Goal: Task Accomplishment & Management: Manage account settings

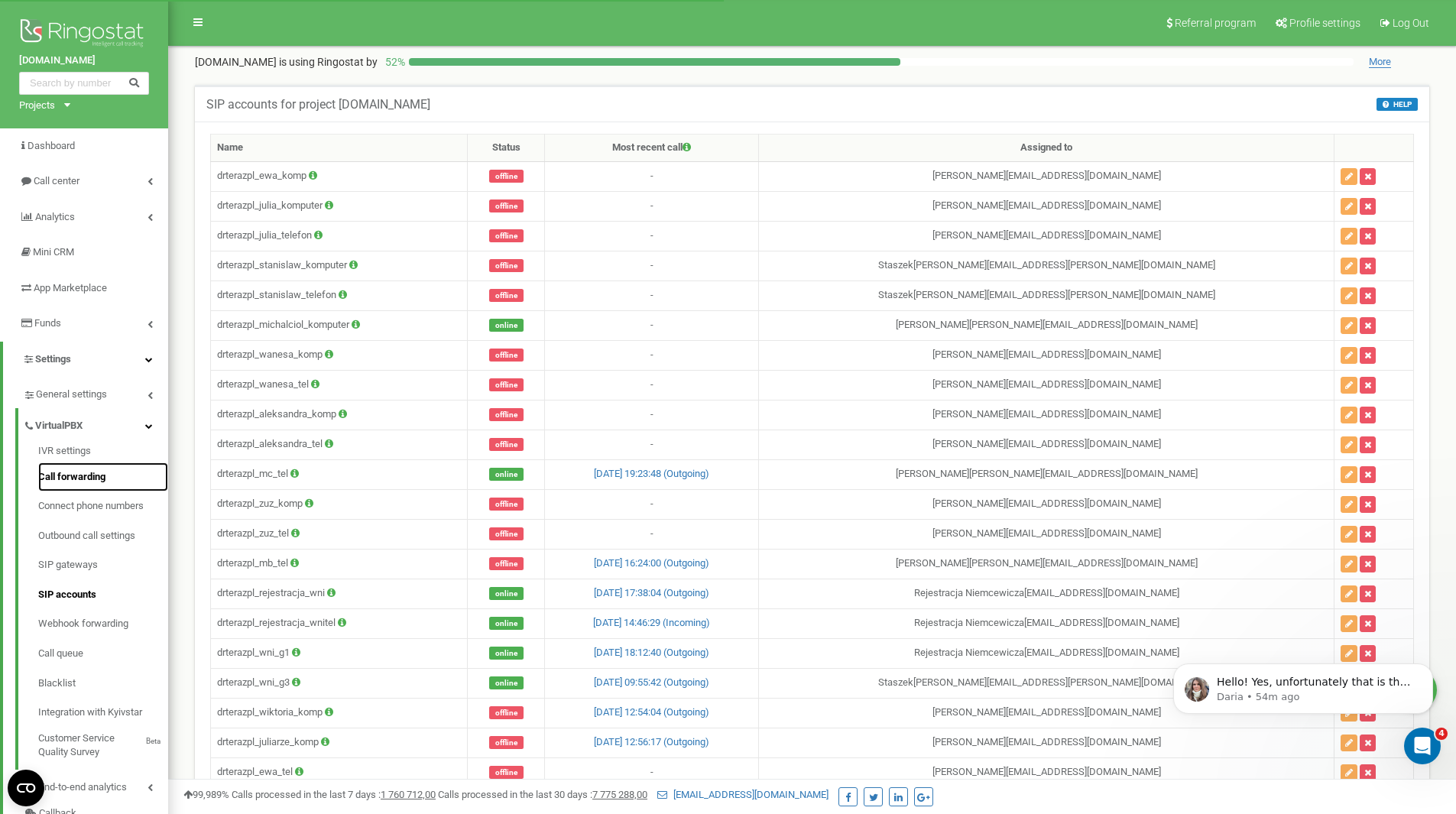
click at [101, 481] on link "Call forwarding" at bounding box center [103, 478] width 130 height 30
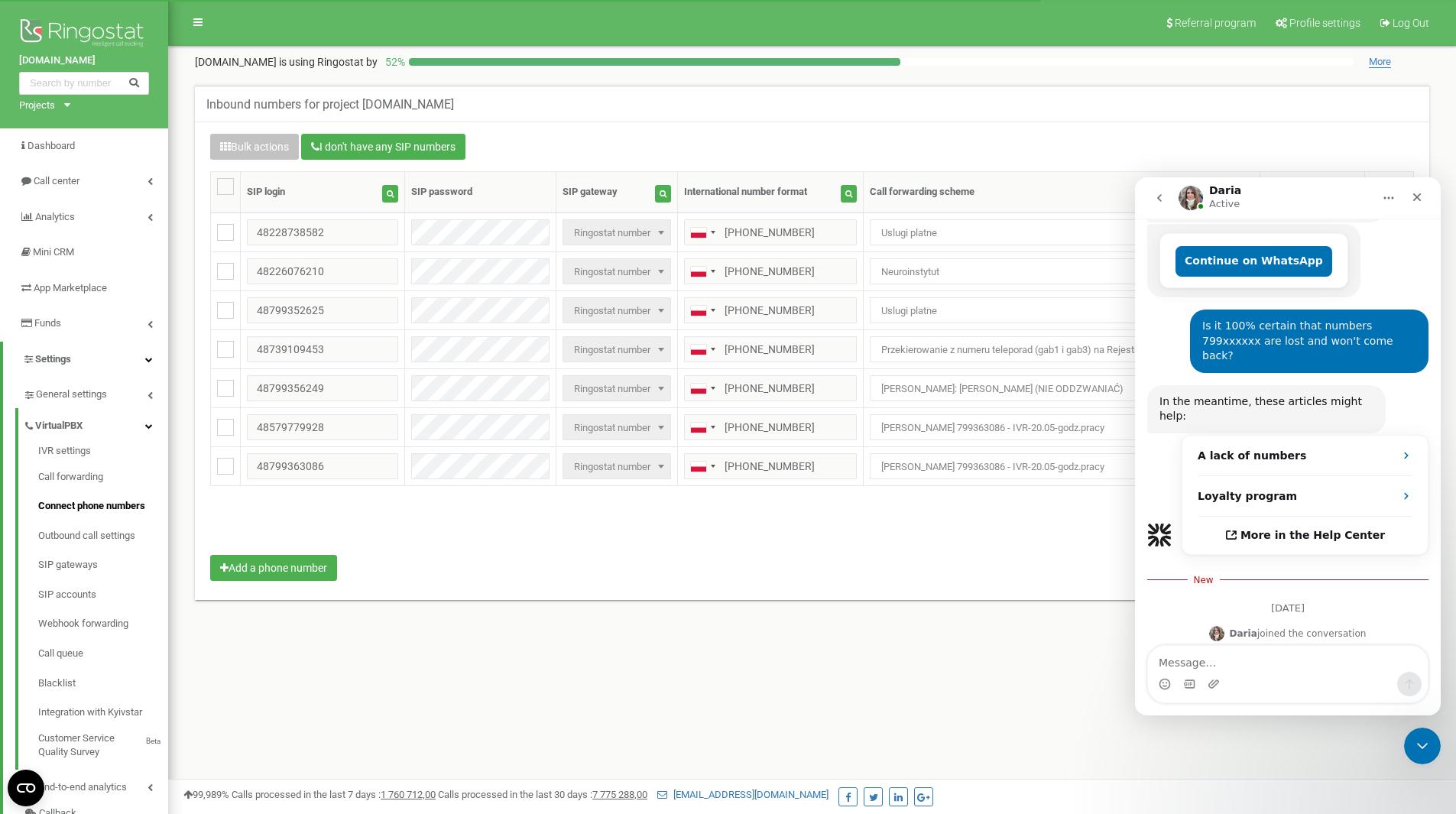
scroll to position [558, 0]
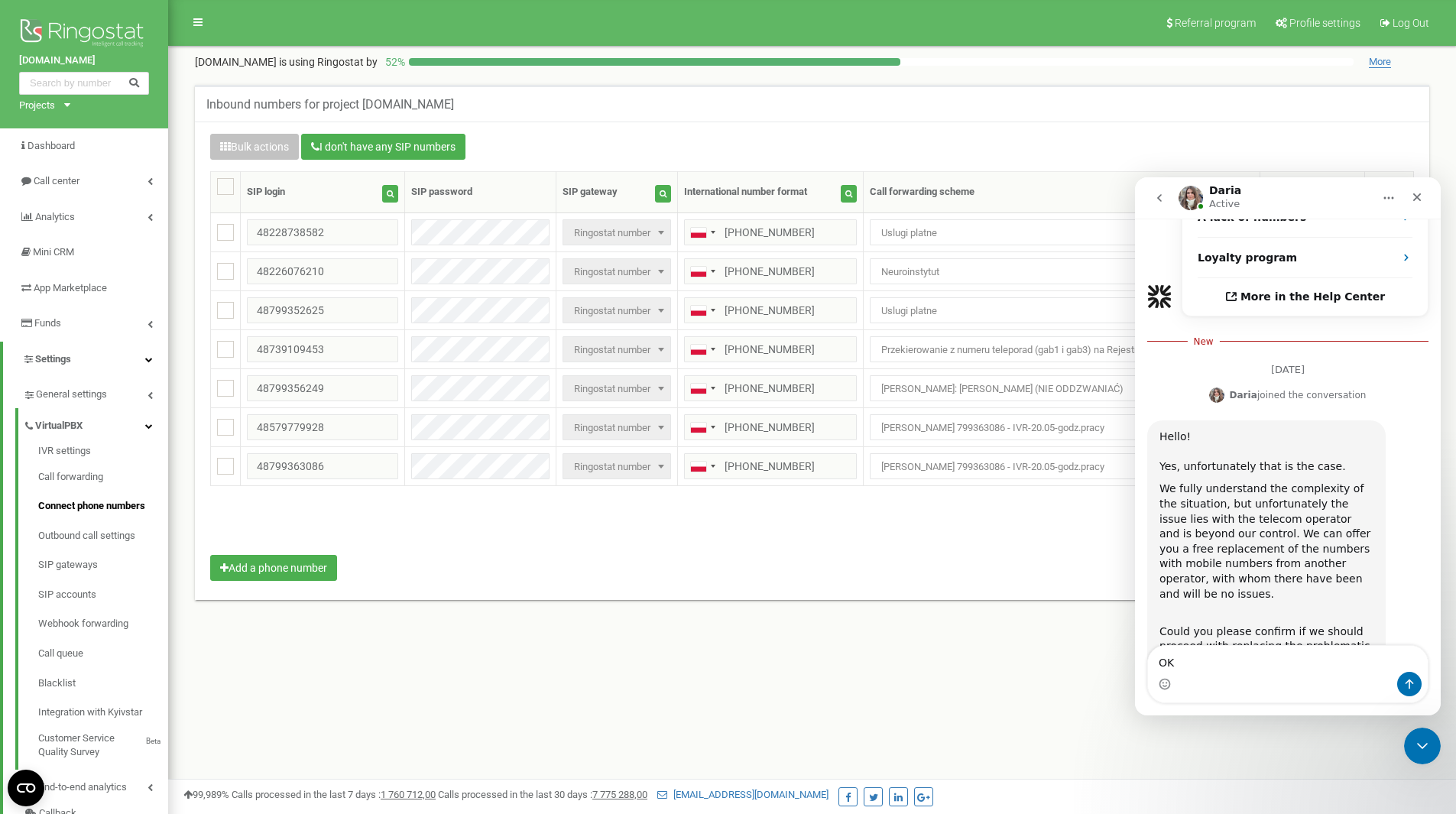
type textarea "O"
type textarea "T"
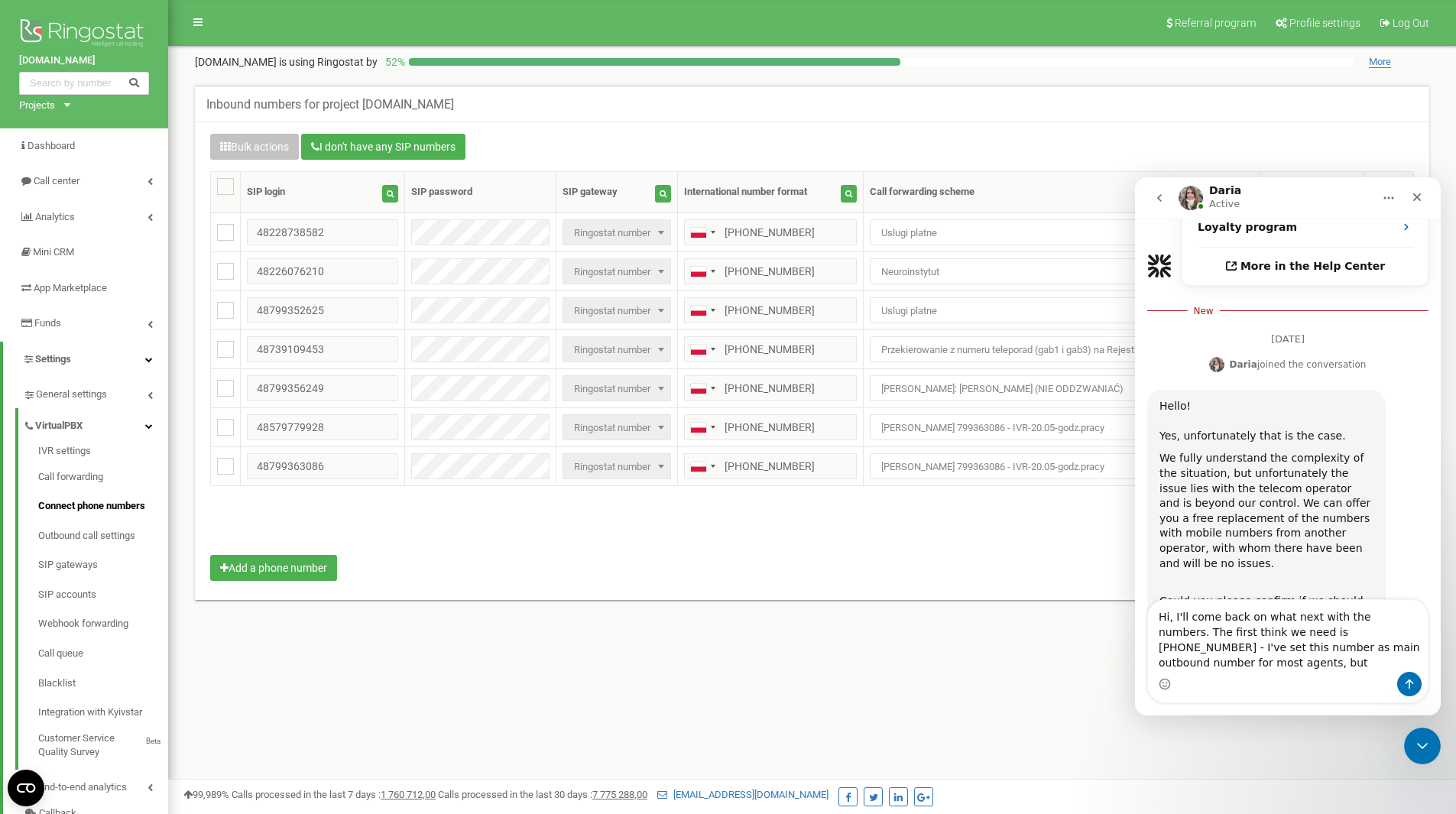
scroll to position [598, 0]
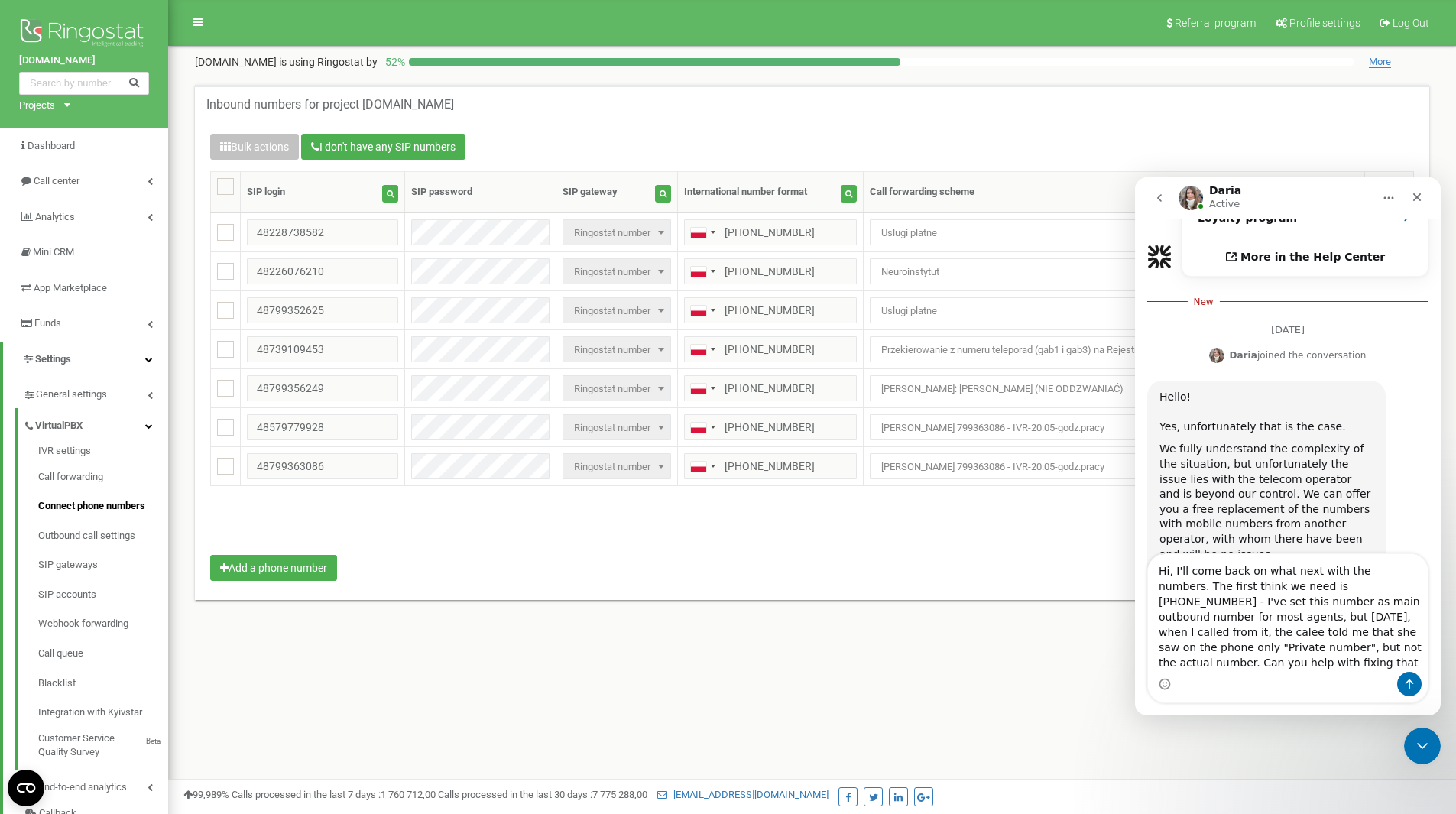
type textarea "Hi, I'll come back on what next with the numbers. The first think we need is +2…"
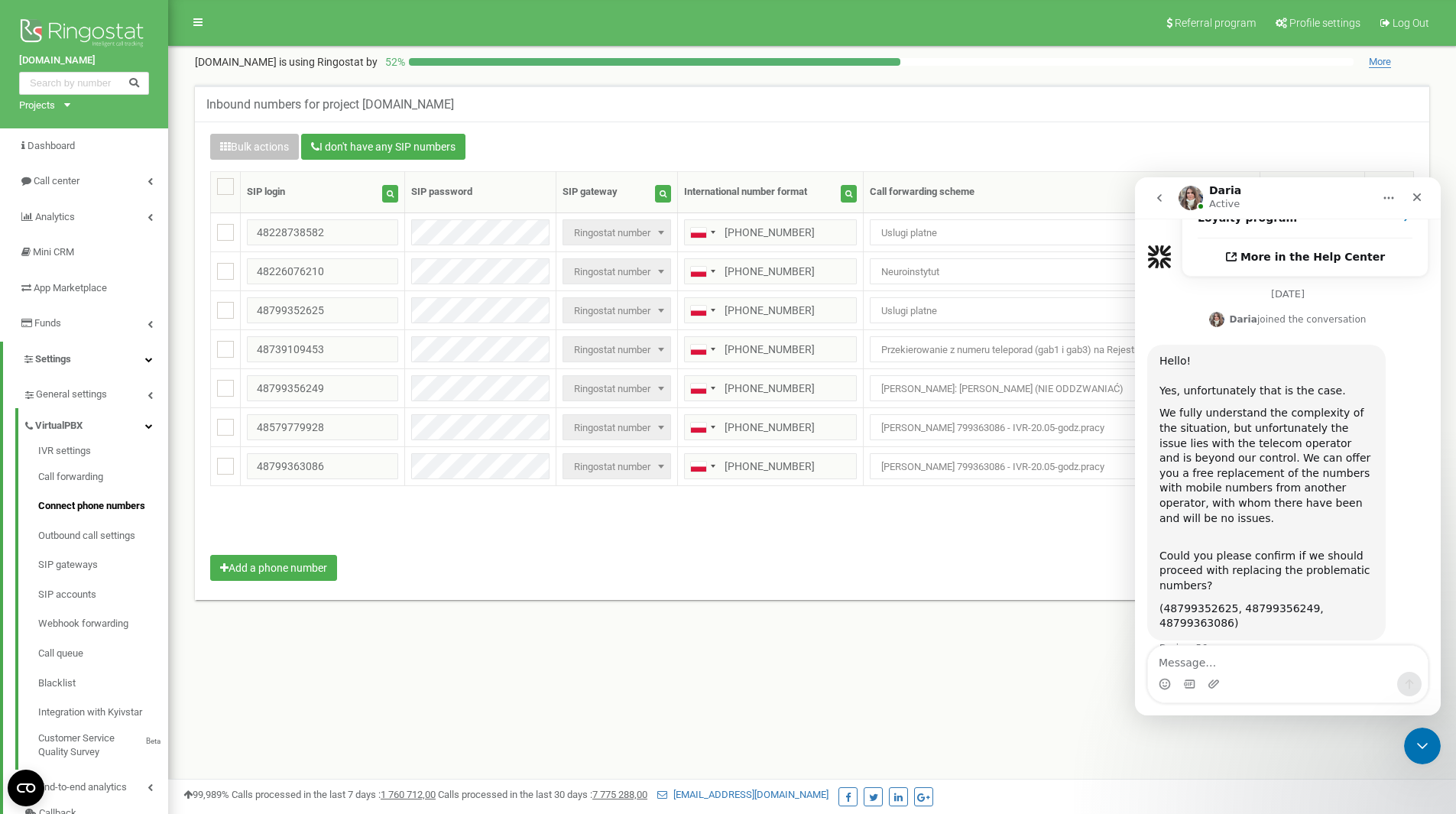
scroll to position [672, 0]
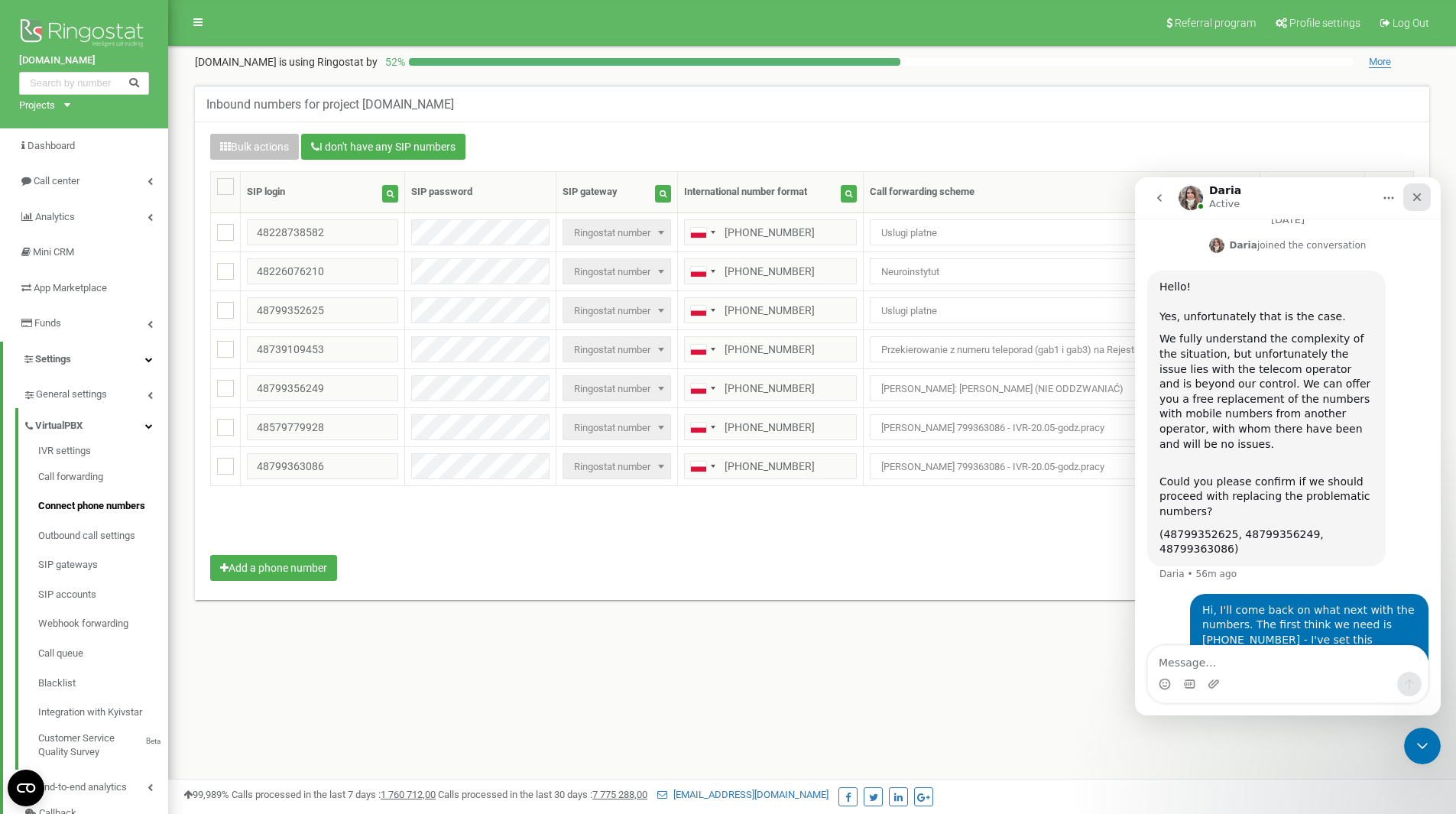
click at [1417, 190] on div "Close" at bounding box center [1418, 198] width 28 height 28
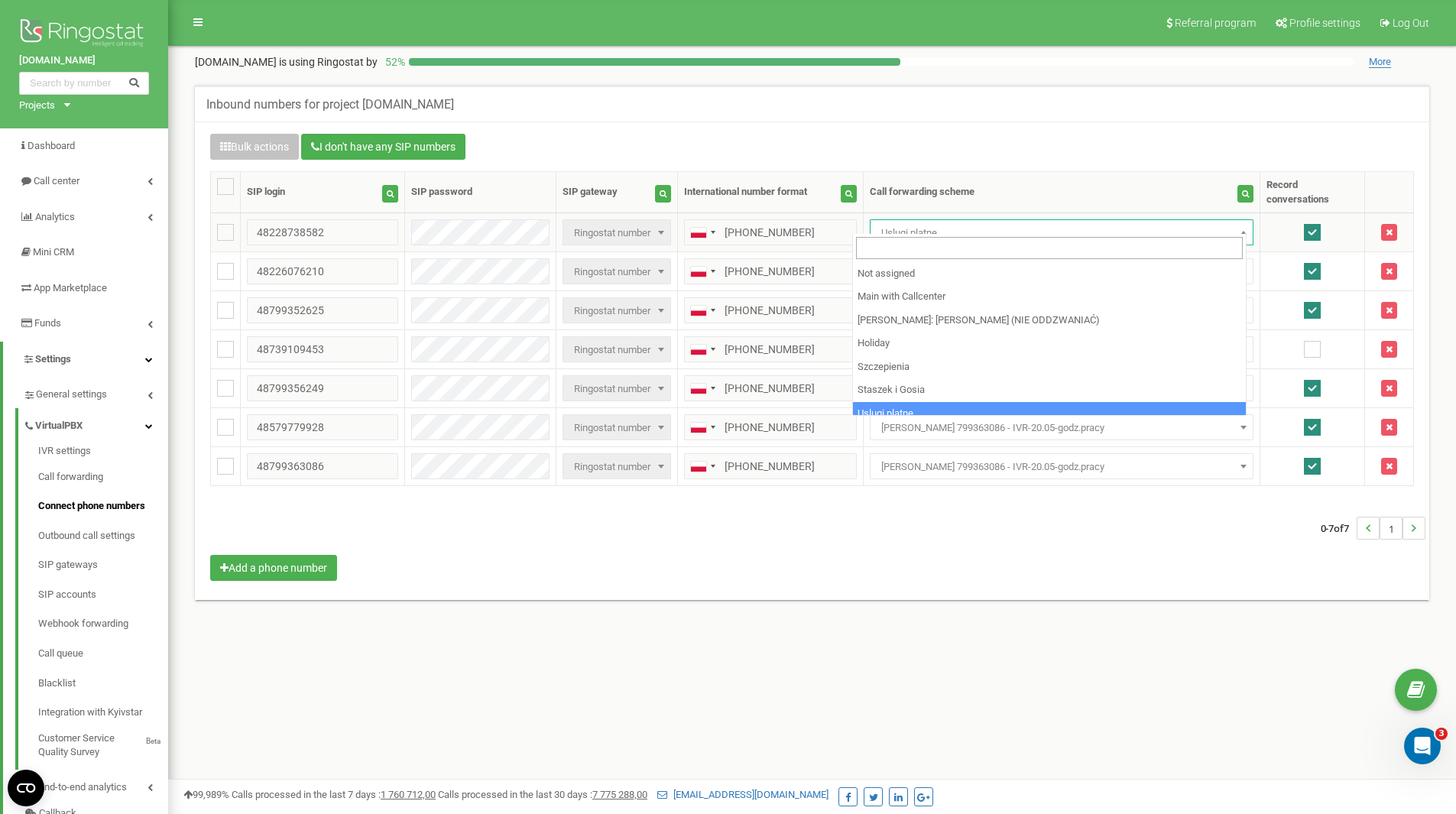
click at [934, 223] on span "Uslugi platne" at bounding box center [1061, 234] width 373 height 21
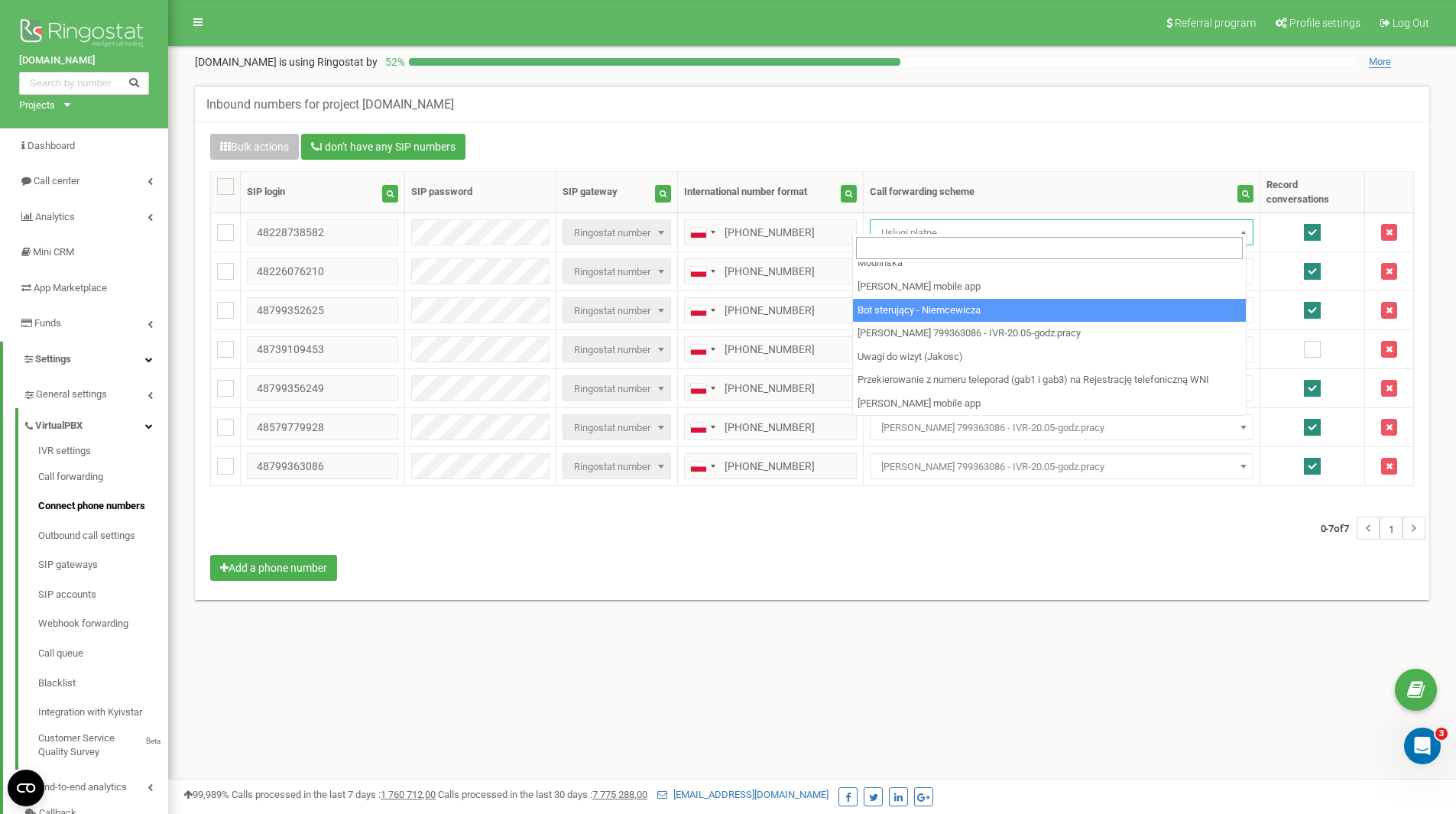
scroll to position [338, 0]
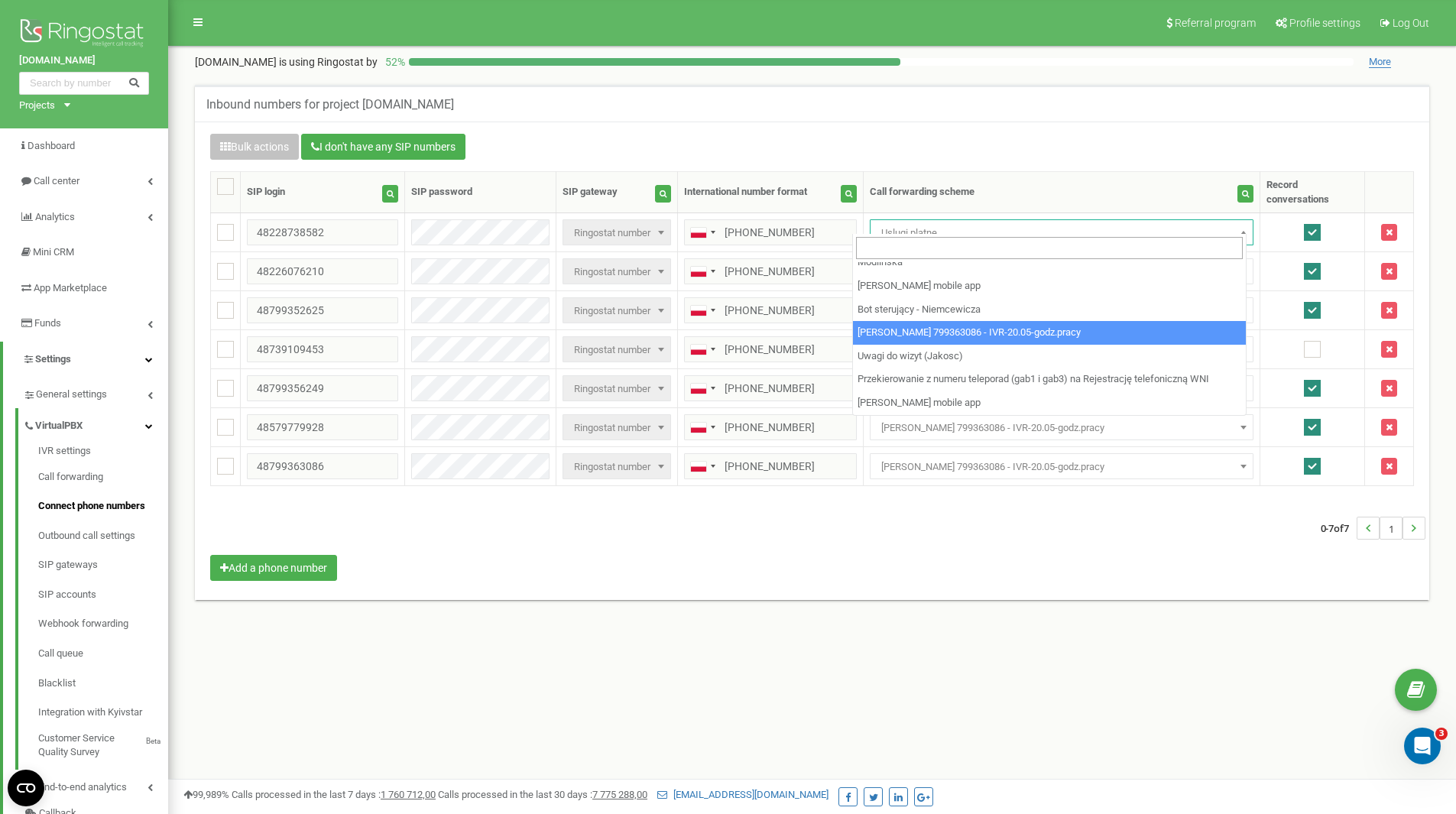
select select "241051"
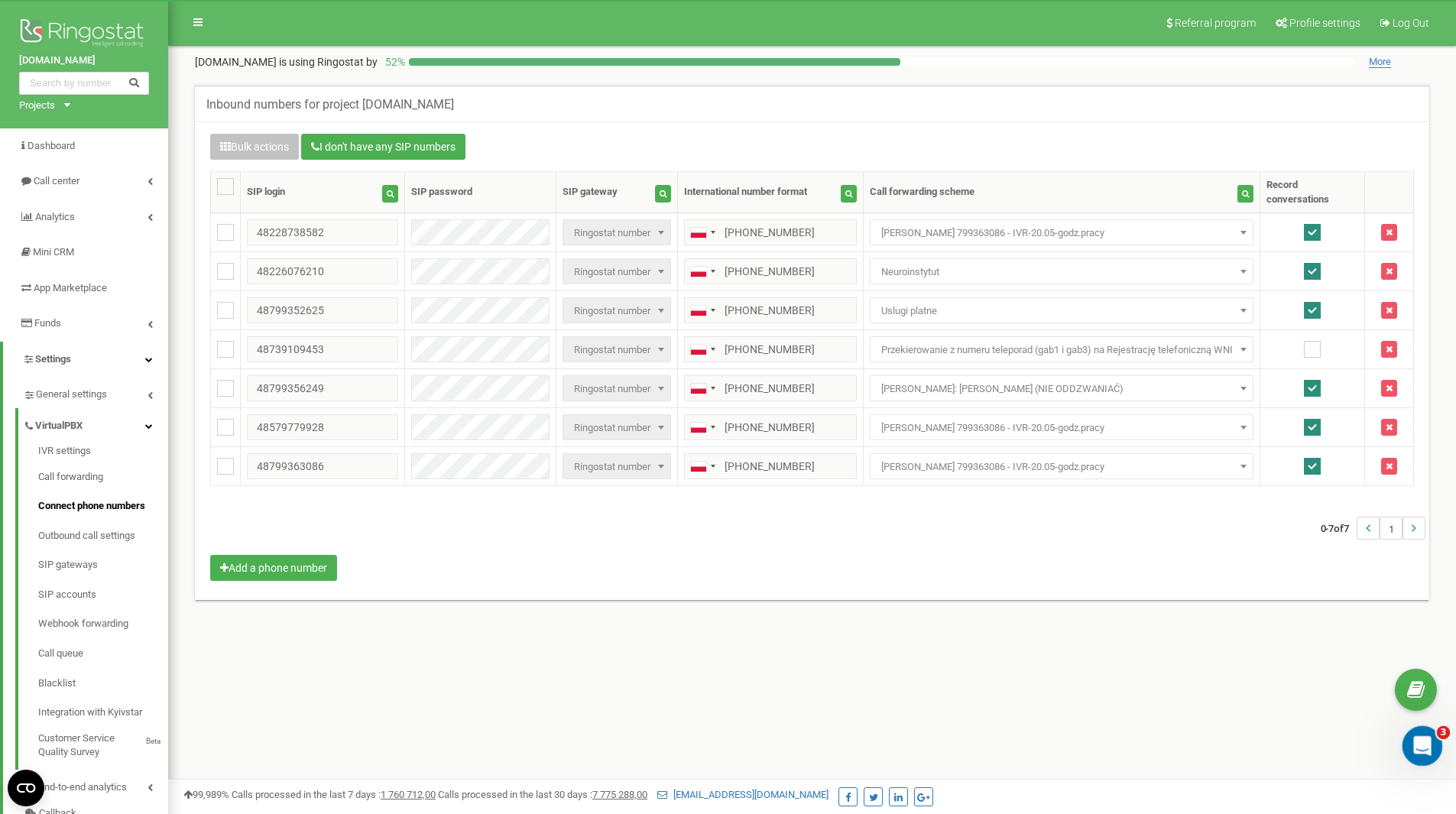
click at [1425, 754] on div "Open Intercom Messenger" at bounding box center [1420, 744] width 51 height 51
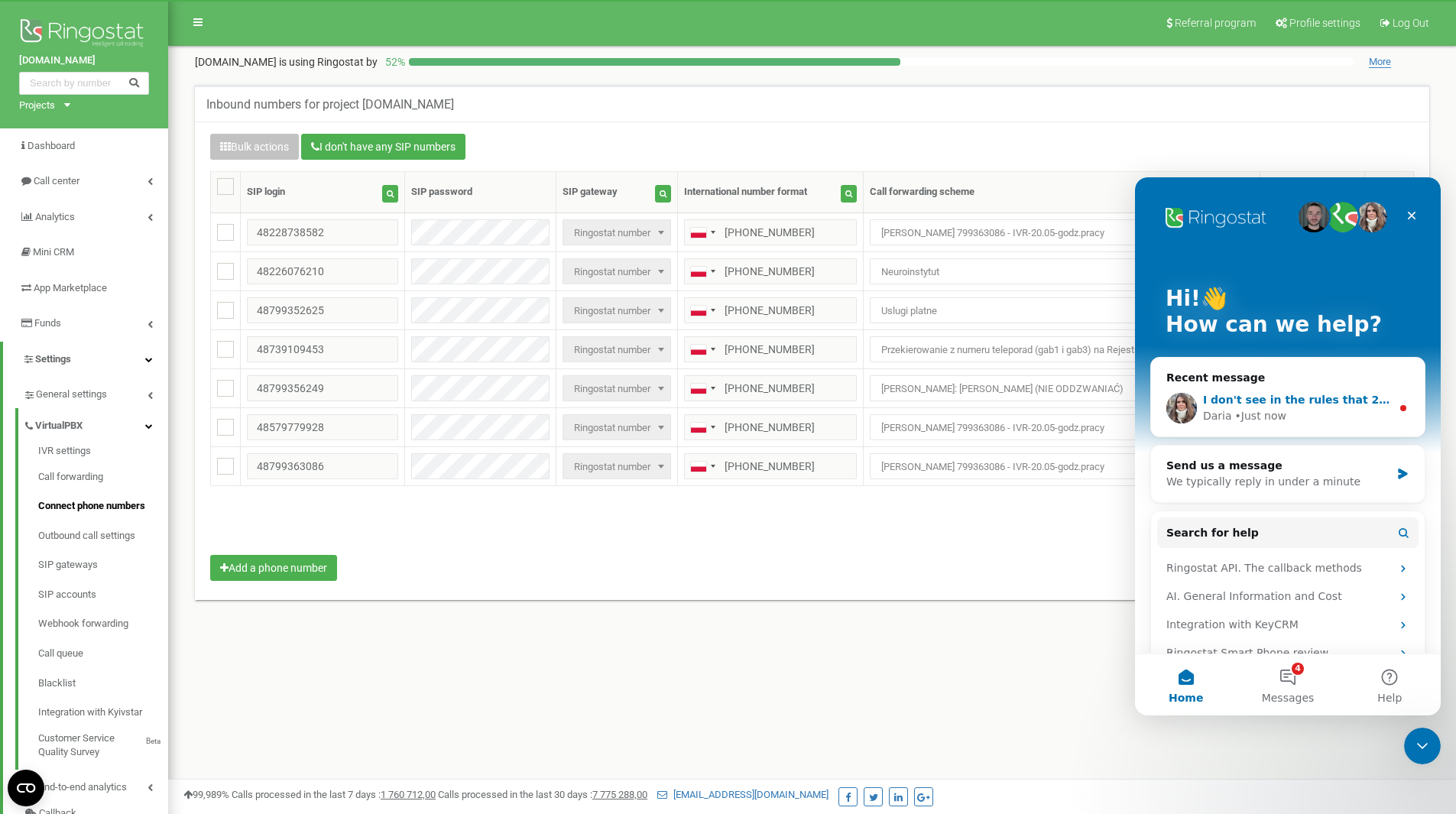
click at [1254, 394] on span "I don't see in the rules that 228738582 is set up for outbound calls https://ap…" at bounding box center [1474, 399] width 542 height 12
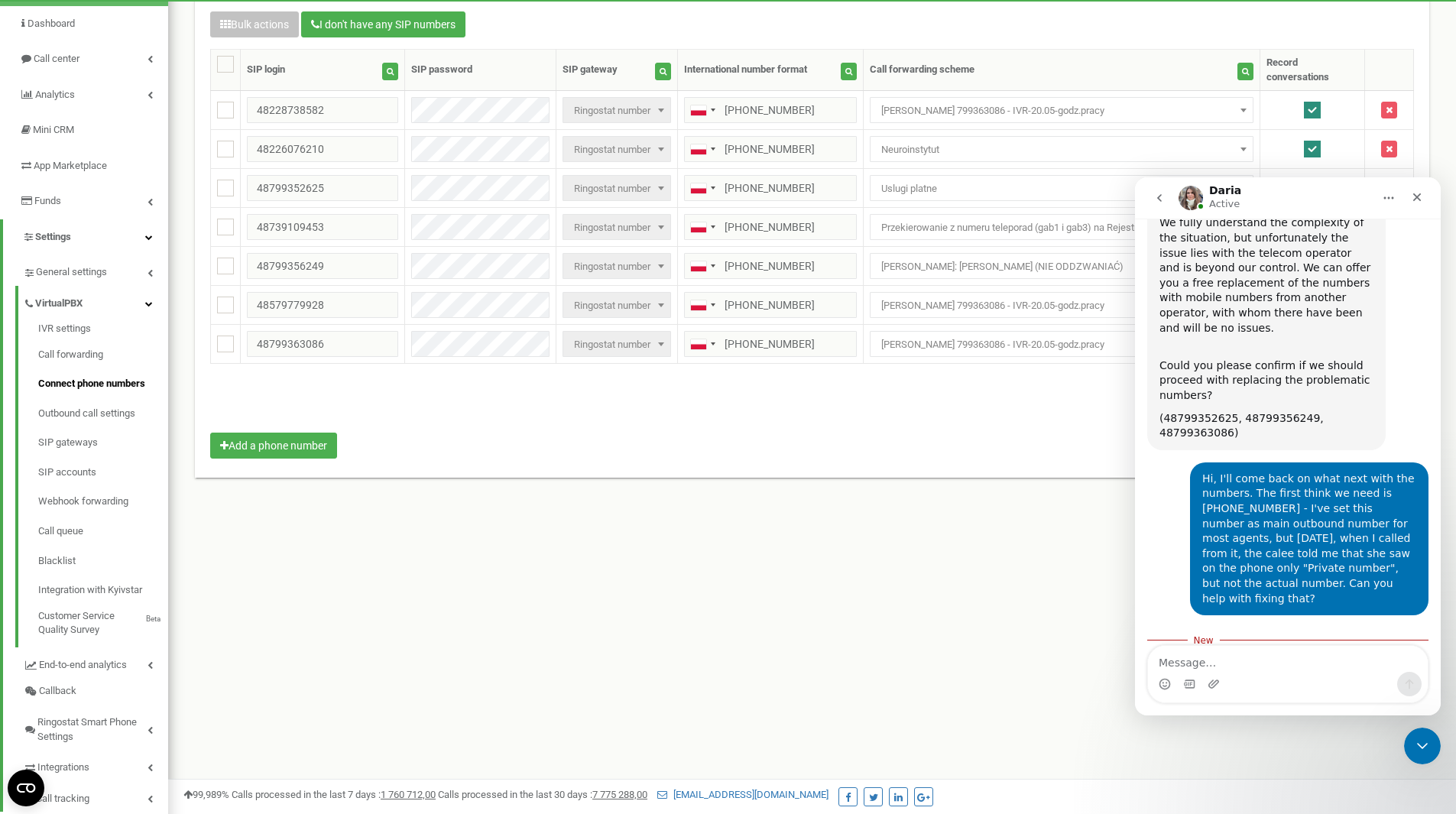
scroll to position [158, 0]
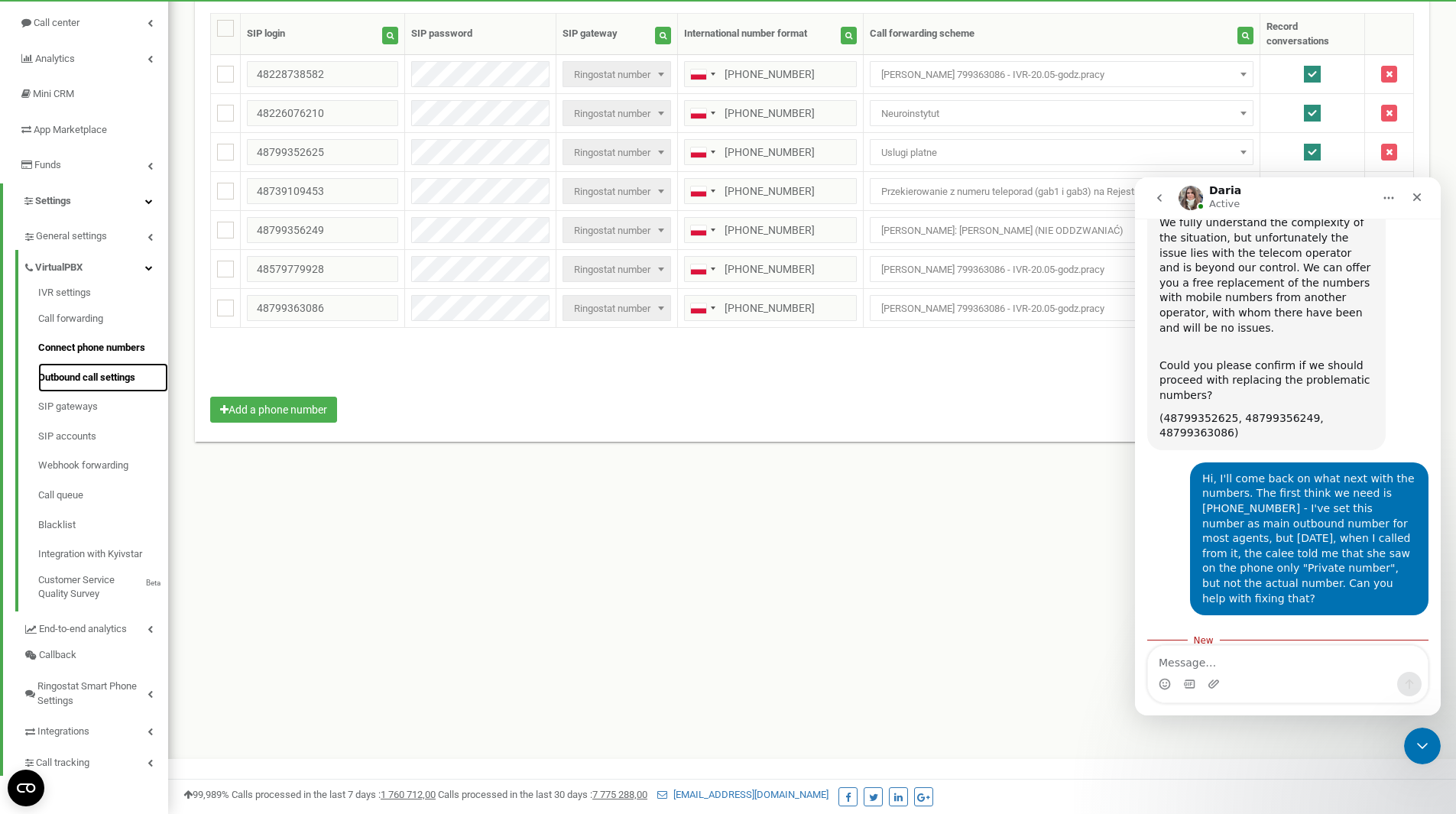
click at [113, 369] on link "Outbound call settings" at bounding box center [103, 378] width 130 height 30
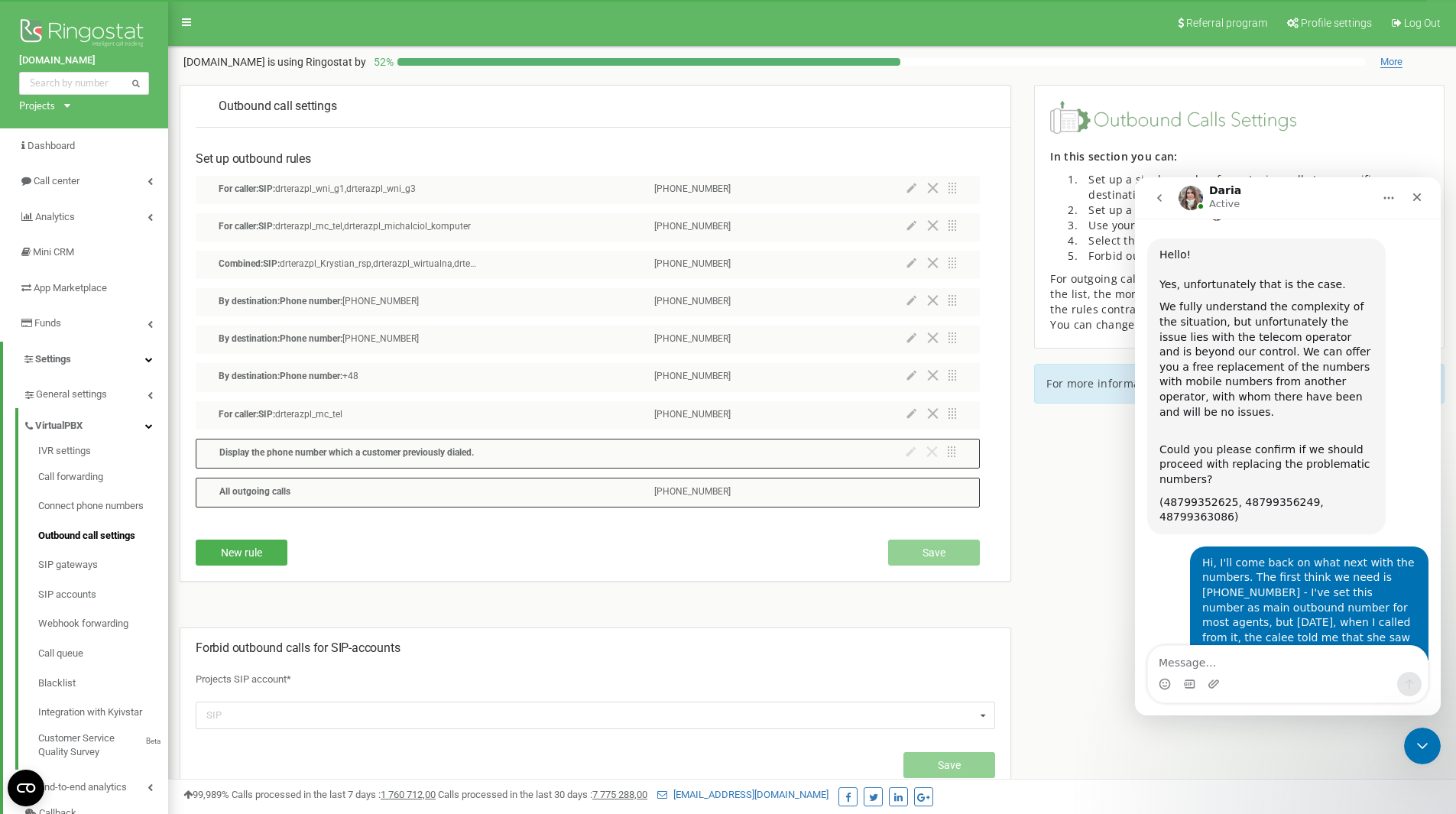
scroll to position [763, 0]
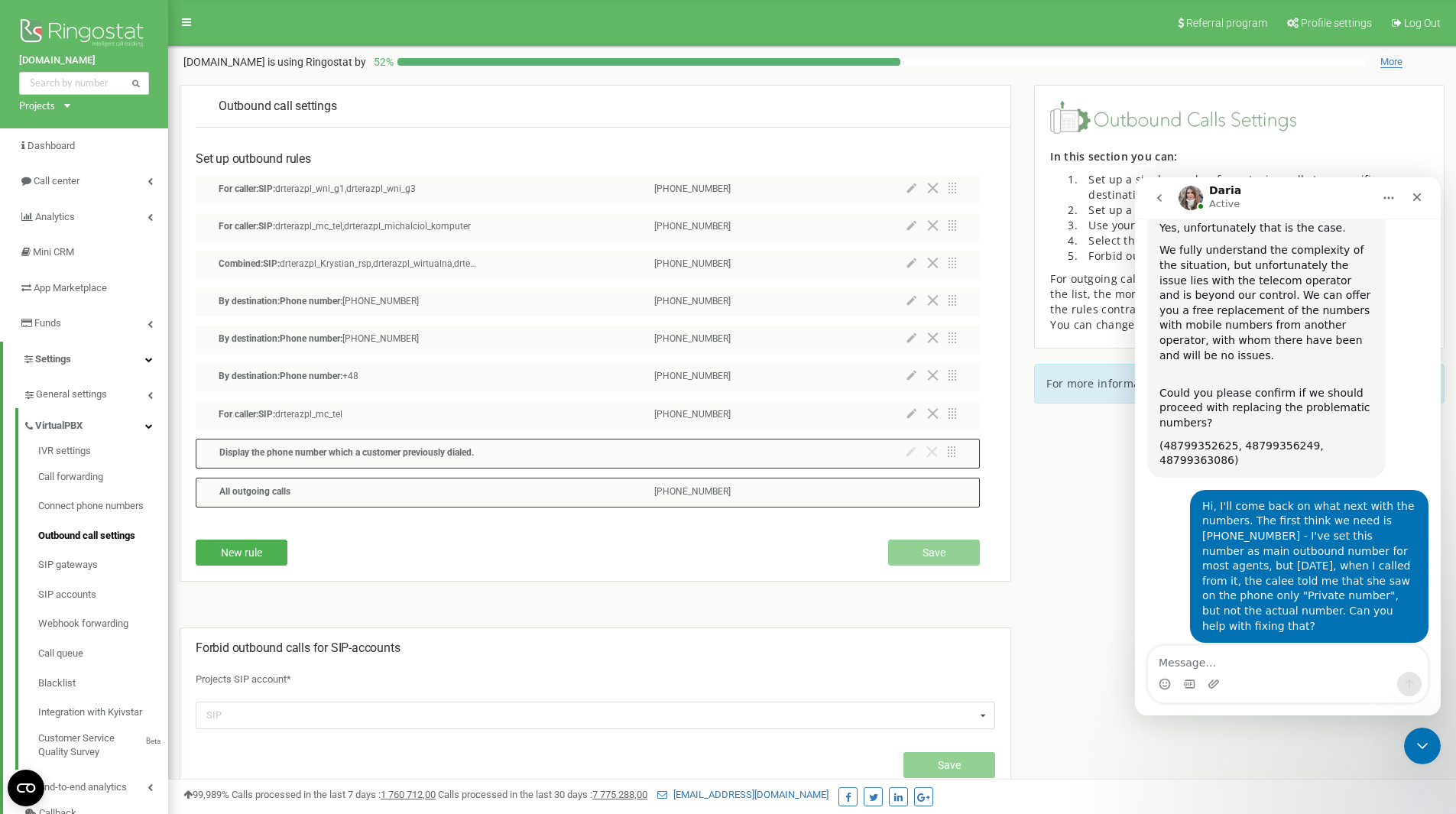
click at [912, 265] on icon at bounding box center [912, 263] width 10 height 11
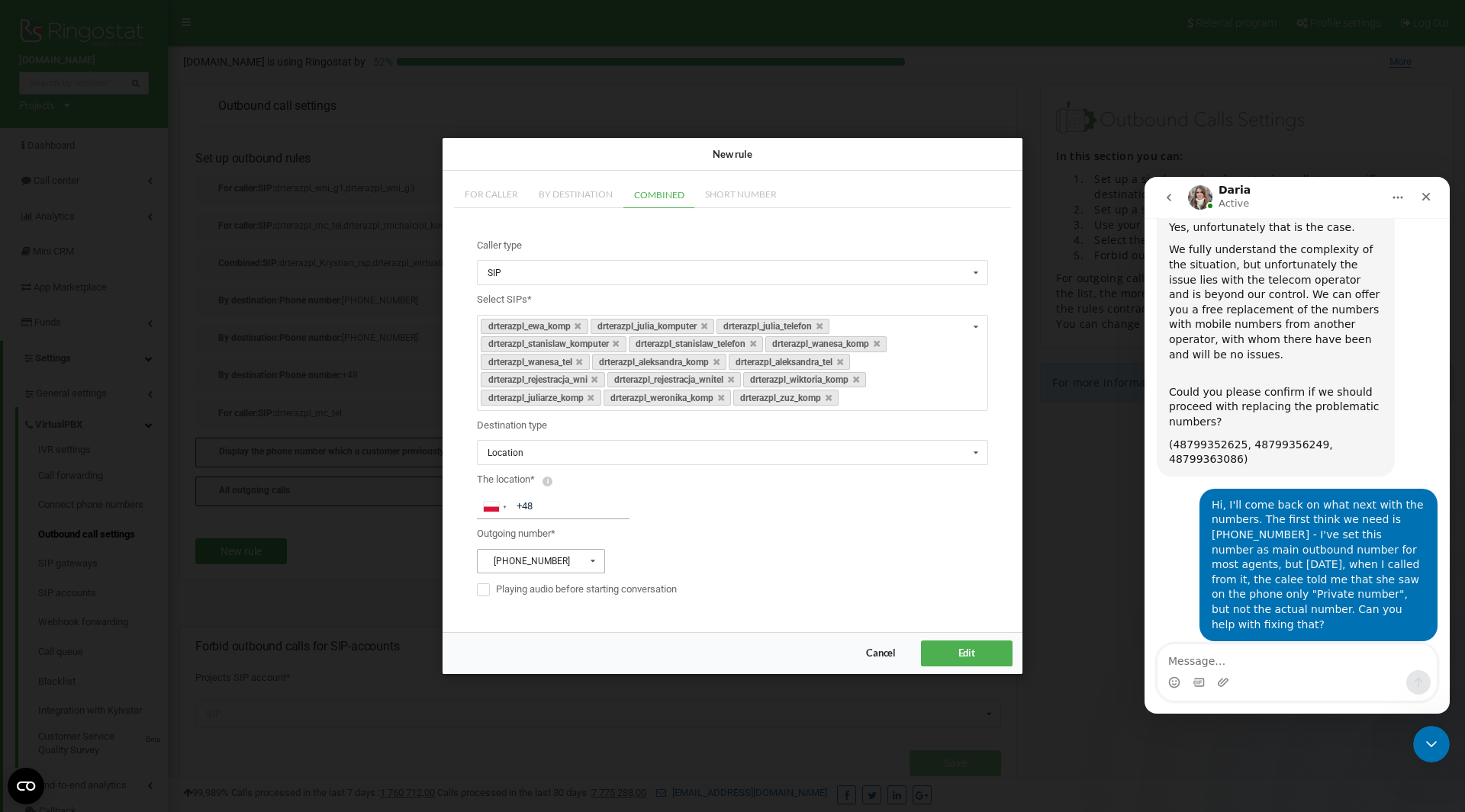
click at [553, 565] on div "+48799363086" at bounding box center [528, 561] width 82 height 9
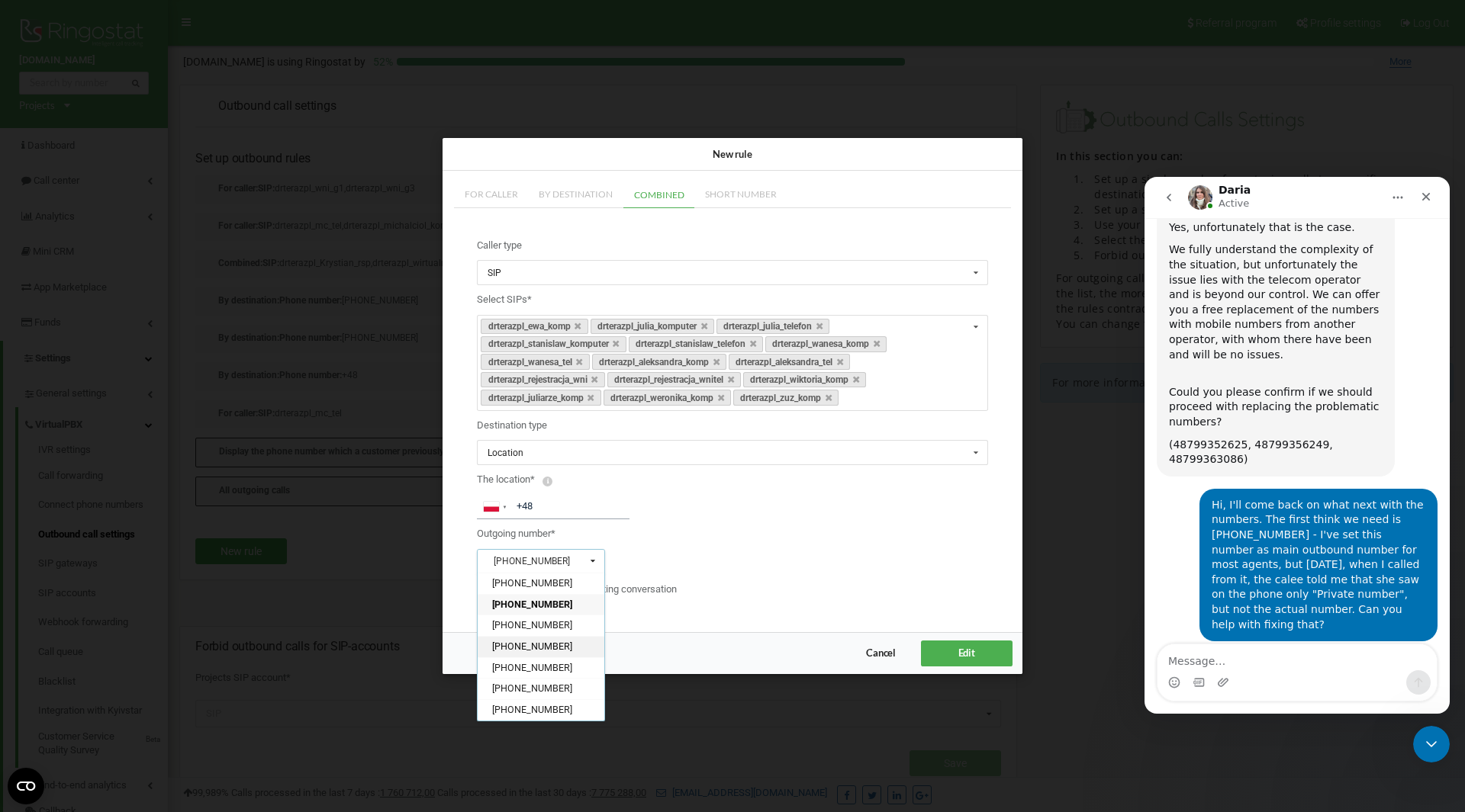
click at [570, 647] on div "[PHONE_NUMBER]" at bounding box center [540, 647] width 126 height 21
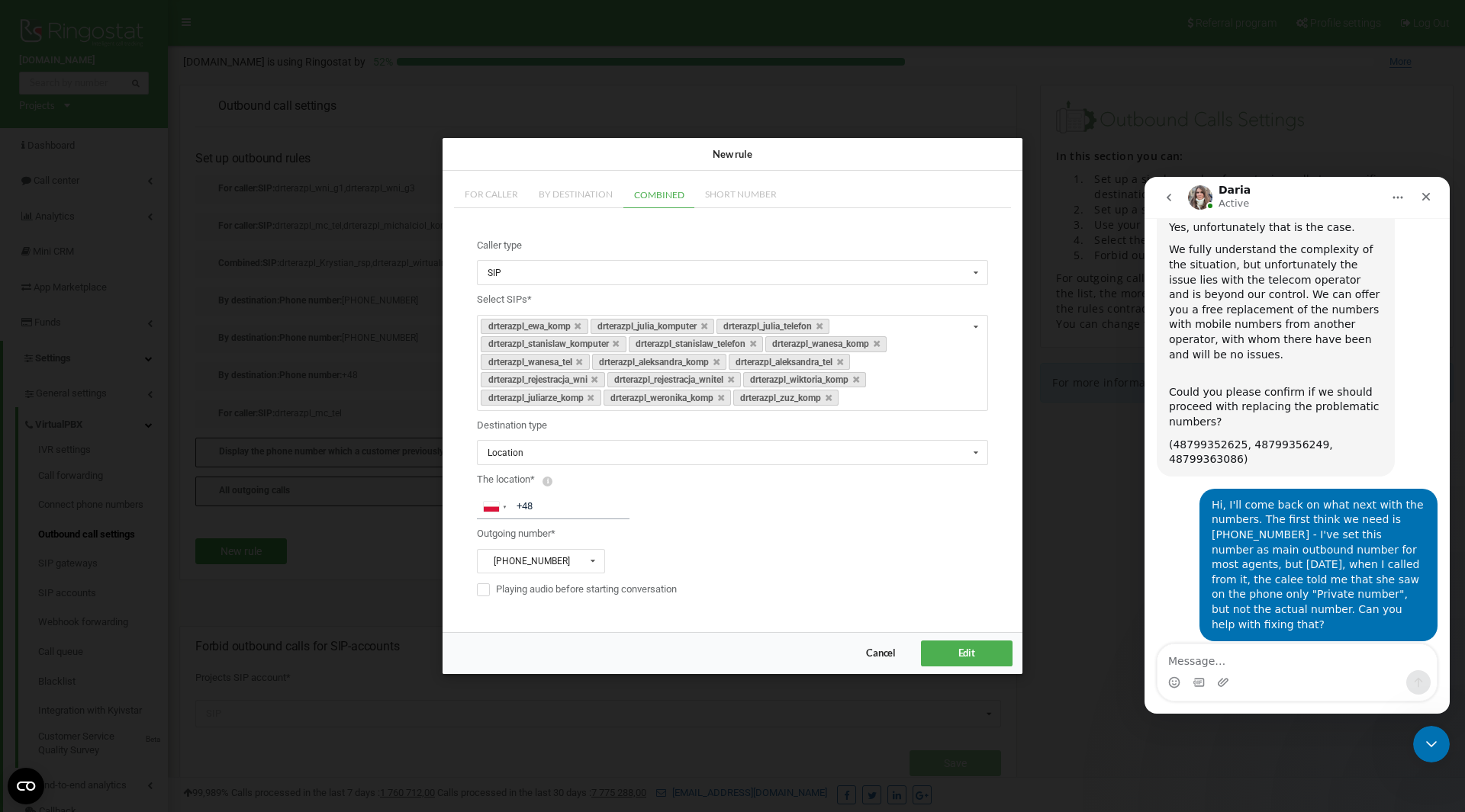
click at [973, 655] on span "Edit" at bounding box center [966, 653] width 17 height 12
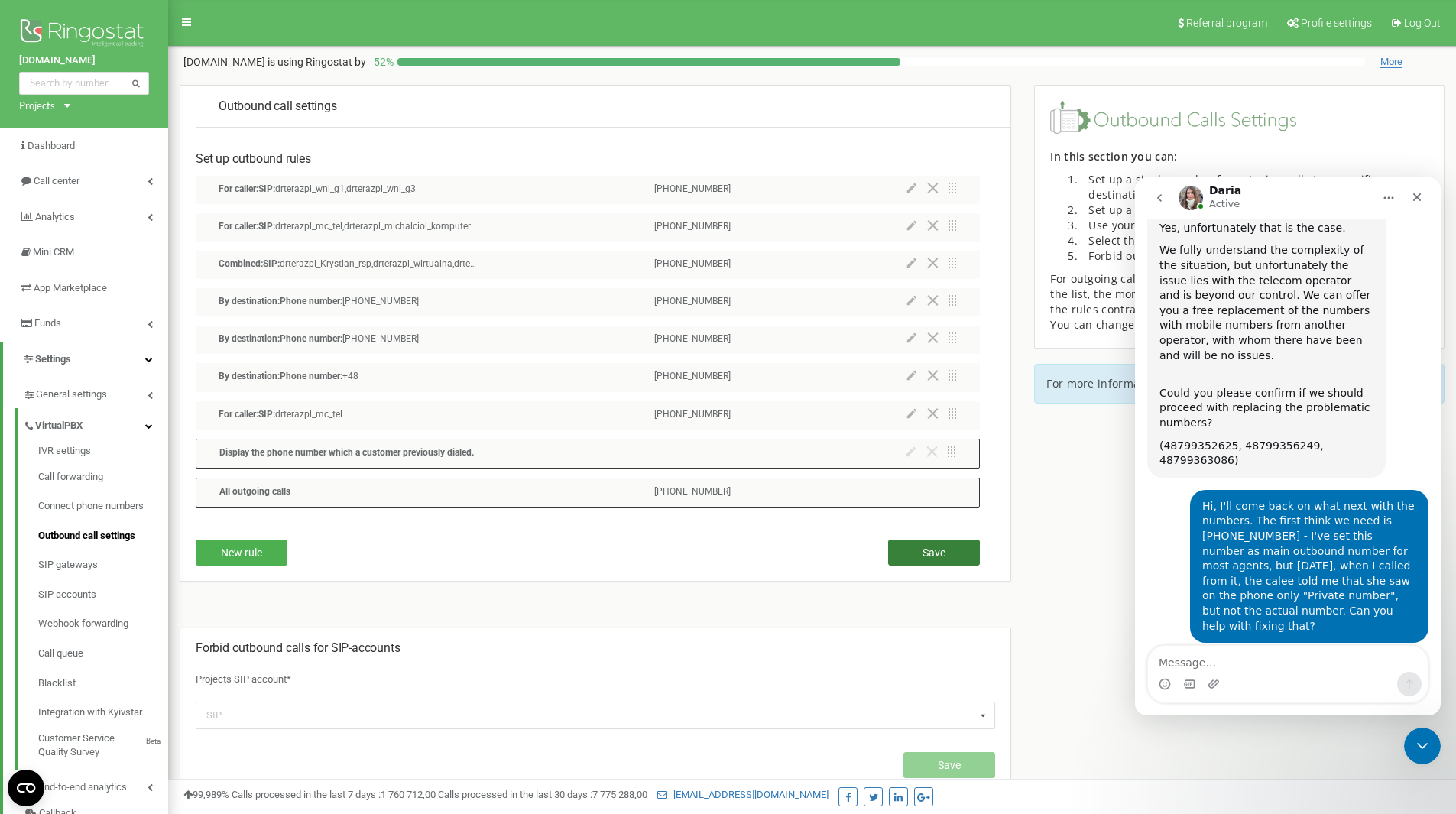
click at [922, 554] on span "Save" at bounding box center [934, 553] width 23 height 12
click at [912, 414] on icon at bounding box center [912, 412] width 9 height 9
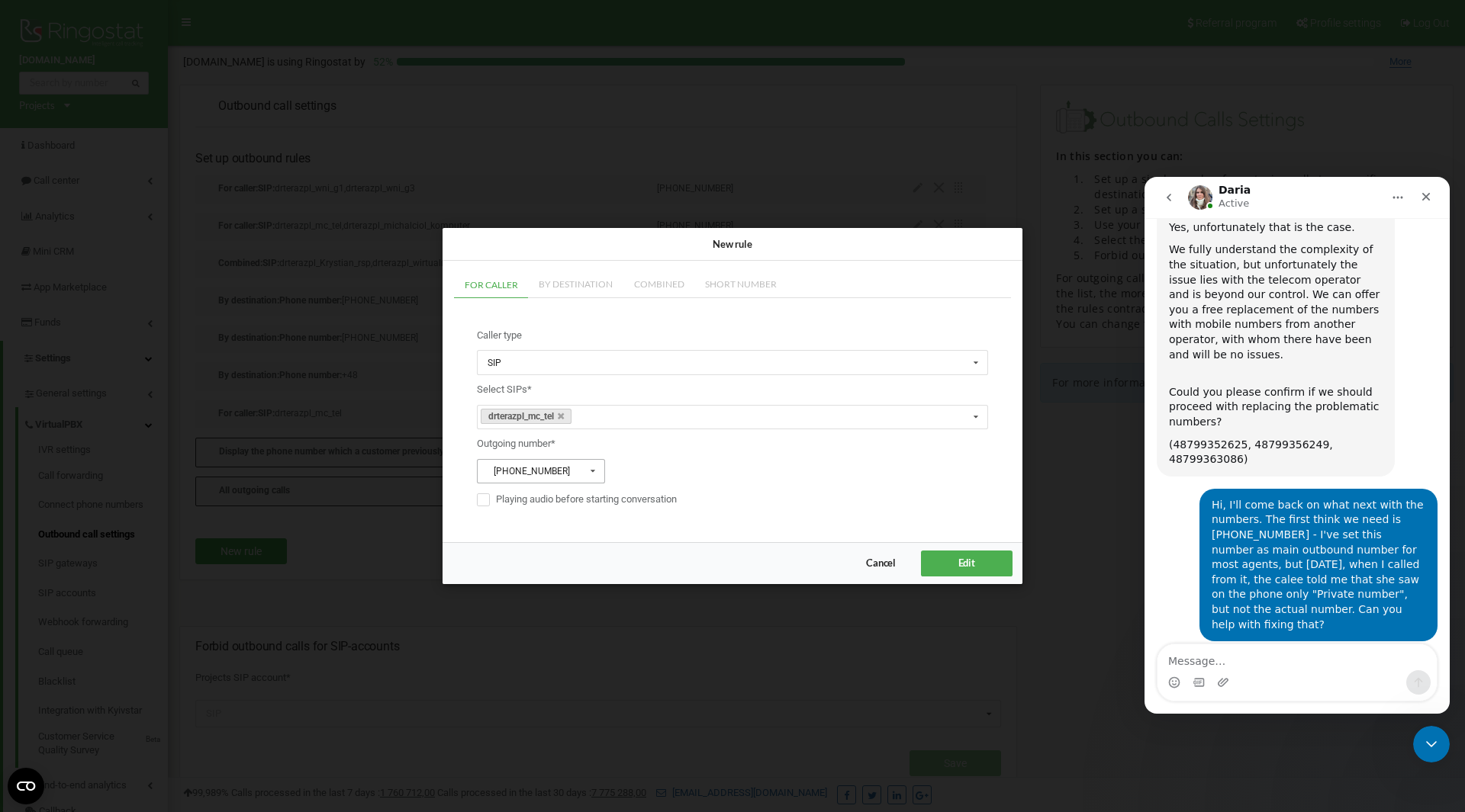
click at [577, 476] on input "text" at bounding box center [541, 472] width 126 height 24
click at [565, 564] on div "[PHONE_NUMBER]" at bounding box center [540, 558] width 126 height 21
click at [960, 558] on span "Edit" at bounding box center [966, 564] width 17 height 12
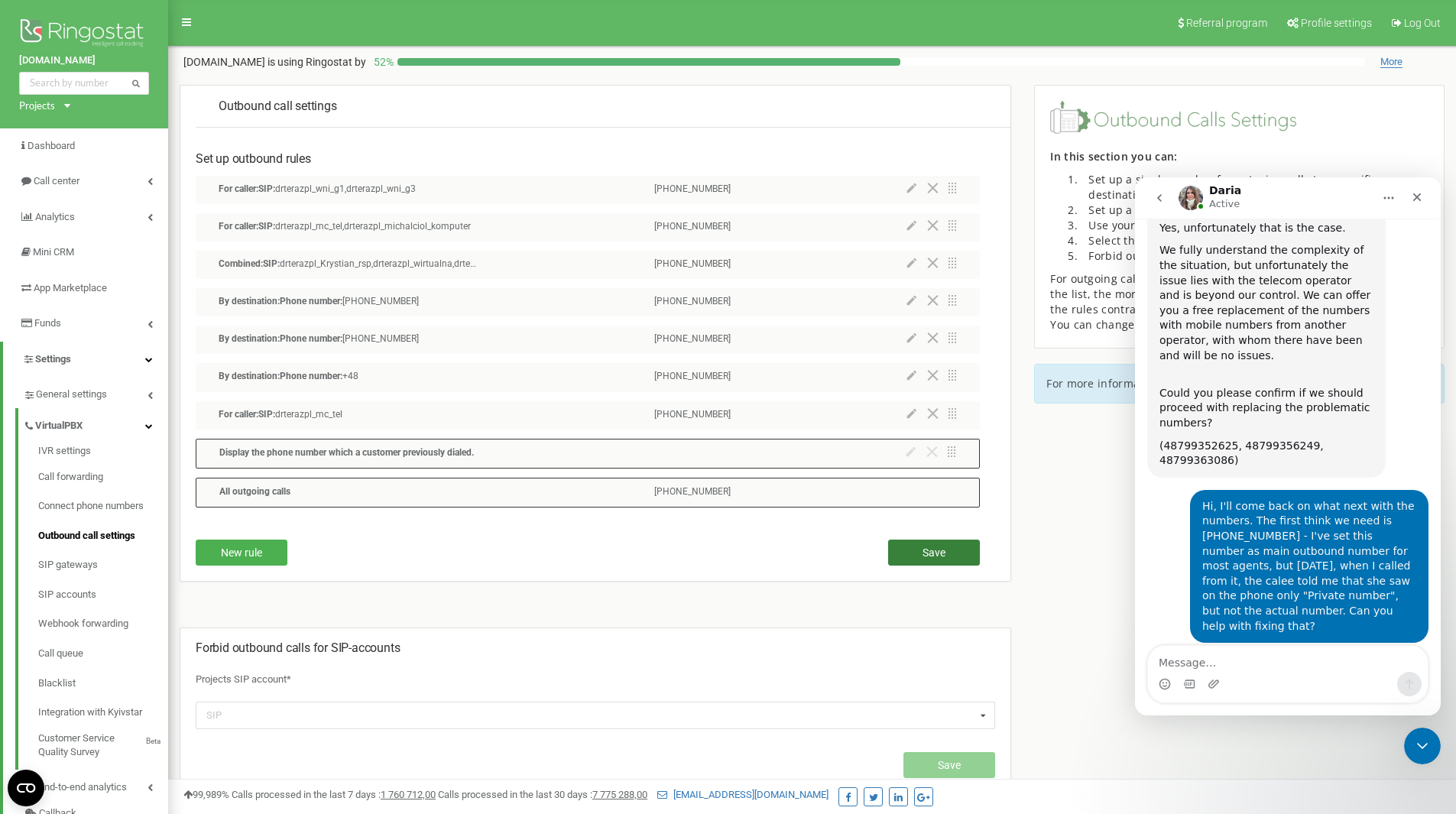
drag, startPoint x: 948, startPoint y: 535, endPoint x: 943, endPoint y: 545, distance: 11.2
click at [946, 540] on div "New rule Save" at bounding box center [588, 549] width 784 height 64
click at [943, 547] on span "Save" at bounding box center [934, 553] width 23 height 12
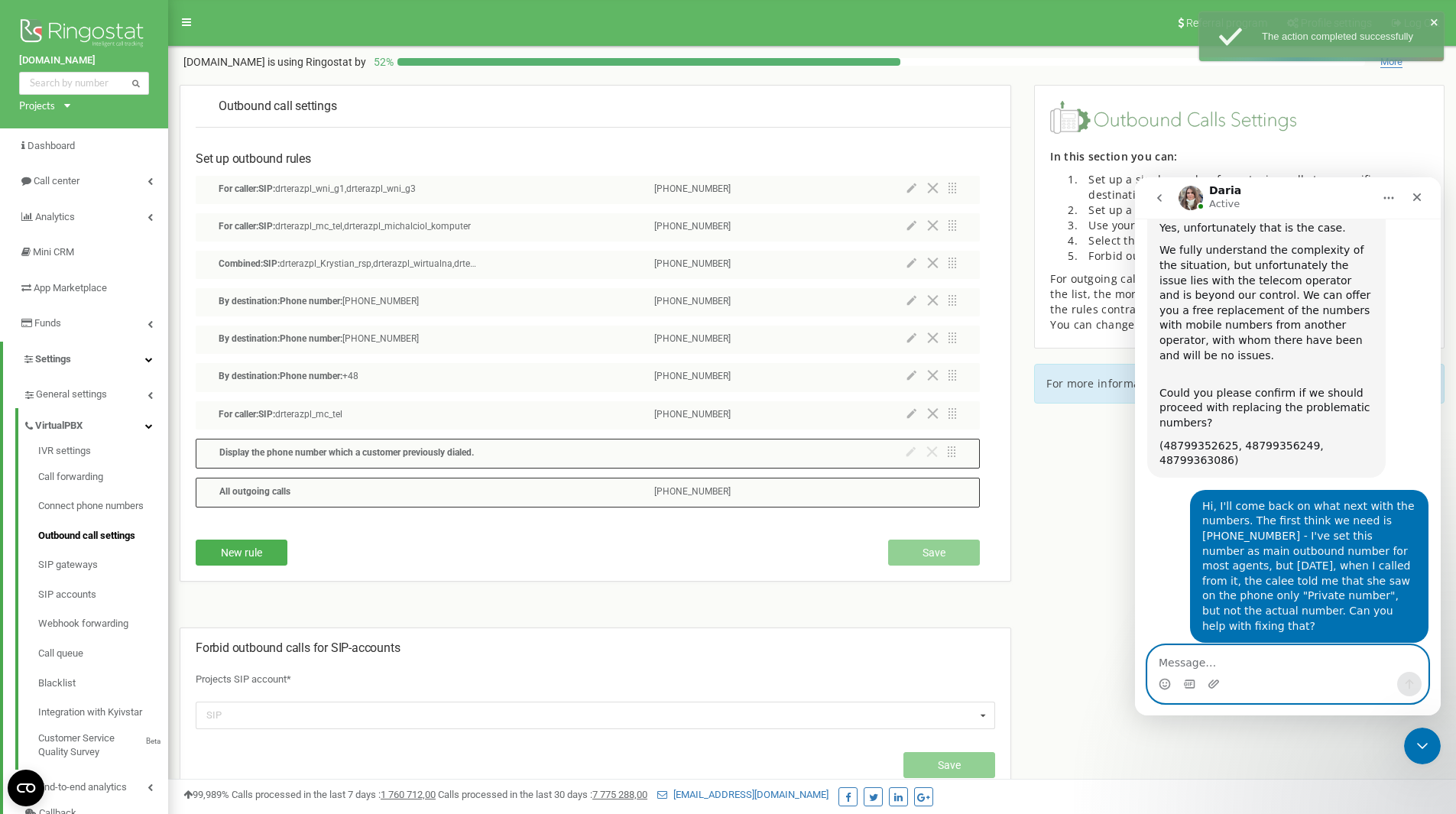
click at [1258, 669] on textarea "Message…" at bounding box center [1288, 659] width 280 height 26
type textarea "Ah, did not press 'Save', Now, is OK"
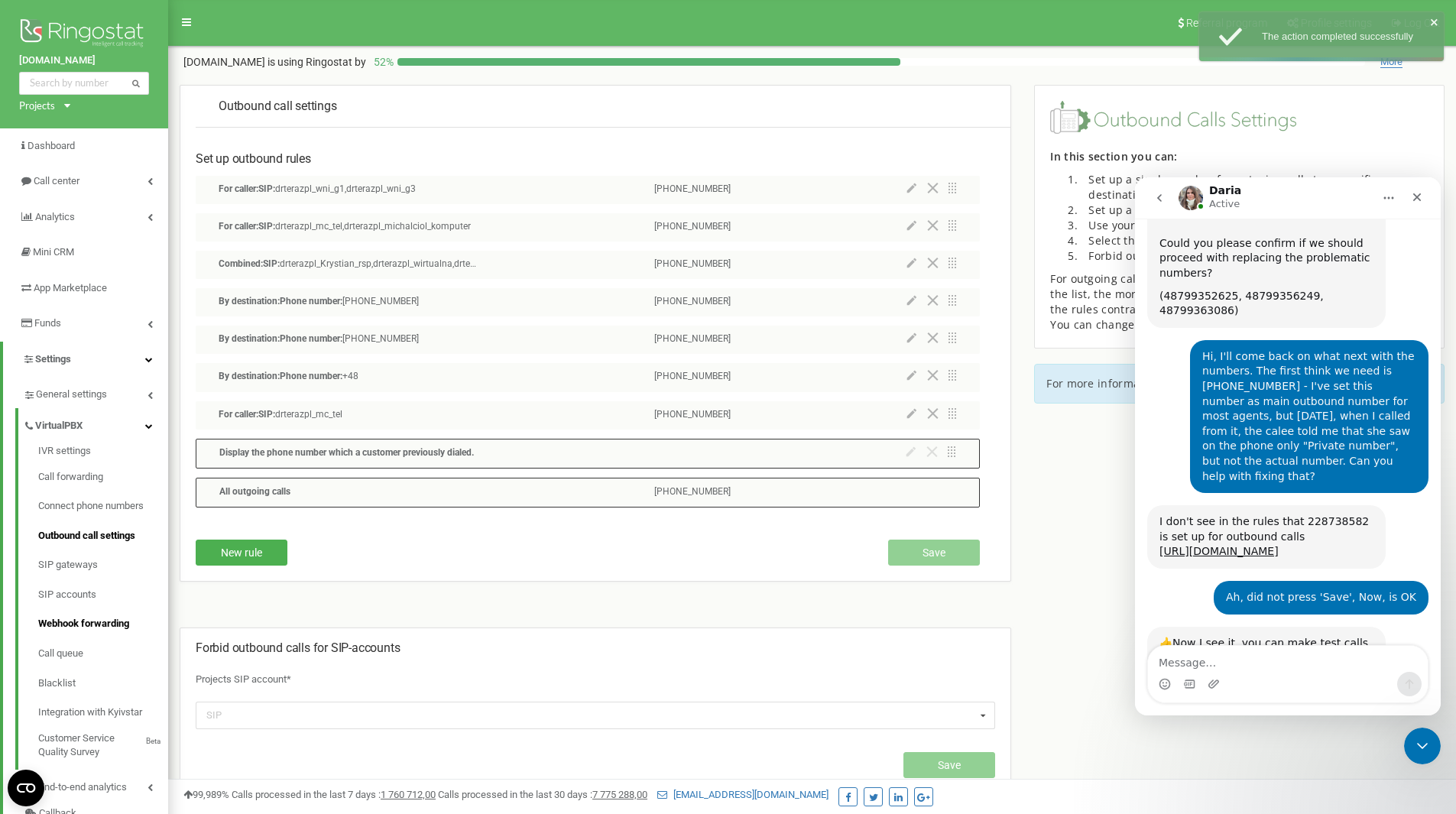
scroll to position [854, 0]
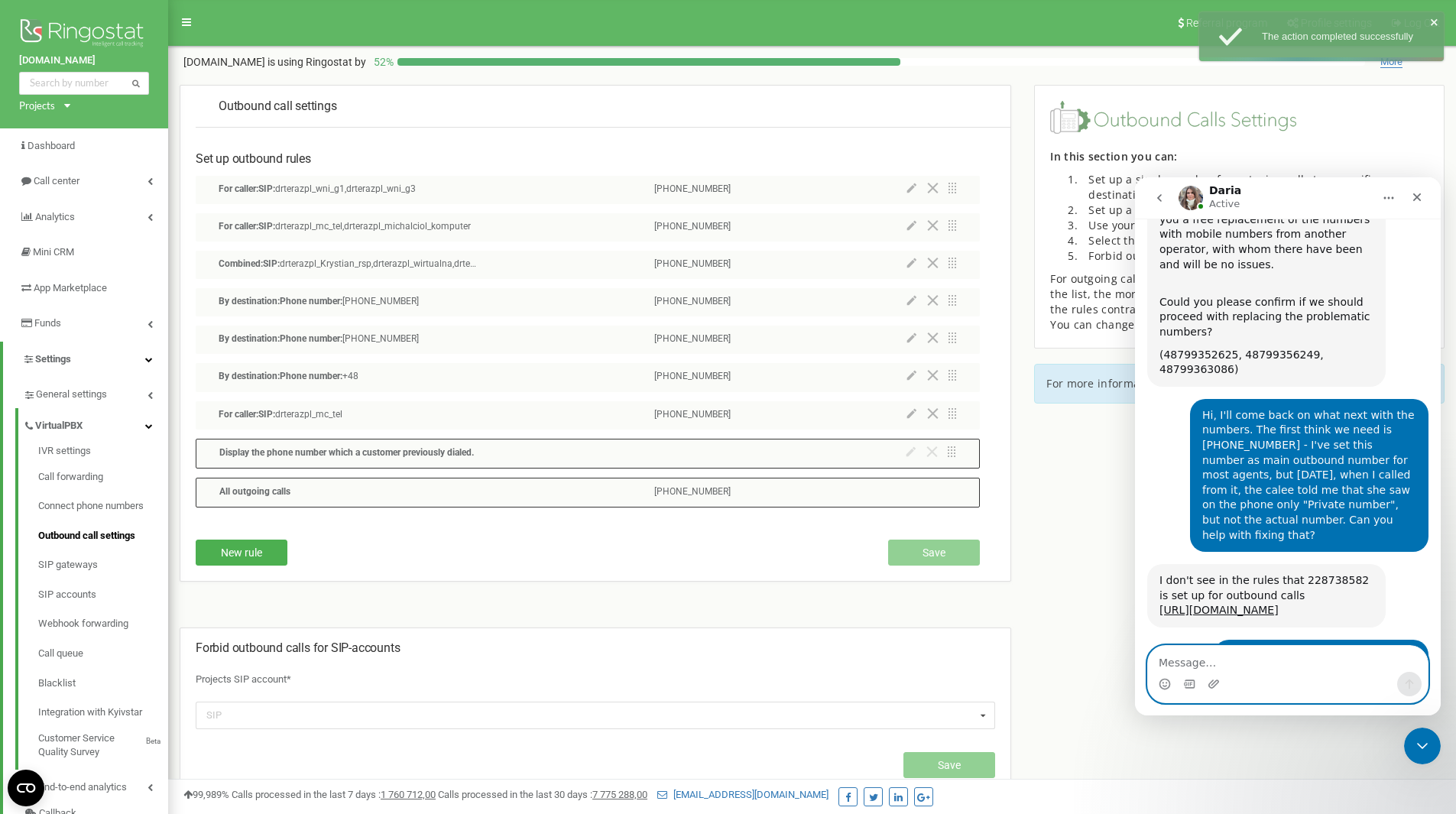
click at [917, 226] on icon at bounding box center [912, 225] width 10 height 11
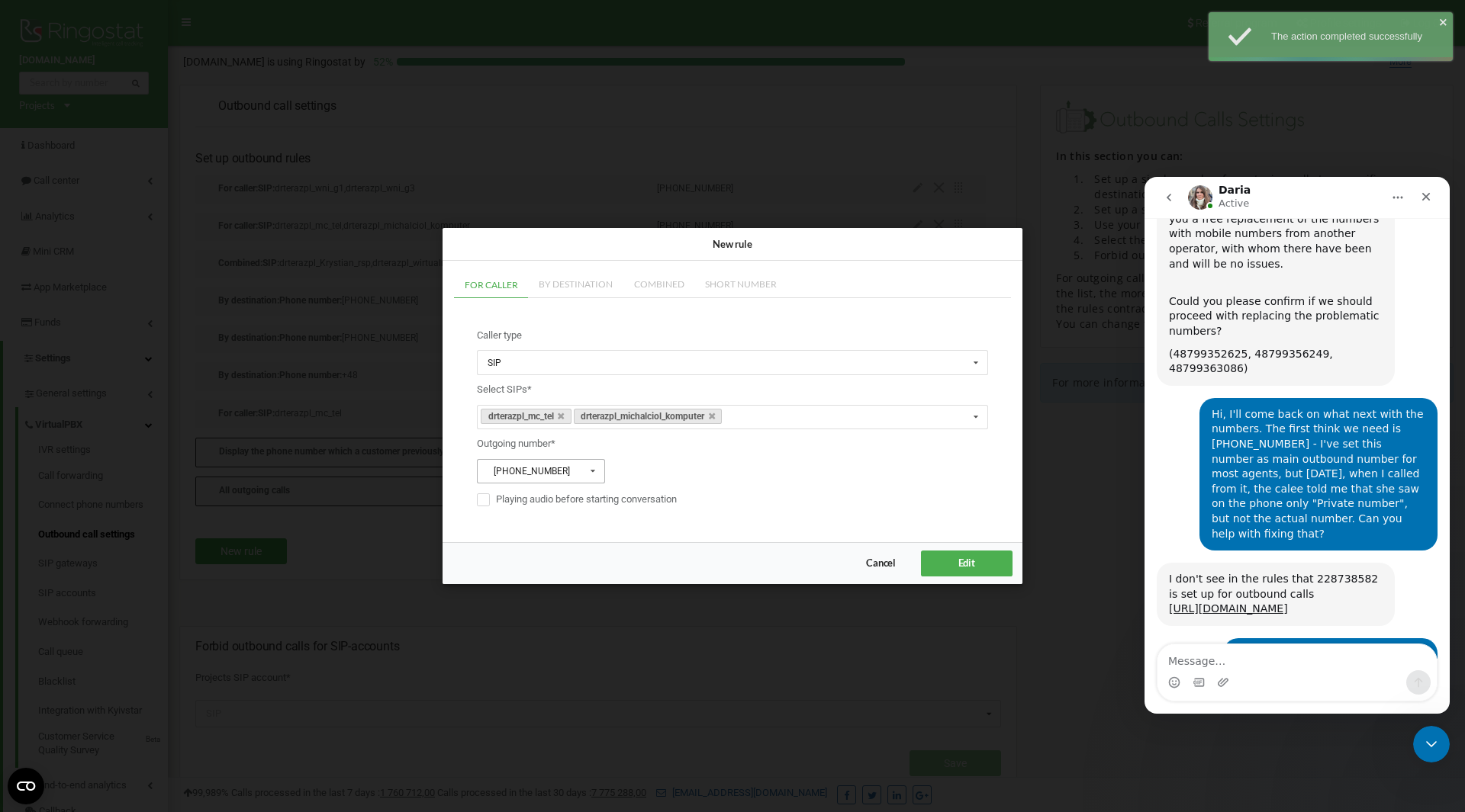
click at [535, 467] on div "+48799356249" at bounding box center [528, 471] width 82 height 9
click at [548, 551] on span "[PHONE_NUMBER]" at bounding box center [532, 556] width 80 height 11
click at [947, 561] on button "Edit" at bounding box center [966, 563] width 91 height 25
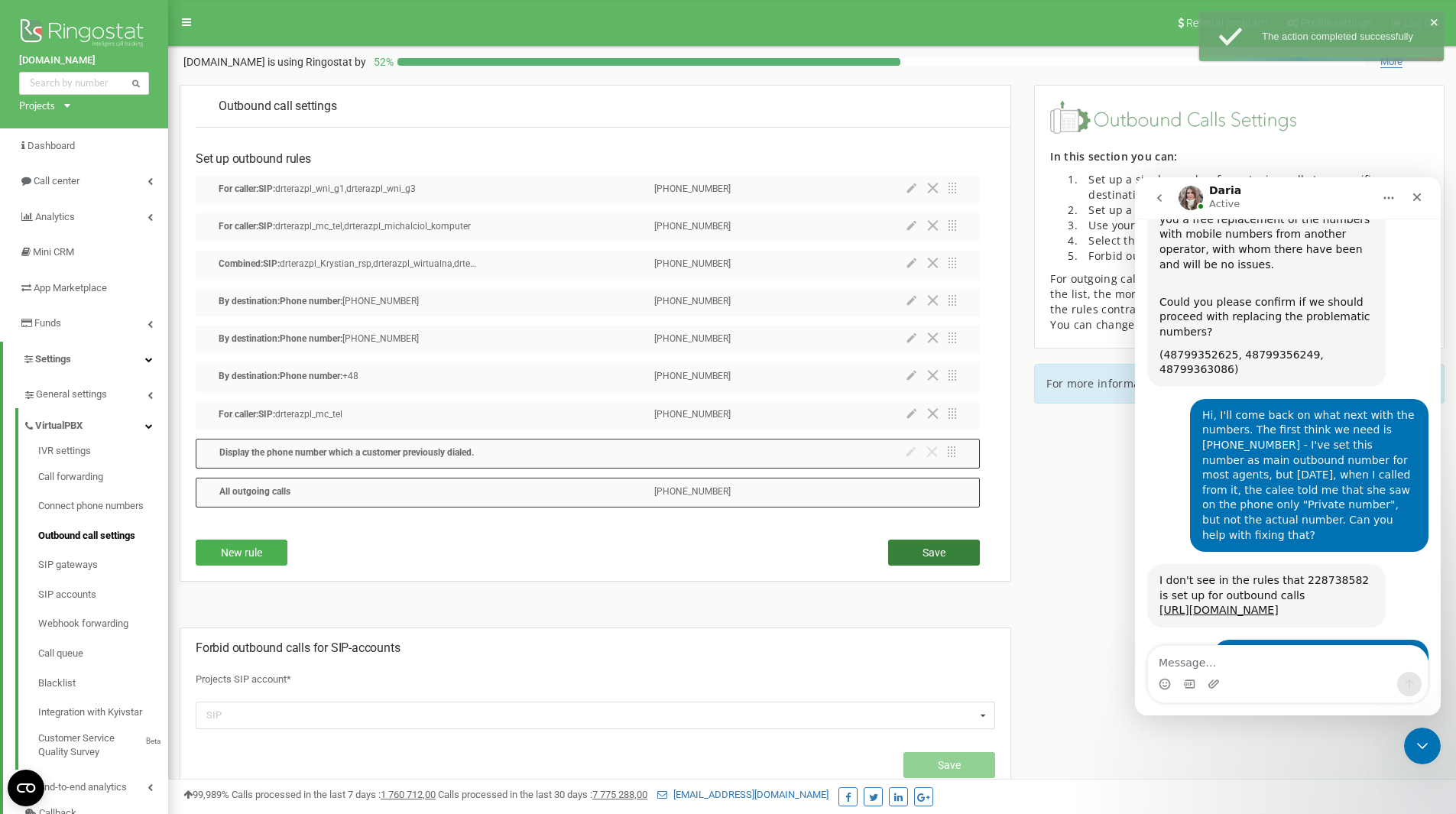
click at [959, 555] on button "Save" at bounding box center [934, 553] width 91 height 26
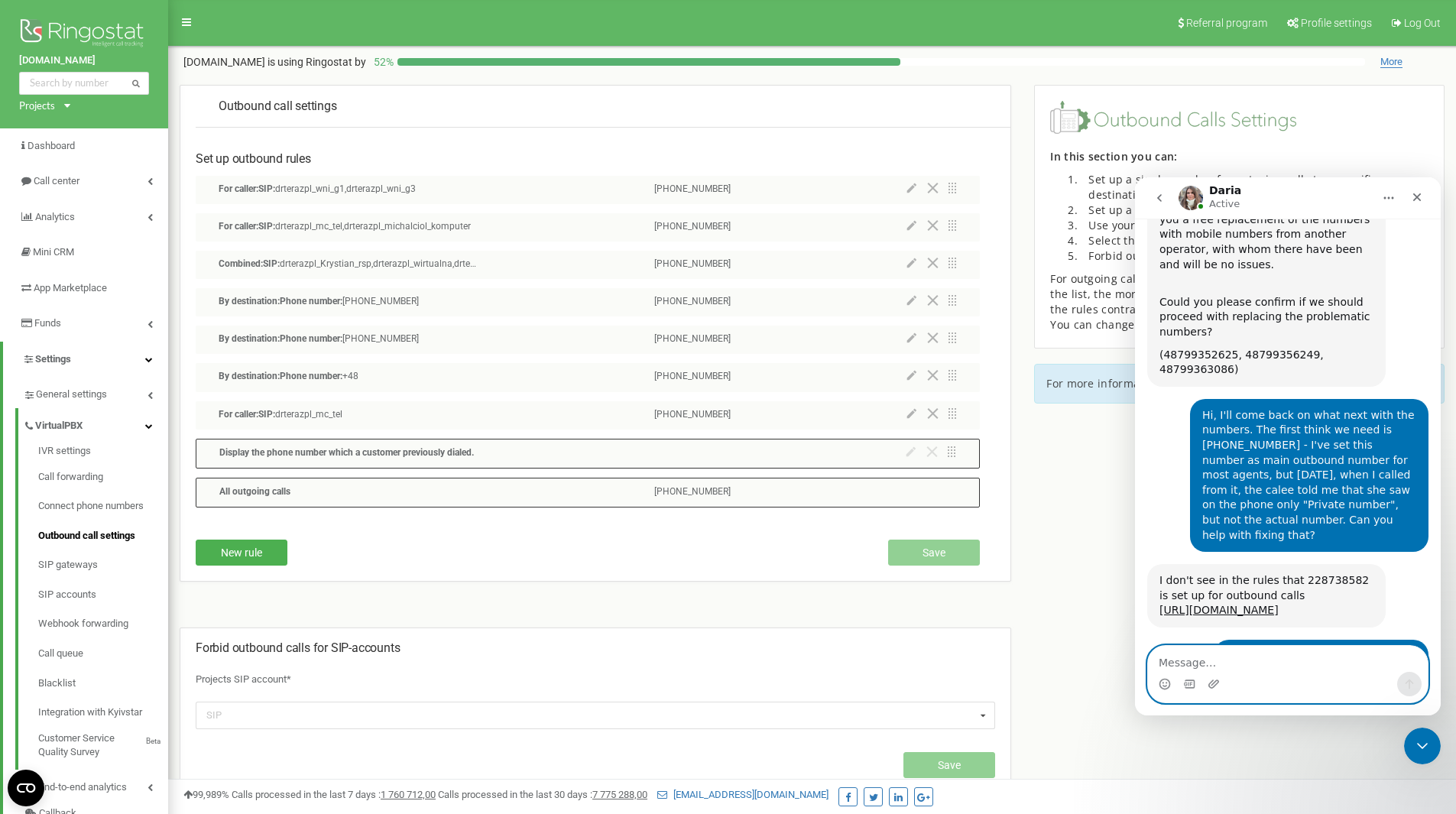
click at [1283, 656] on textarea "Message…" at bounding box center [1288, 659] width 280 height 26
type textarea "D"
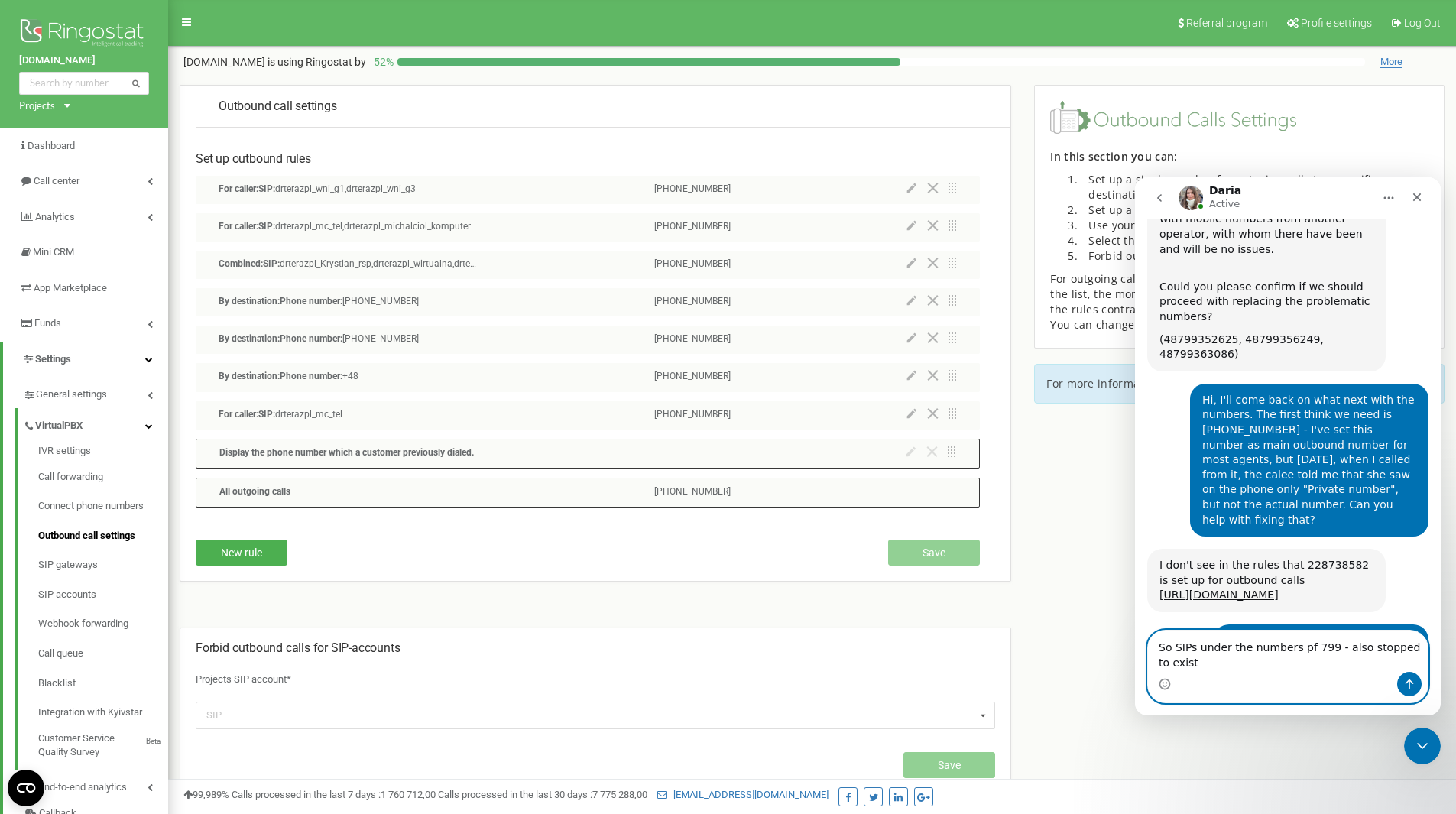
type textarea "So SIPs under the numbers pf 799 - also stopped to exist?"
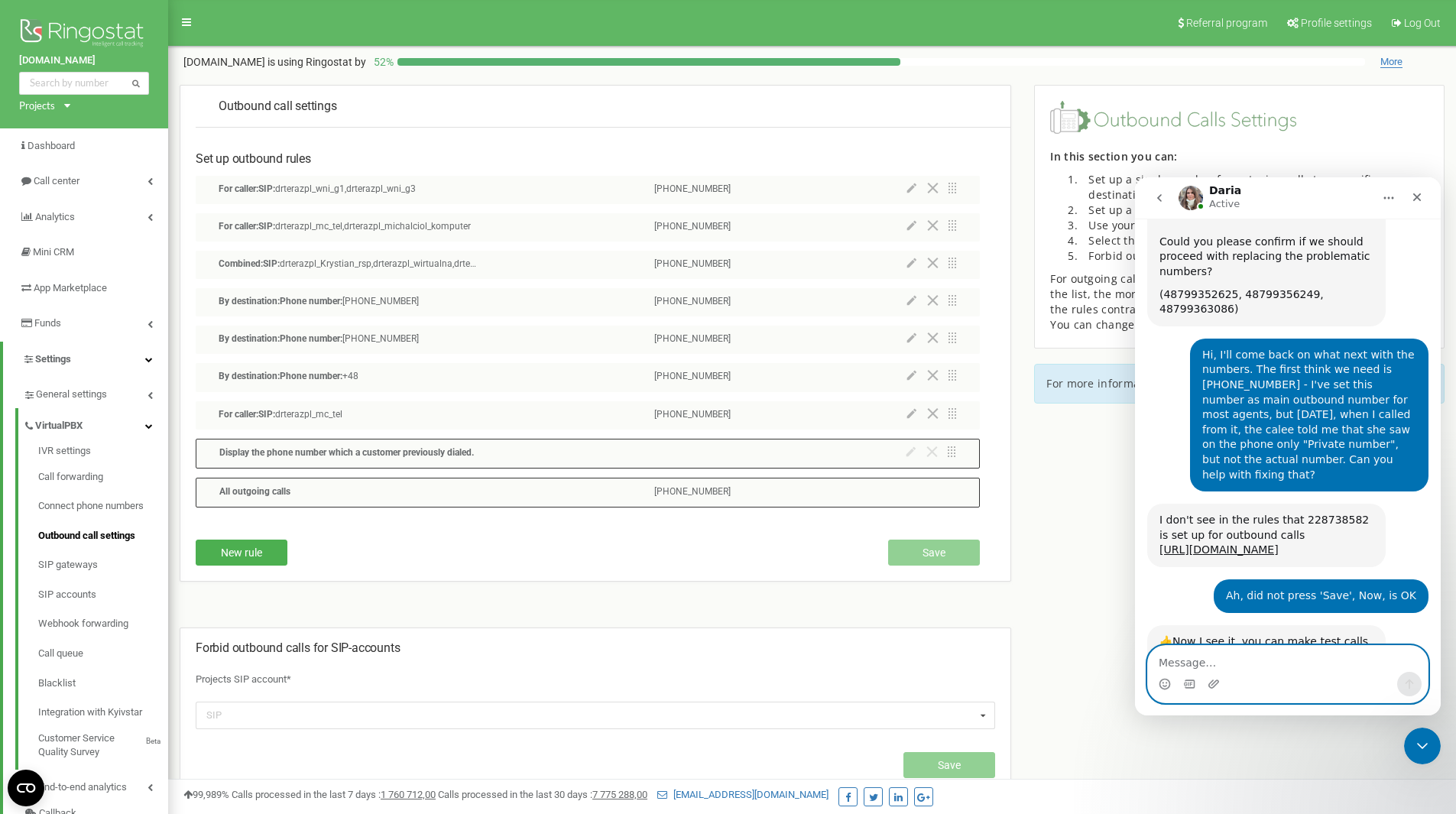
scroll to position [973, 0]
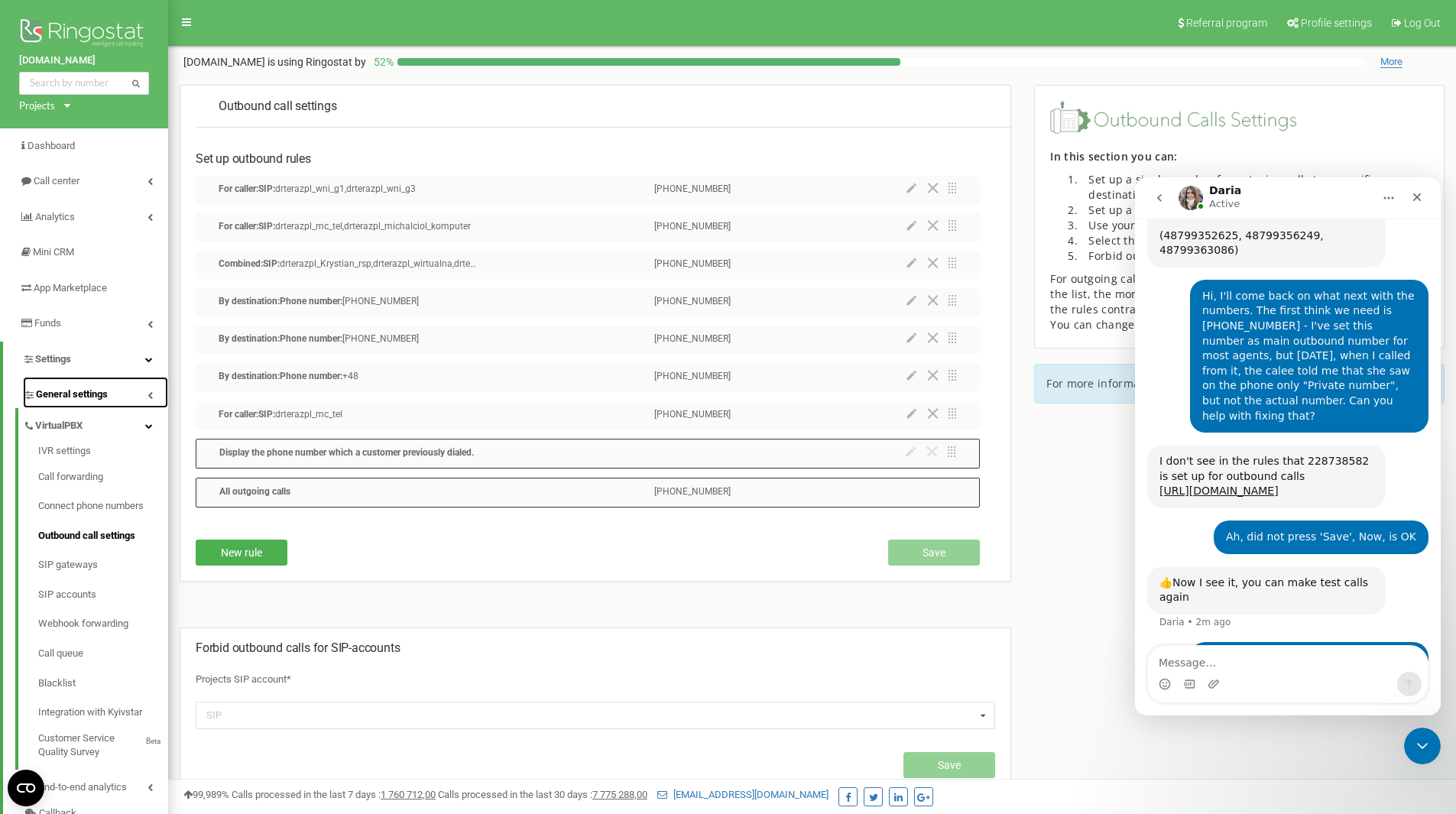
click at [106, 396] on span "General settings" at bounding box center [72, 395] width 72 height 15
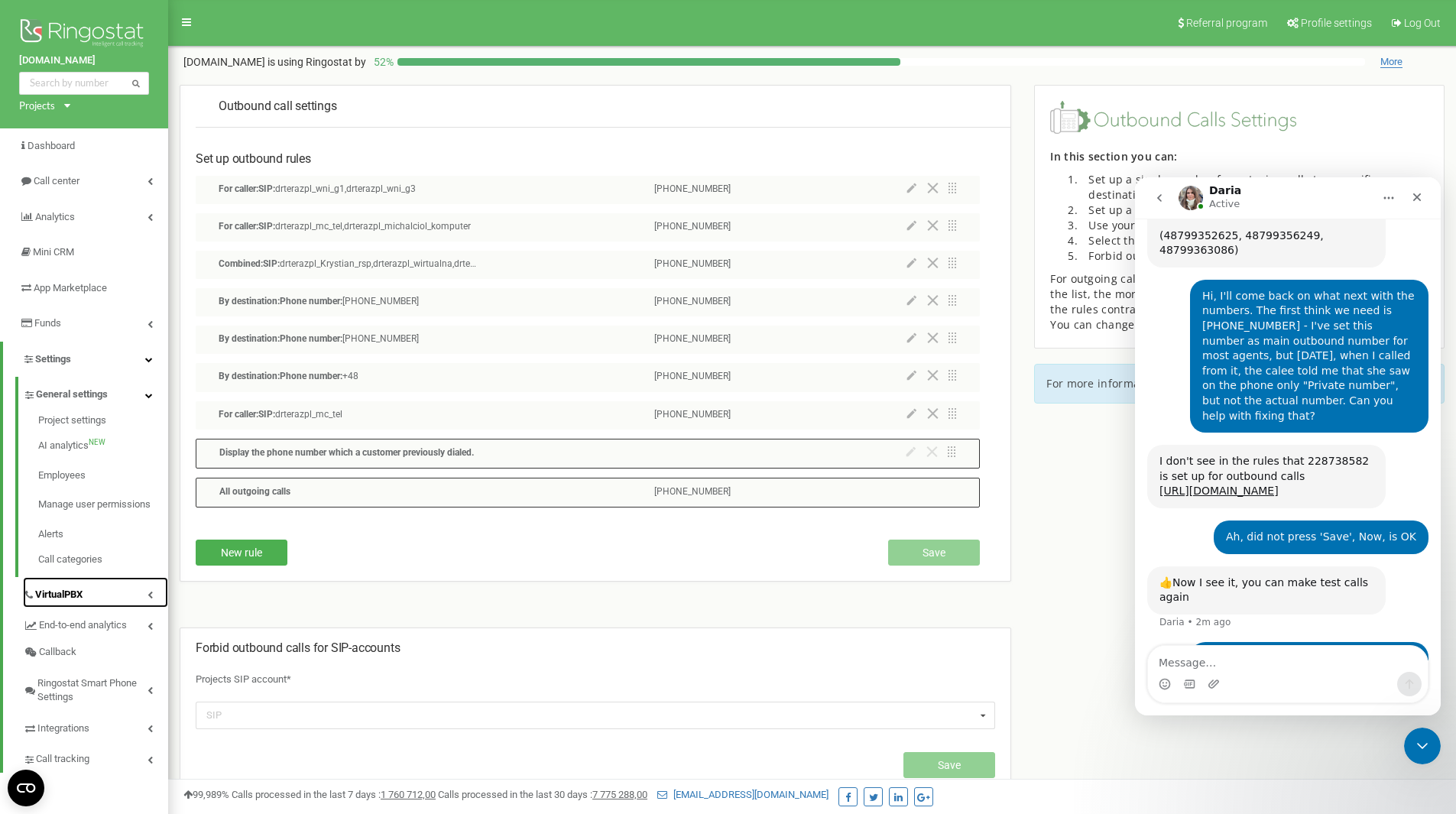
click at [103, 581] on link "VirtualPBX" at bounding box center [95, 593] width 145 height 31
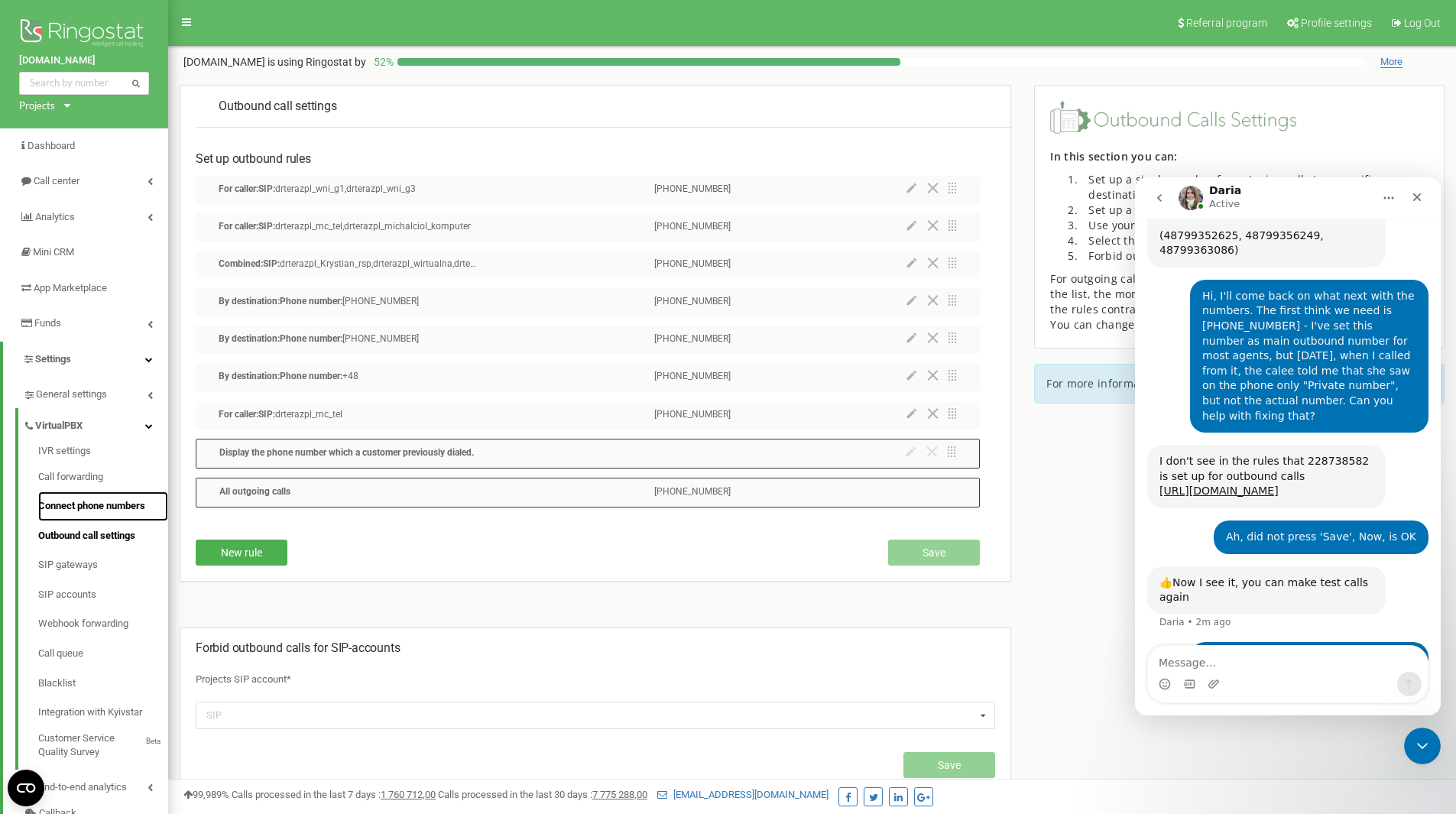
click at [104, 506] on link "Connect phone numbers" at bounding box center [103, 506] width 130 height 30
click at [1232, 654] on textarea "Message…" at bounding box center [1288, 659] width 280 height 26
type textarea "I'd nee"
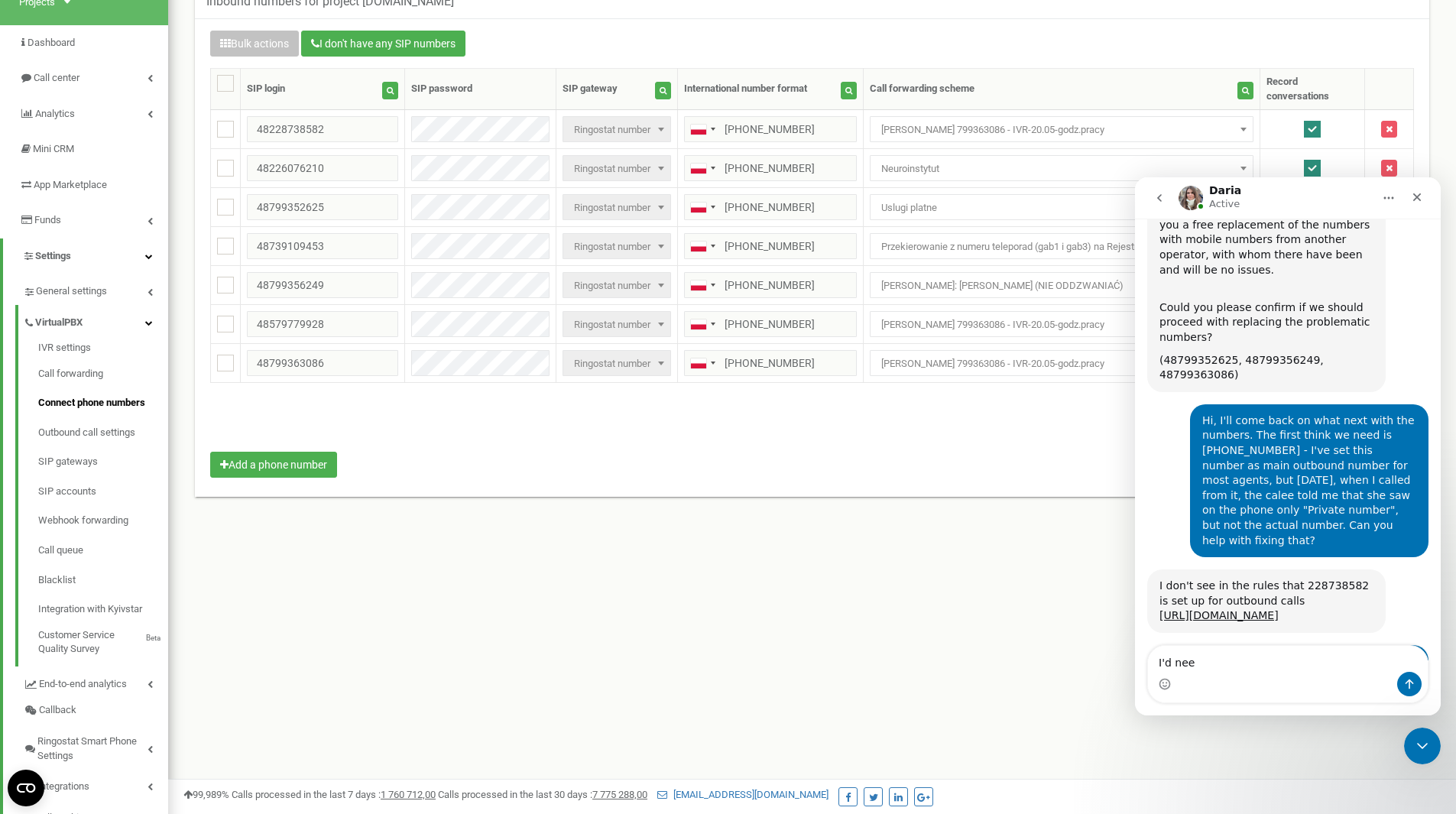
scroll to position [973, 0]
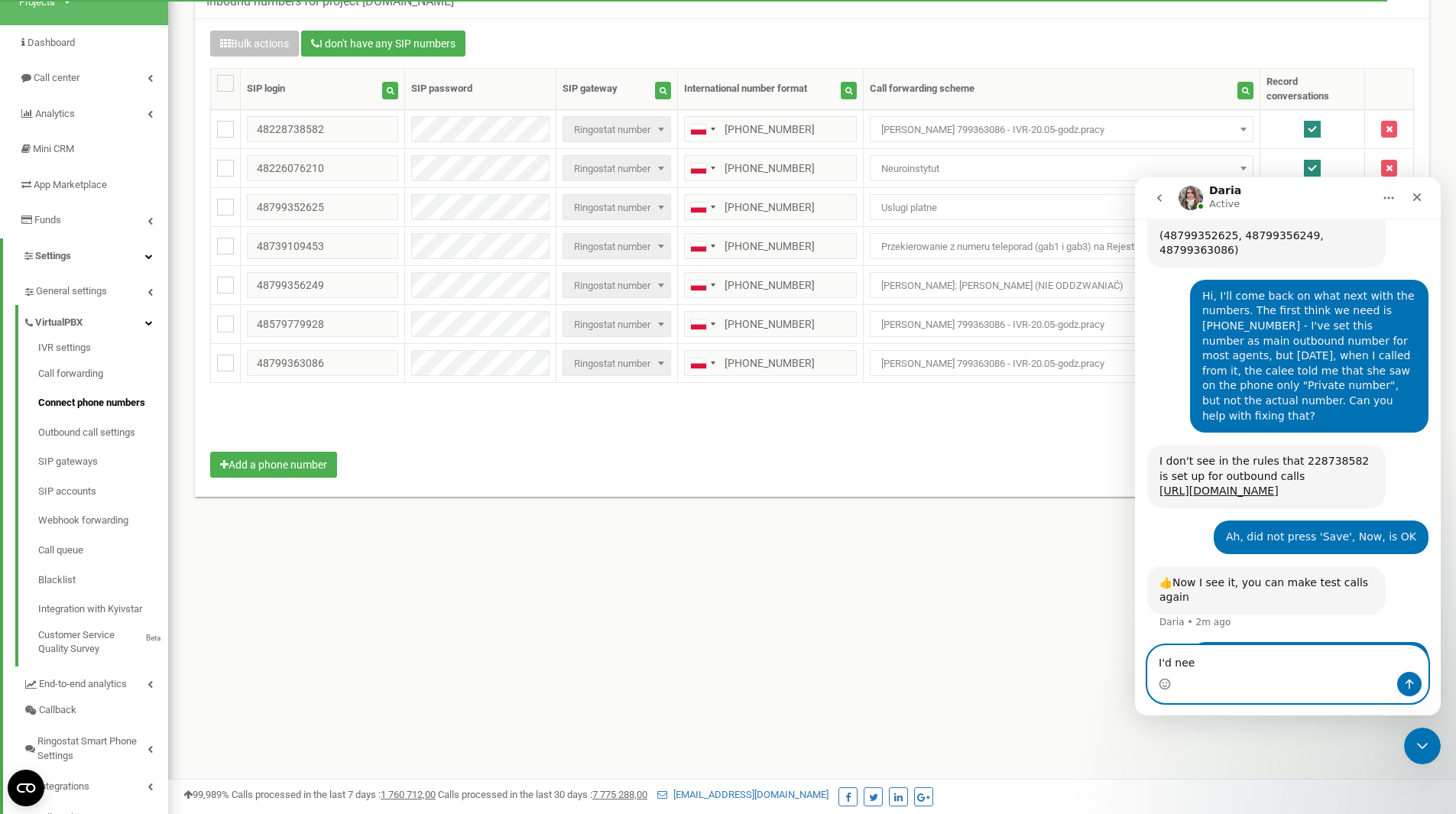
click at [1242, 658] on textarea "I'd nee" at bounding box center [1288, 659] width 280 height 26
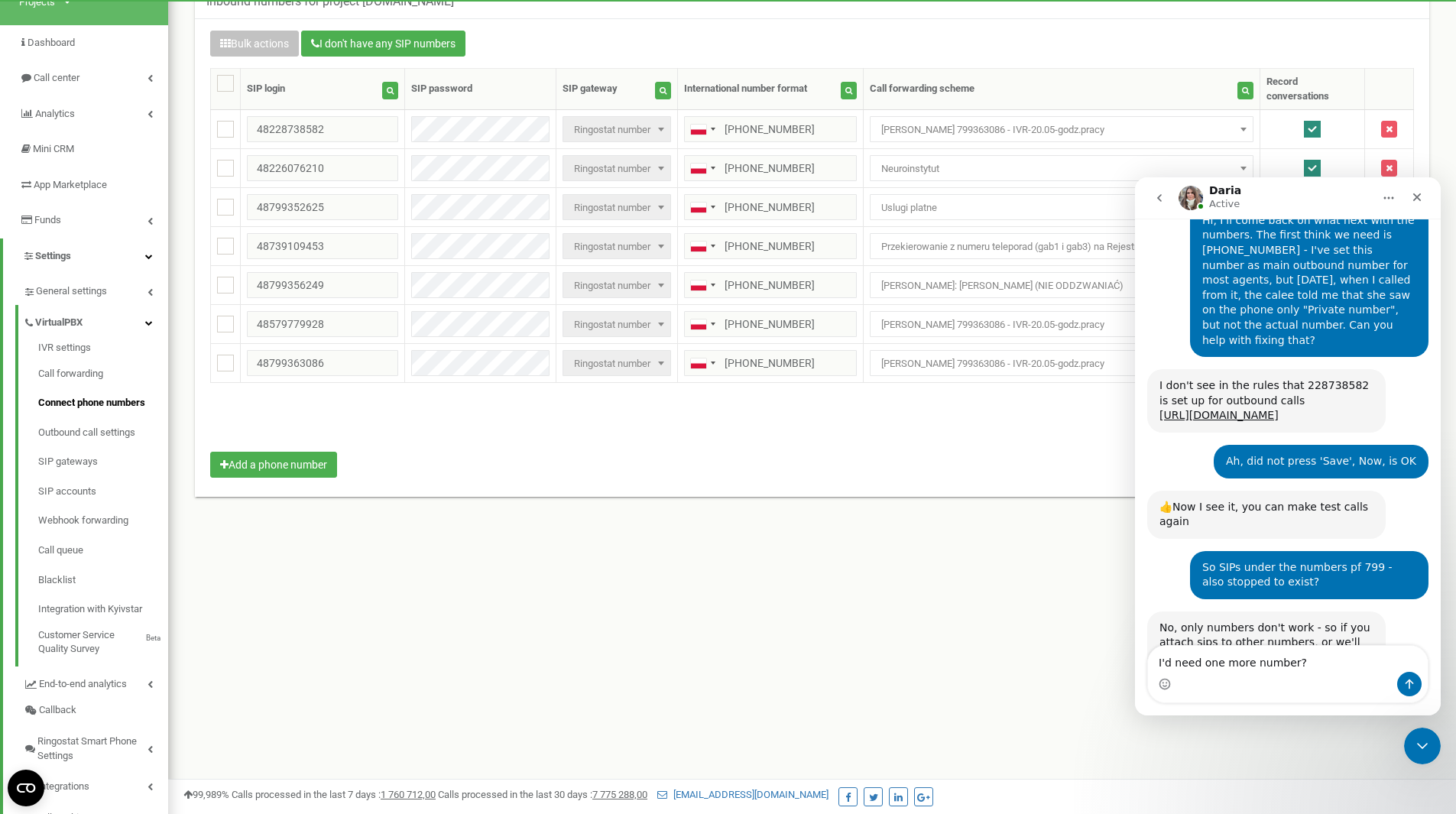
scroll to position [990, 0]
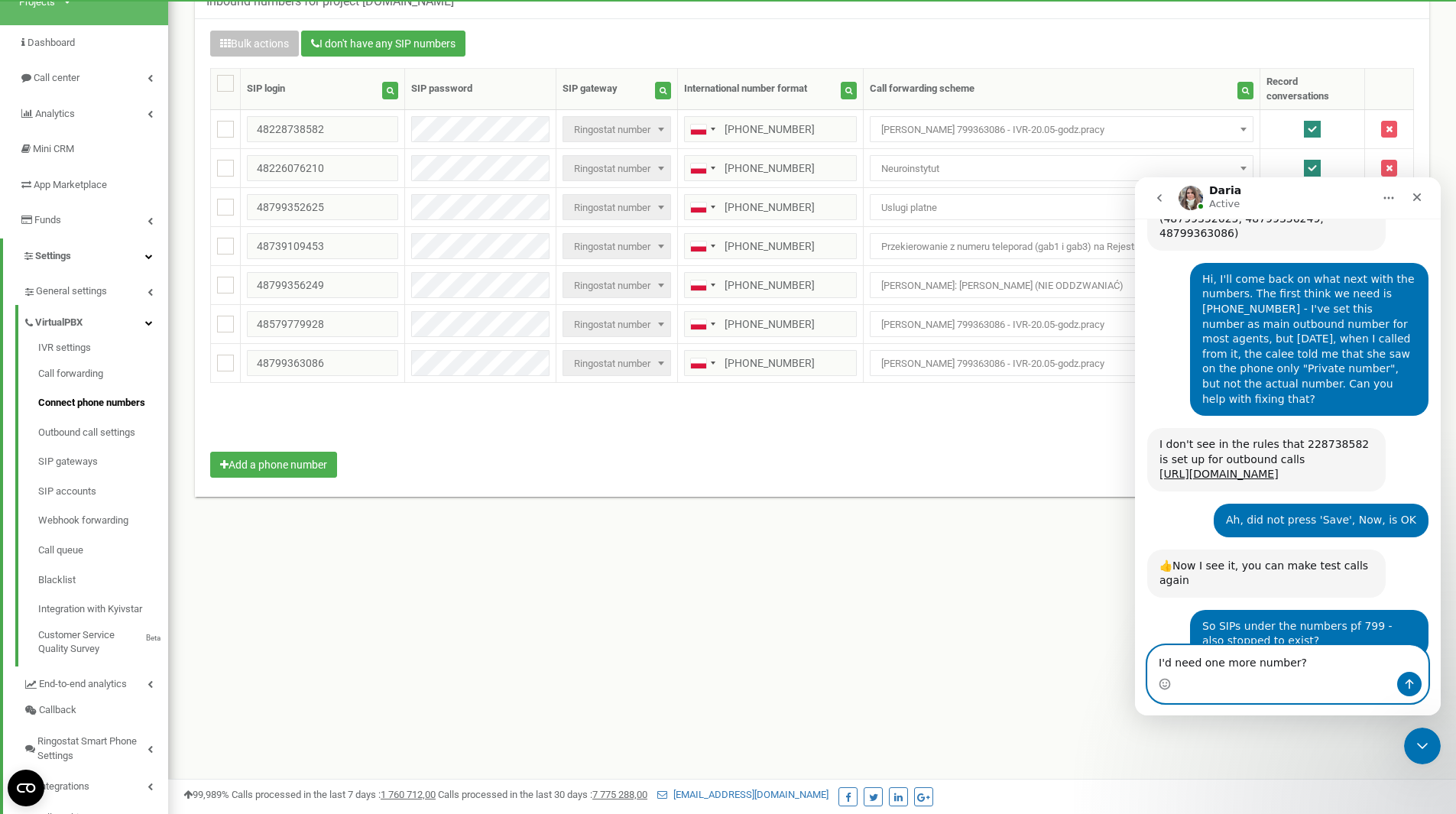
click at [1260, 661] on textarea "I'd need one more number?" at bounding box center [1288, 659] width 280 height 26
type textarea "C"
type textarea "Good, all right"
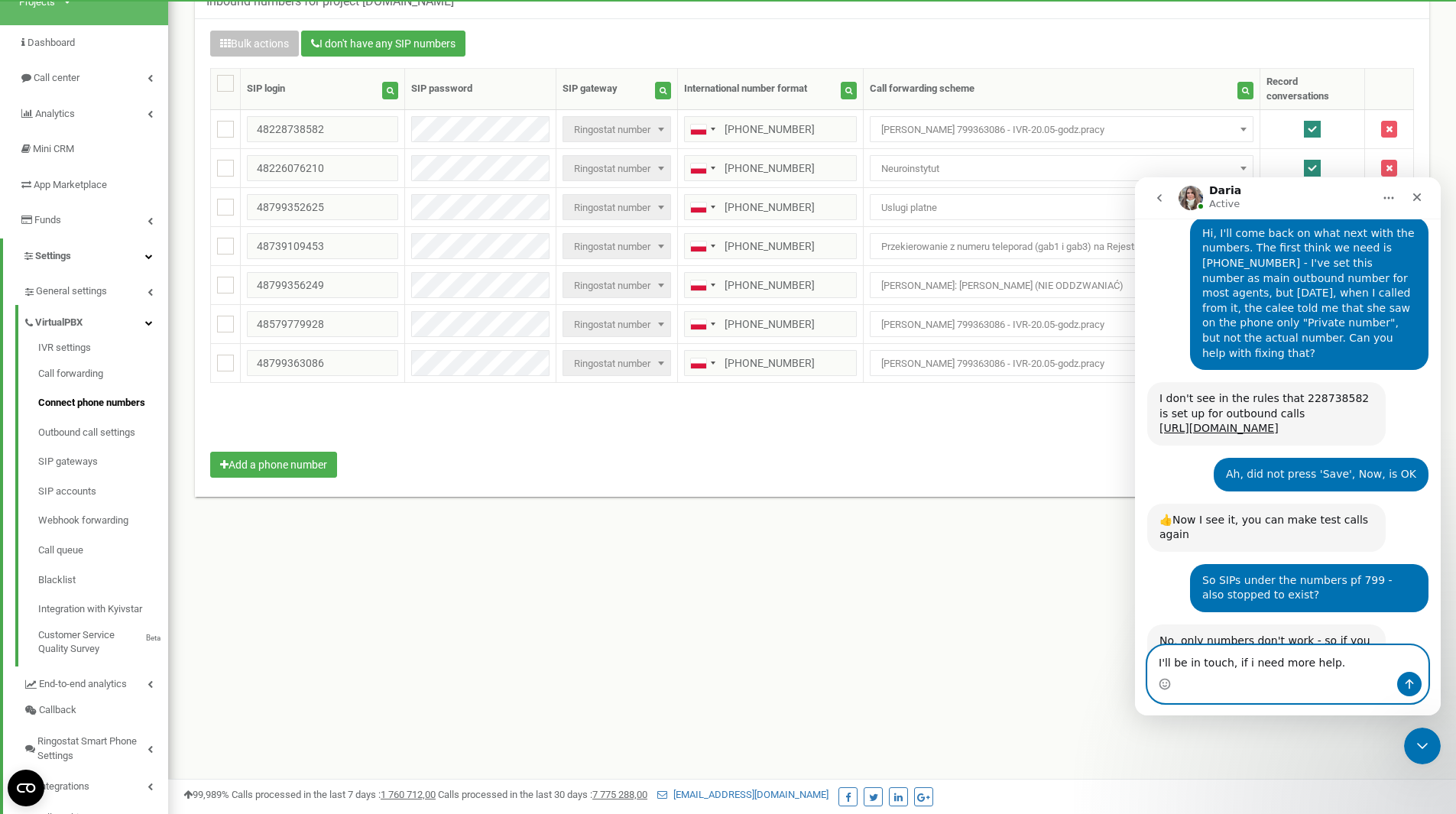
type textarea "I'll be in touch, if i need more help."
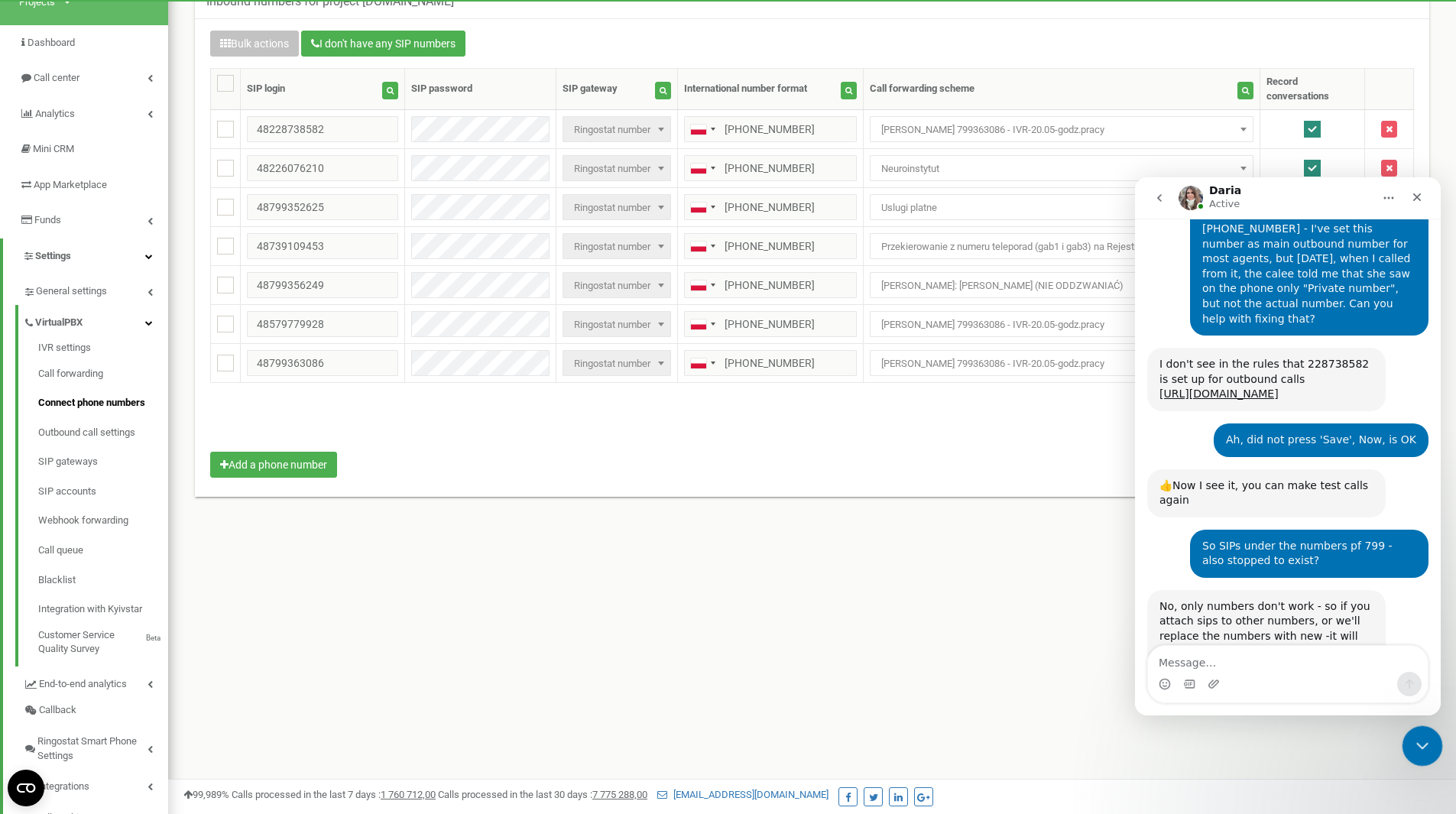
click at [1418, 750] on icon "Close Intercom Messenger" at bounding box center [1420, 744] width 18 height 18
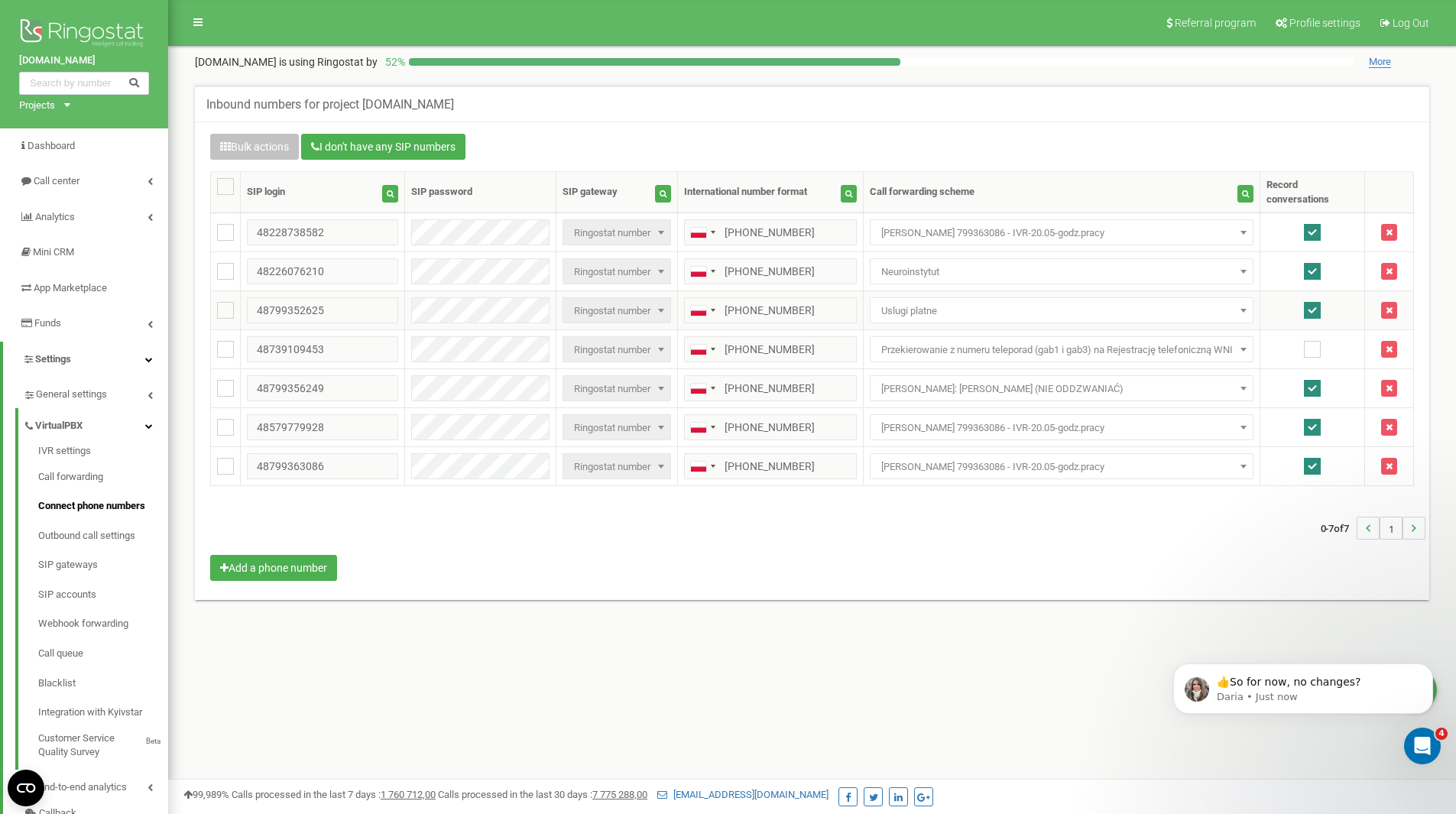
scroll to position [1176, 0]
click at [1298, 682] on p "👍So for now, no changes?" at bounding box center [1316, 683] width 198 height 16
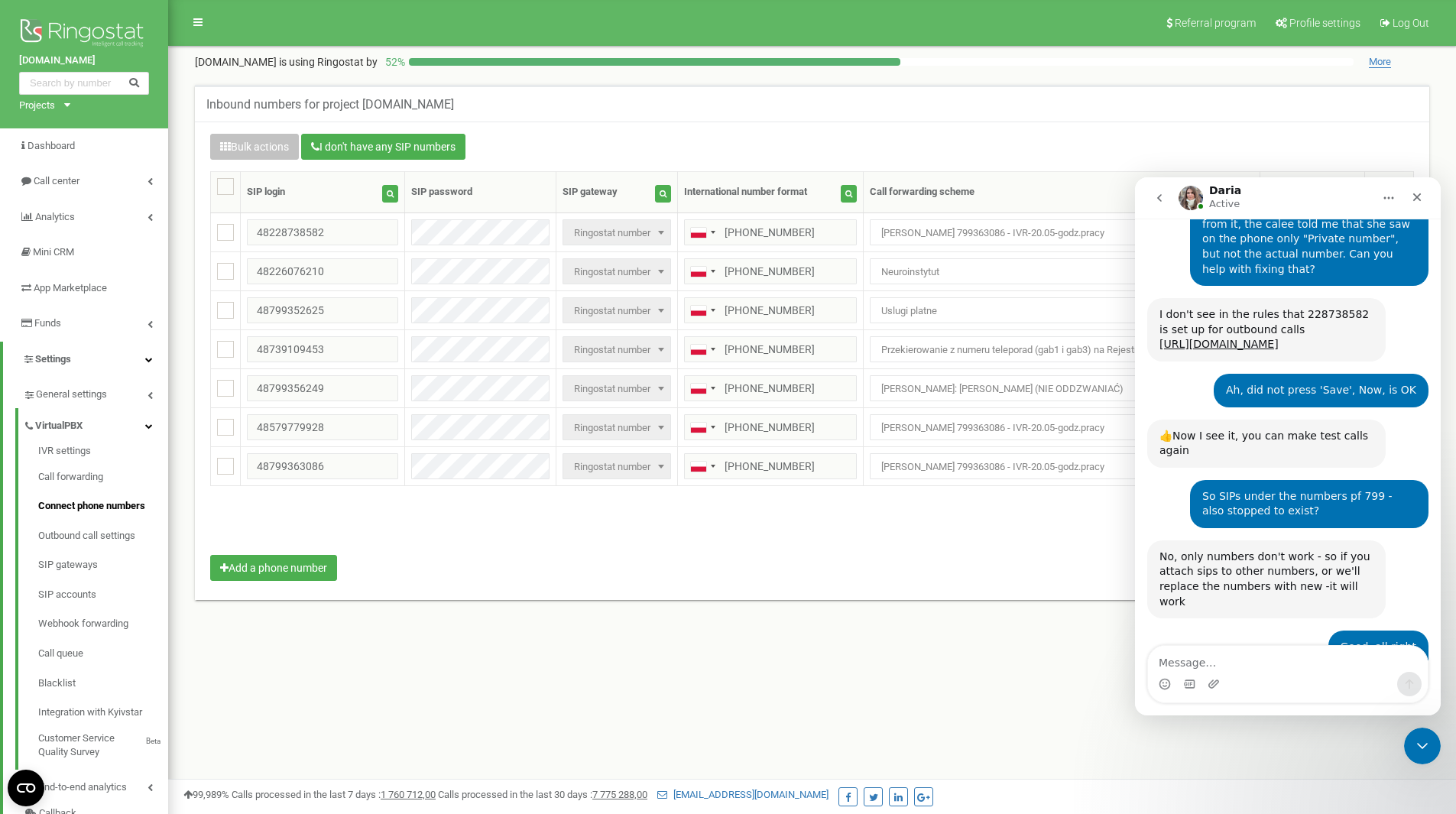
scroll to position [1141, 0]
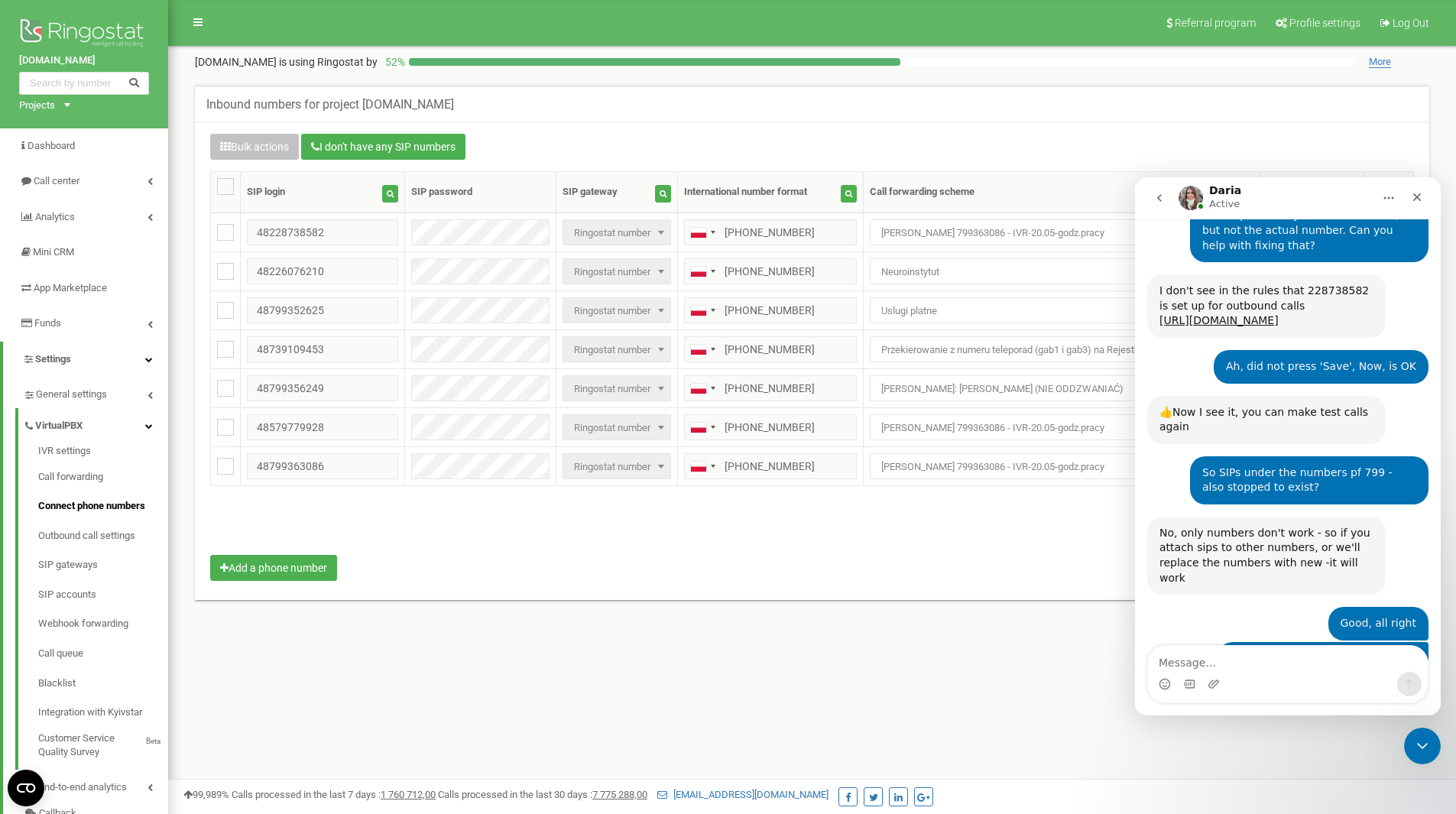
click at [1262, 671] on textarea "Message…" at bounding box center [1288, 659] width 280 height 26
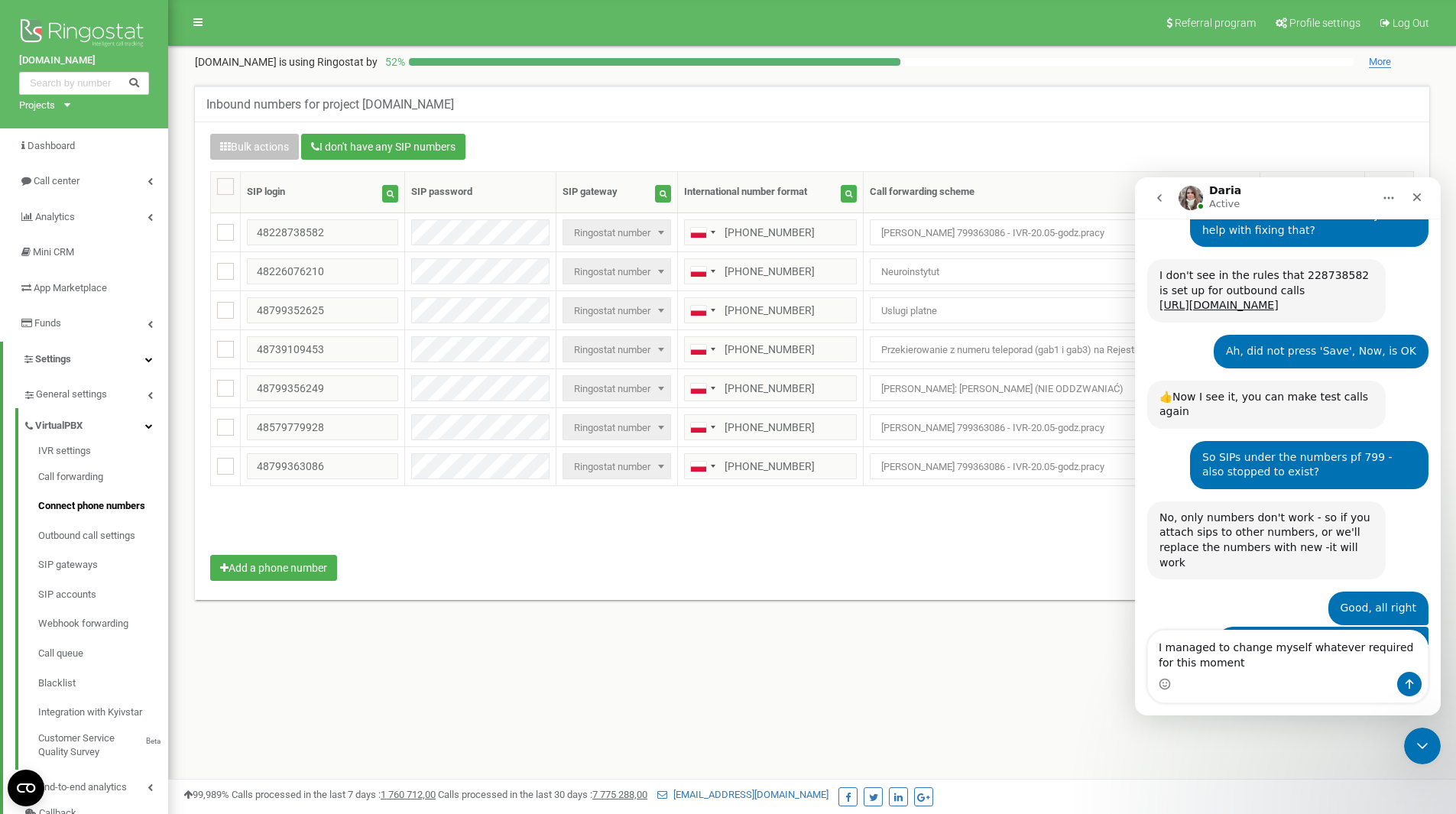
type textarea "I managed to change myself whatever required for this moment"
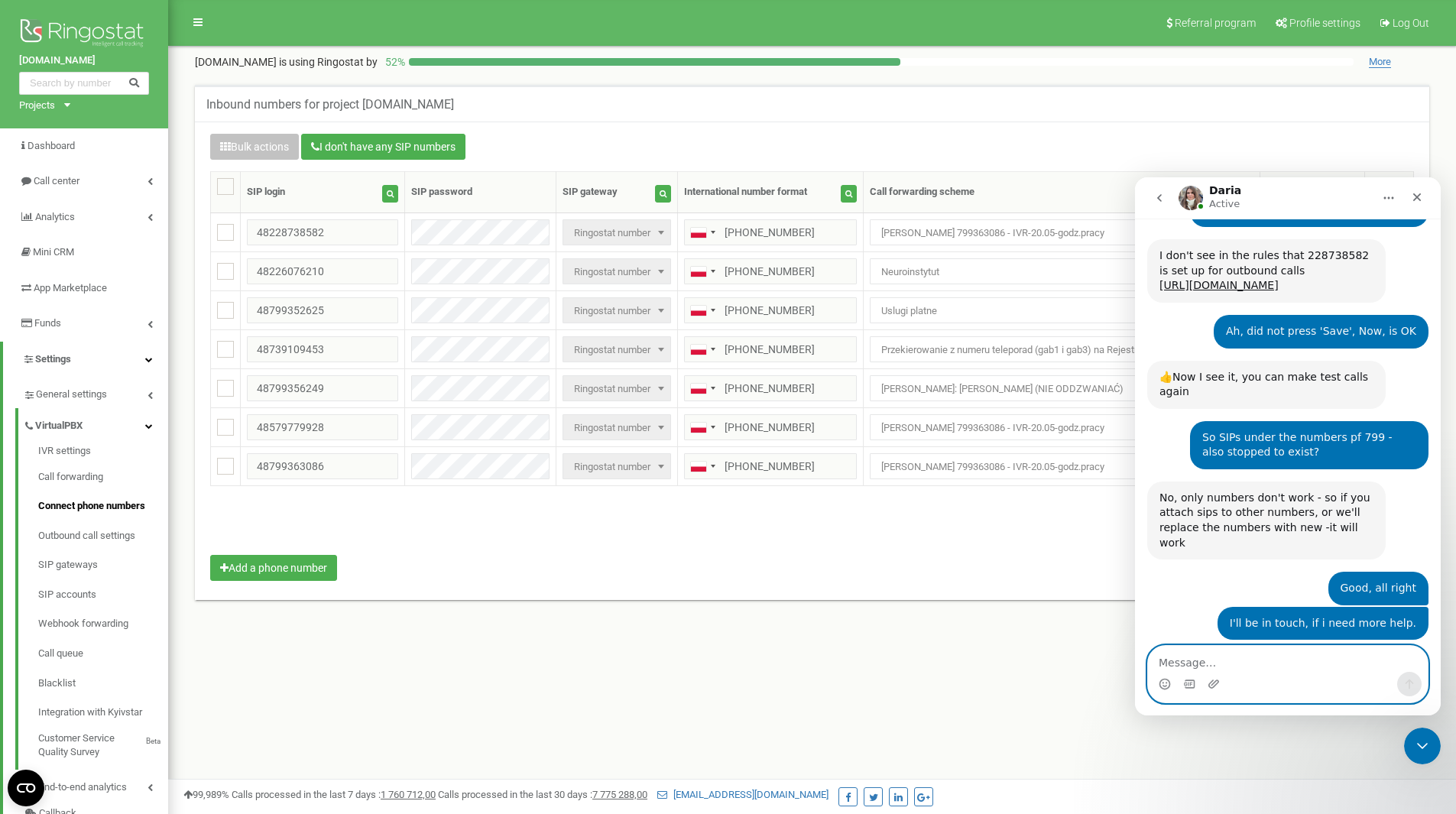
click at [1224, 665] on textarea "Message…" at bounding box center [1288, 659] width 280 height 26
type textarea "We're still checking things"
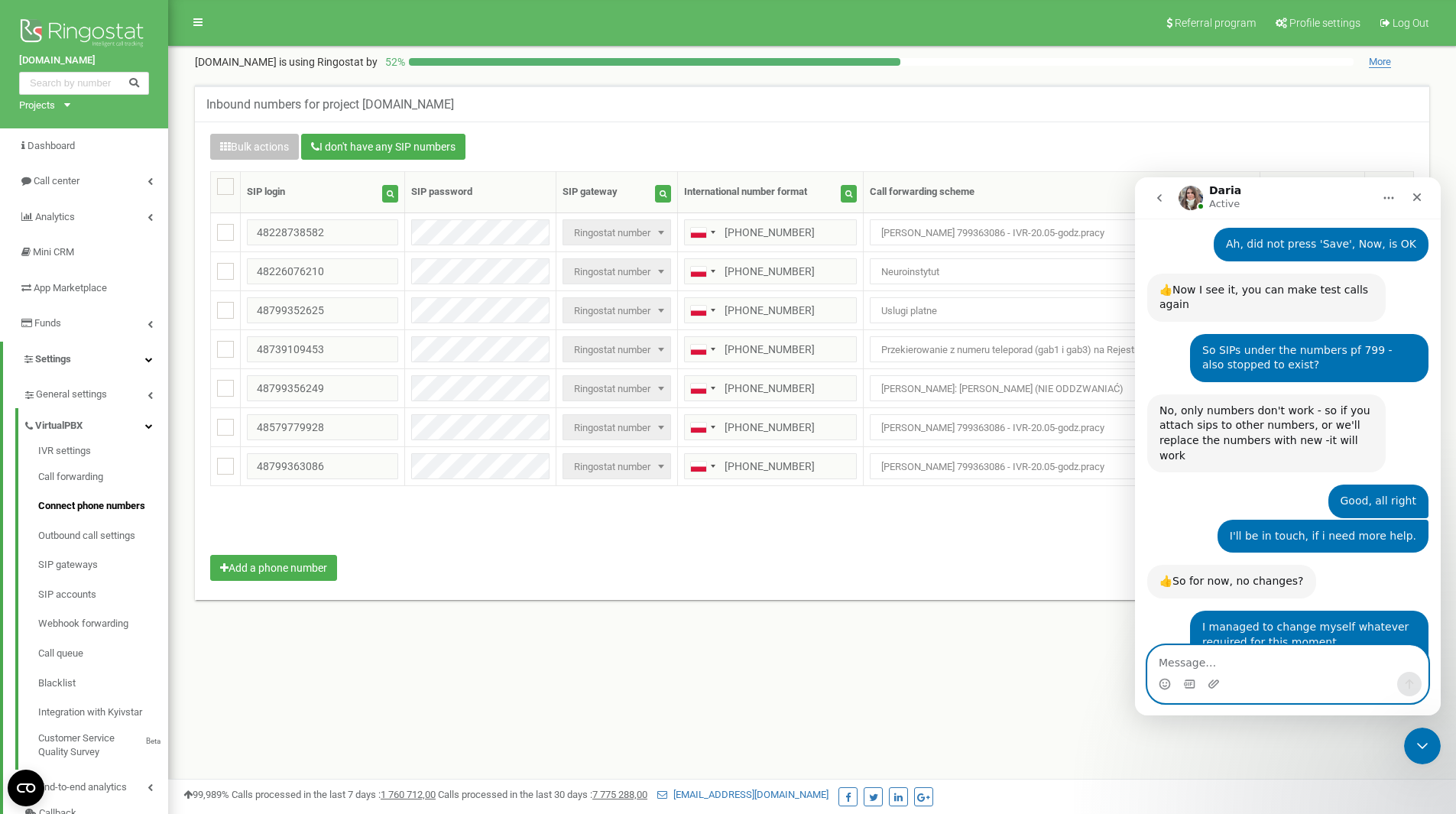
scroll to position [1310, 0]
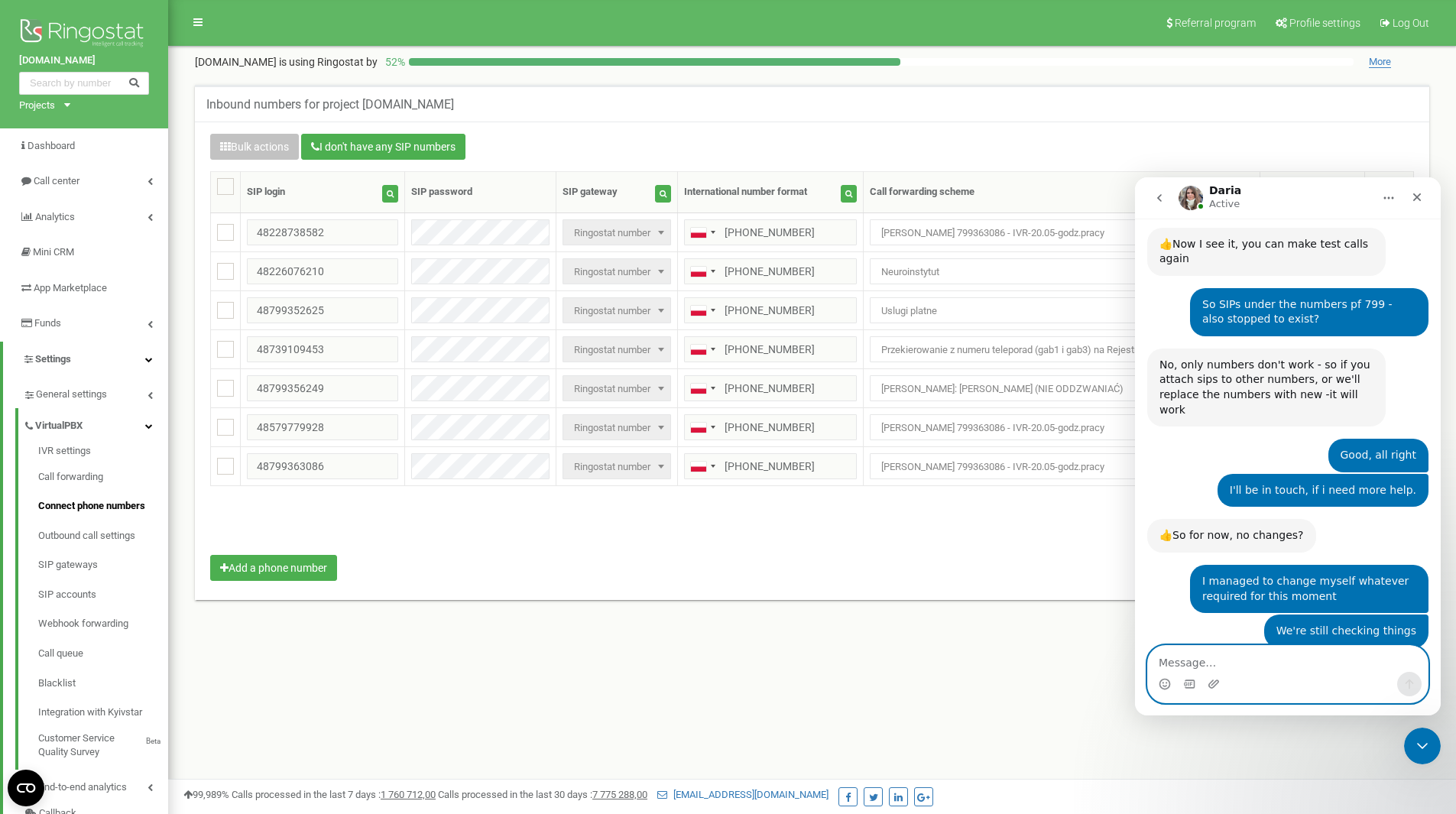
click at [1308, 658] on textarea "Message…" at bounding box center [1288, 659] width 280 height 26
type textarea "Yes, you can remove"
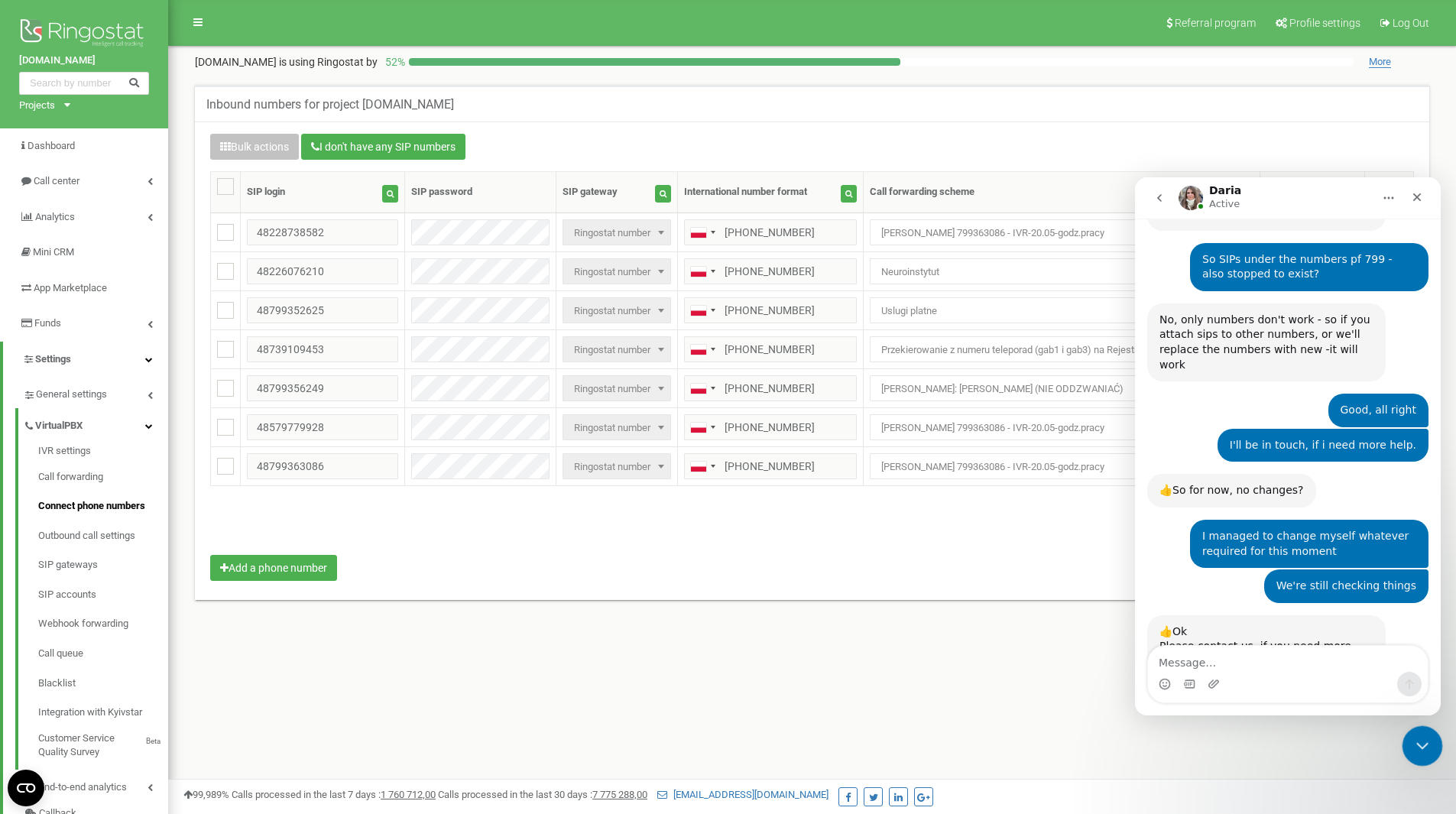
click at [1414, 732] on div "Close Intercom Messenger" at bounding box center [1420, 744] width 37 height 37
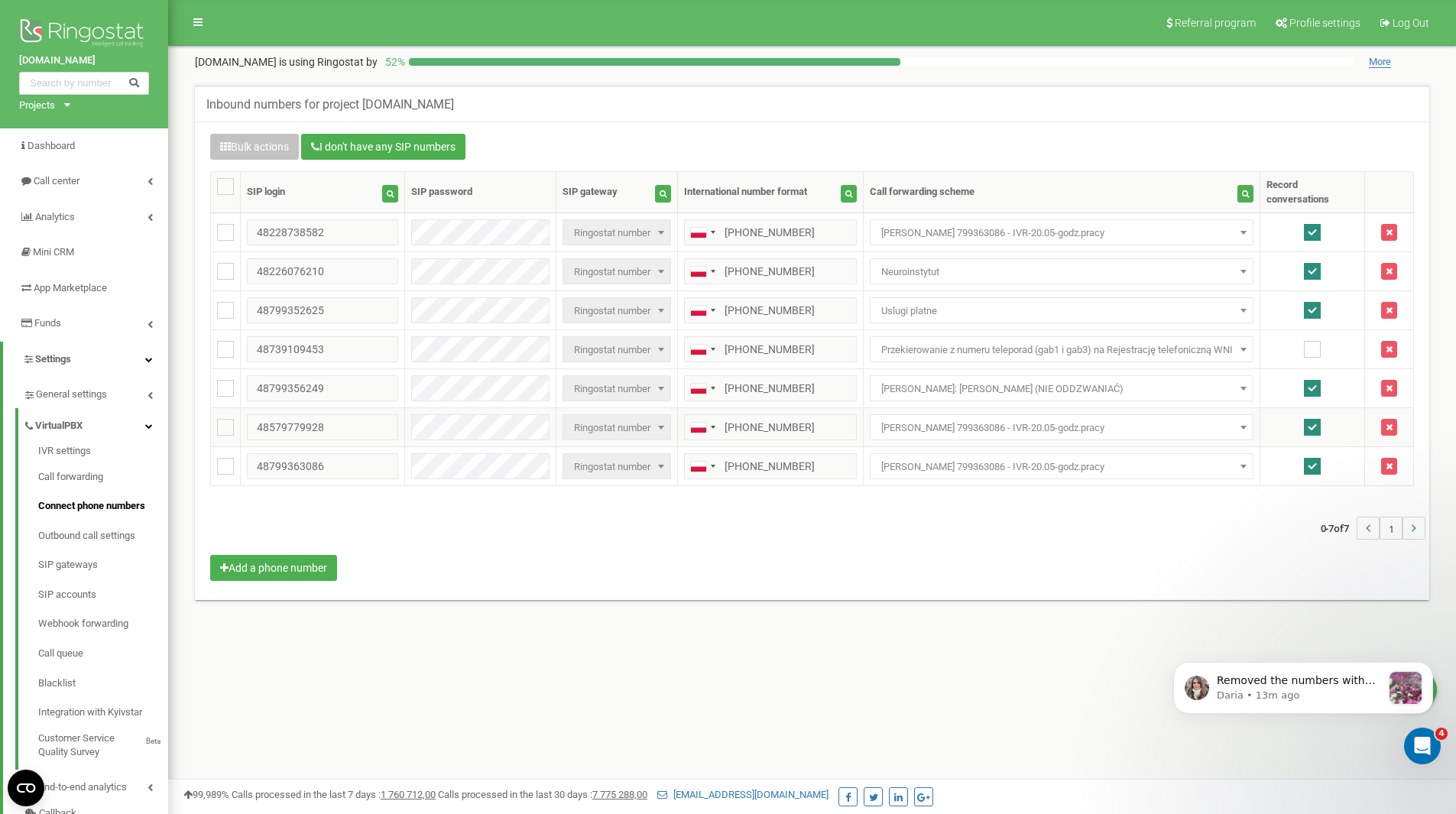
scroll to position [1606, 0]
click at [1313, 689] on p "Daria • 13m ago" at bounding box center [1299, 696] width 165 height 14
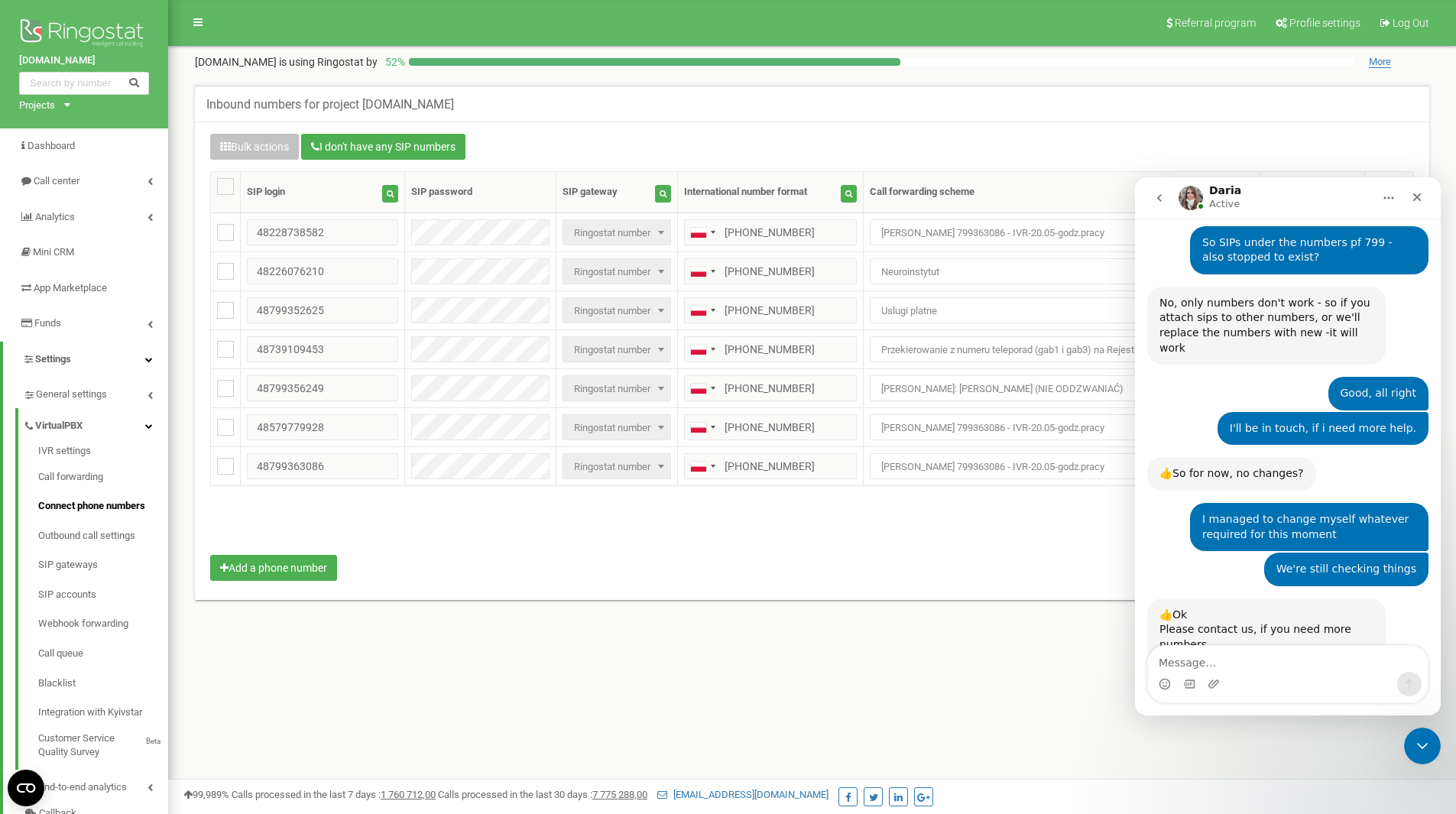
scroll to position [1631, 0]
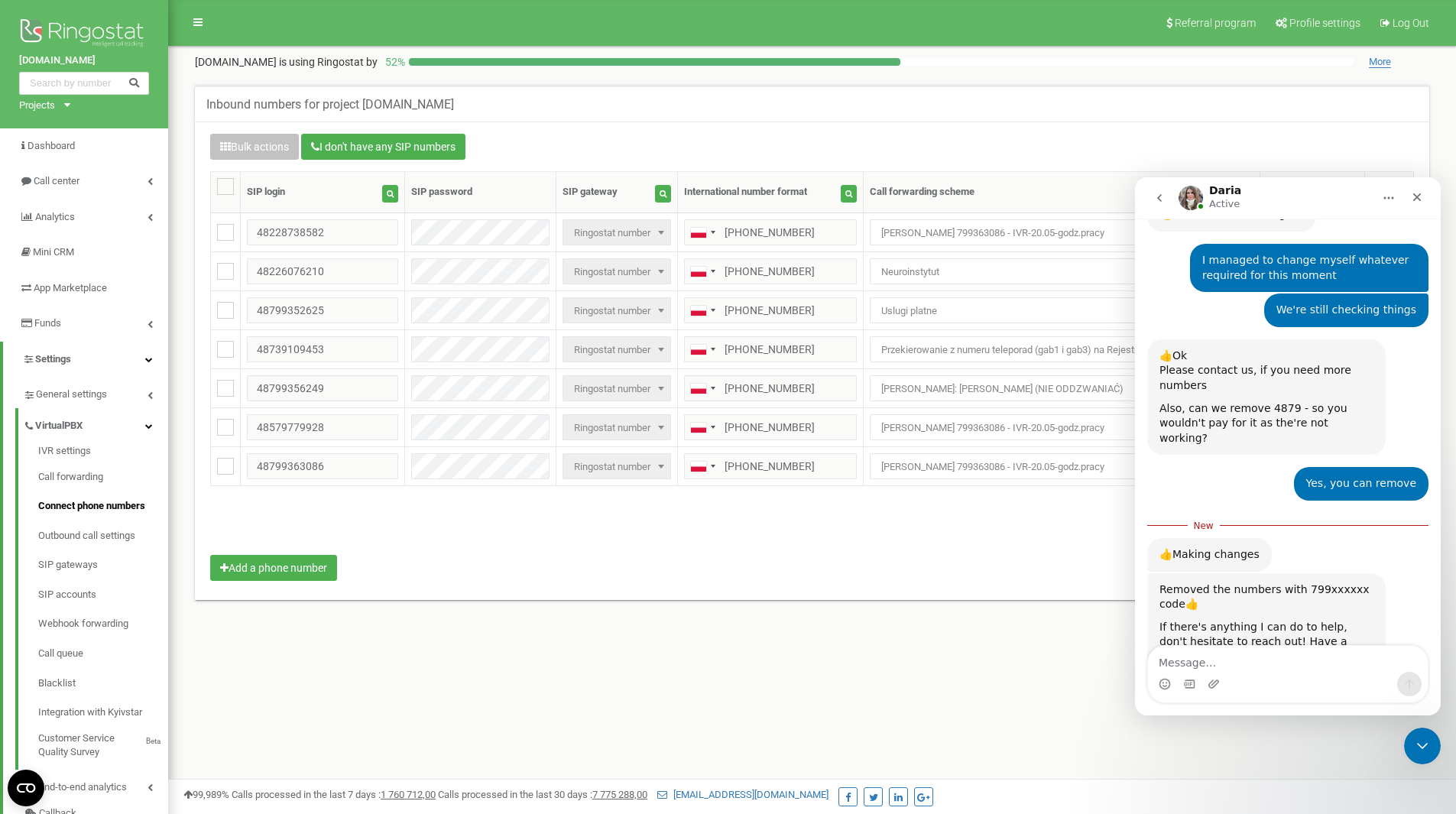
click at [1303, 659] on textarea "Message…" at bounding box center [1288, 659] width 280 height 26
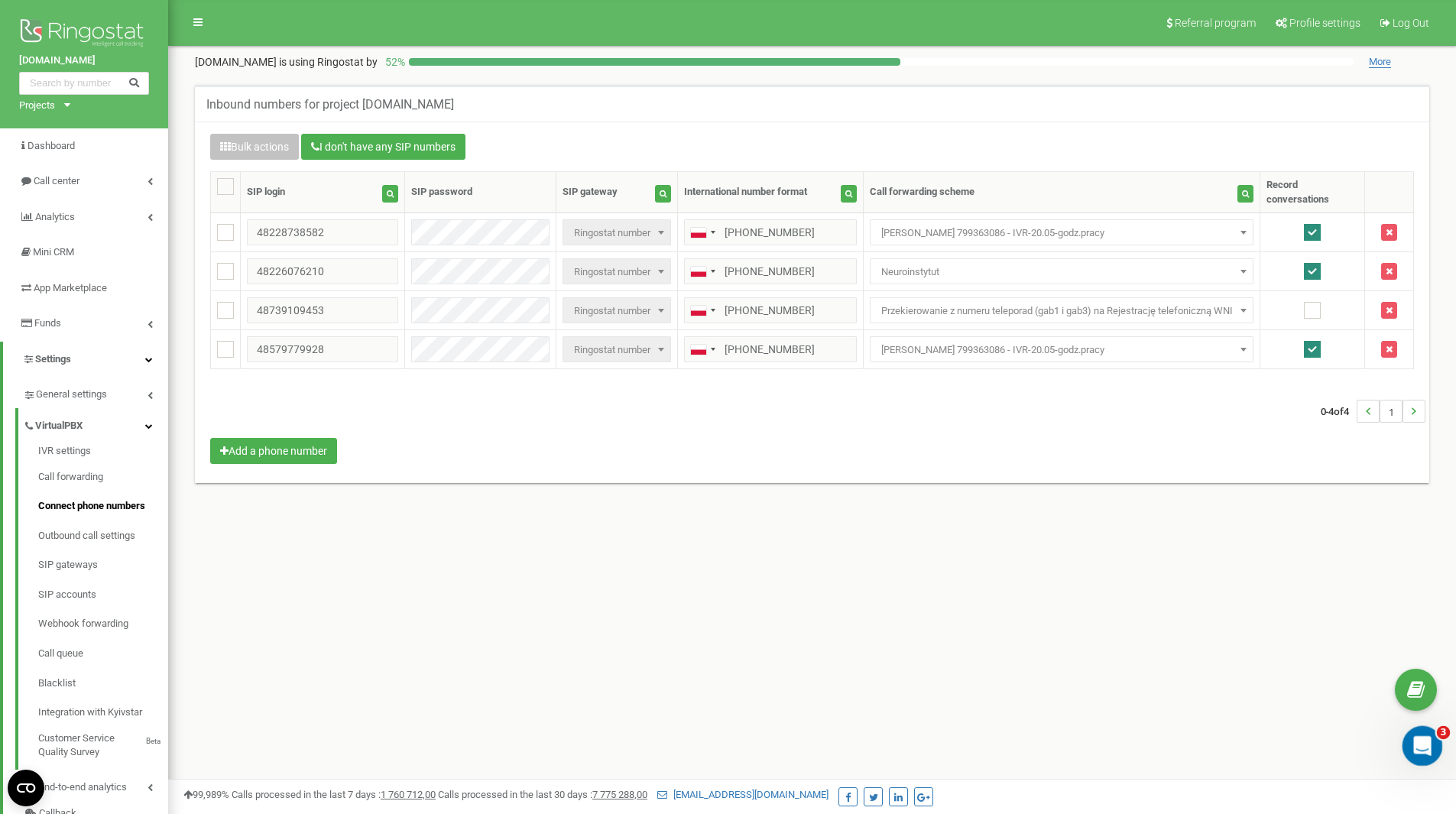
click at [1411, 729] on div "Open Intercom Messenger" at bounding box center [1420, 744] width 51 height 51
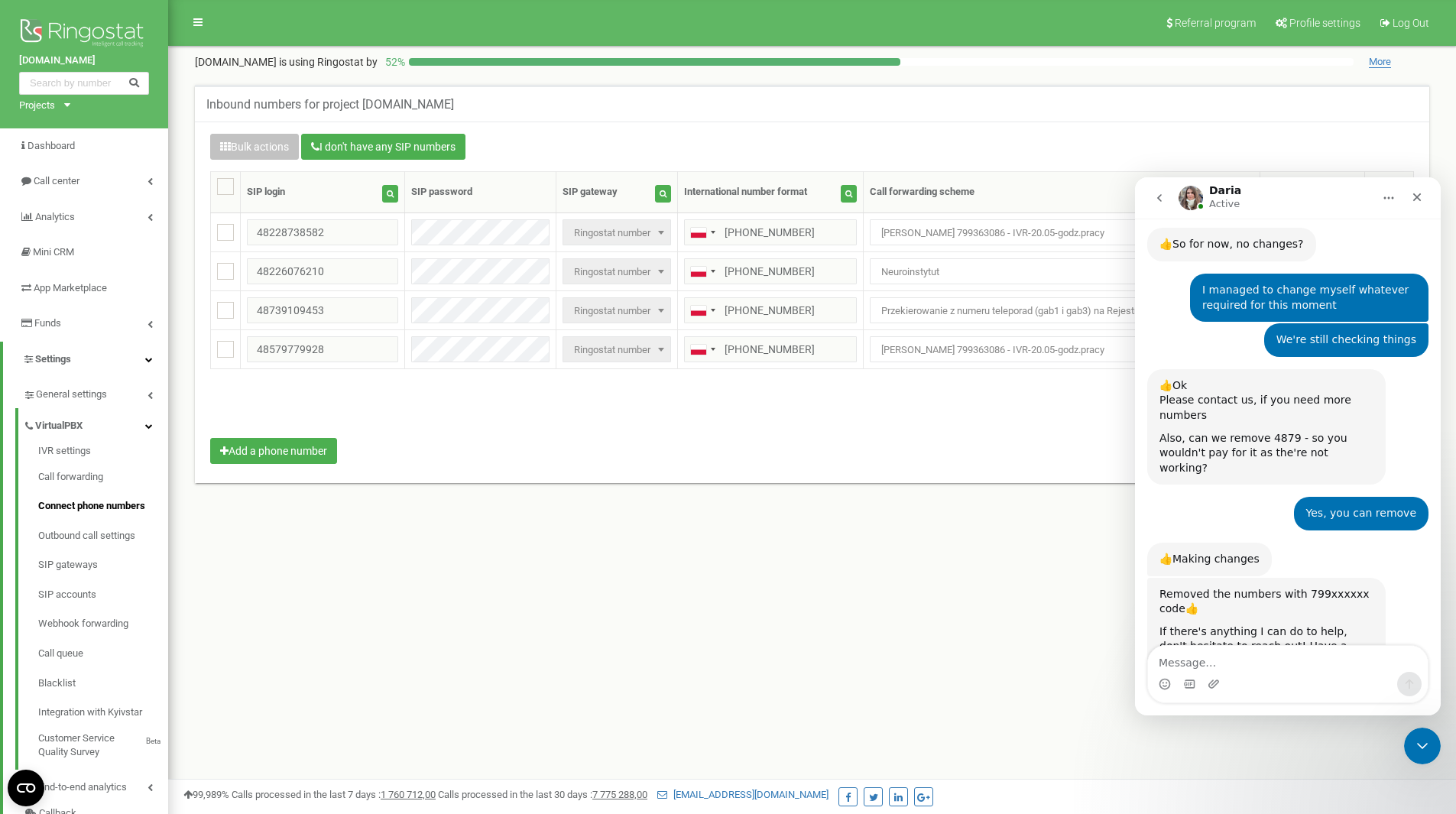
scroll to position [1606, 0]
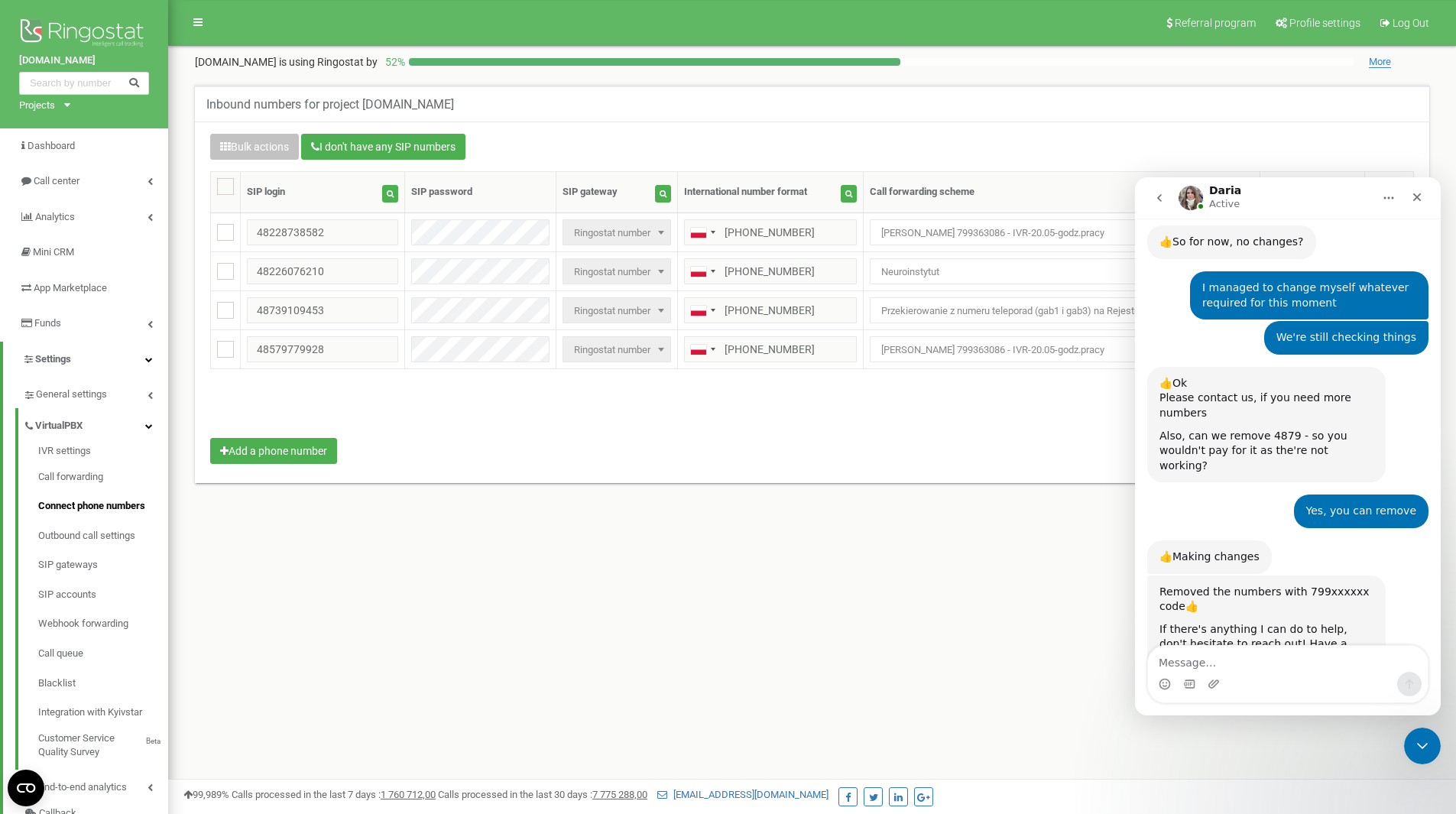
click at [1269, 665] on textarea "Message…" at bounding box center [1288, 659] width 280 height 26
type textarea "Yes, I need one more number"
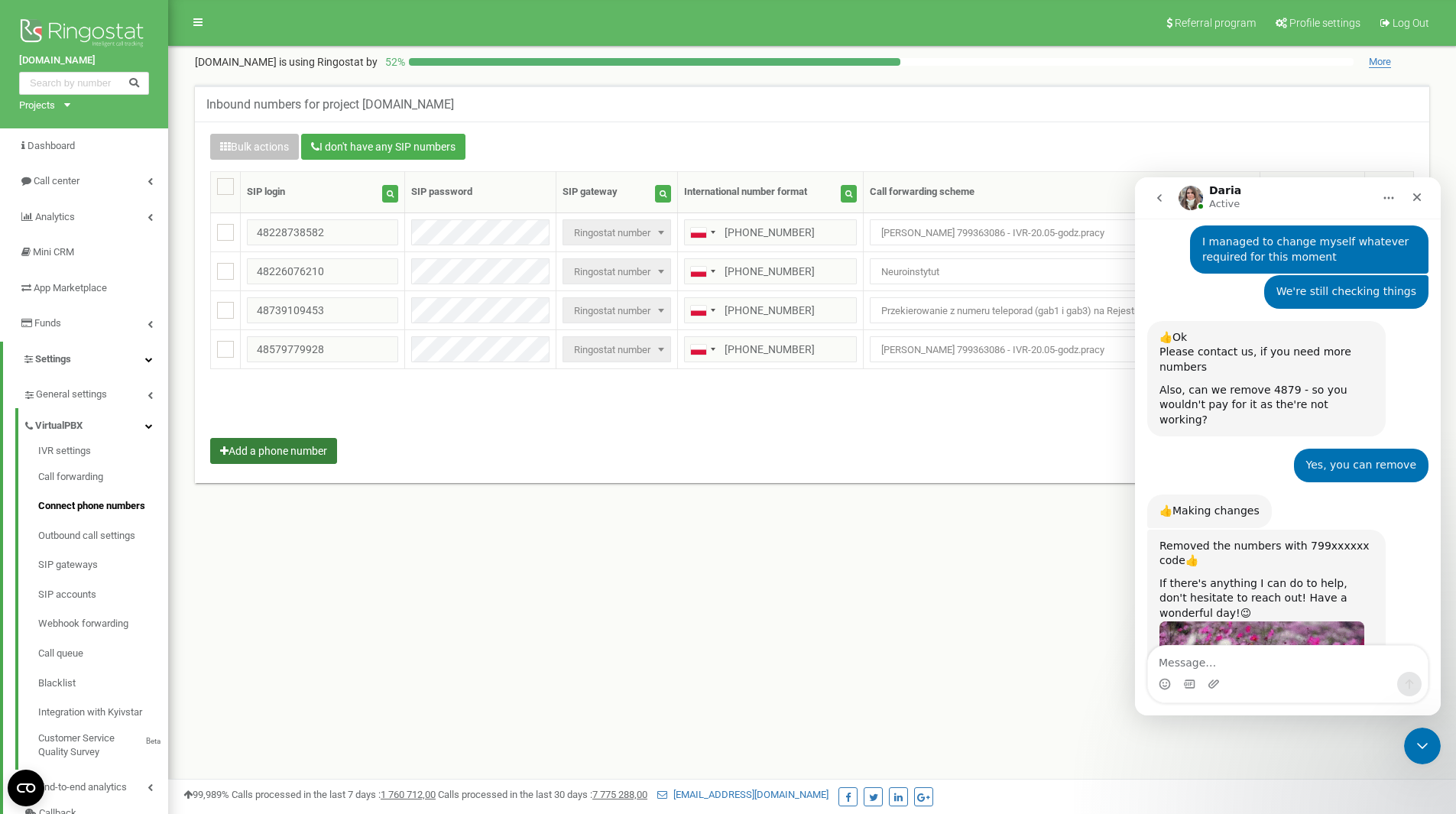
click at [272, 446] on button "Add a phone number" at bounding box center [273, 451] width 127 height 26
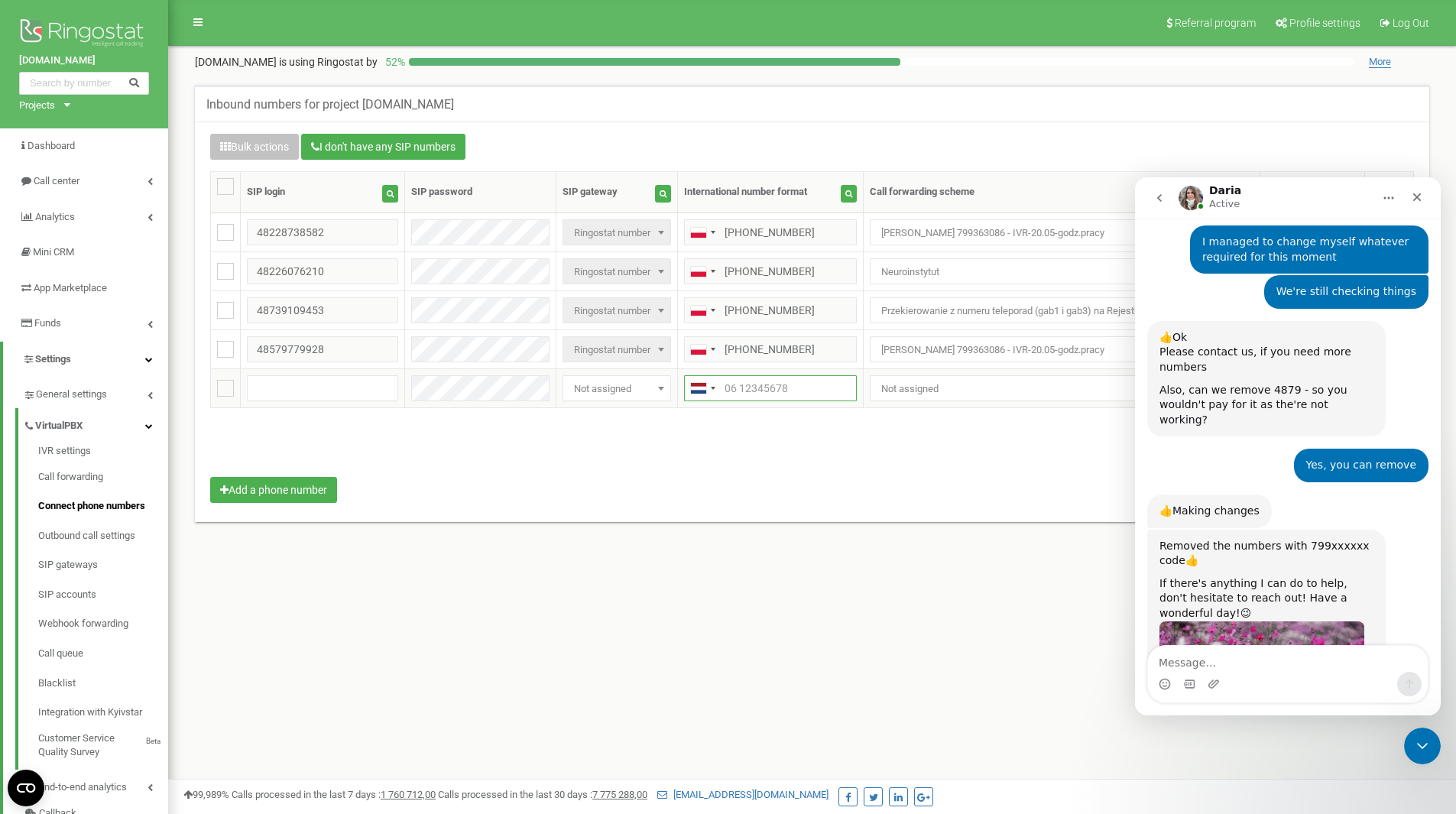
click at [736, 377] on input "text" at bounding box center [770, 389] width 173 height 26
click at [695, 383] on div "Telephone country code" at bounding box center [699, 388] width 16 height 11
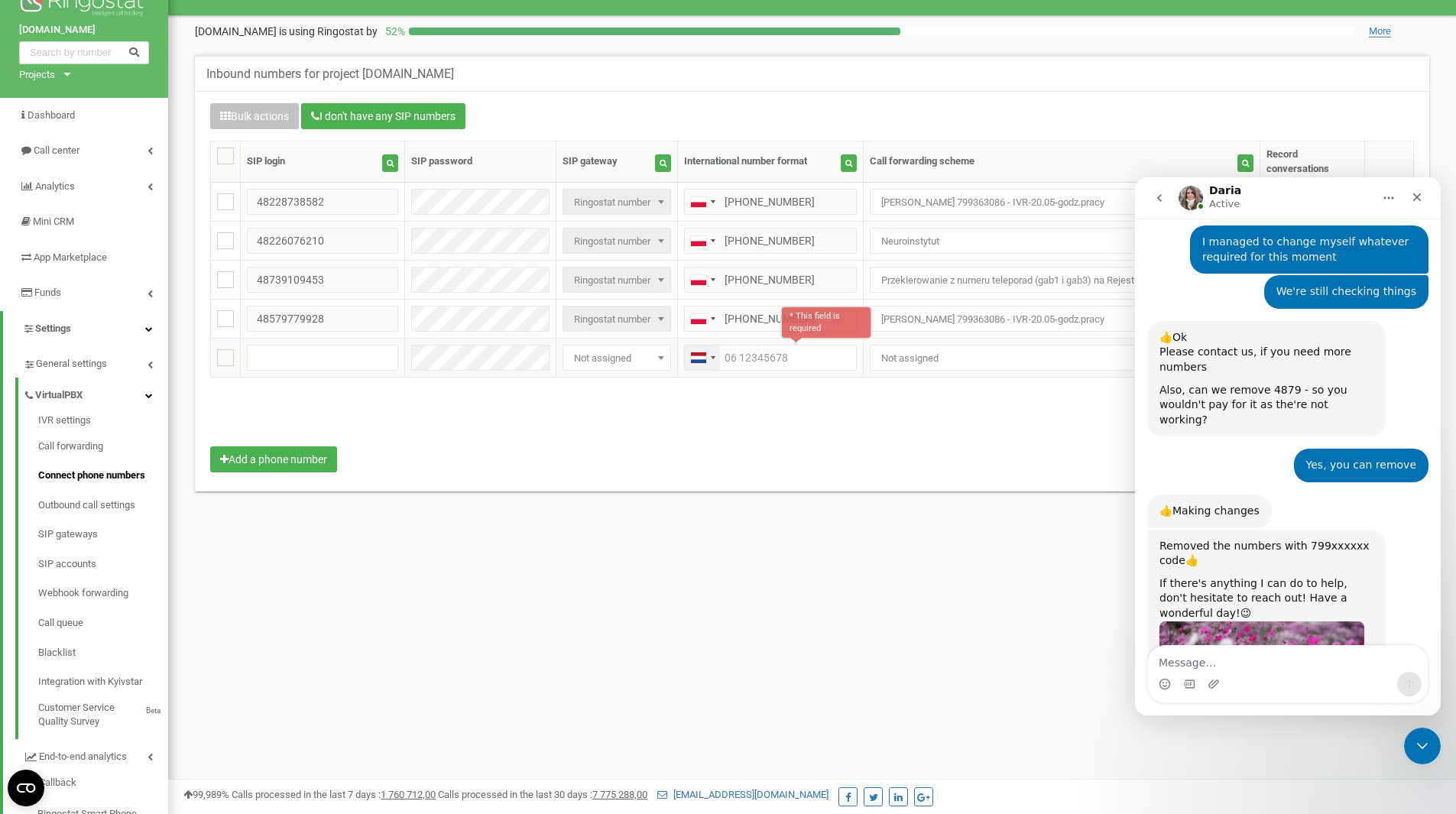
click at [691, 353] on div "Telephone country code" at bounding box center [699, 358] width 16 height 11
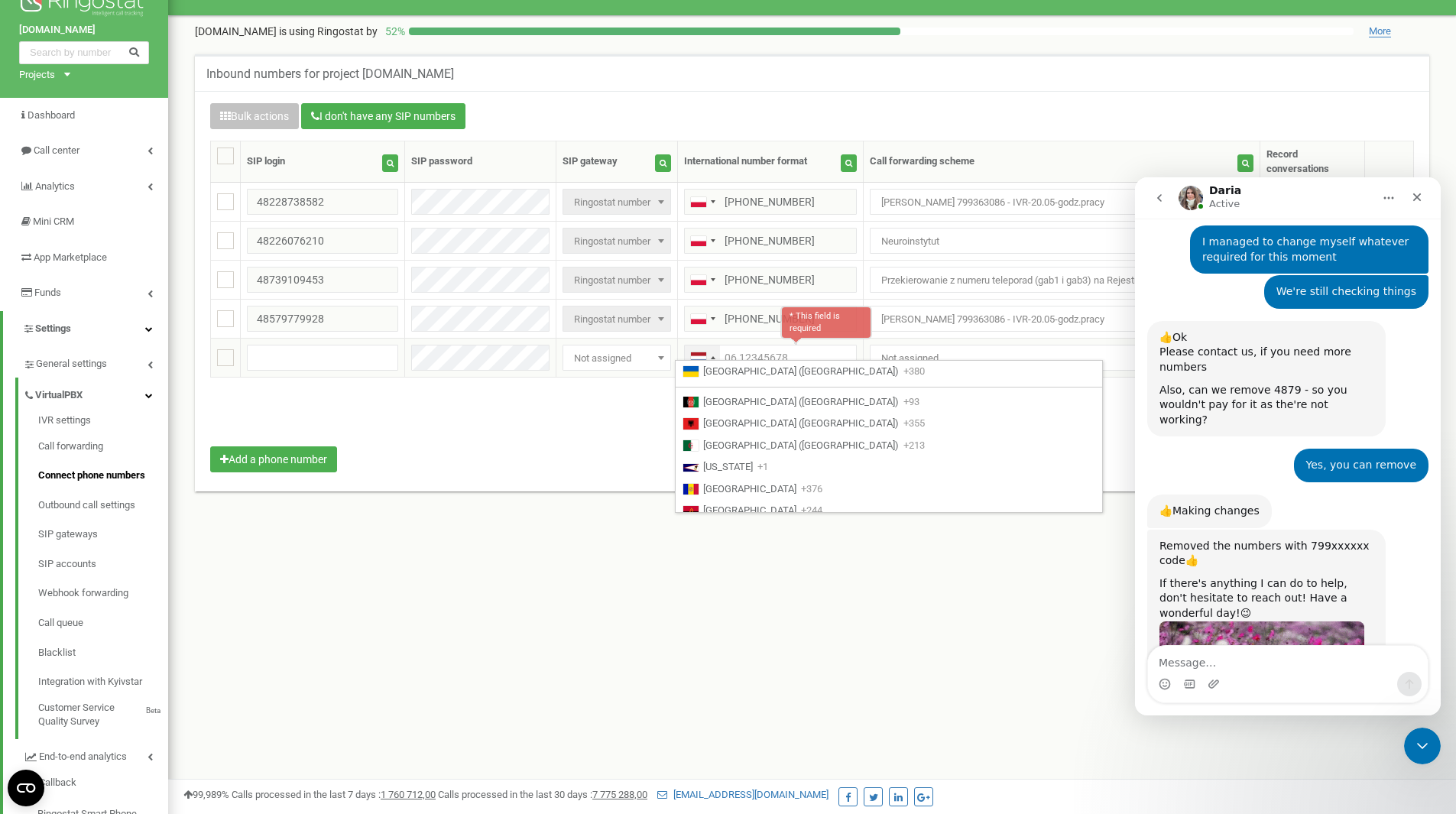
scroll to position [3263, 0]
click at [658, 354] on span at bounding box center [661, 358] width 16 height 20
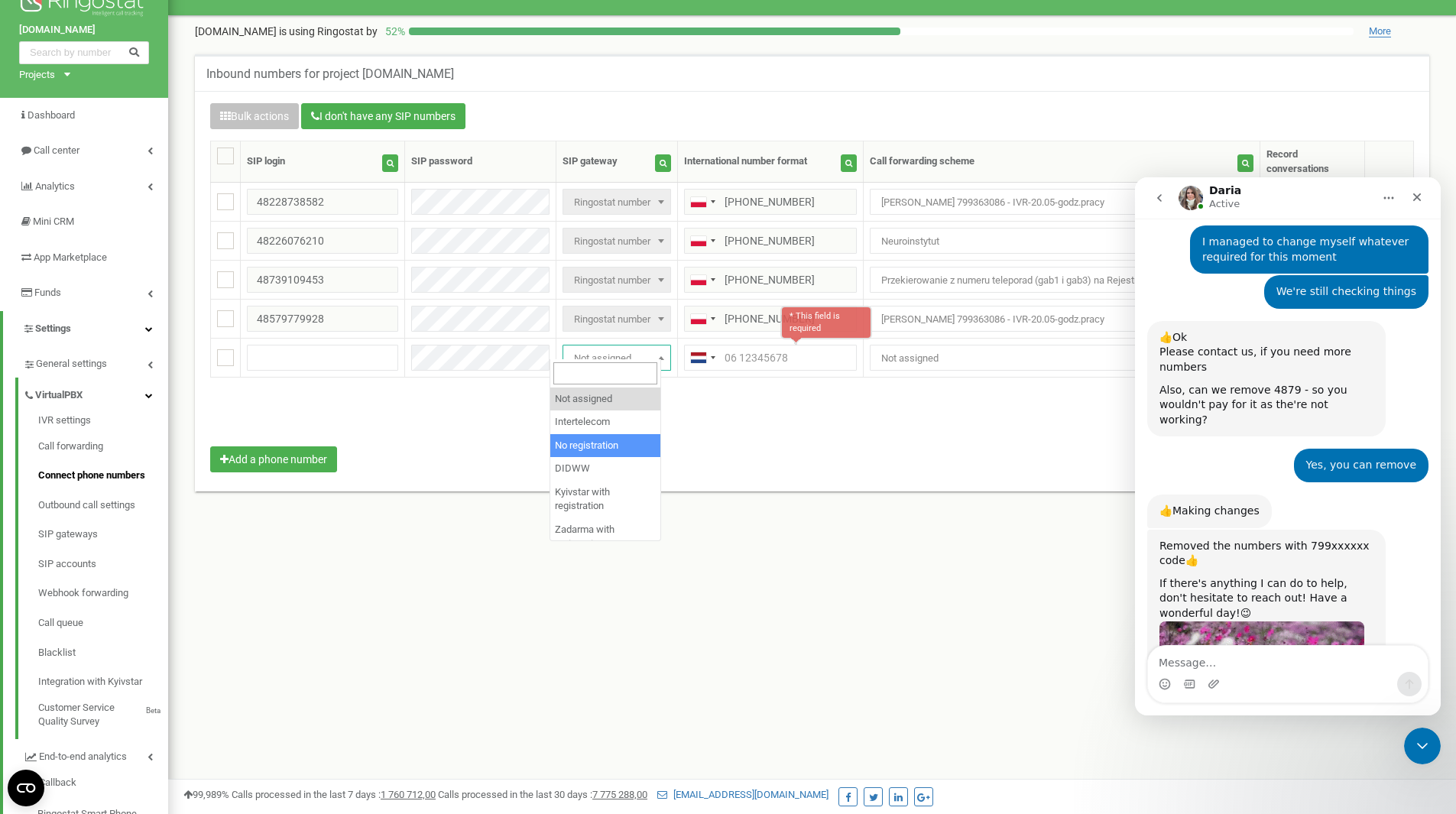
scroll to position [134, 0]
click at [861, 453] on div "Bulk actions I don't have any SIP numbers Setting Select a setting to edit Call…" at bounding box center [812, 289] width 1227 height 373
click at [1433, 743] on div "Close Intercom Messenger" at bounding box center [1420, 744] width 37 height 37
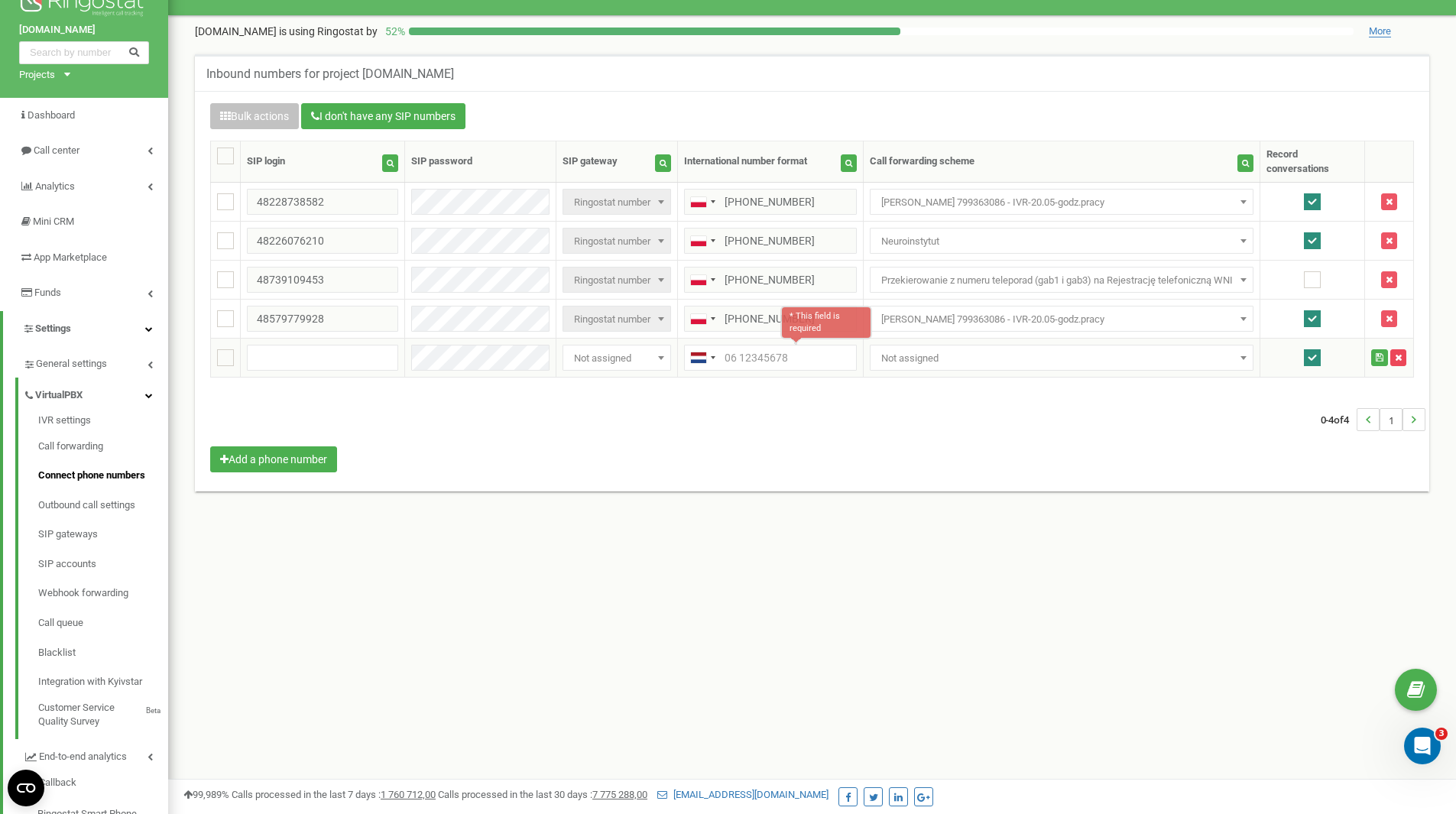
scroll to position [1652, 0]
click at [1396, 354] on icon "button" at bounding box center [1398, 358] width 7 height 9
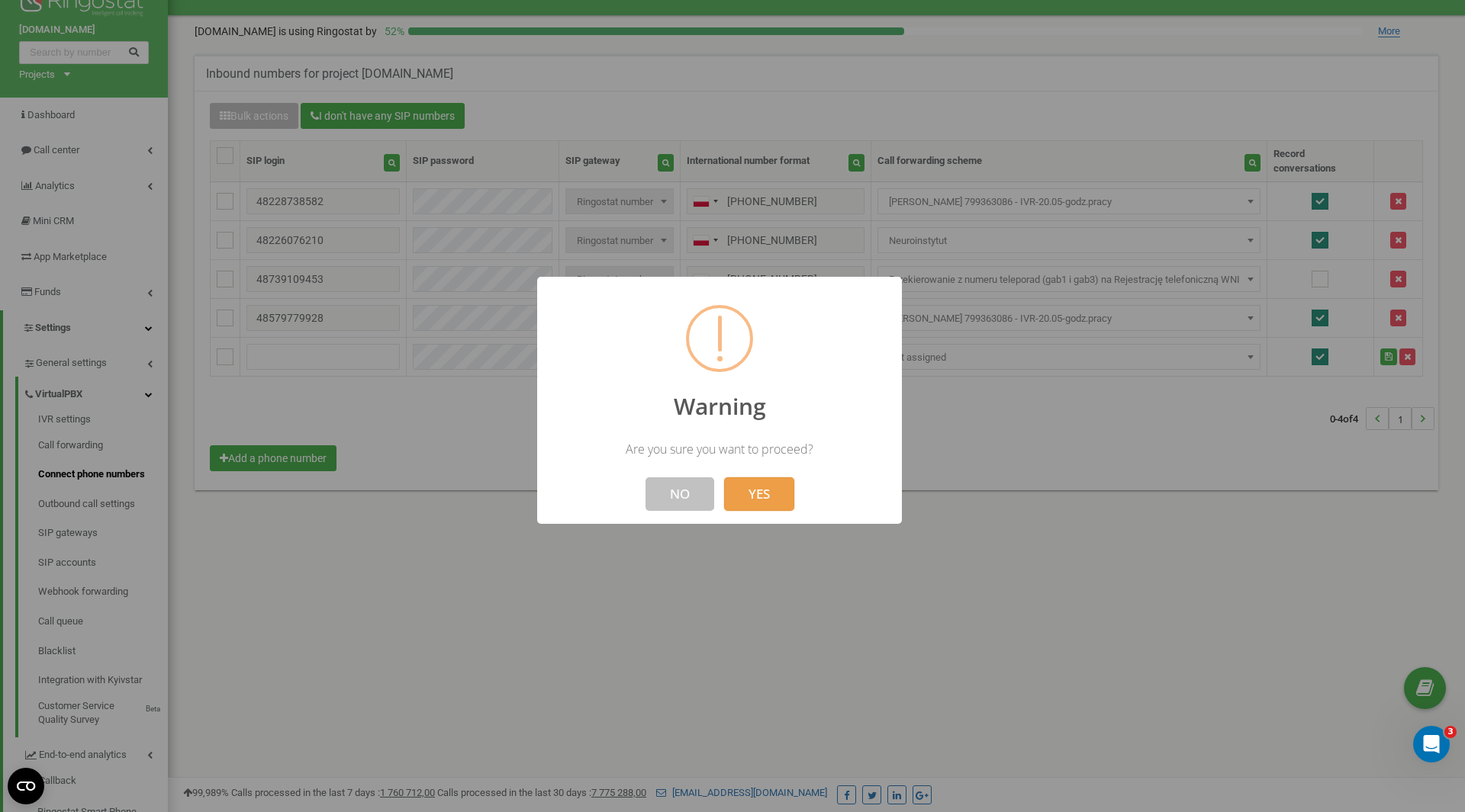
click at [786, 489] on button "YES" at bounding box center [759, 494] width 70 height 33
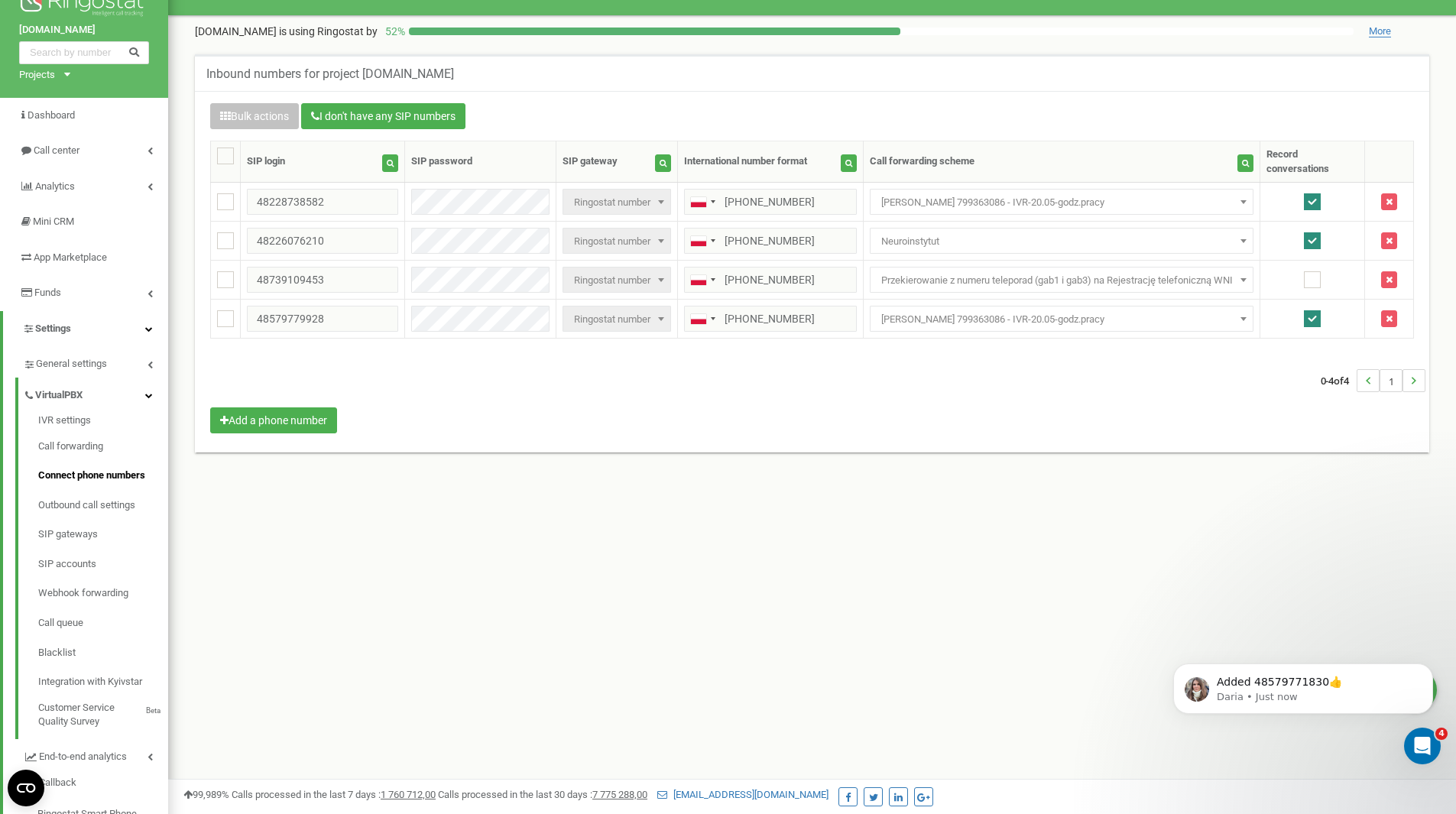
scroll to position [1732, 0]
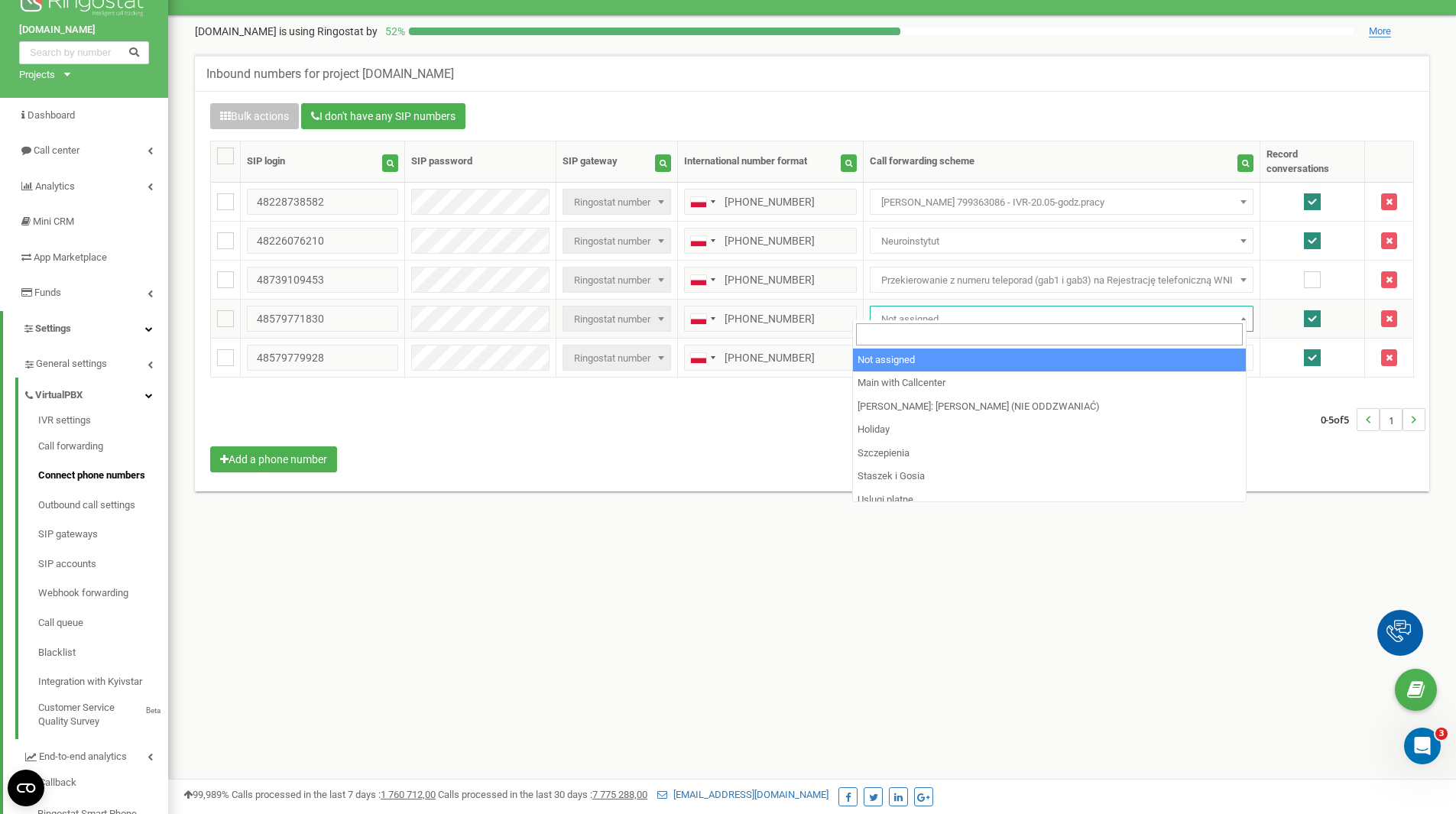
click at [920, 309] on span "Not assigned" at bounding box center [1061, 319] width 373 height 21
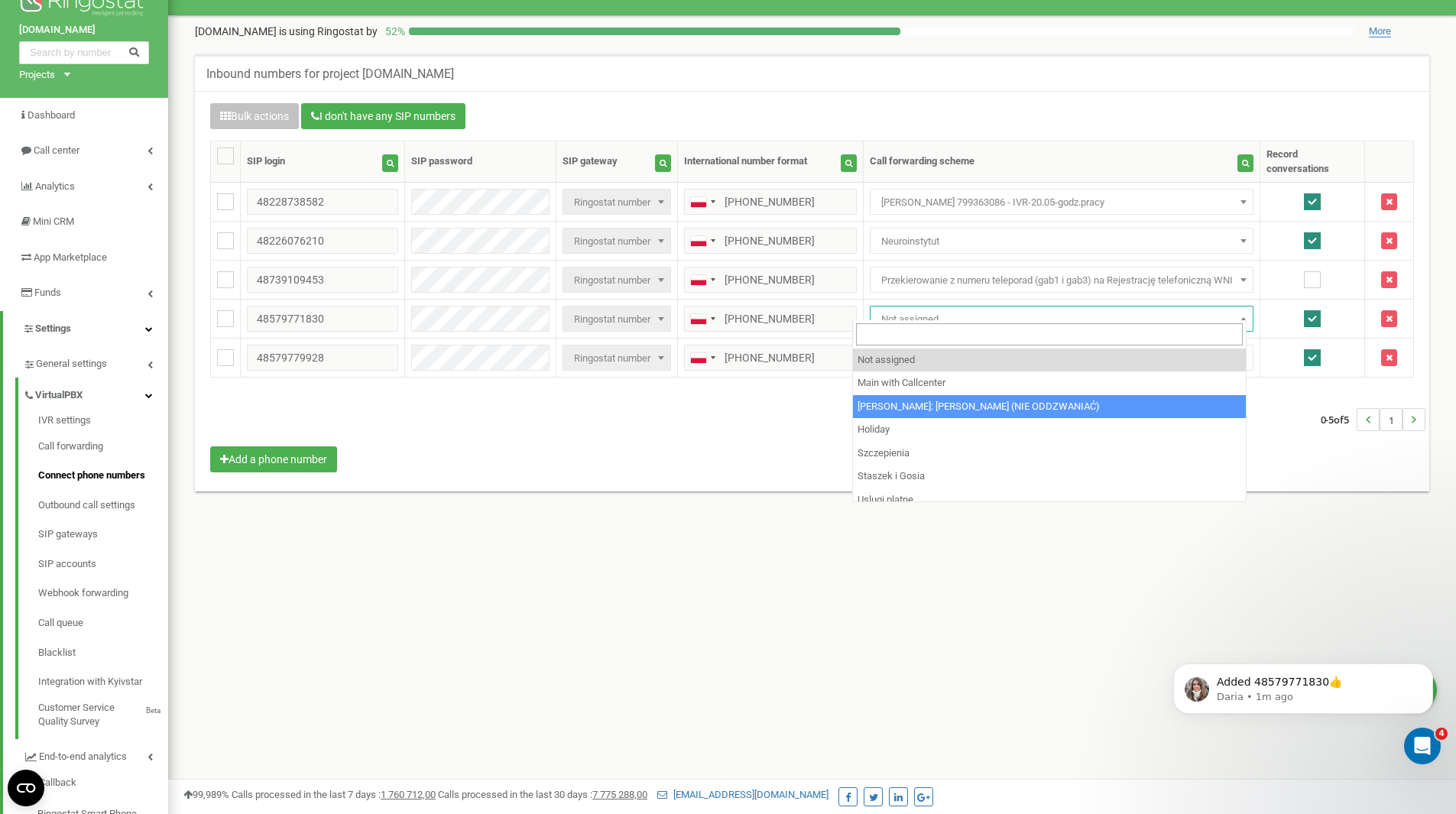
select select "160917"
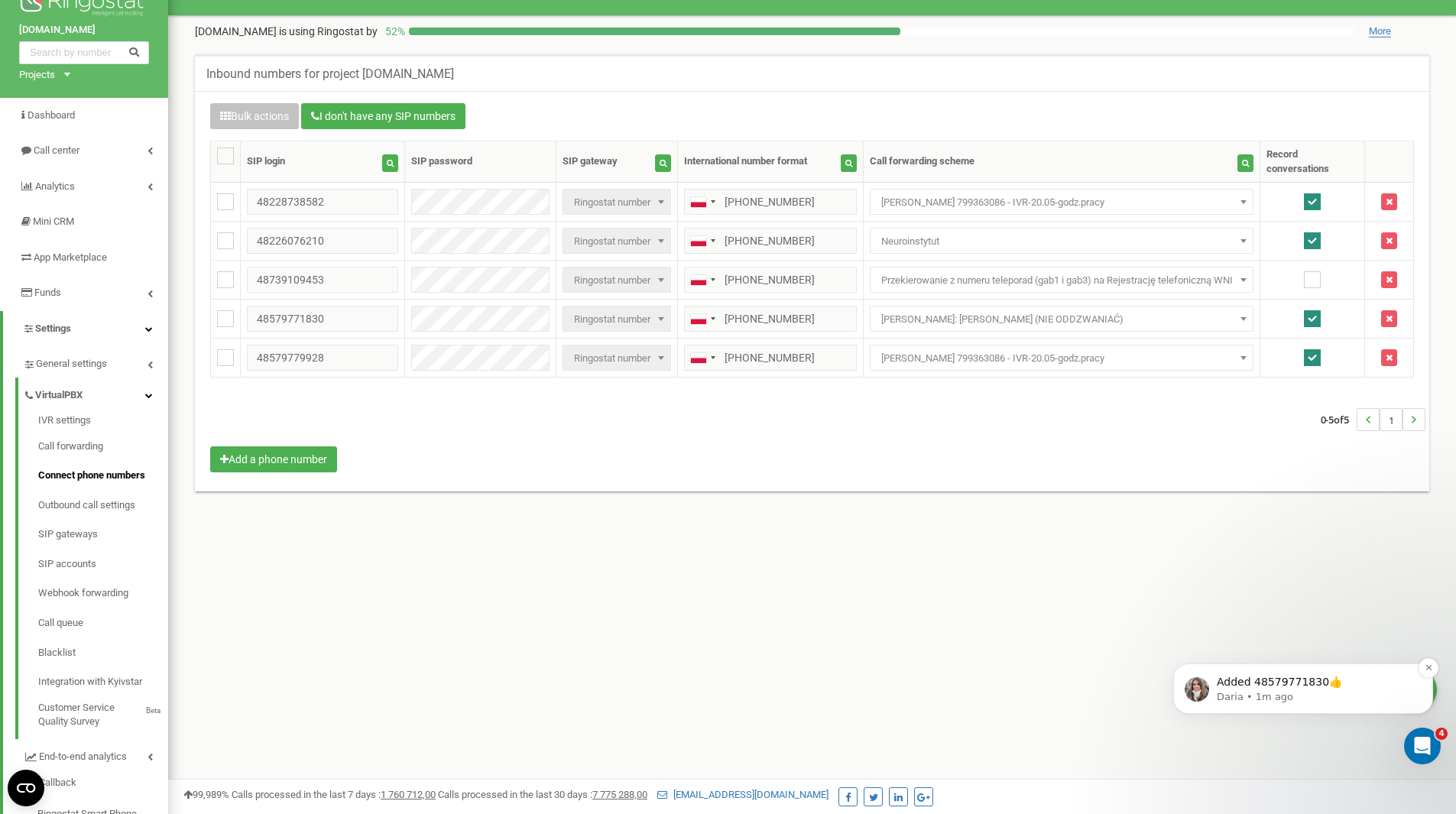
click at [1242, 674] on div "Added 48579771830👍" at bounding box center [1315, 683] width 202 height 20
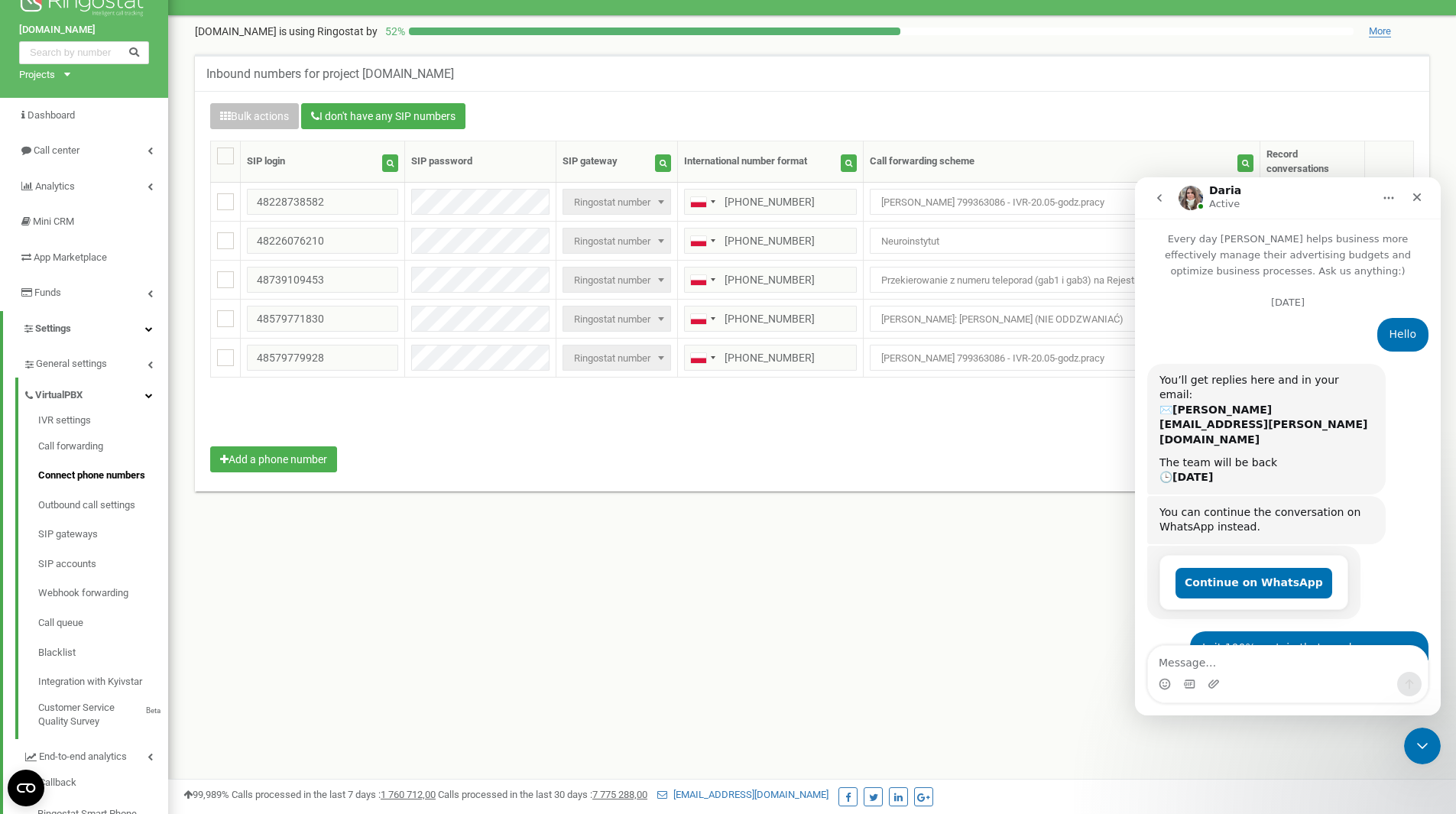
scroll to position [99, 0]
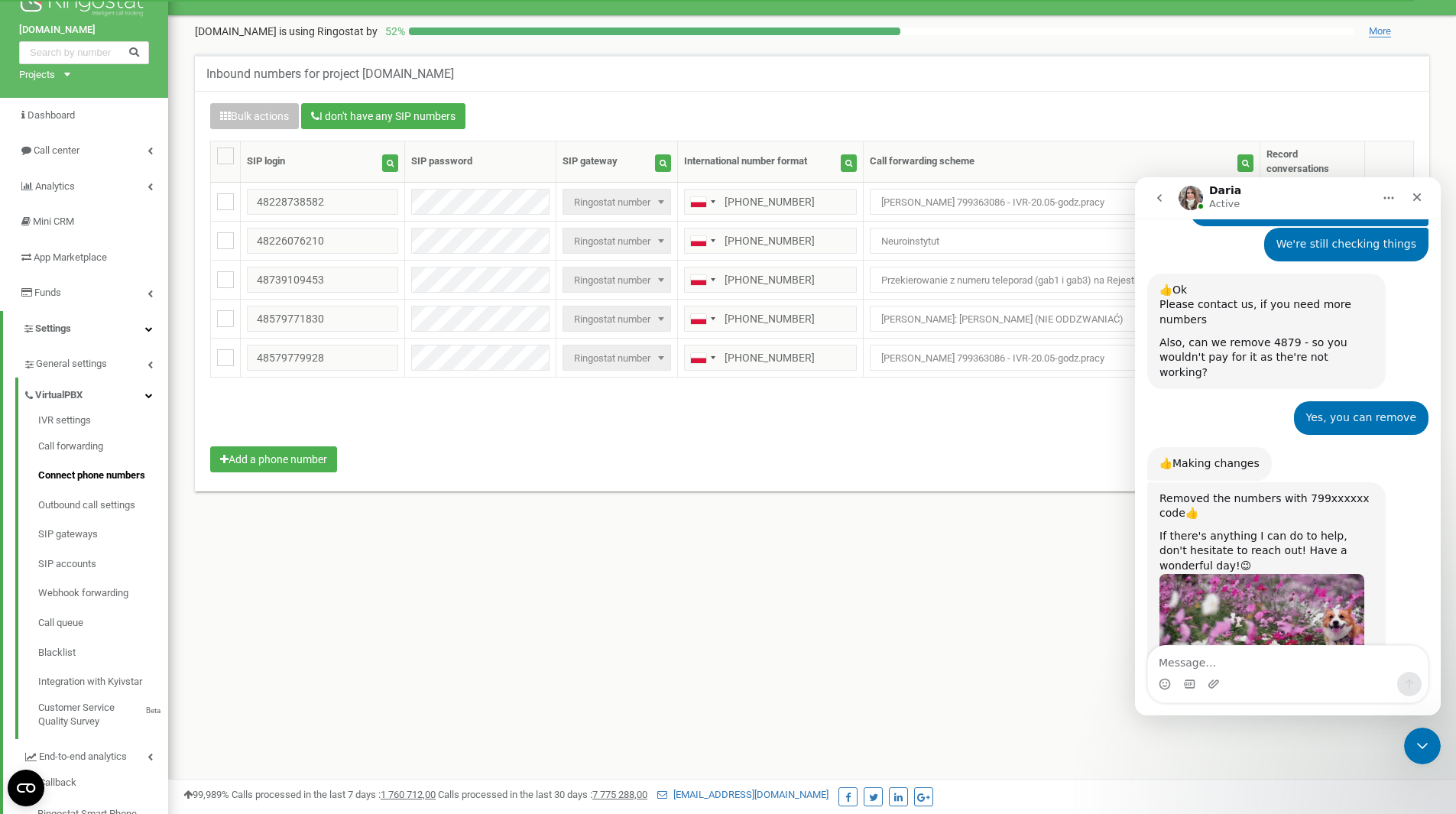
scroll to position [1732, 0]
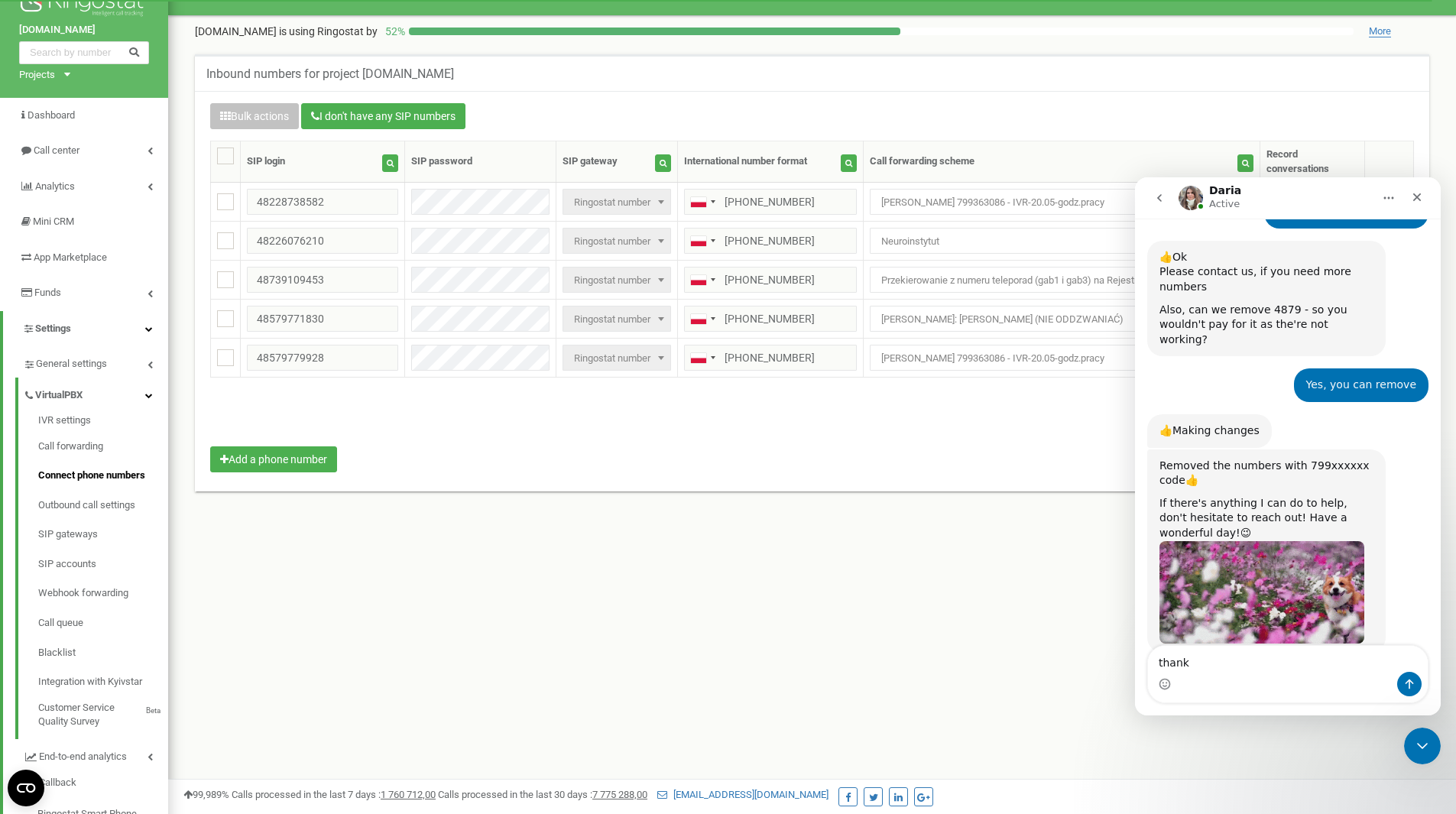
type textarea "thanks"
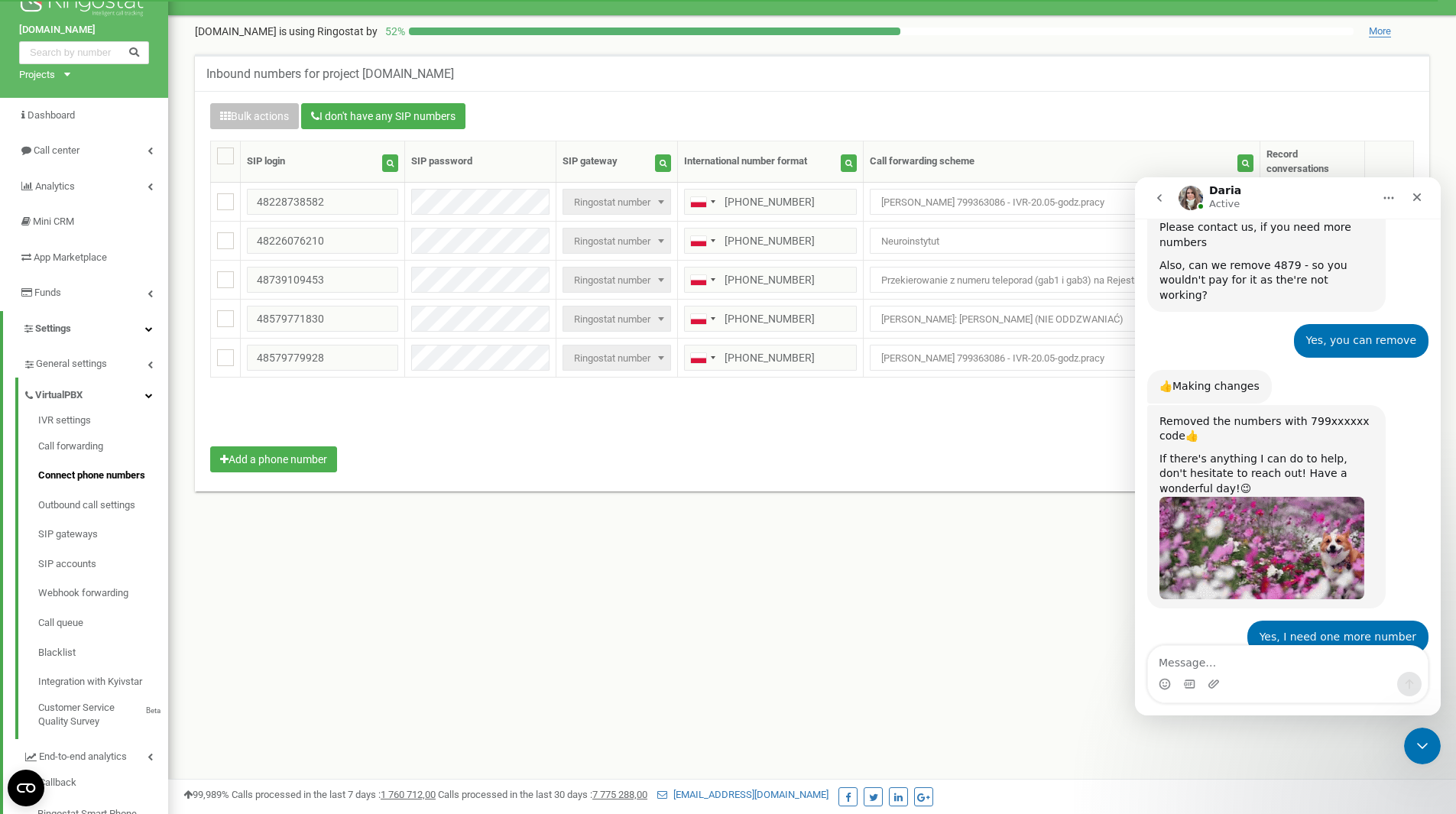
scroll to position [1777, 0]
click at [1428, 741] on icon "Close Intercom Messenger" at bounding box center [1420, 744] width 18 height 18
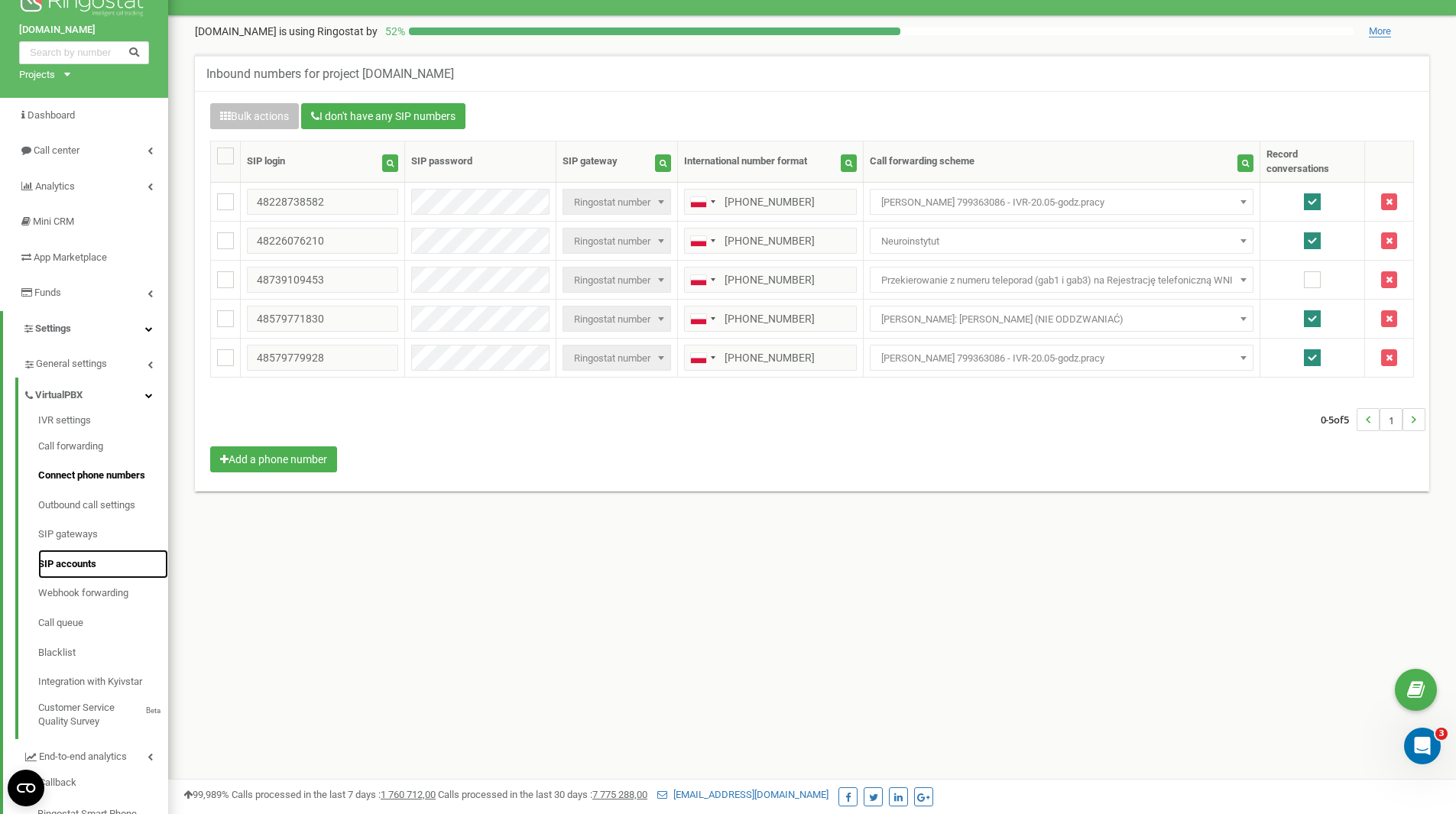
click at [77, 557] on link "SIP accounts" at bounding box center [103, 564] width 130 height 30
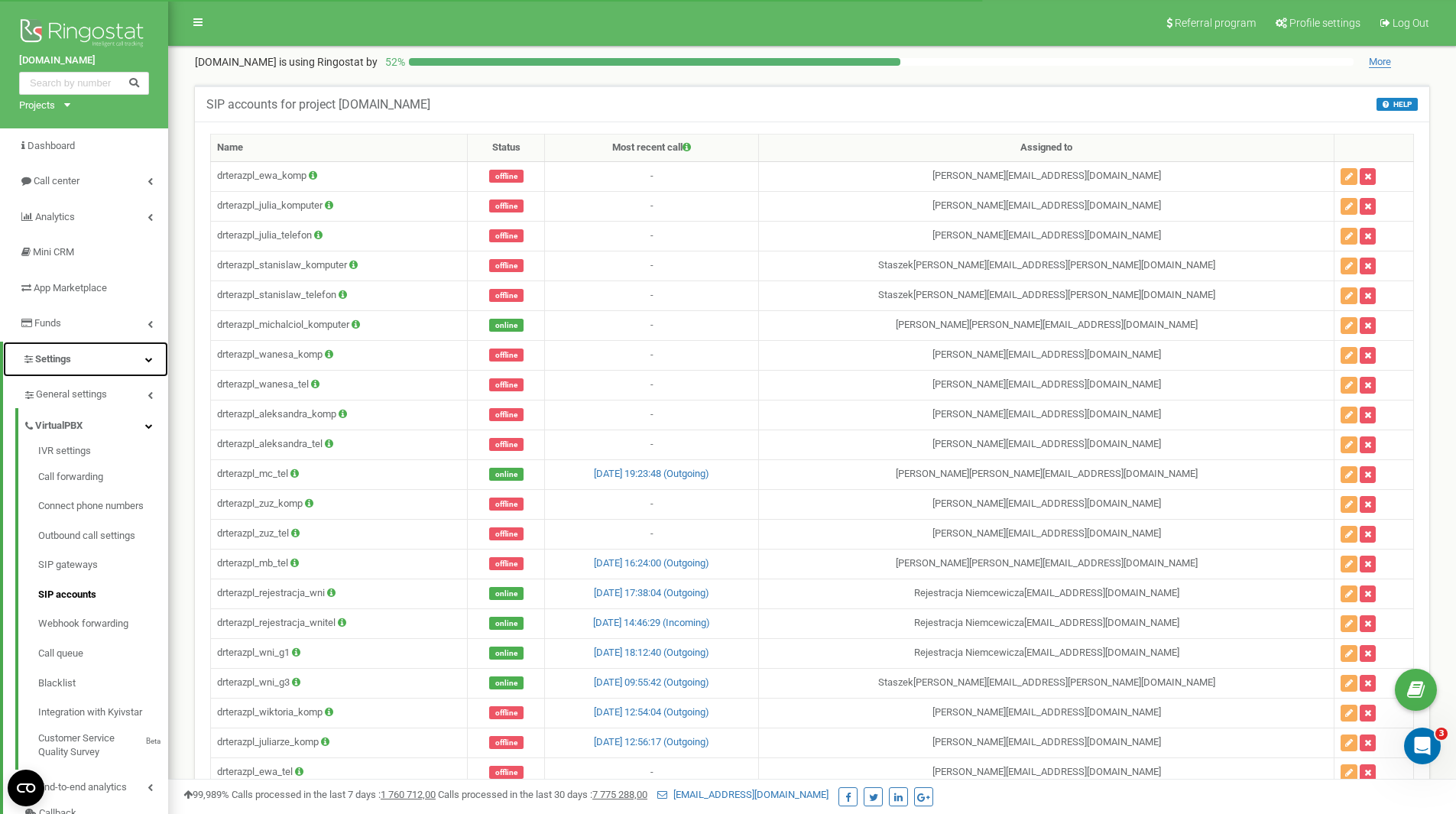
click at [86, 352] on link "Settings" at bounding box center [86, 360] width 165 height 36
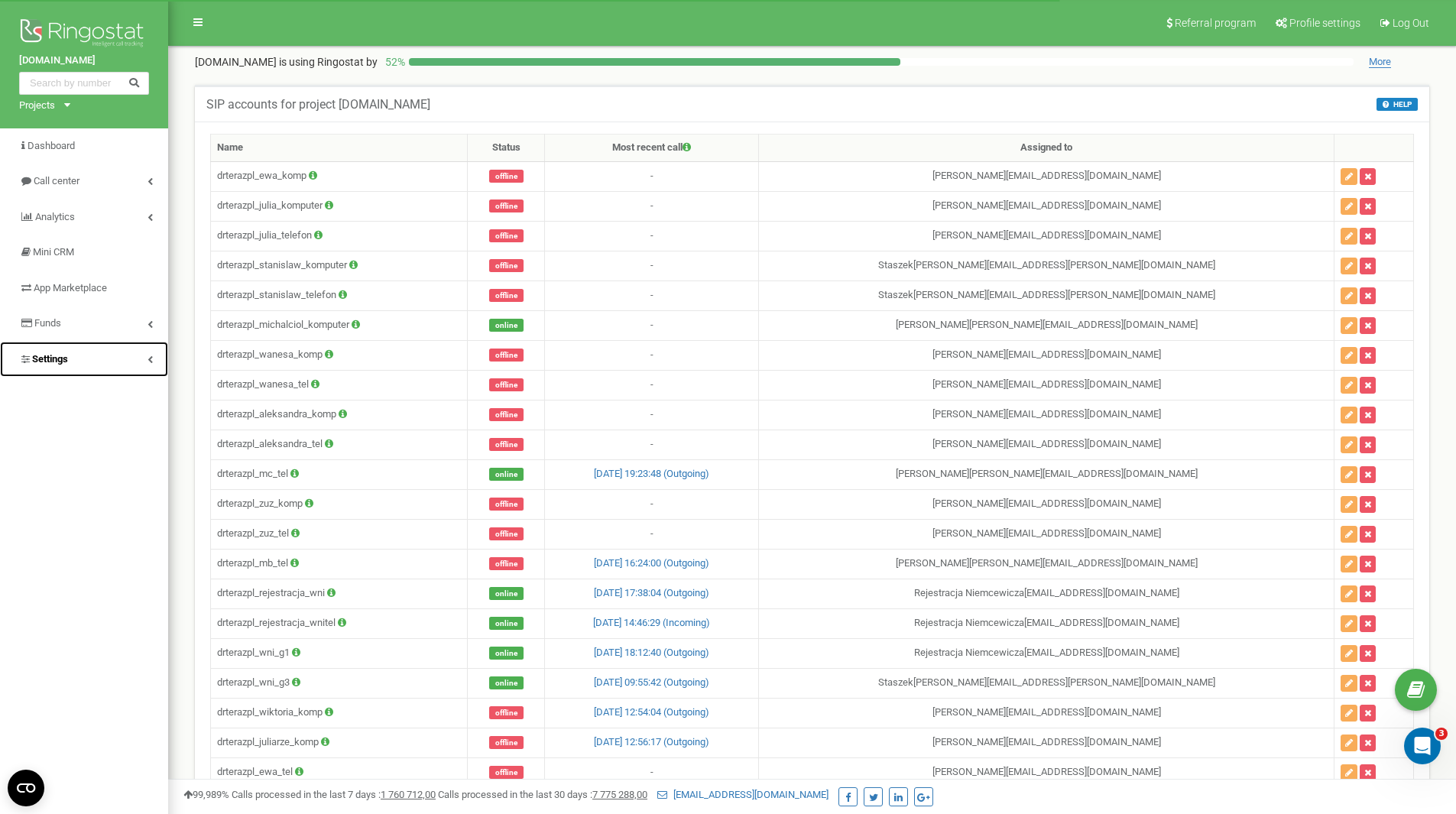
click at [86, 352] on link "Settings" at bounding box center [84, 360] width 168 height 36
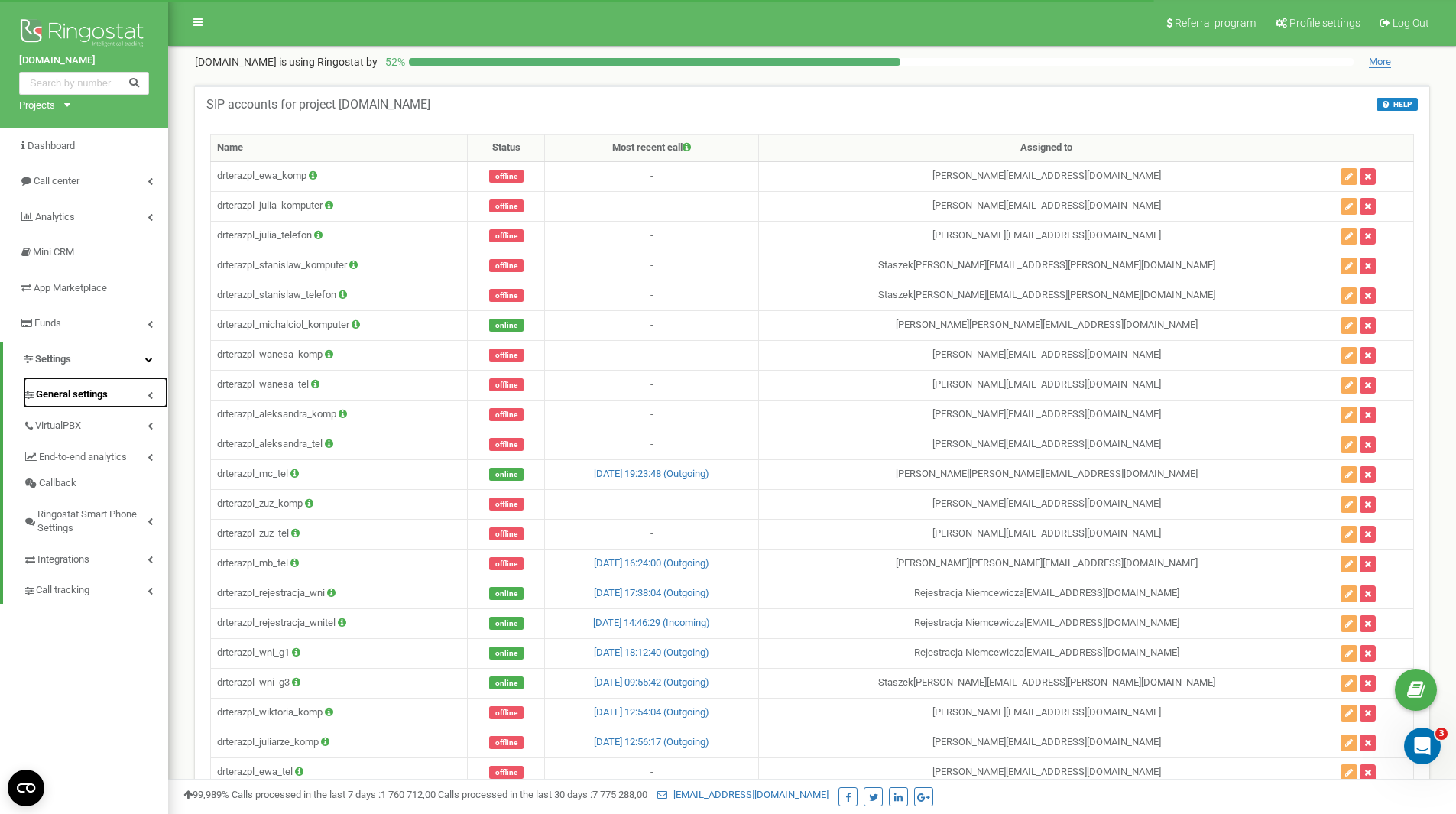
click at [132, 398] on link "General settings" at bounding box center [95, 393] width 145 height 31
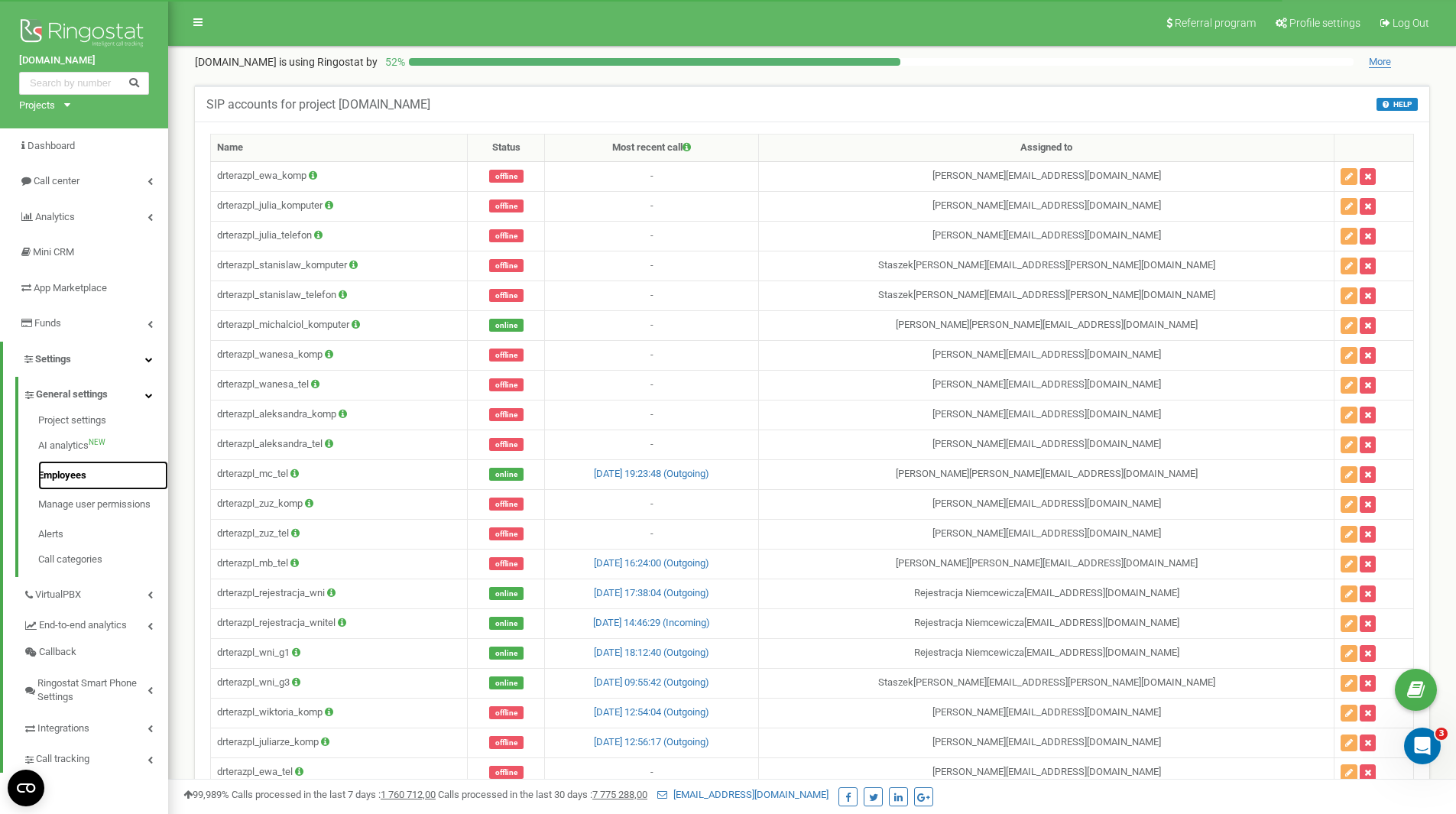
click at [110, 464] on link "Employees" at bounding box center [103, 476] width 130 height 30
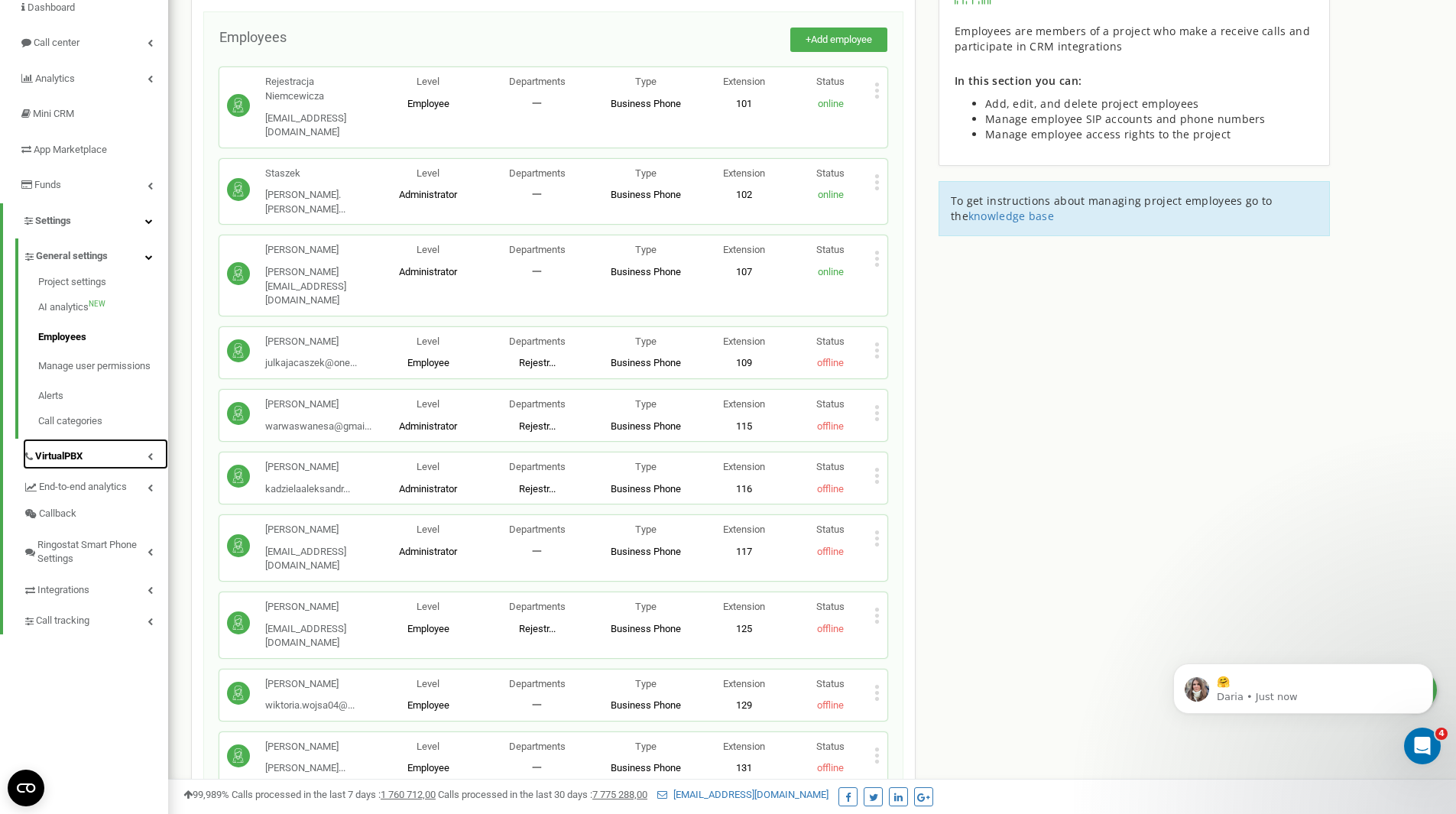
click at [86, 450] on link "VirtualPBX" at bounding box center [95, 455] width 145 height 31
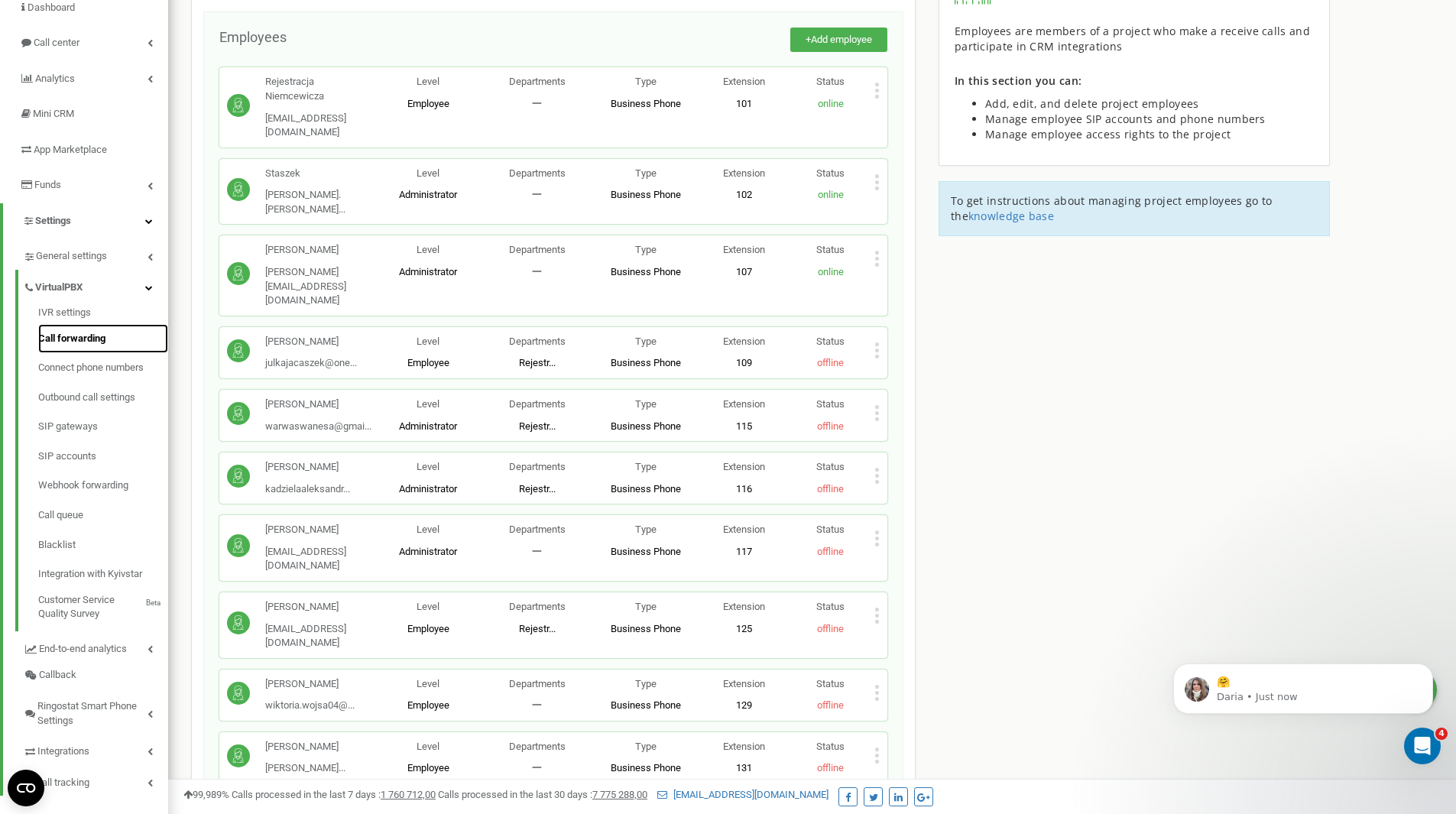
click at [108, 343] on link "Call forwarding" at bounding box center [103, 339] width 130 height 30
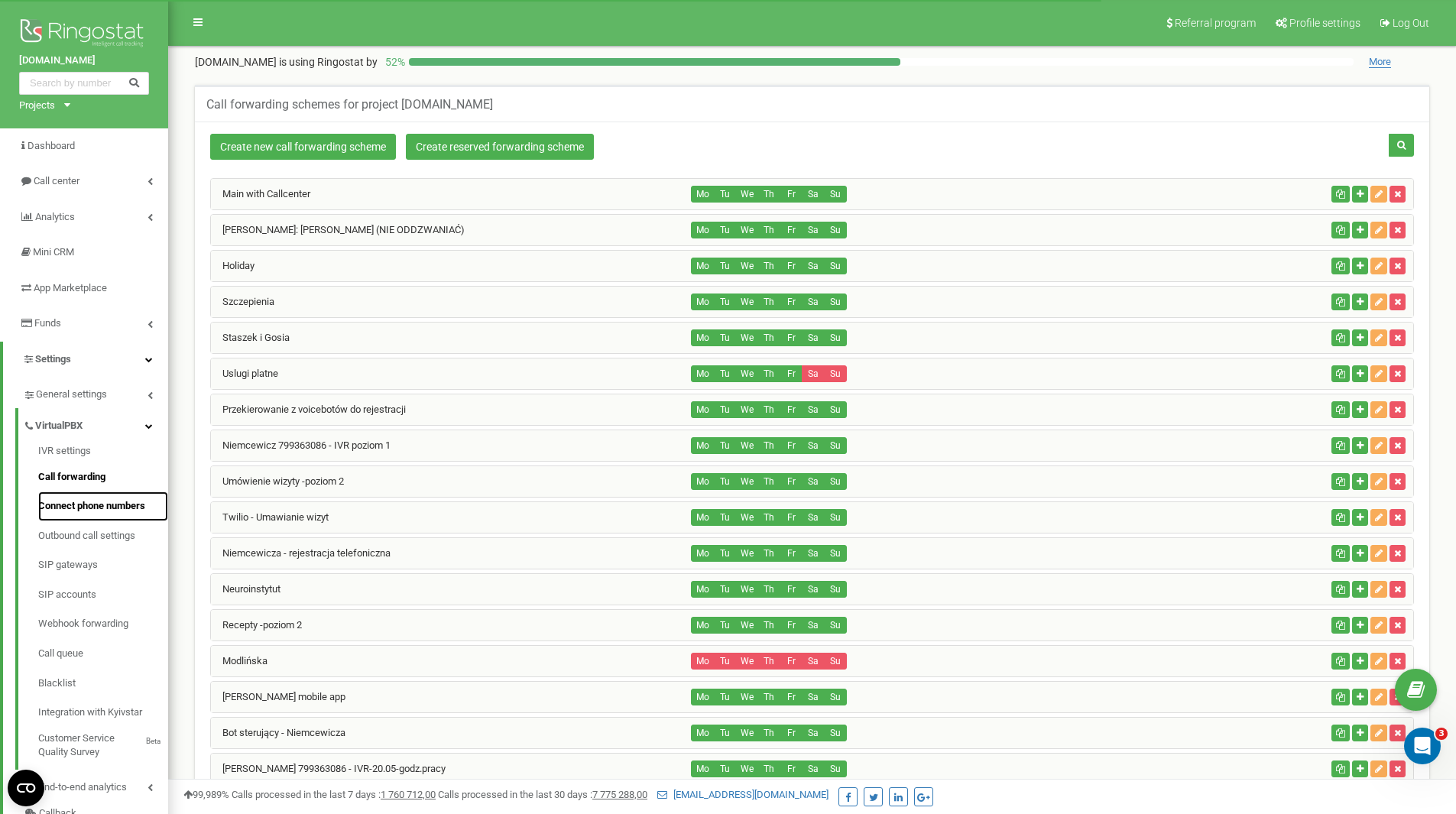
click at [127, 506] on link "Connect phone numbers" at bounding box center [103, 506] width 130 height 30
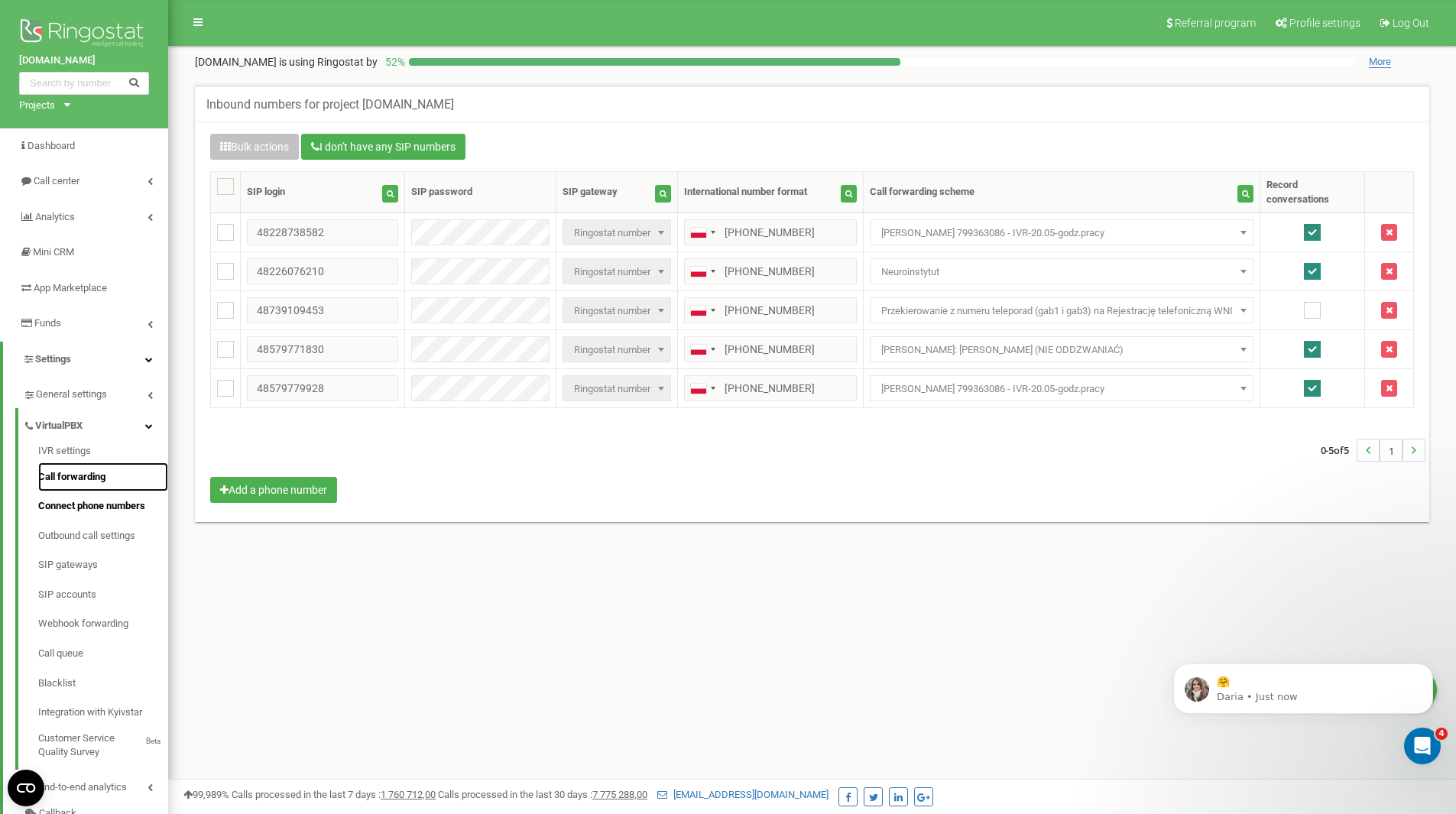
click at [135, 481] on link "Call forwarding" at bounding box center [103, 478] width 130 height 30
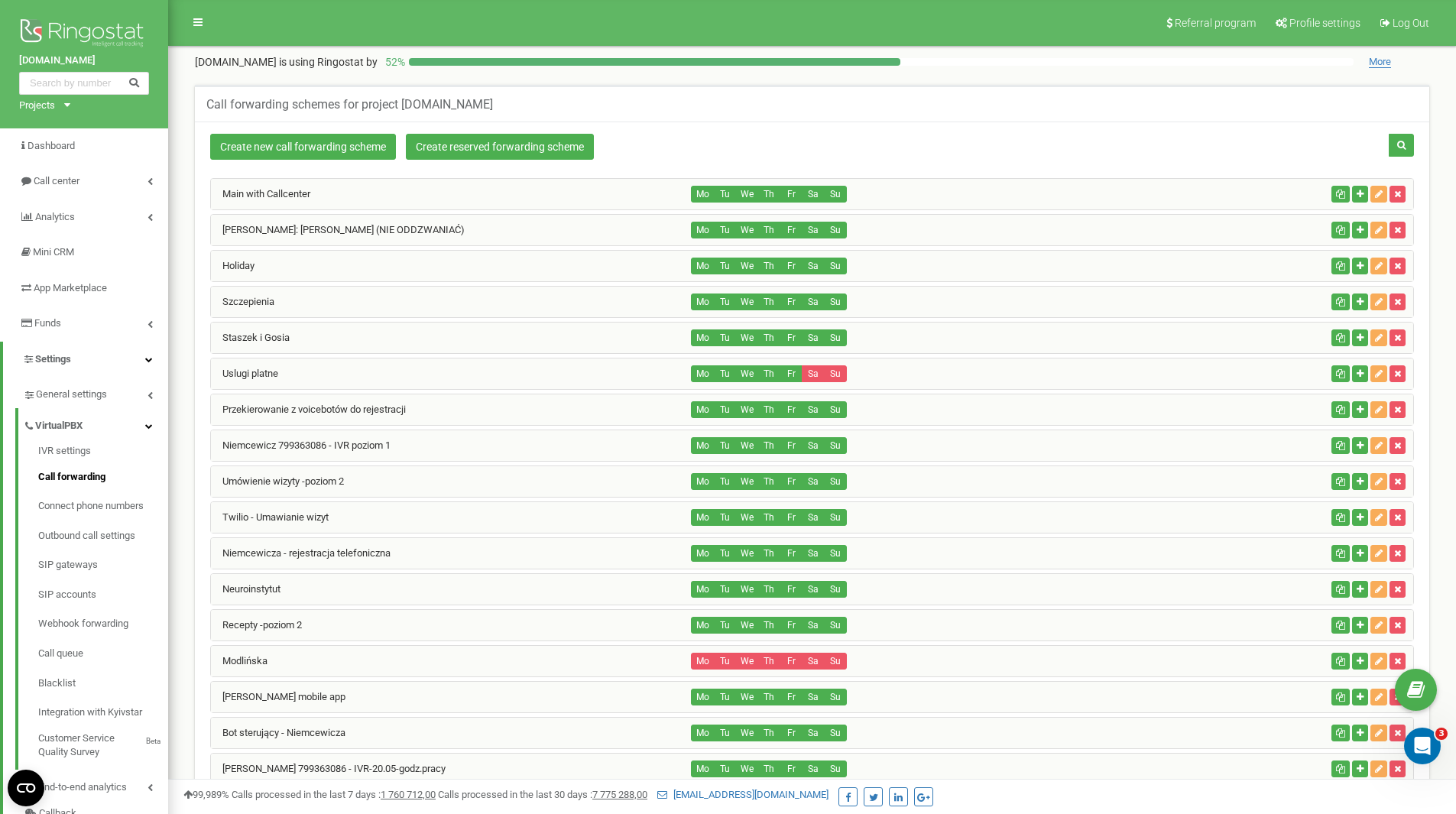
click at [364, 220] on div "Tylko: Michal Ciolek (NIE ODDZWANIAĆ)" at bounding box center [451, 229] width 481 height 30
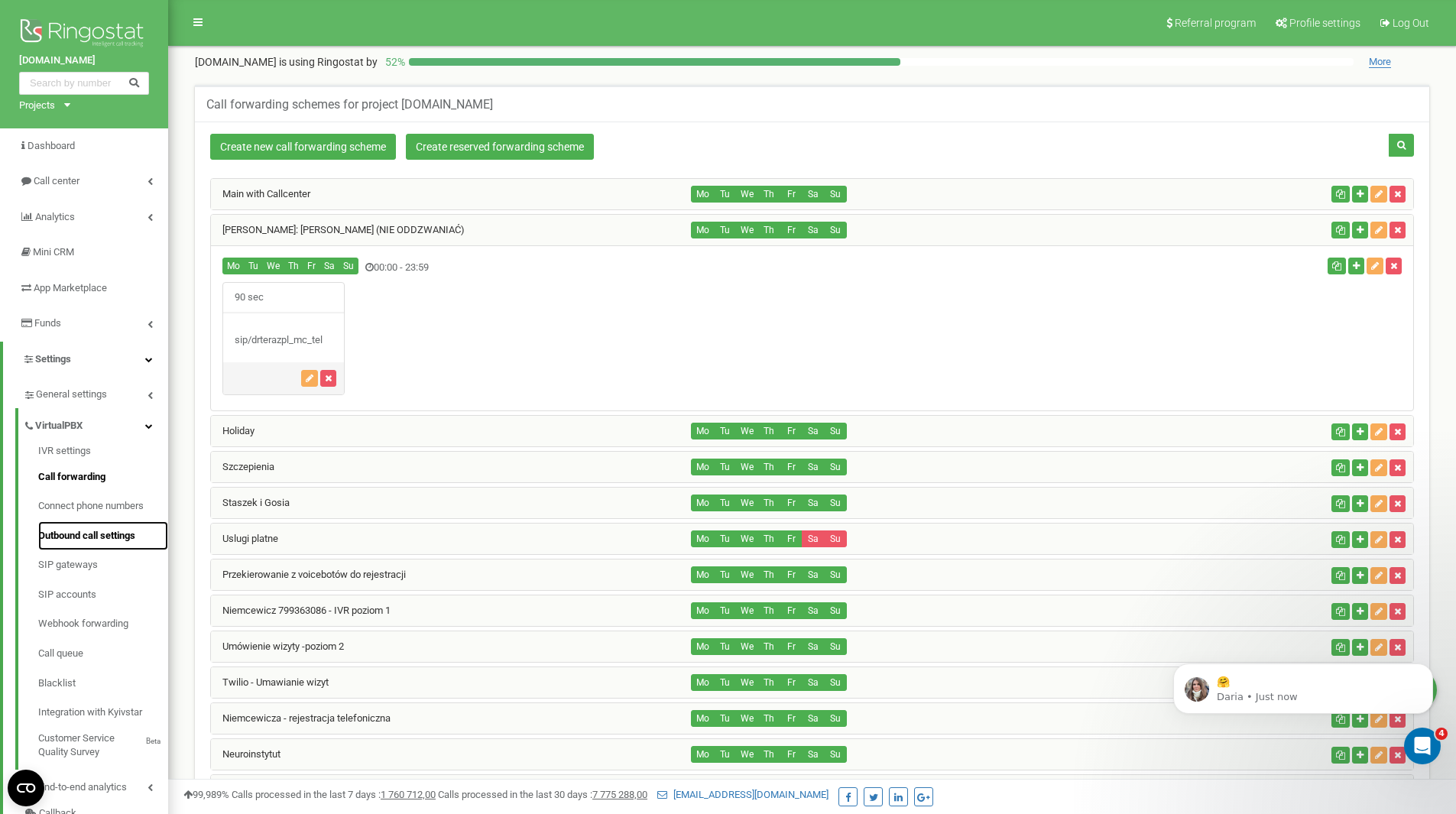
click at [118, 527] on link "Outbound call settings" at bounding box center [103, 536] width 130 height 30
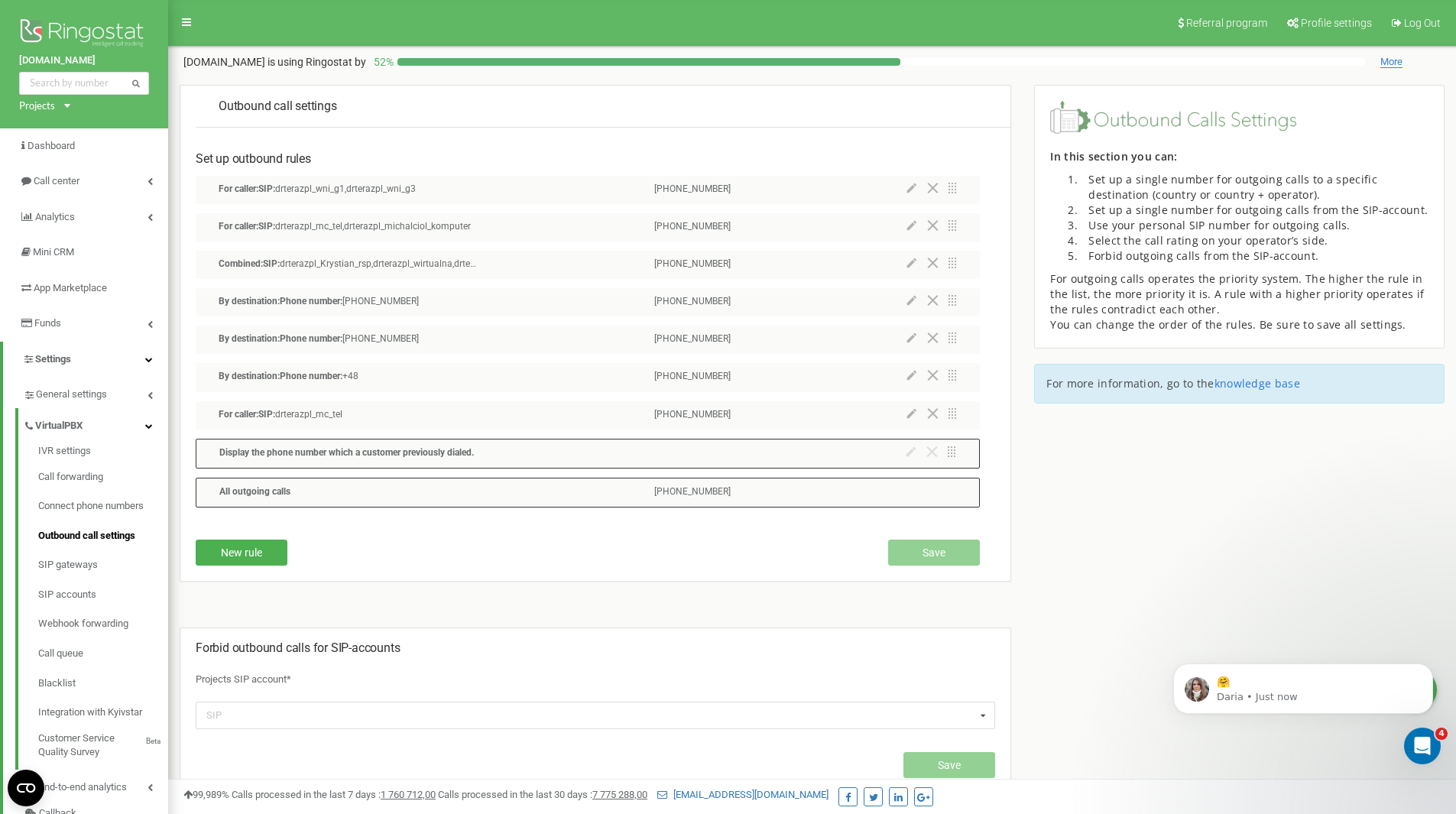
click at [910, 415] on icon at bounding box center [912, 412] width 9 height 9
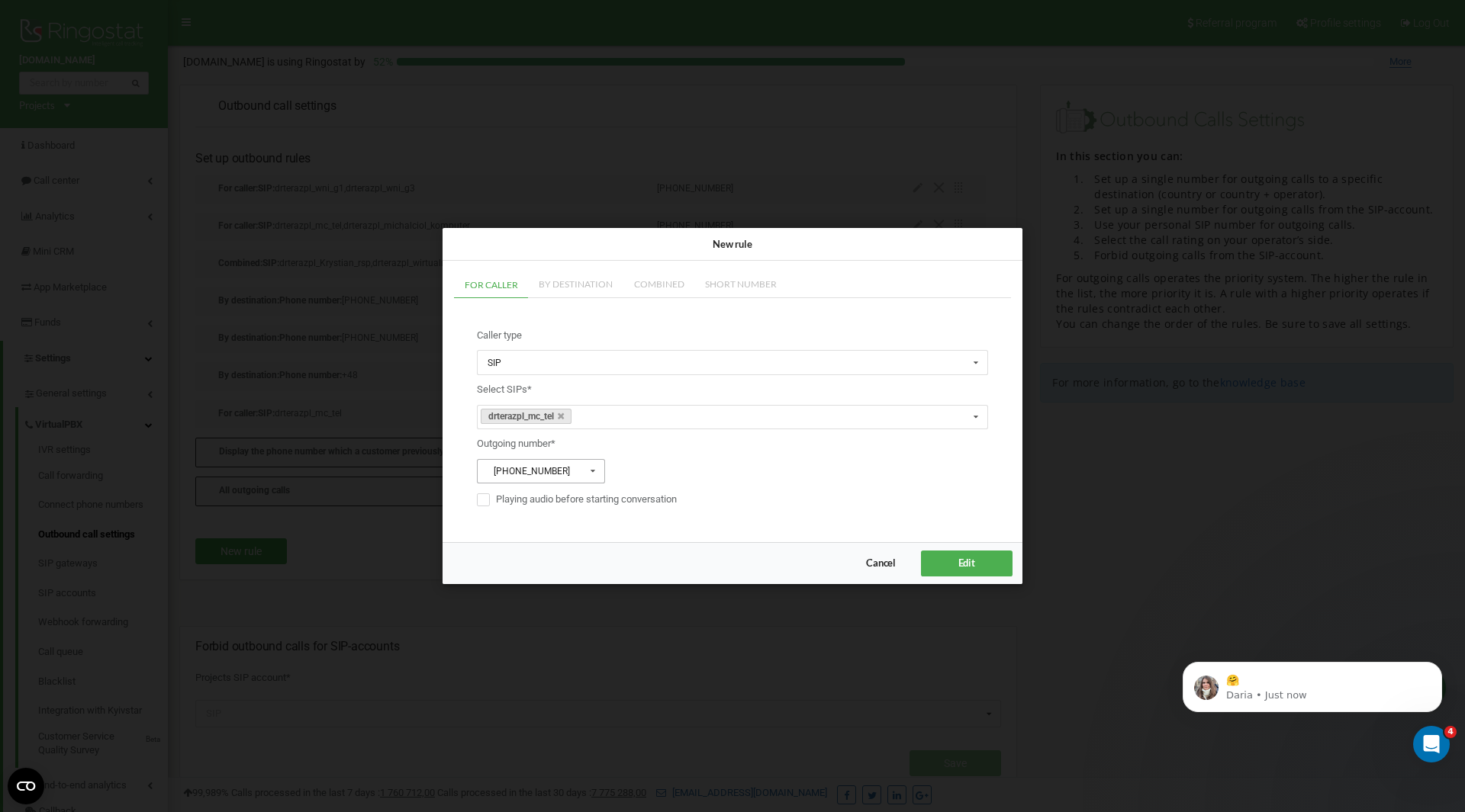
click at [584, 474] on icon at bounding box center [593, 472] width 19 height 24
click at [569, 580] on div "[PHONE_NUMBER]" at bounding box center [540, 578] width 126 height 21
click at [958, 559] on span "Edit" at bounding box center [966, 564] width 17 height 12
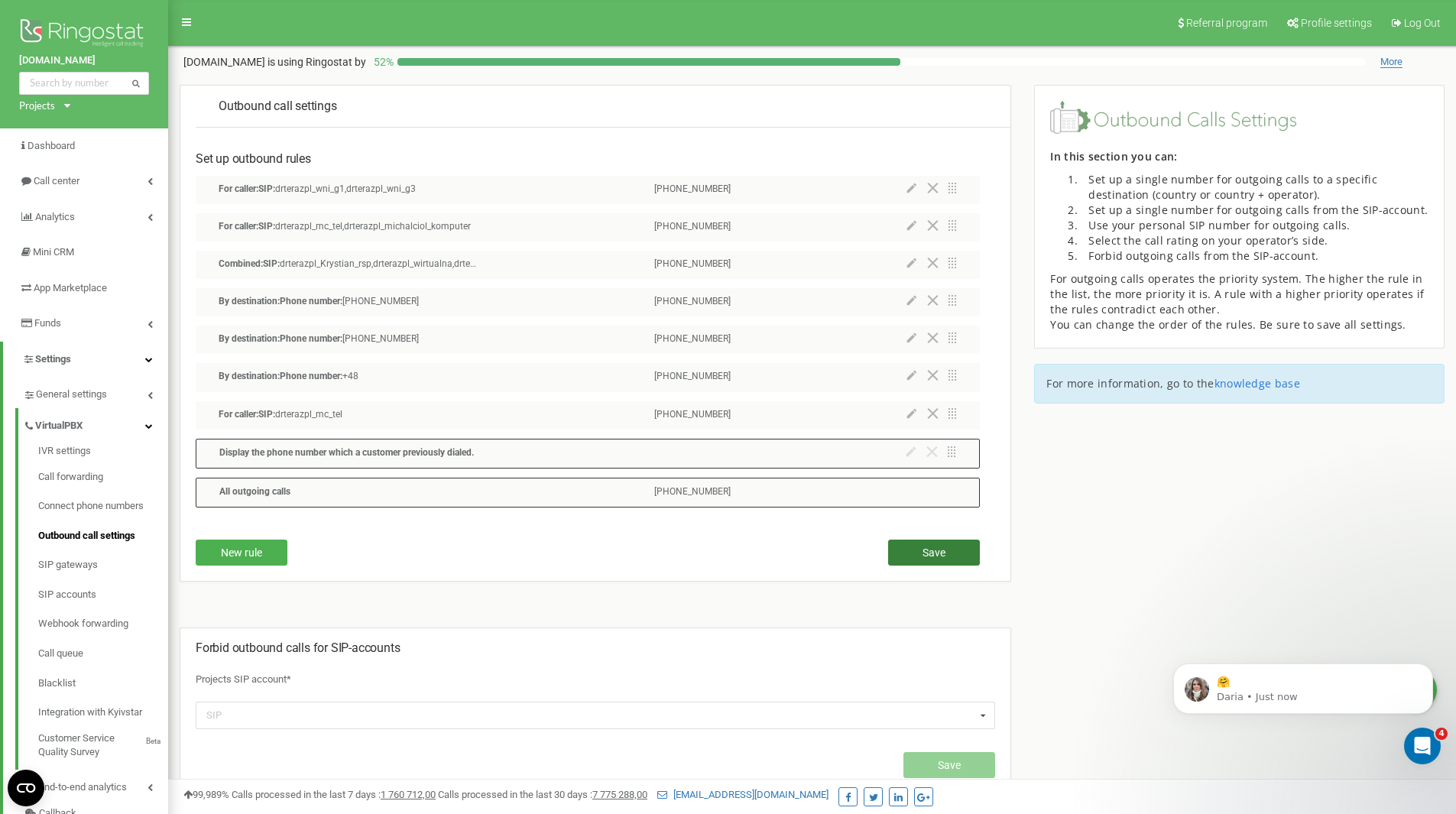
click at [959, 560] on button "Save" at bounding box center [934, 553] width 91 height 26
click at [138, 512] on link "Connect phone numbers" at bounding box center [103, 506] width 130 height 30
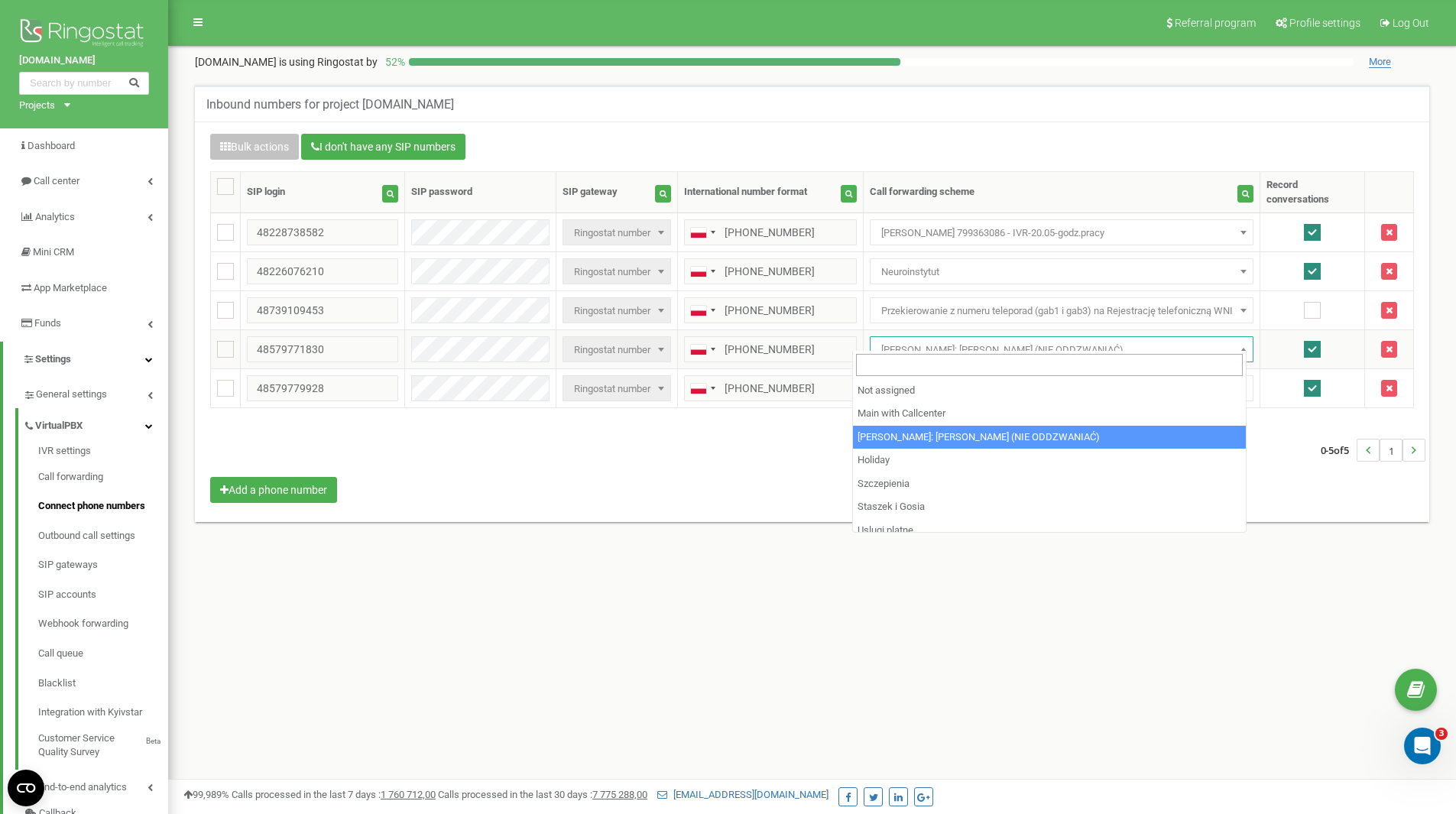
click at [983, 340] on span "[PERSON_NAME]: [PERSON_NAME] (NIE ODDZWANIAĆ)" at bounding box center [1061, 350] width 373 height 21
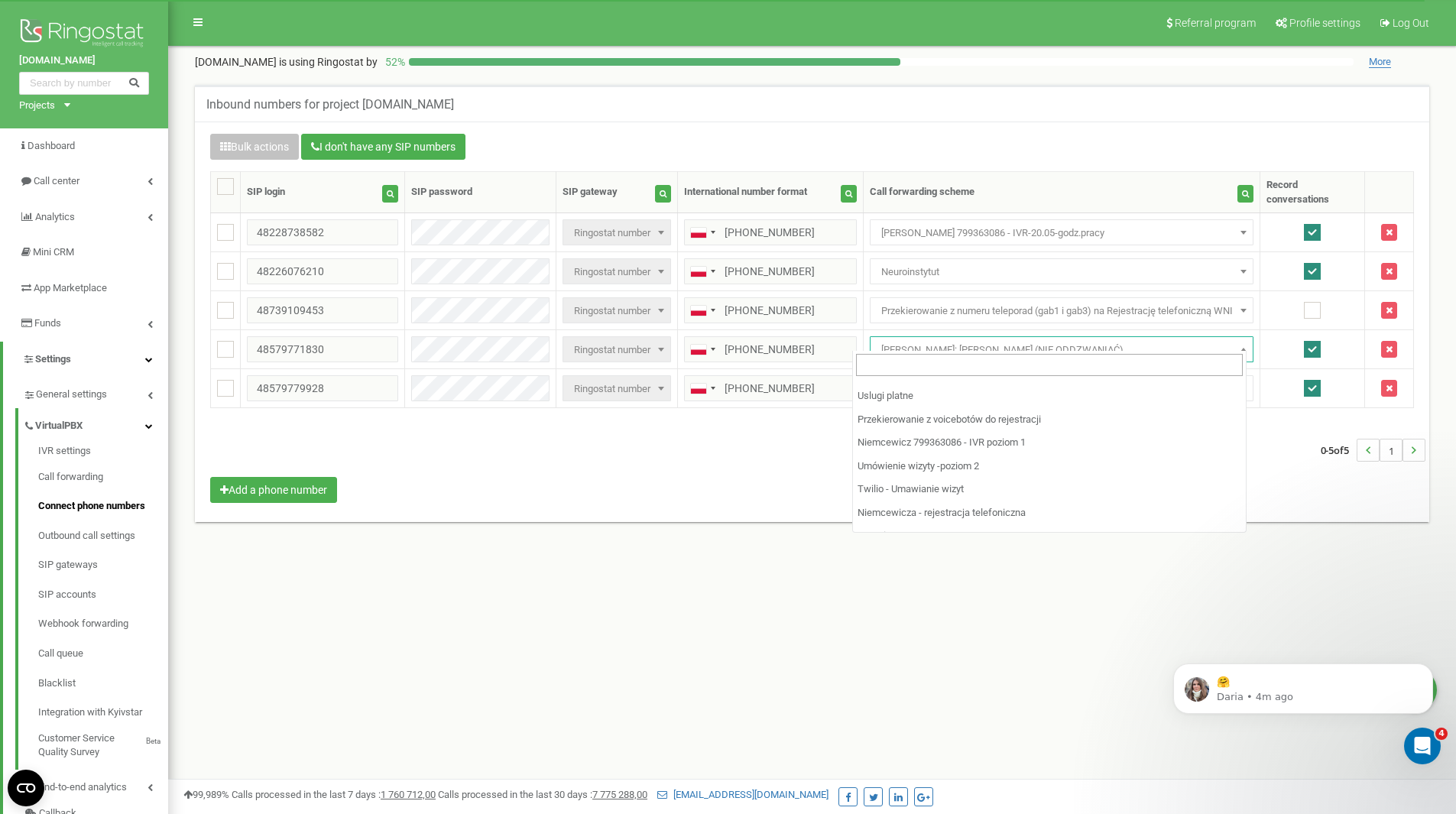
scroll to position [131, 0]
select select "202517"
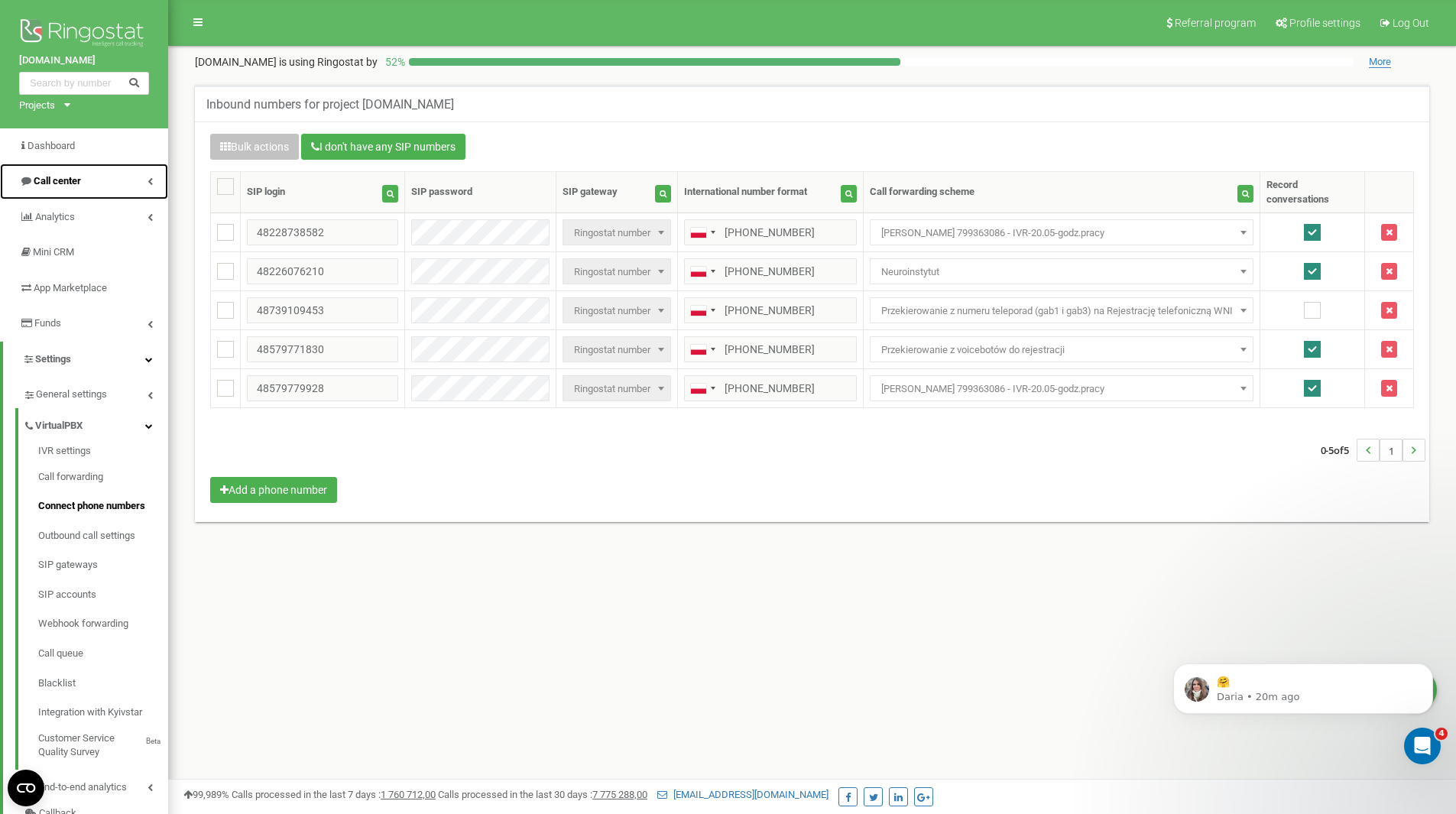
click at [123, 176] on link "Call center" at bounding box center [84, 181] width 168 height 36
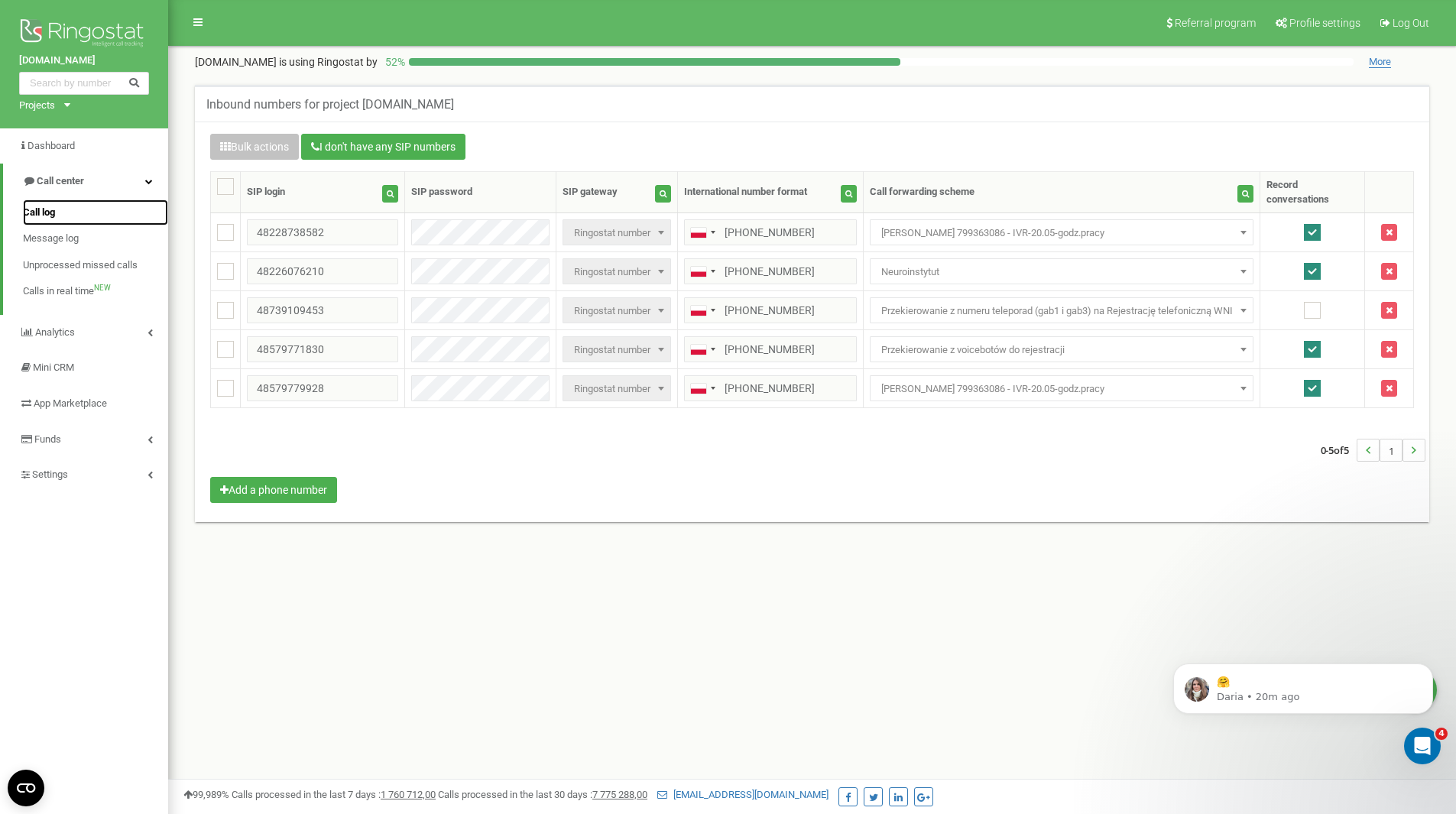
click at [131, 218] on link "Call log" at bounding box center [95, 212] width 145 height 27
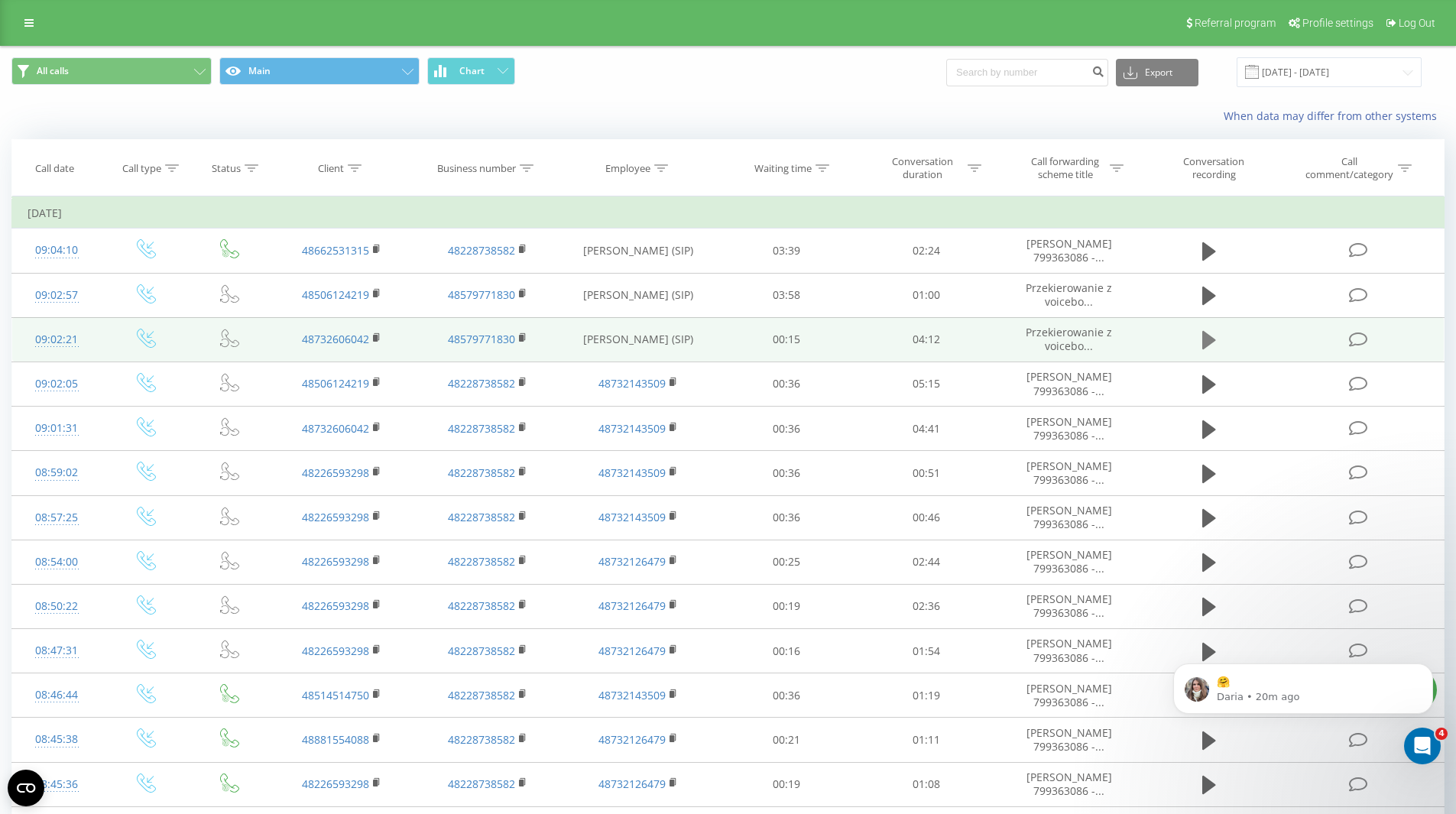
click at [1212, 337] on icon at bounding box center [1209, 340] width 14 height 21
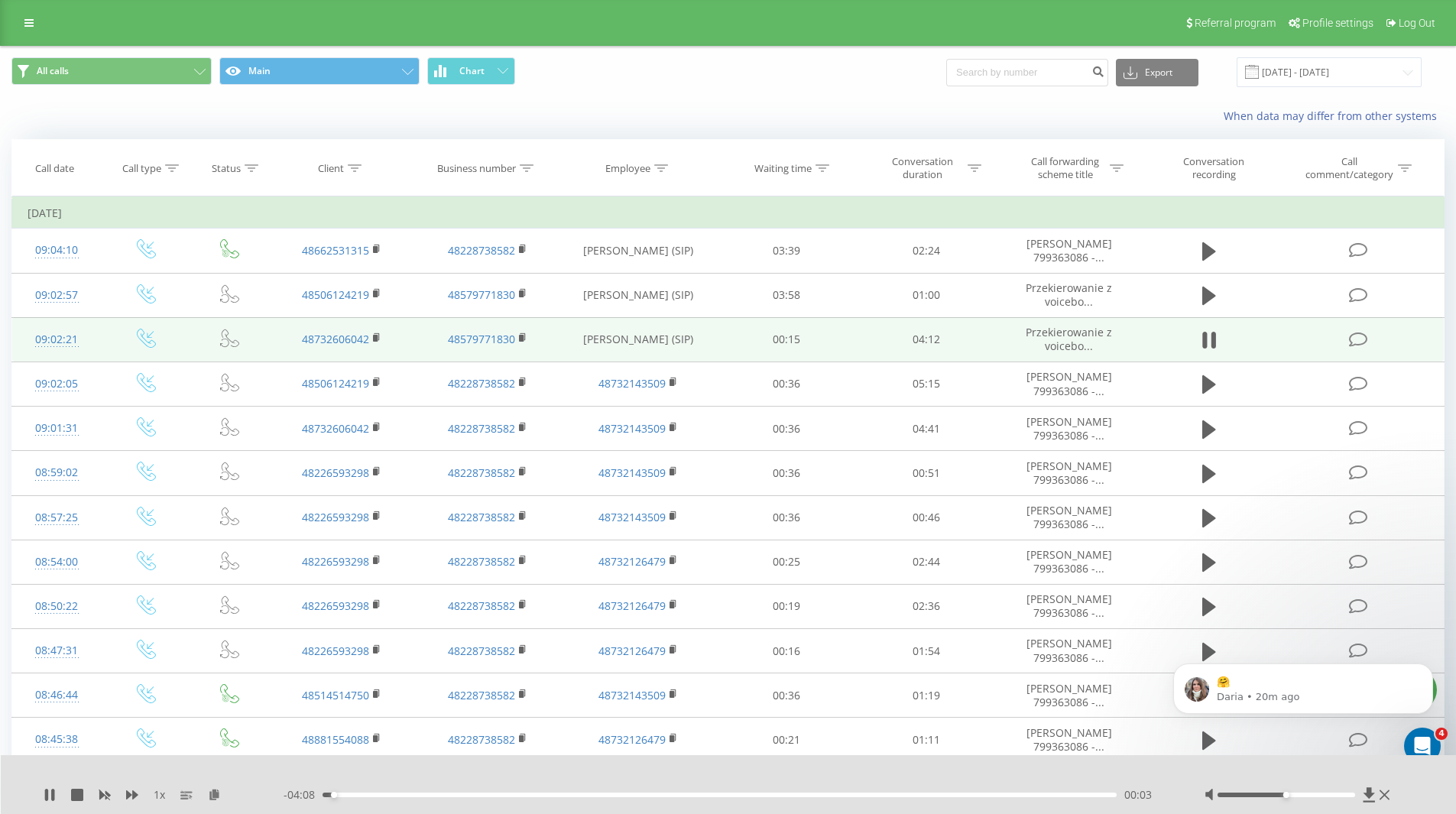
click at [433, 792] on div "- 04:08 00:03 00:03" at bounding box center [725, 795] width 883 height 16
click at [442, 796] on div "00:38" at bounding box center [720, 795] width 795 height 5
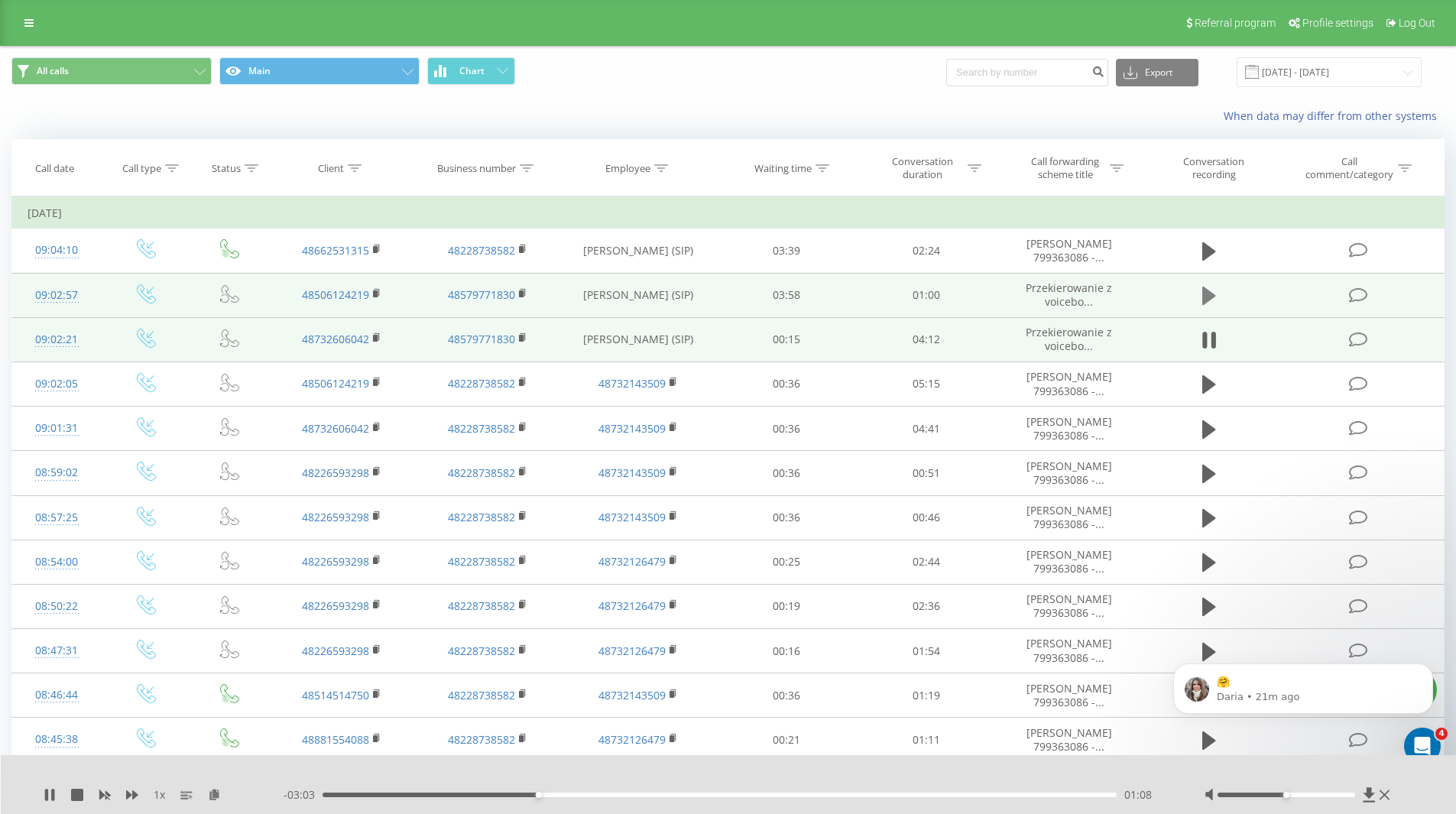
click at [1206, 296] on icon at bounding box center [1209, 296] width 14 height 18
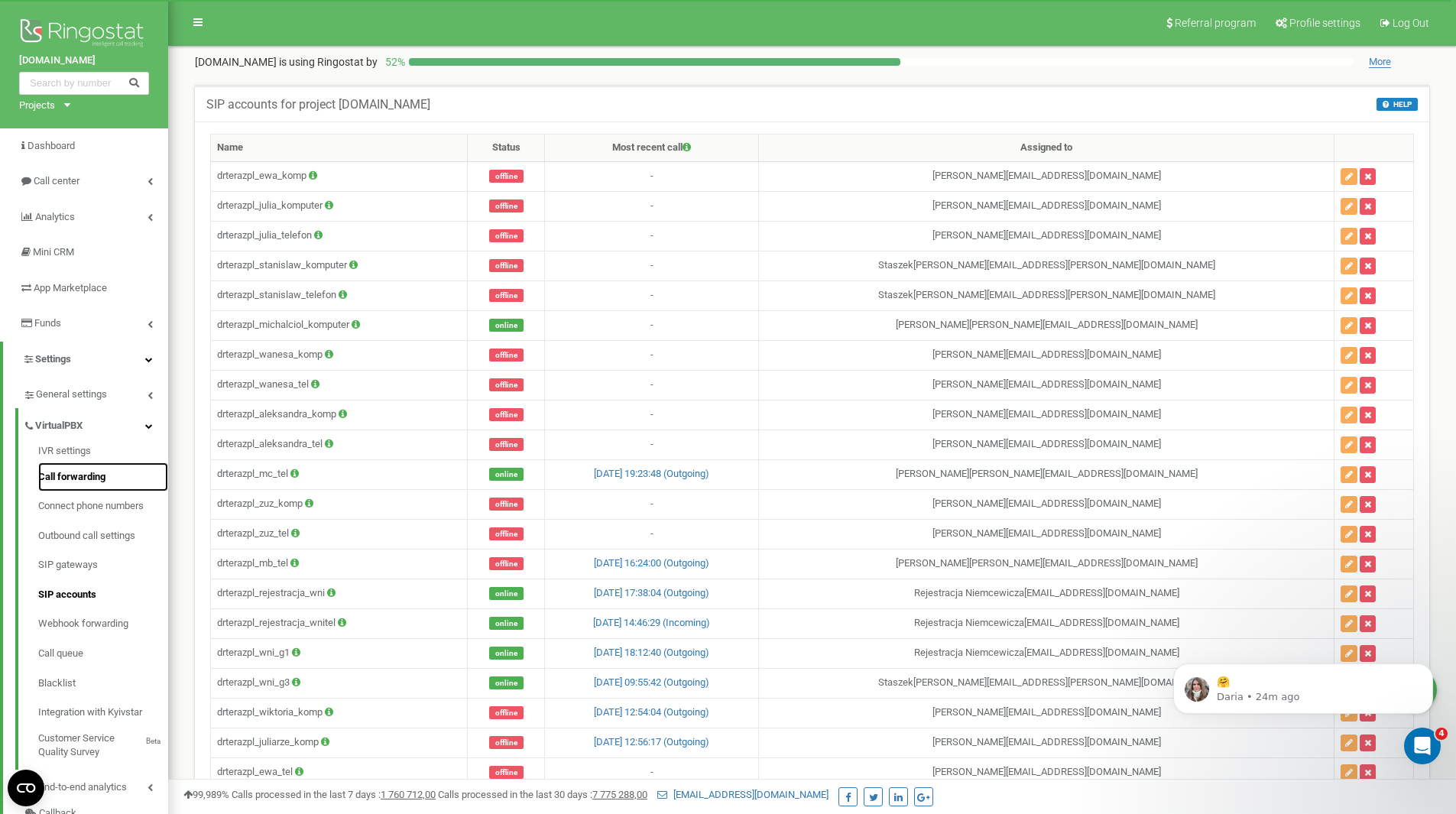
click at [87, 471] on link "Call forwarding" at bounding box center [103, 478] width 130 height 30
click at [114, 503] on link "Connect phone numbers" at bounding box center [103, 506] width 130 height 30
click at [91, 500] on link "Connect phone numbers" at bounding box center [103, 506] width 130 height 30
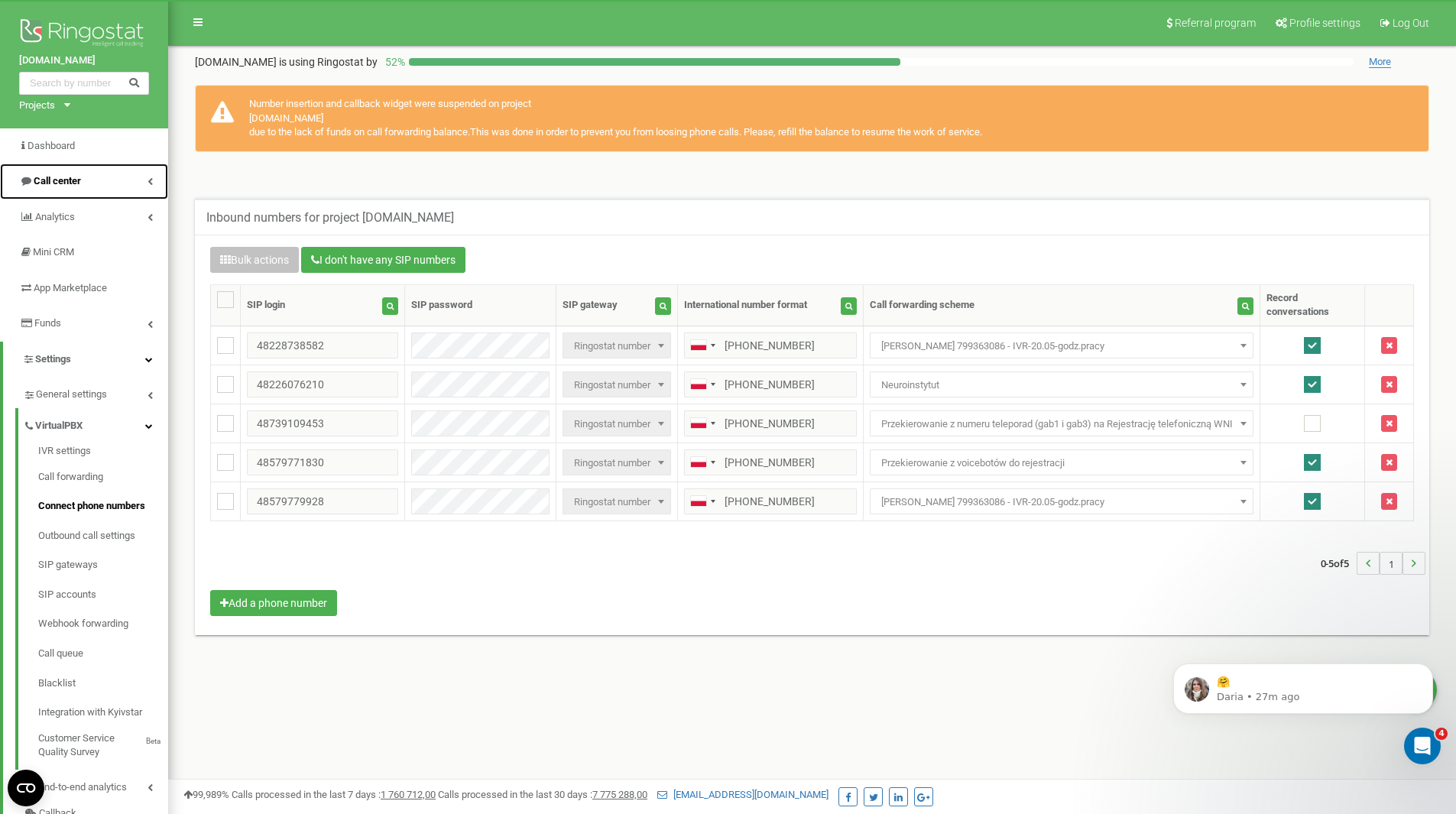
click at [148, 167] on link "Call center" at bounding box center [84, 181] width 168 height 36
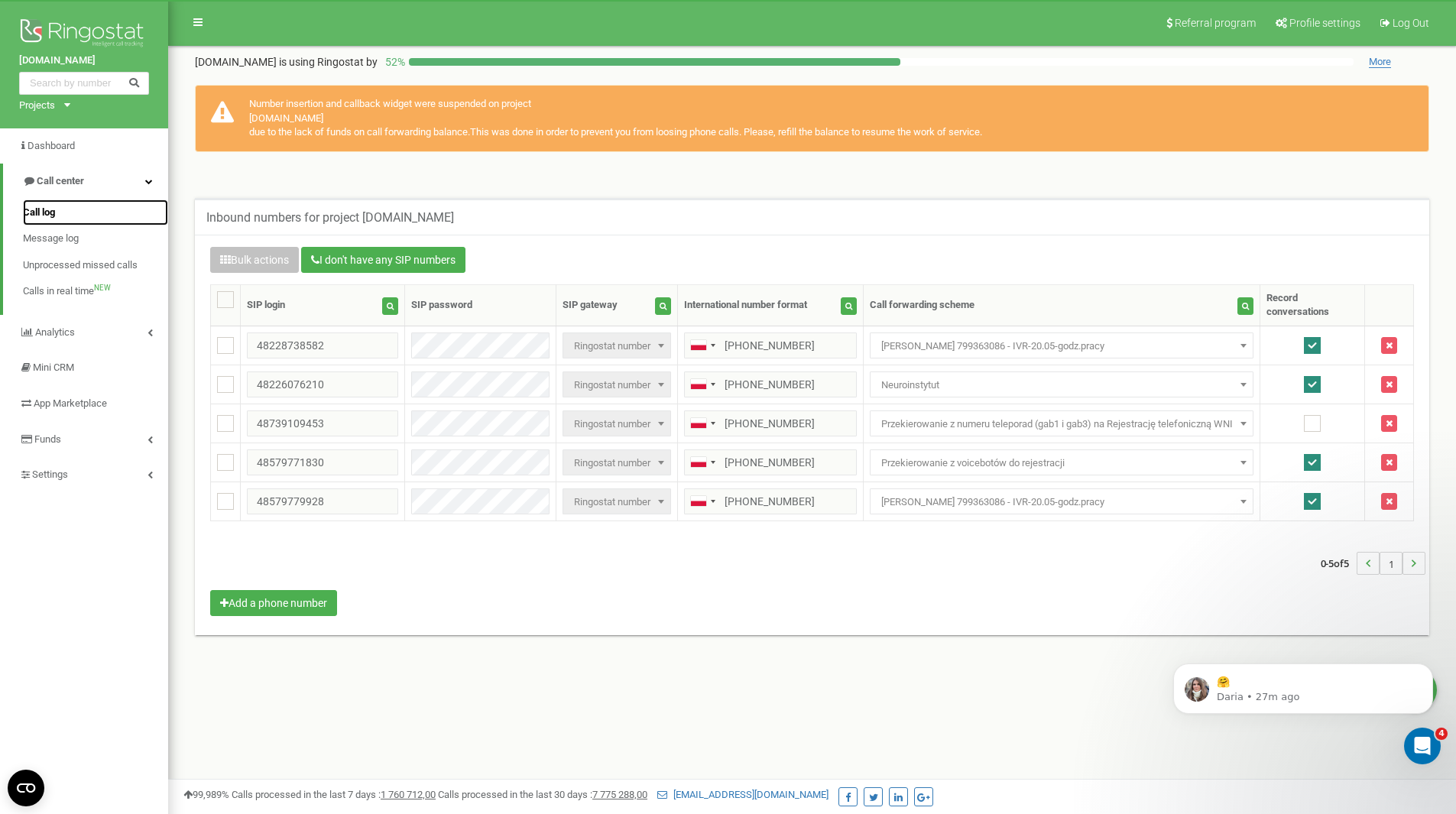
click at [113, 210] on link "Call log" at bounding box center [95, 212] width 145 height 27
click at [58, 215] on link "Call log" at bounding box center [95, 212] width 145 height 27
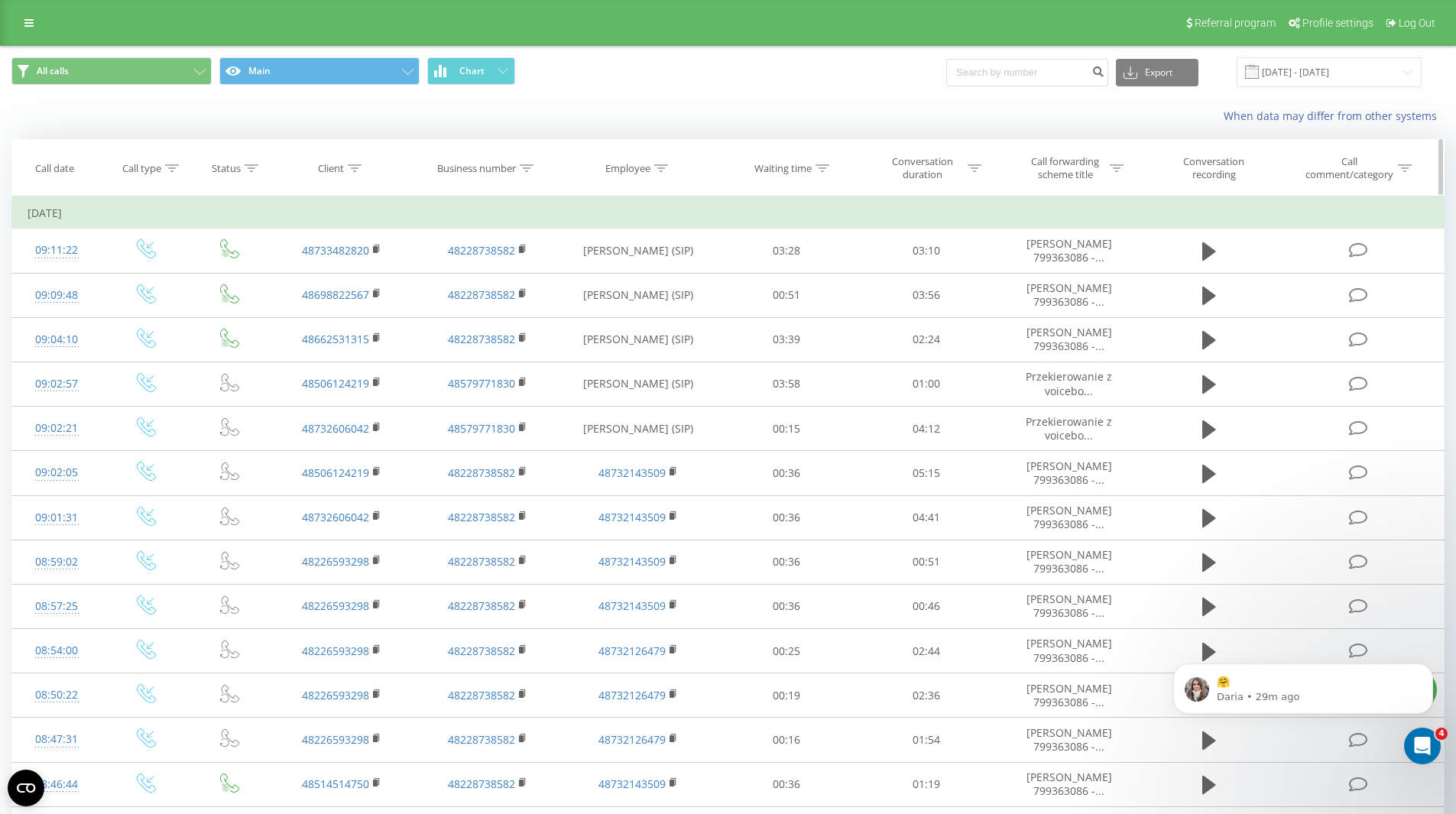
click at [526, 168] on icon at bounding box center [526, 167] width 14 height 7
click at [509, 274] on input "text" at bounding box center [487, 278] width 135 height 27
type input "799363086"
click at [539, 306] on span "OK" at bounding box center [520, 307] width 42 height 24
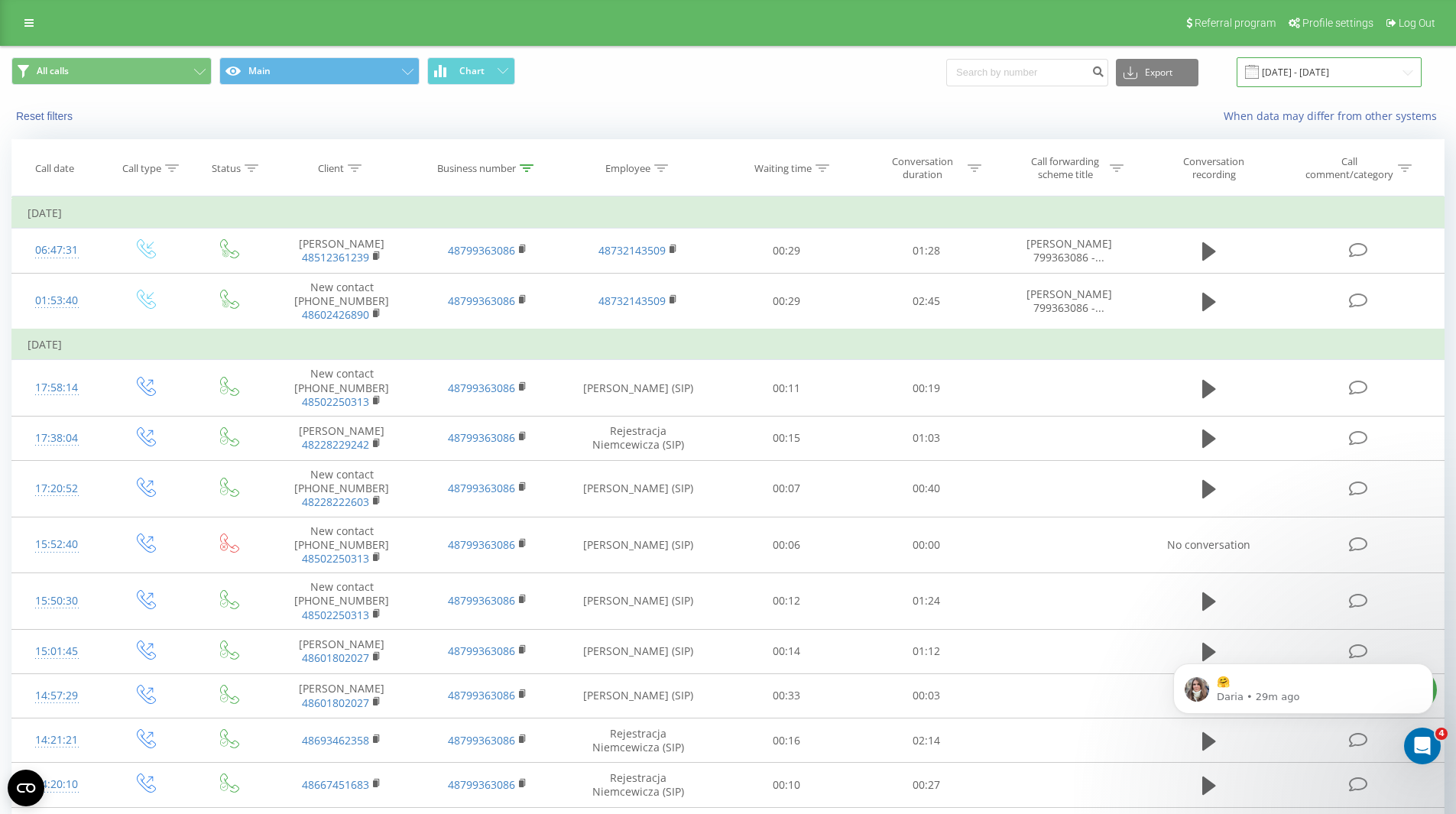
click at [1321, 73] on input "[DATE] - [DATE]" at bounding box center [1329, 72] width 185 height 30
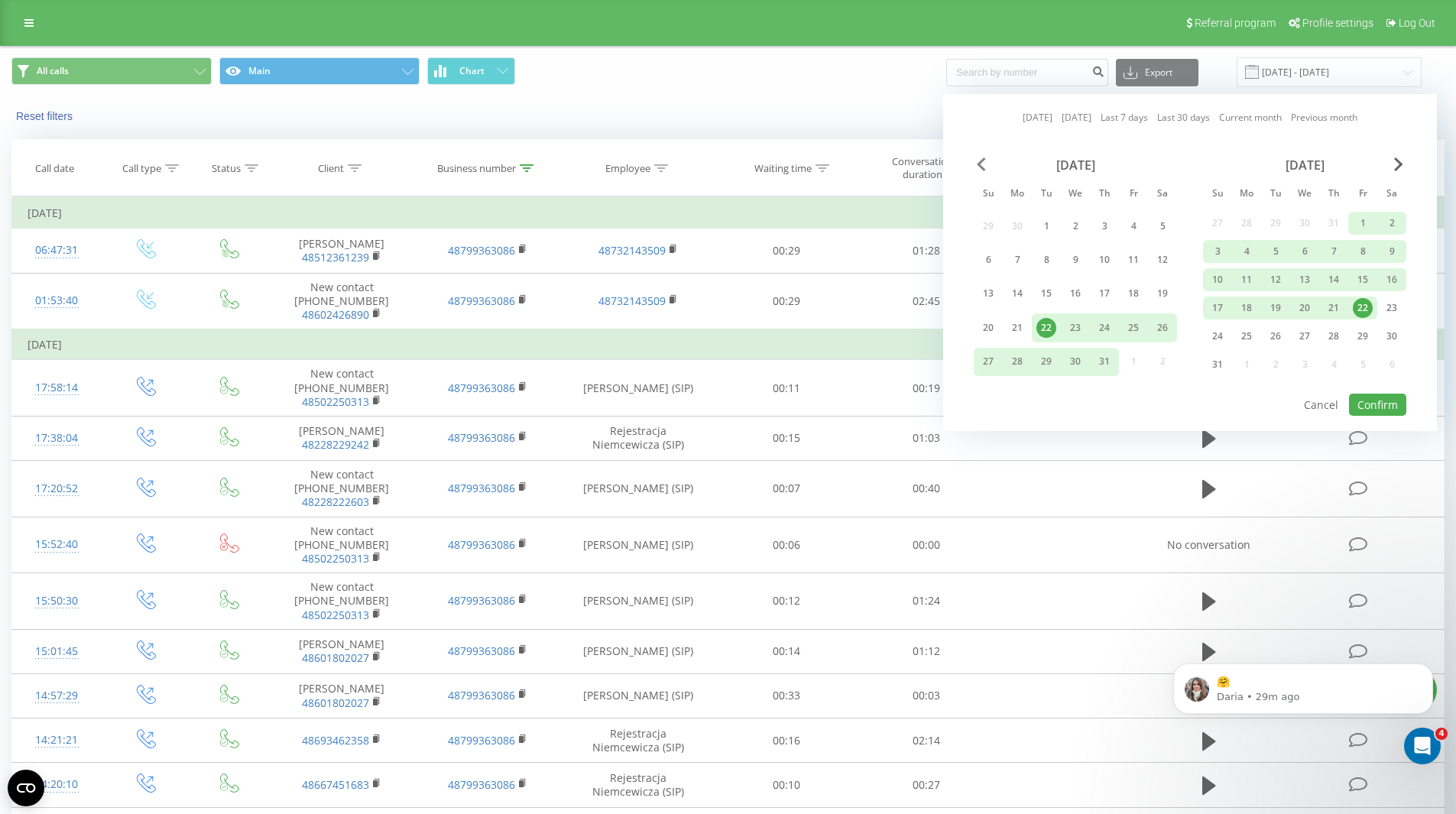
click at [983, 162] on span "Previous Month" at bounding box center [981, 164] width 9 height 14
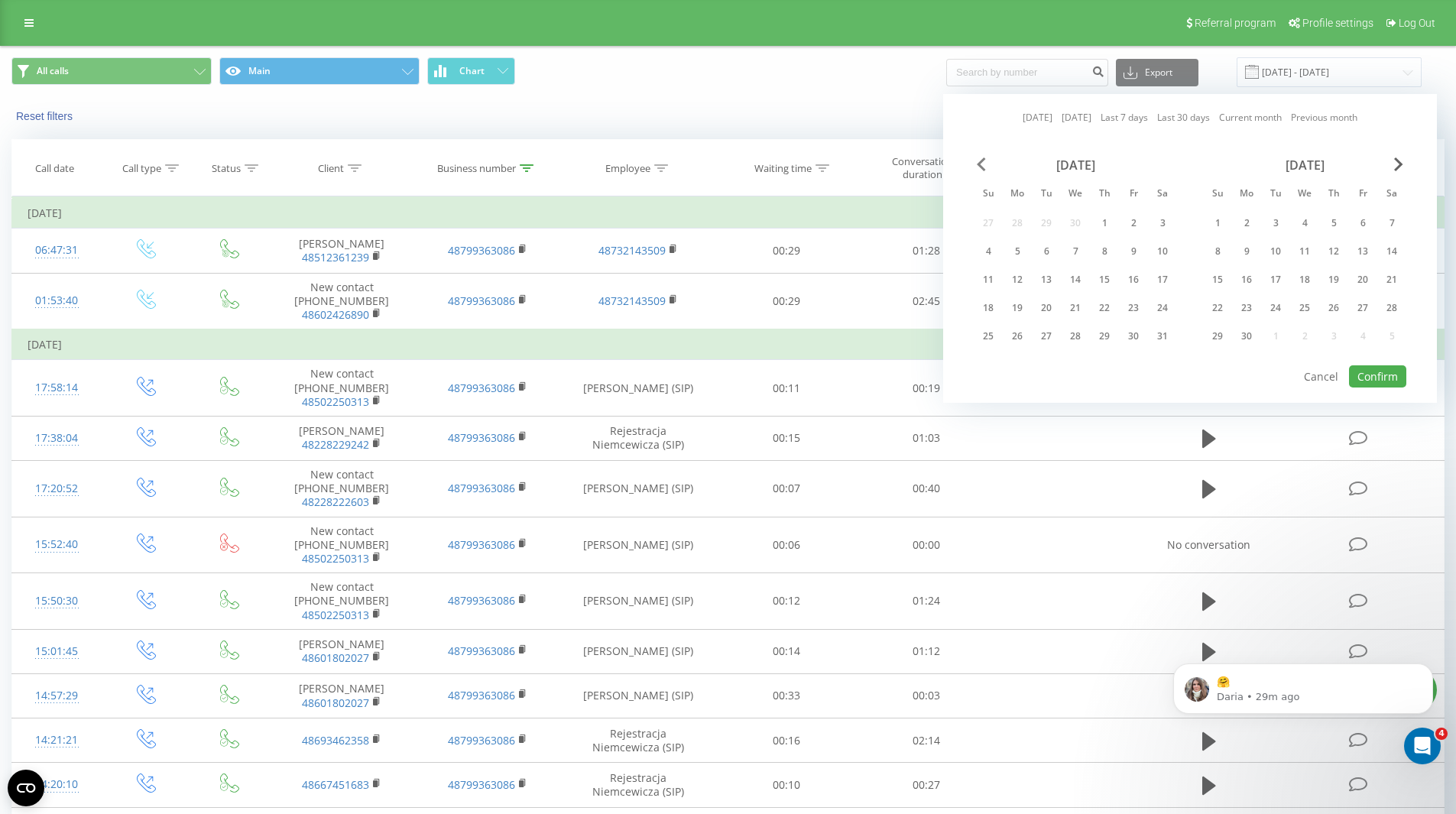
click at [983, 162] on span "Previous Month" at bounding box center [981, 164] width 9 height 14
click at [1080, 225] on div "1" at bounding box center [1076, 223] width 20 height 20
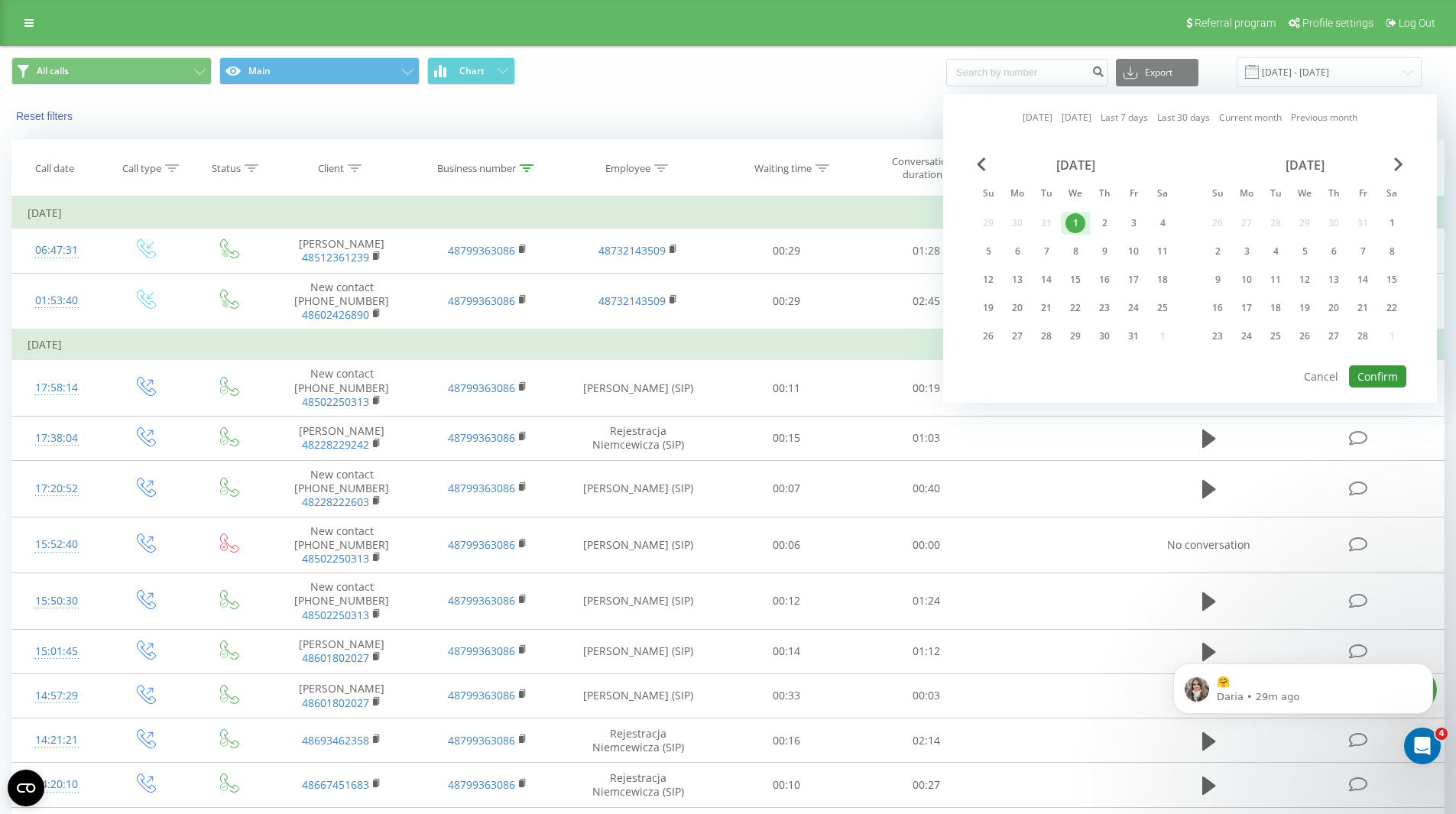
click at [1390, 380] on button "Confirm" at bounding box center [1378, 376] width 57 height 22
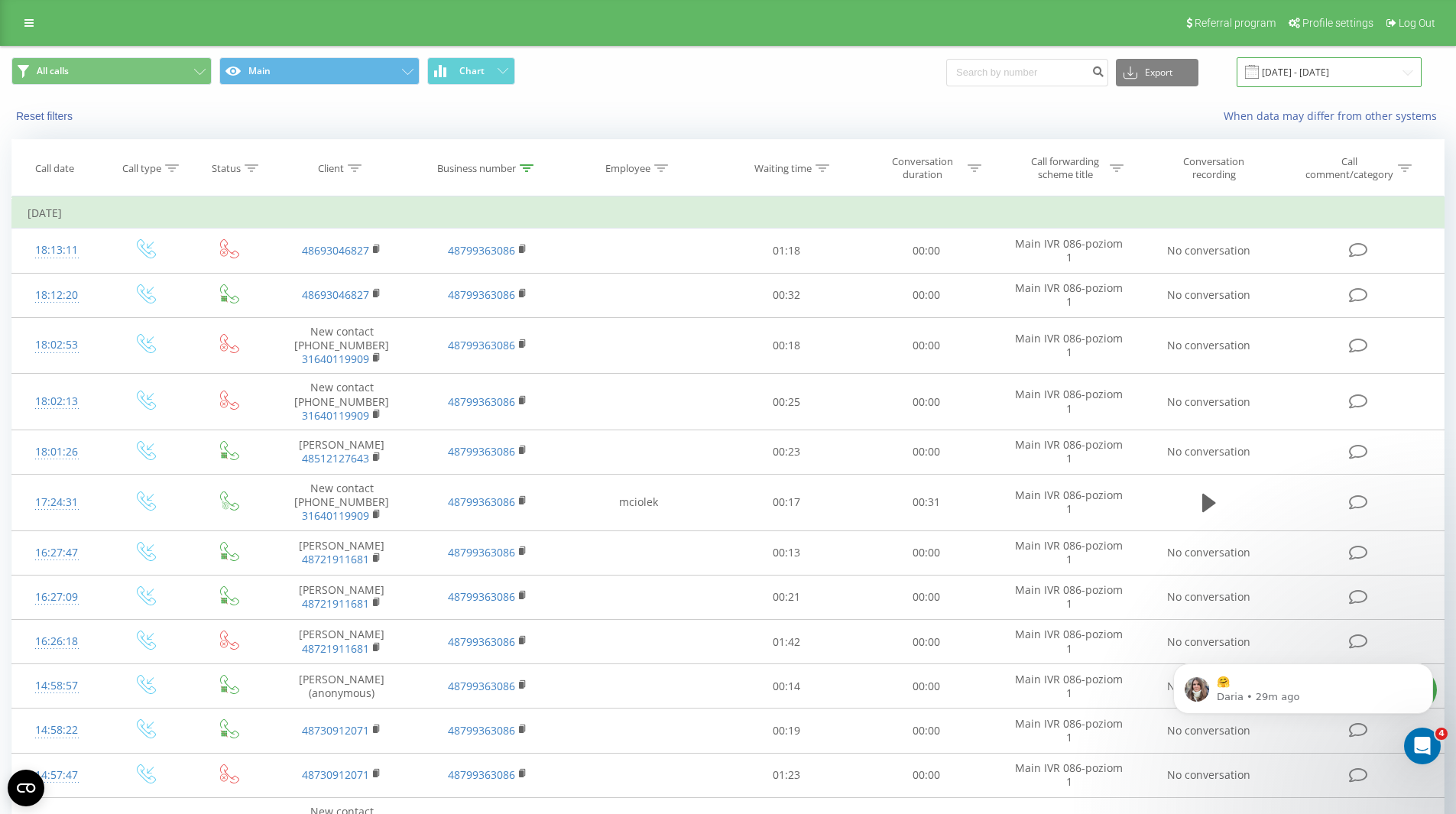
click at [1312, 69] on input "01.01.2025 - 01.01.2025" at bounding box center [1329, 72] width 185 height 30
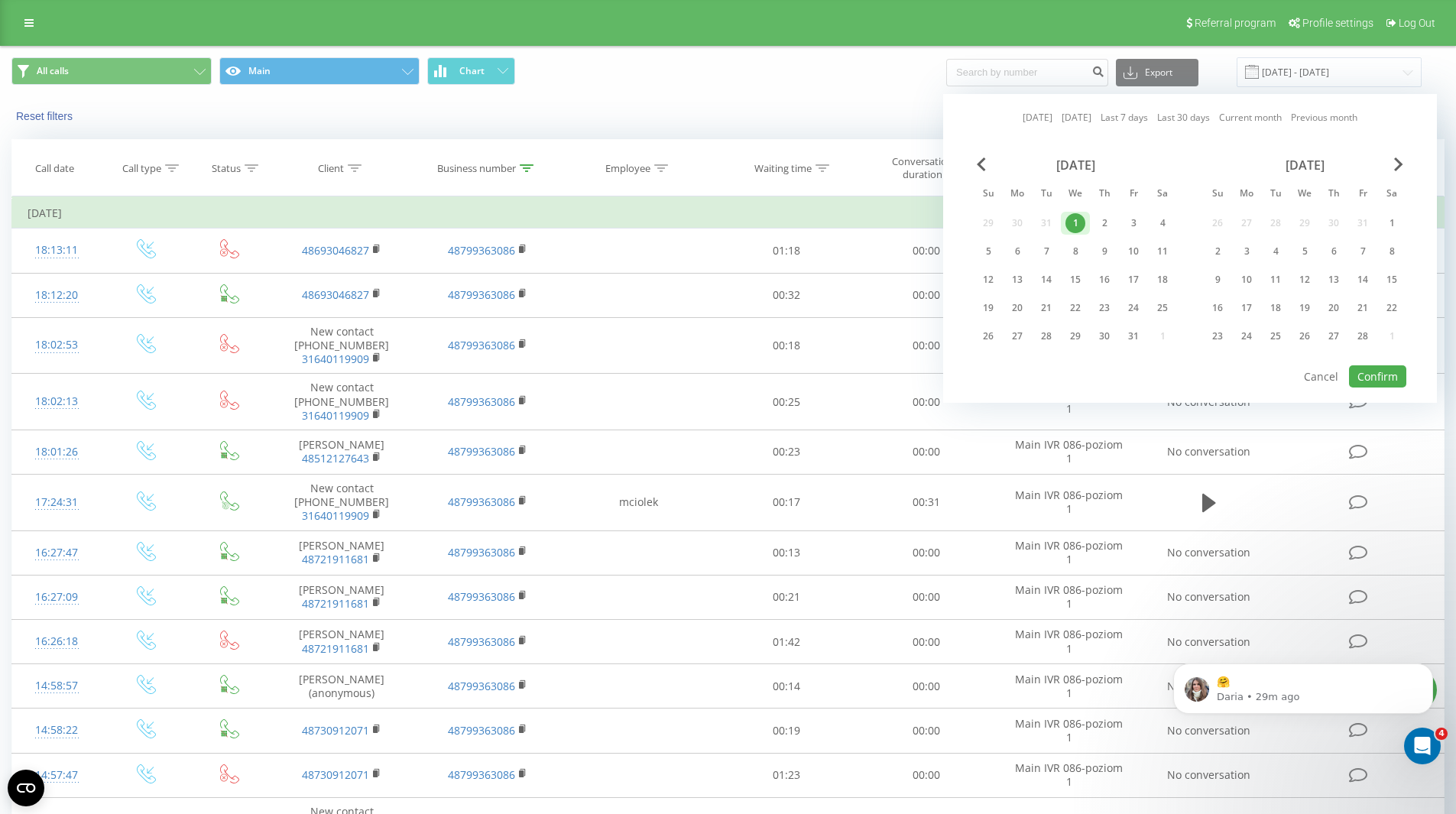
click at [1074, 222] on div "1" at bounding box center [1076, 223] width 20 height 20
click at [1396, 169] on span "Next Month" at bounding box center [1398, 164] width 9 height 14
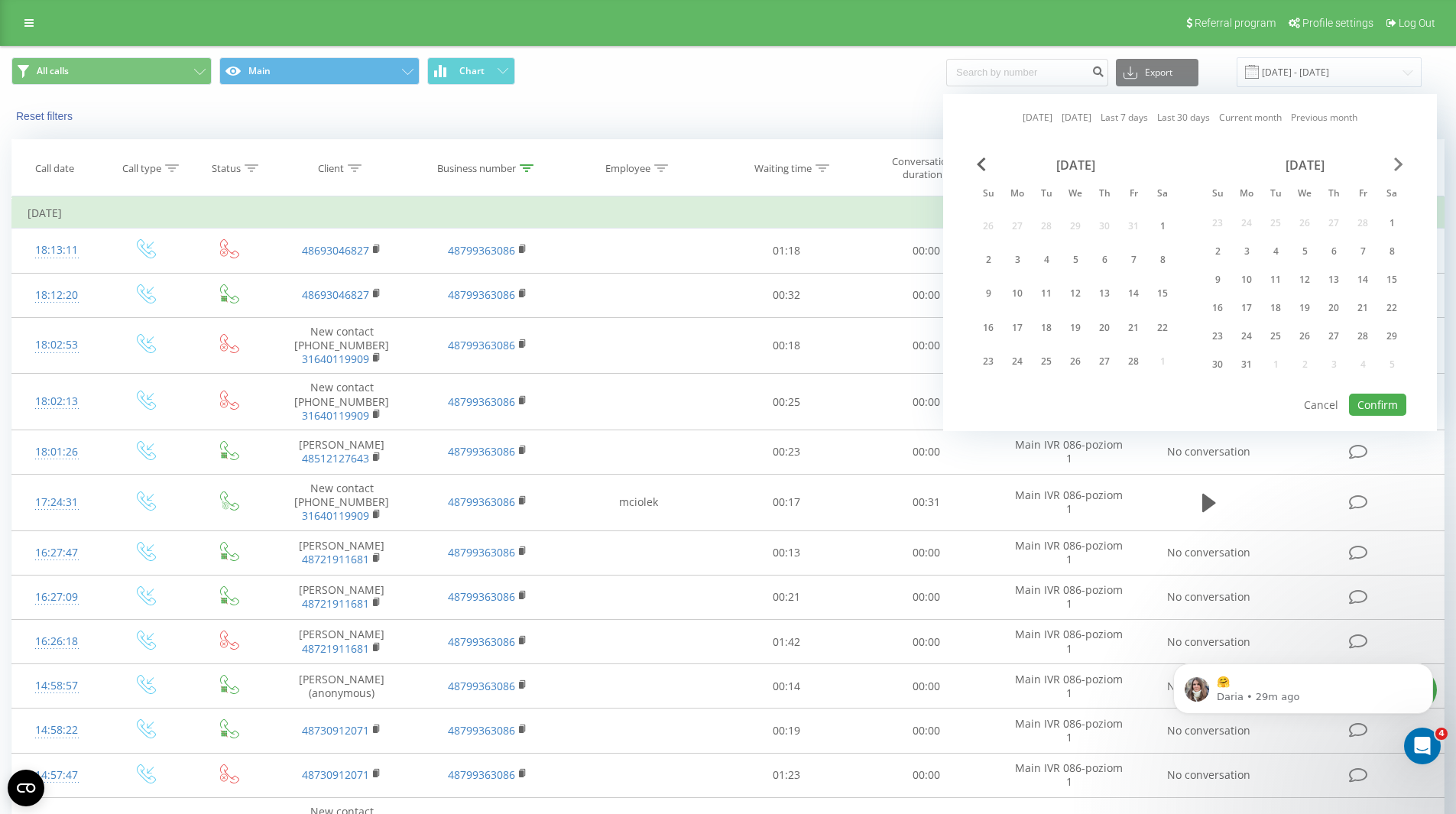
click at [1396, 169] on span "Next Month" at bounding box center [1398, 164] width 9 height 14
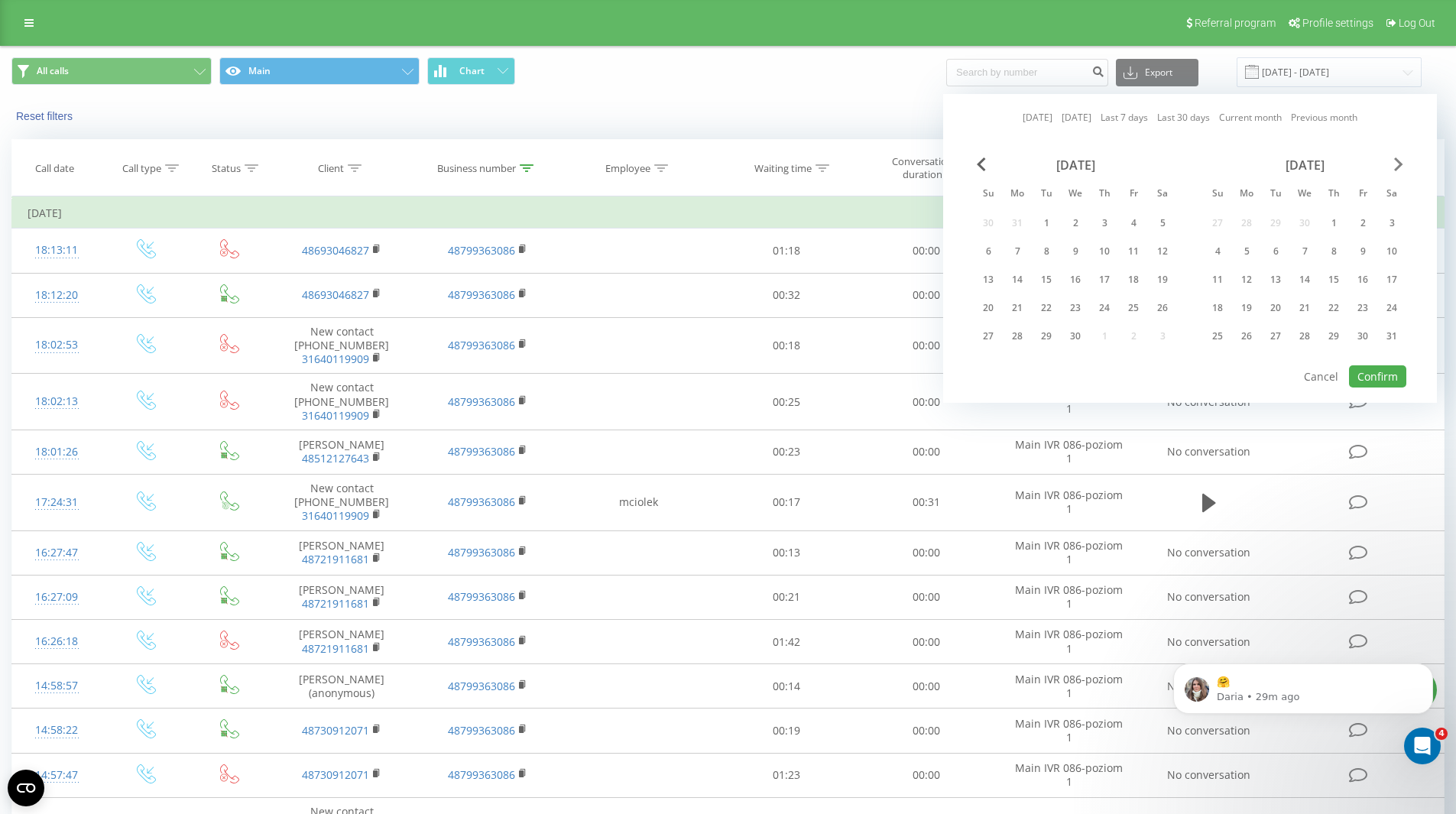
click at [1396, 169] on span "Next Month" at bounding box center [1398, 164] width 9 height 14
click at [1401, 154] on div "Today Yesterday Last 7 days Last 30 days Current month Previous month May 2025 …" at bounding box center [1190, 248] width 494 height 309
click at [1402, 167] on span "Next Month" at bounding box center [1398, 164] width 9 height 14
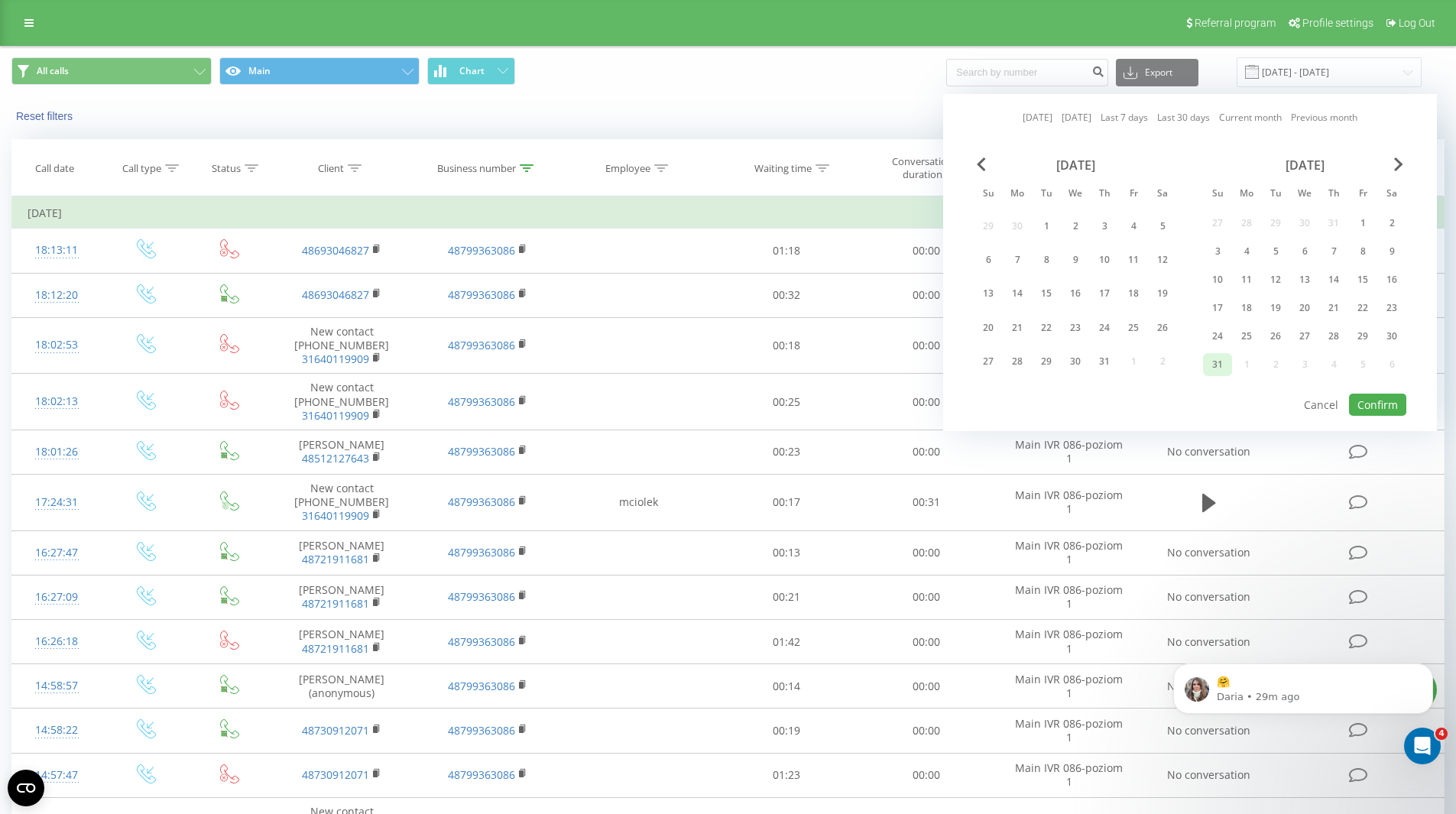
click at [1213, 361] on div "31" at bounding box center [1218, 365] width 20 height 20
click at [1387, 403] on button "Confirm" at bounding box center [1378, 404] width 57 height 22
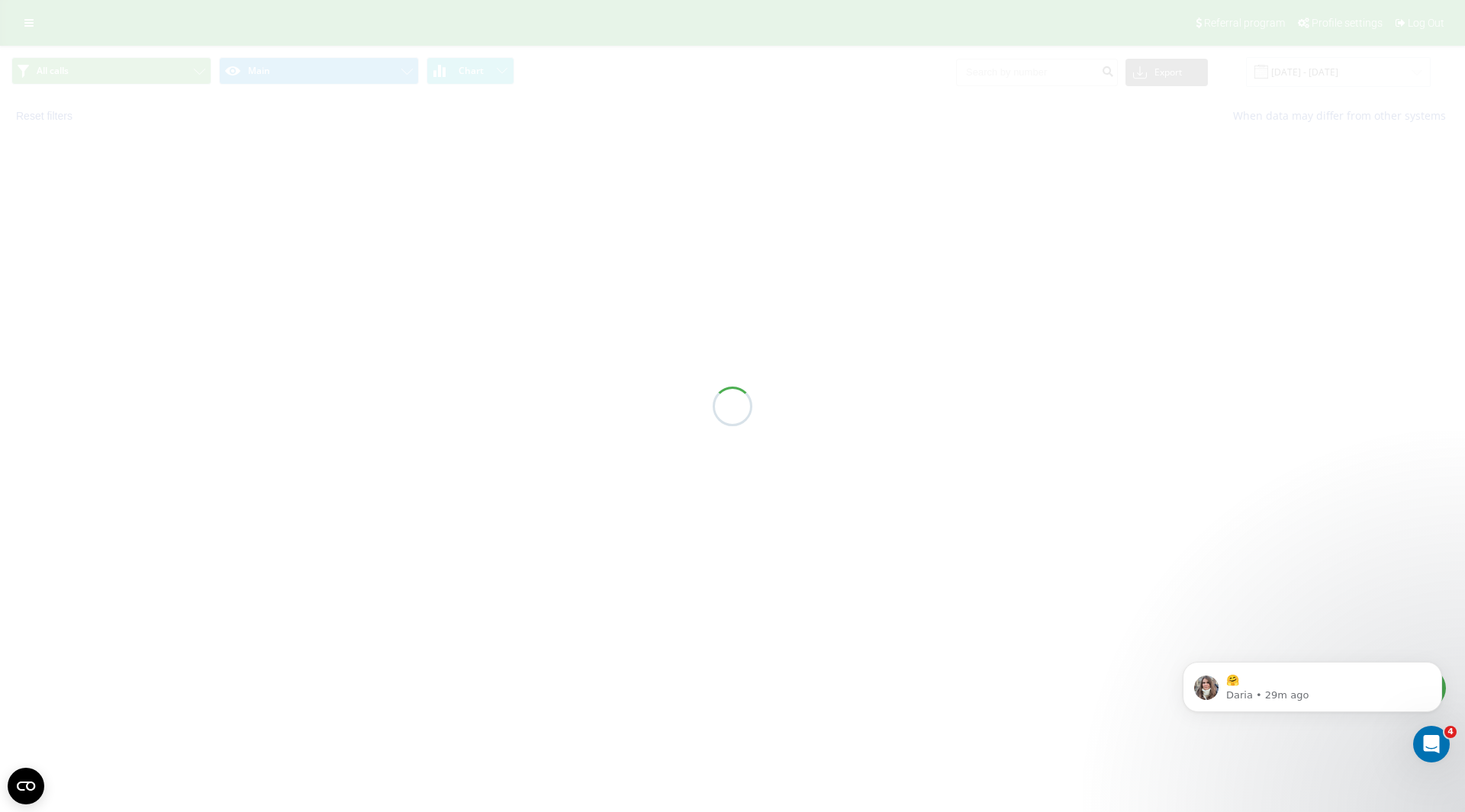
click at [1310, 66] on div at bounding box center [732, 406] width 1465 height 812
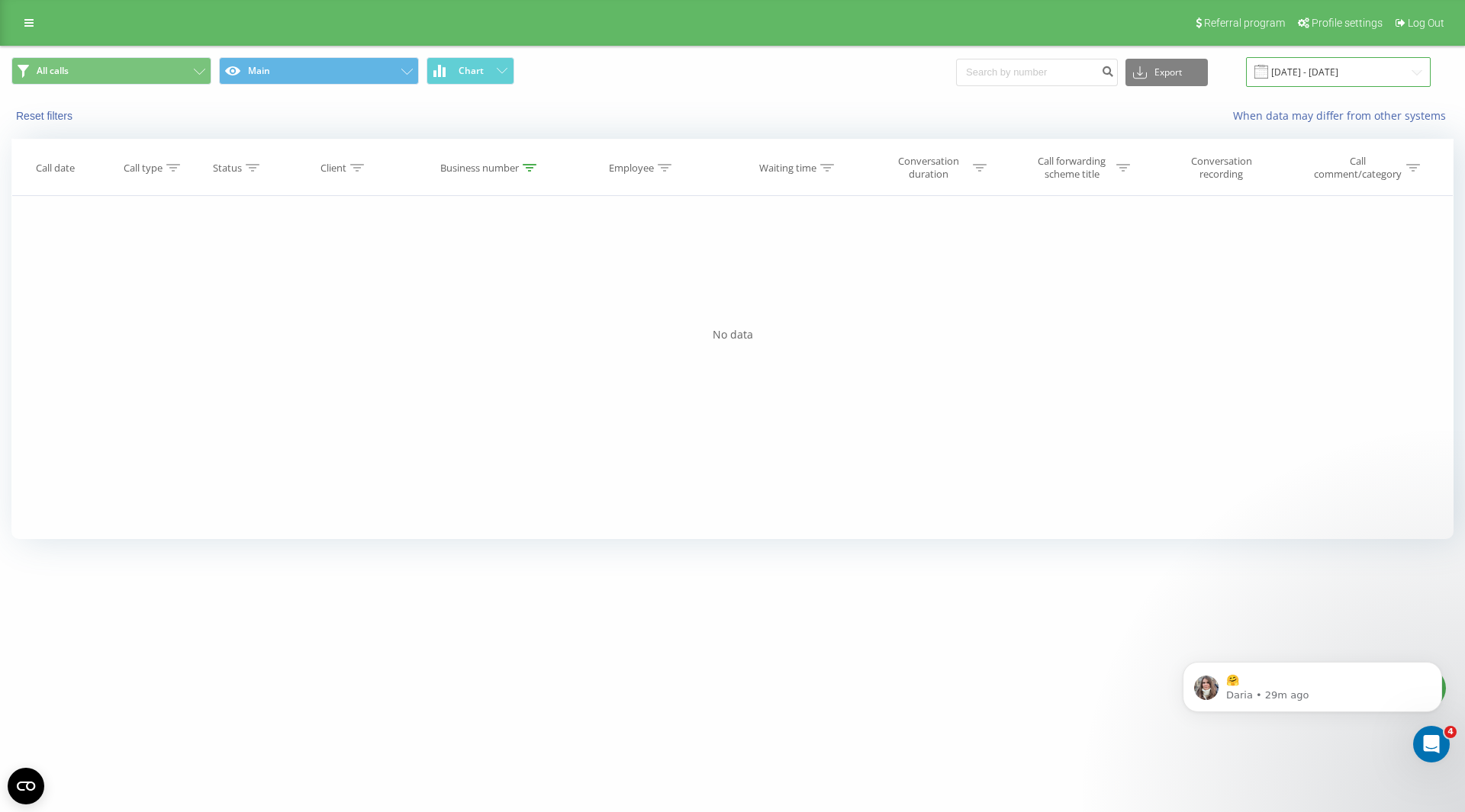
click at [1322, 72] on input "31.08.2025 - 31.08.2025" at bounding box center [1338, 72] width 185 height 30
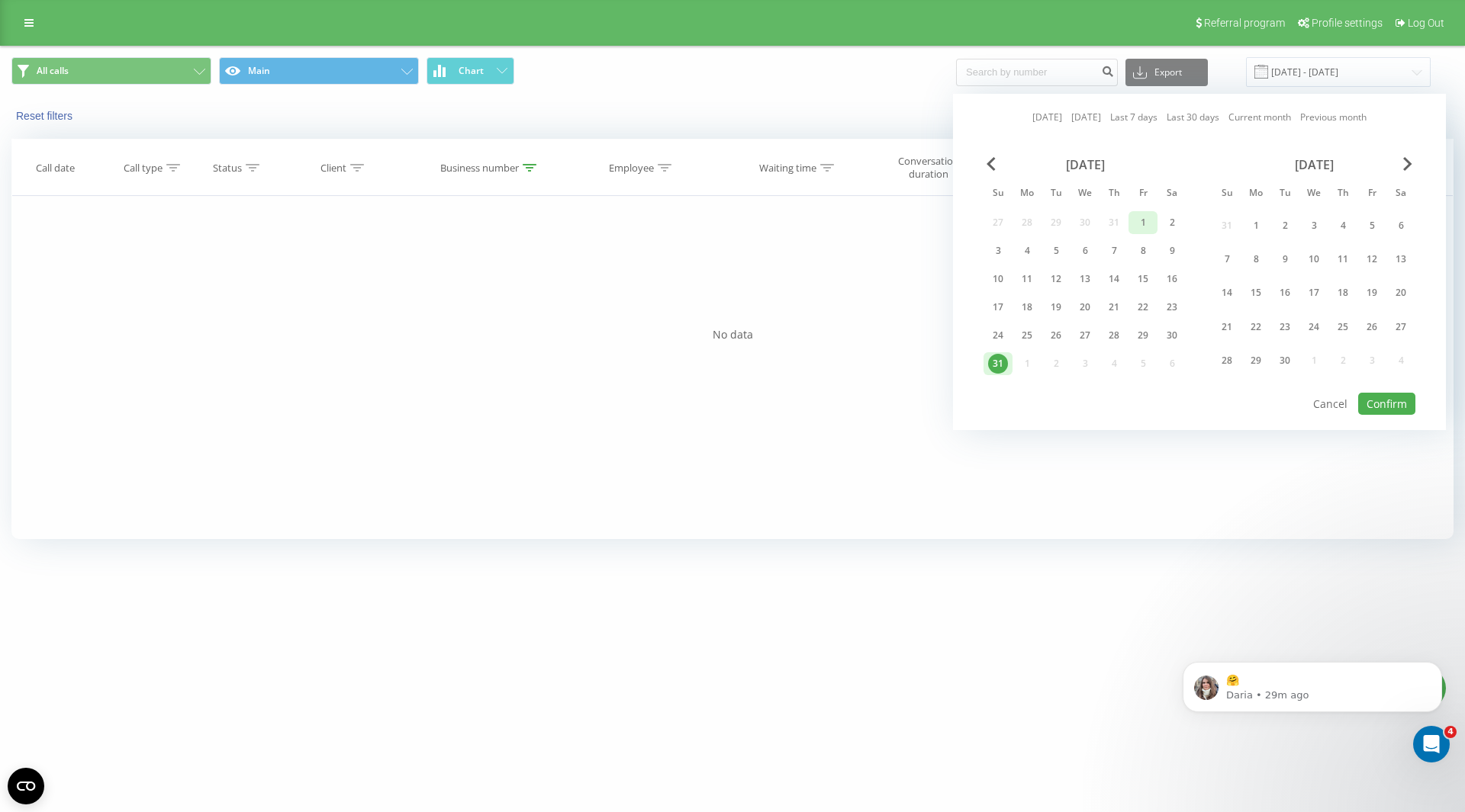
click at [1142, 219] on div "1" at bounding box center [1143, 222] width 20 height 20
click at [1310, 290] on div "17" at bounding box center [1314, 292] width 20 height 20
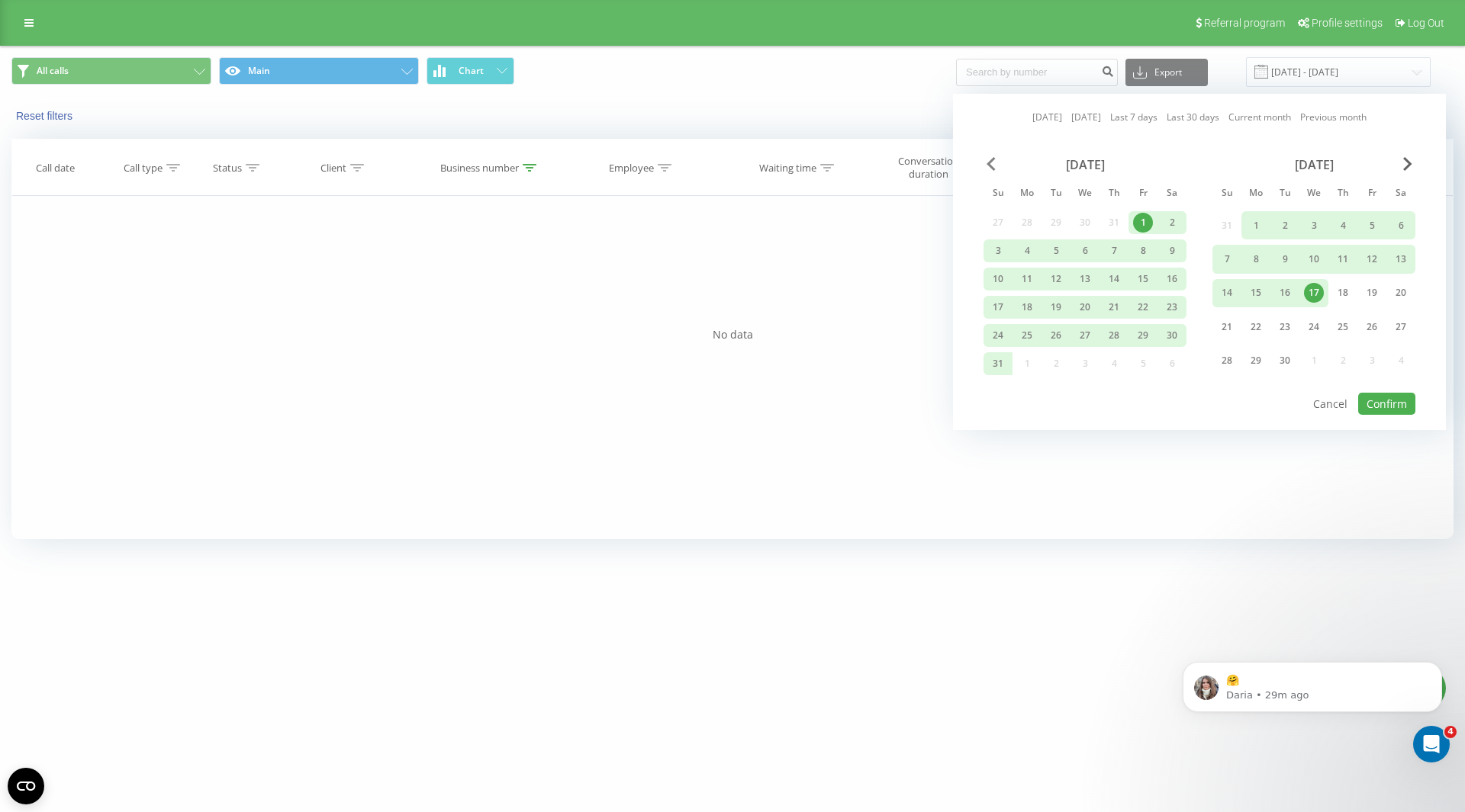
click at [991, 162] on span "Previous Month" at bounding box center [991, 164] width 9 height 14
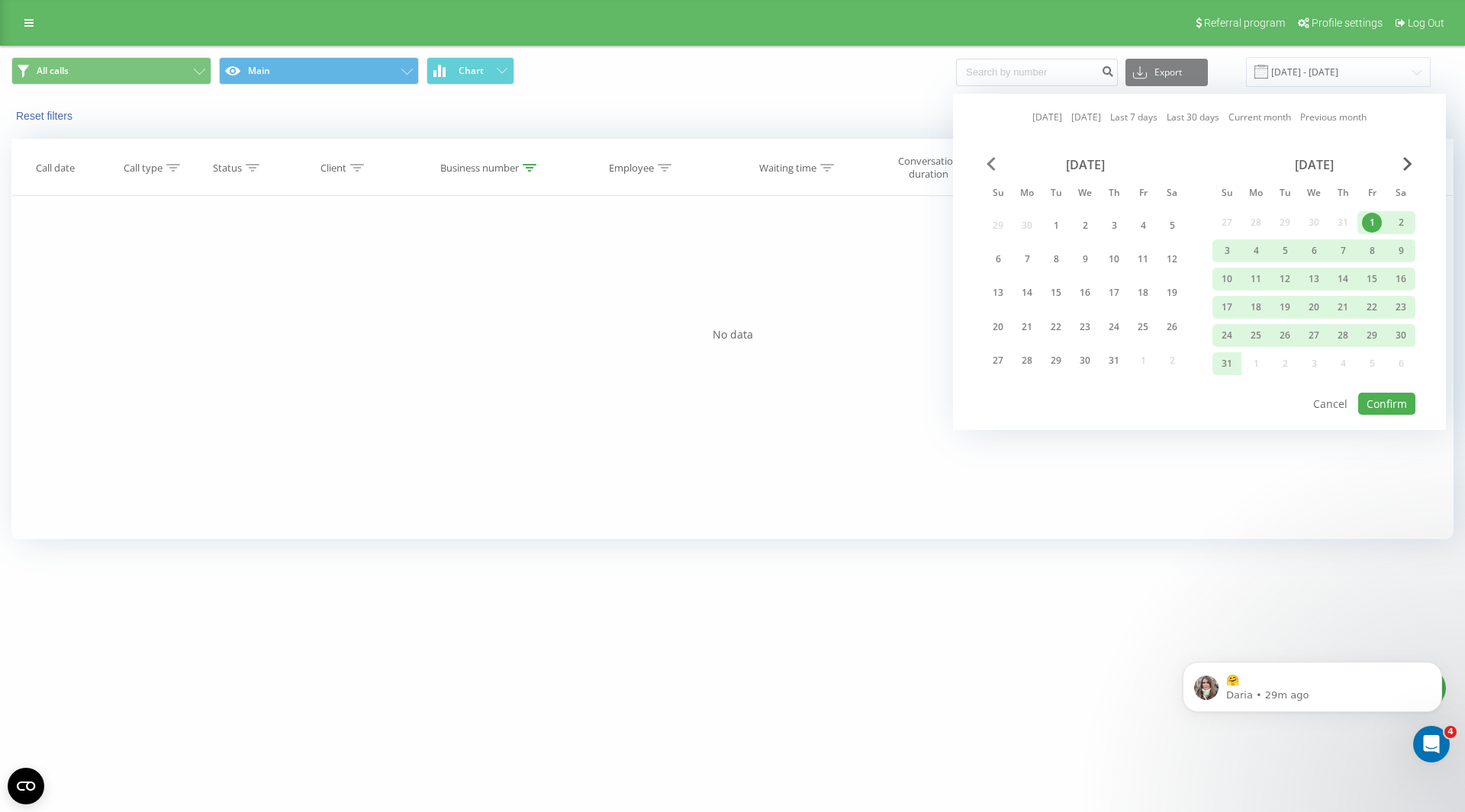
click at [991, 162] on span "Previous Month" at bounding box center [991, 164] width 9 height 14
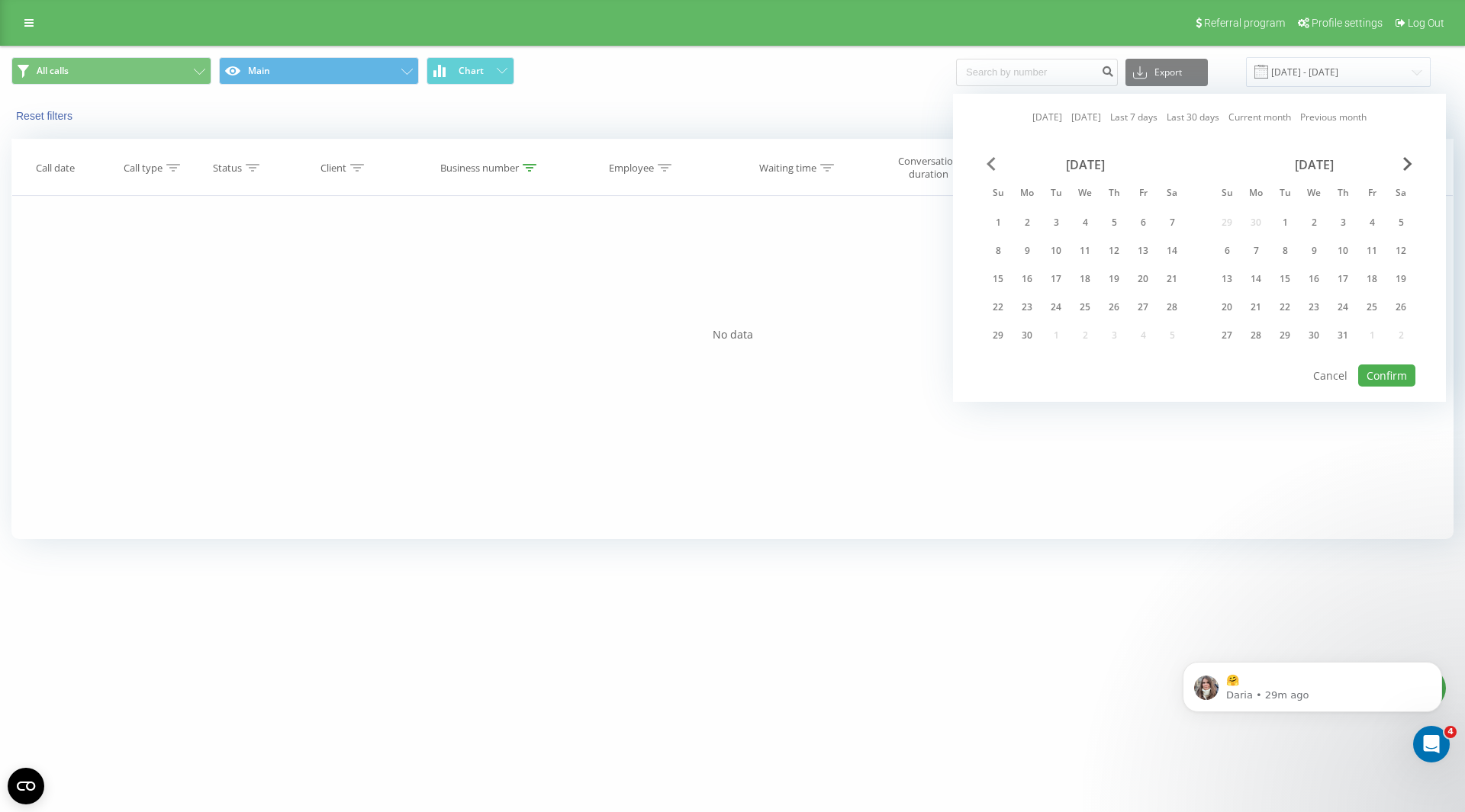
click at [991, 162] on span "Previous Month" at bounding box center [991, 164] width 9 height 14
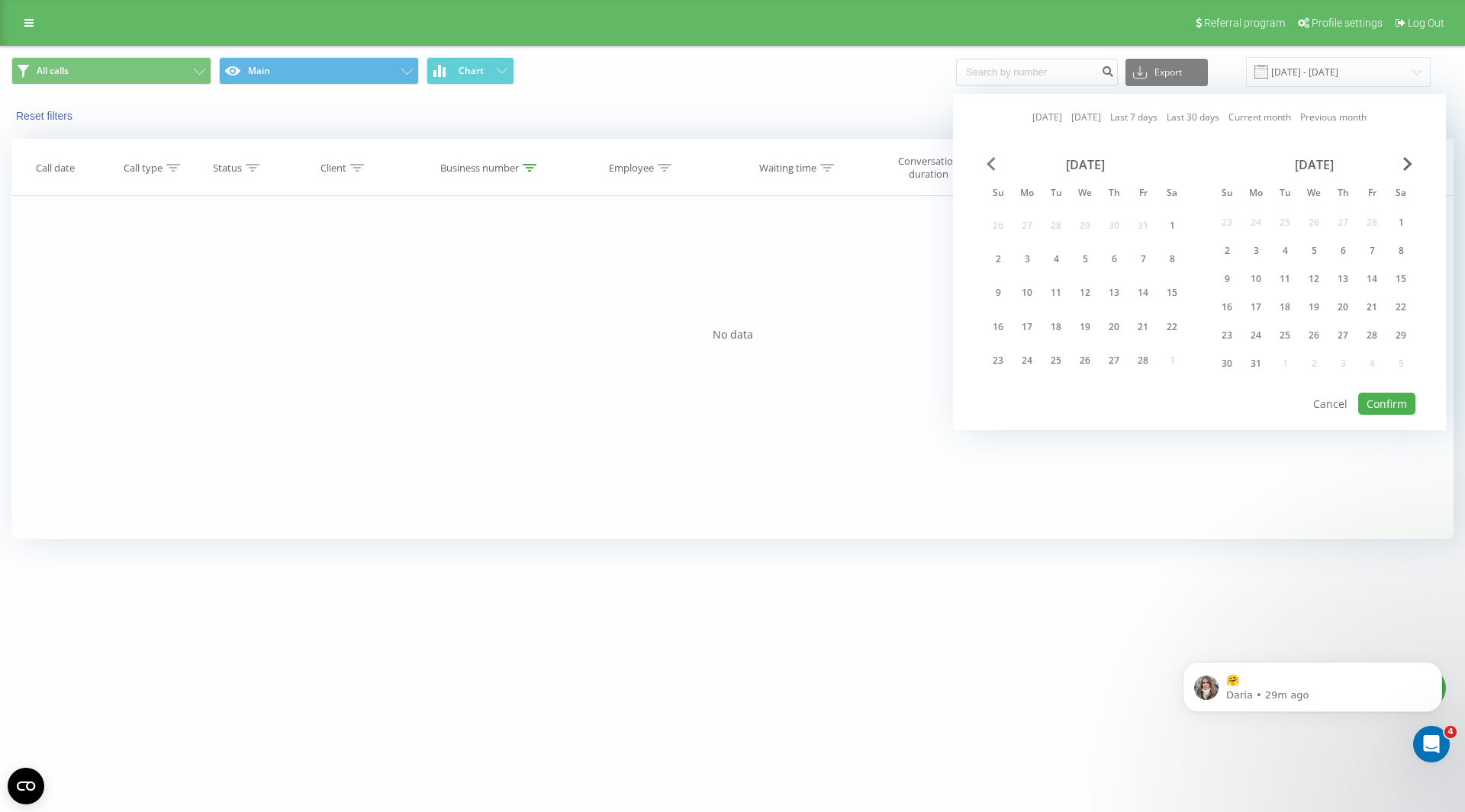
click at [991, 162] on span "Previous Month" at bounding box center [991, 164] width 9 height 14
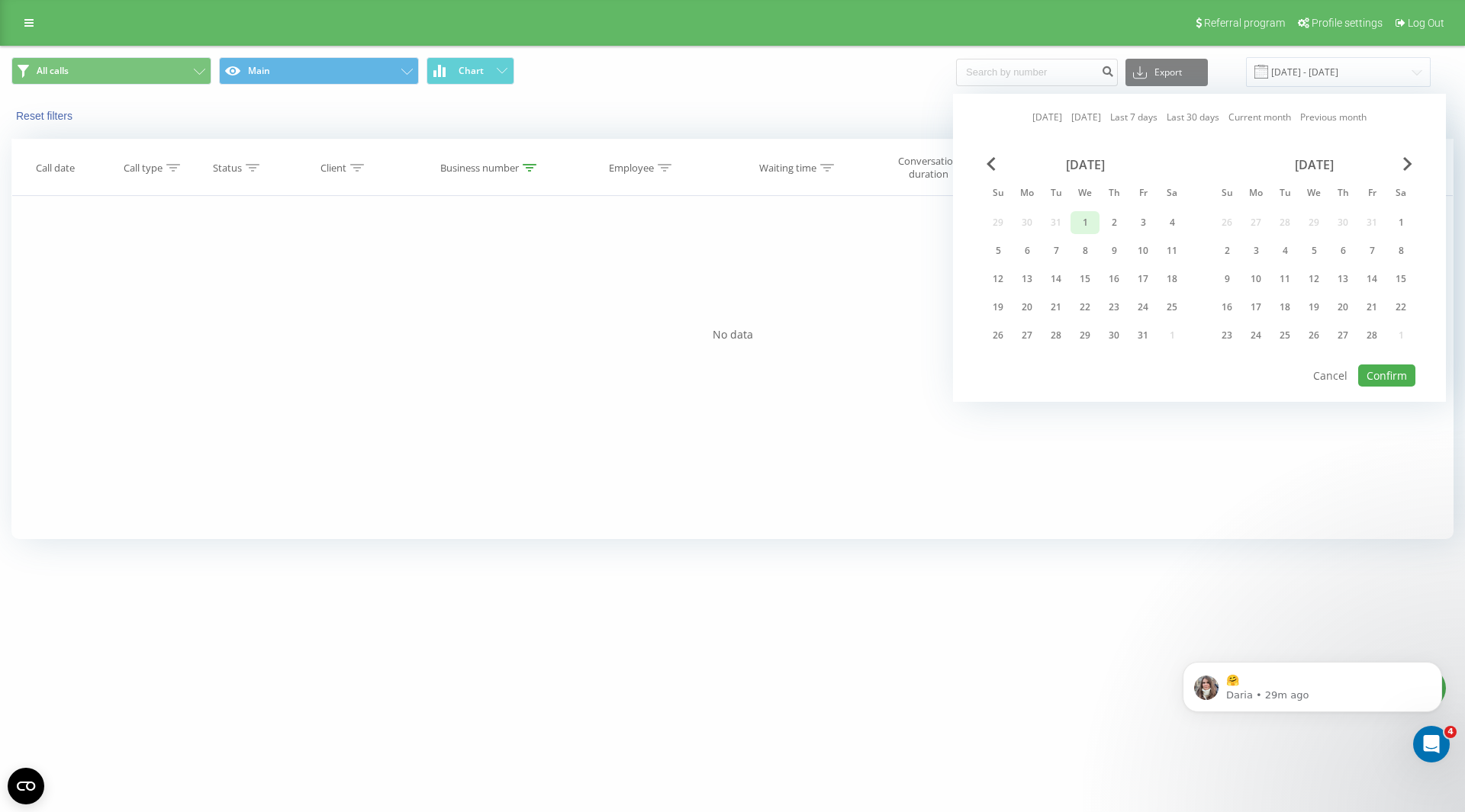
click at [1084, 222] on div "1" at bounding box center [1085, 222] width 20 height 20
click at [1406, 160] on div "January 2025 Su Mo Tu We Th Fr Sa 29 30 31 1 2 3 4 5 6 7 8 9 10 11 12 13 14 15 …" at bounding box center [1199, 260] width 432 height 206
click at [1412, 162] on span "Next Month" at bounding box center [1407, 164] width 9 height 14
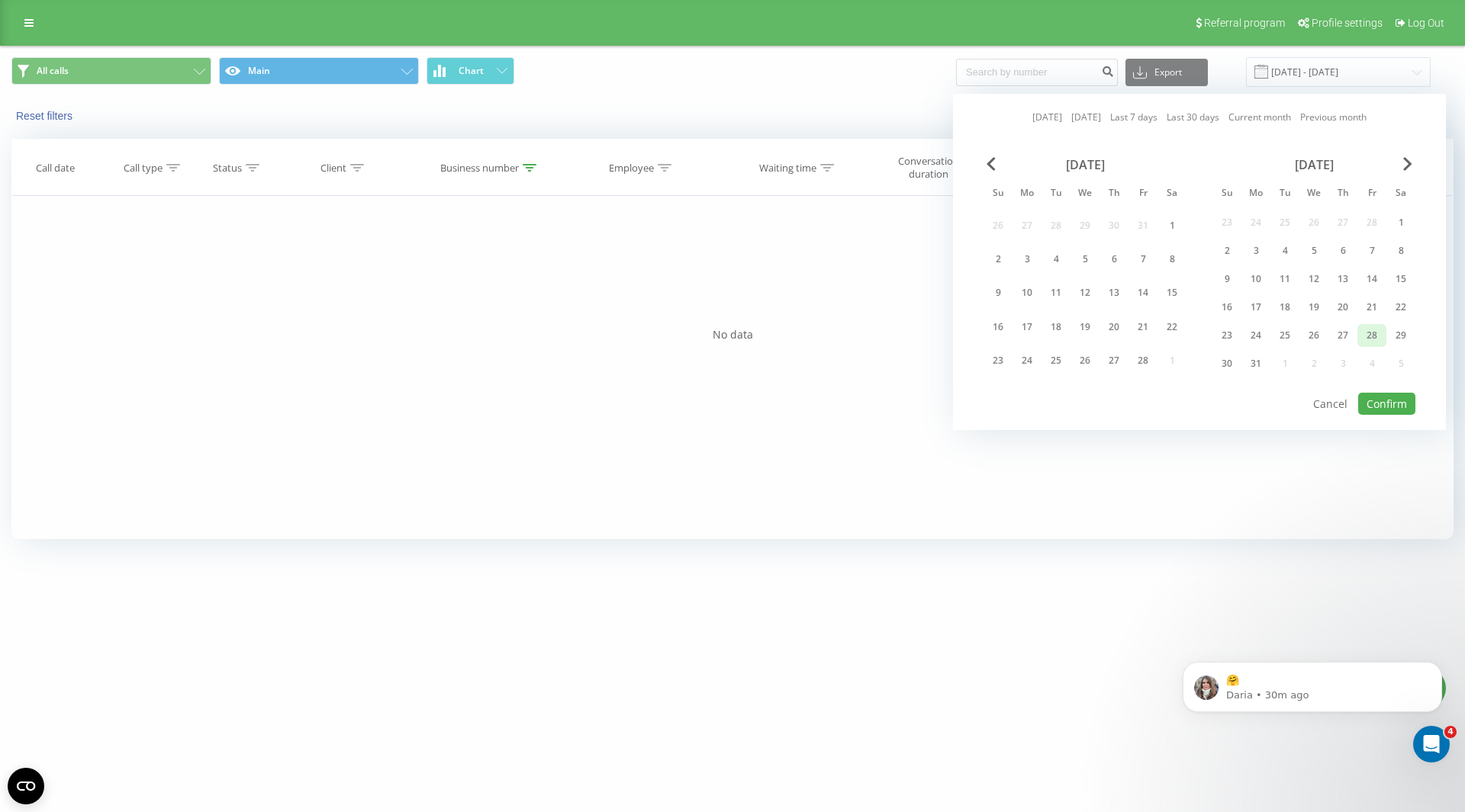
click at [1379, 329] on div "28" at bounding box center [1372, 336] width 20 height 20
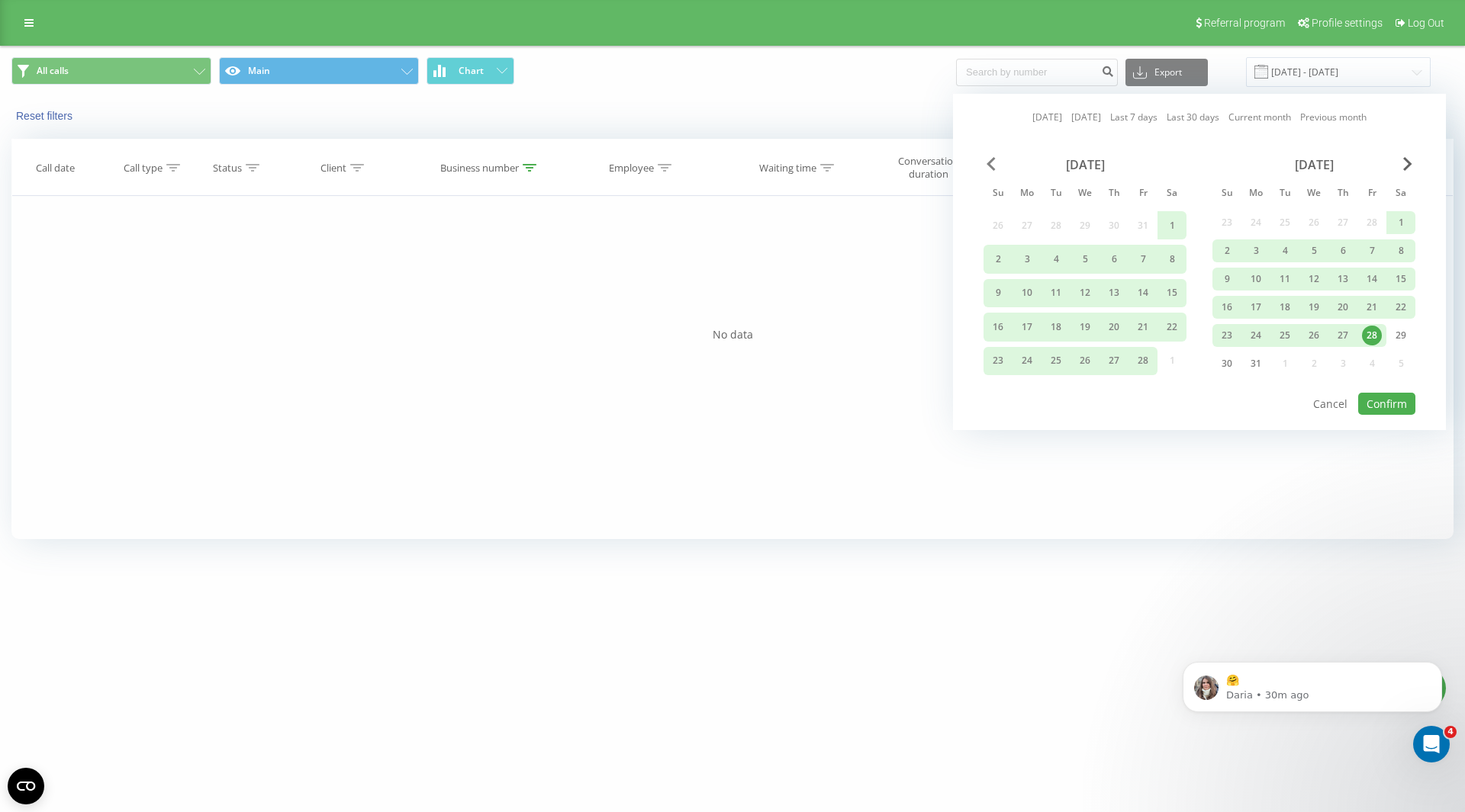
click at [988, 165] on span "Previous Month" at bounding box center [991, 164] width 9 height 14
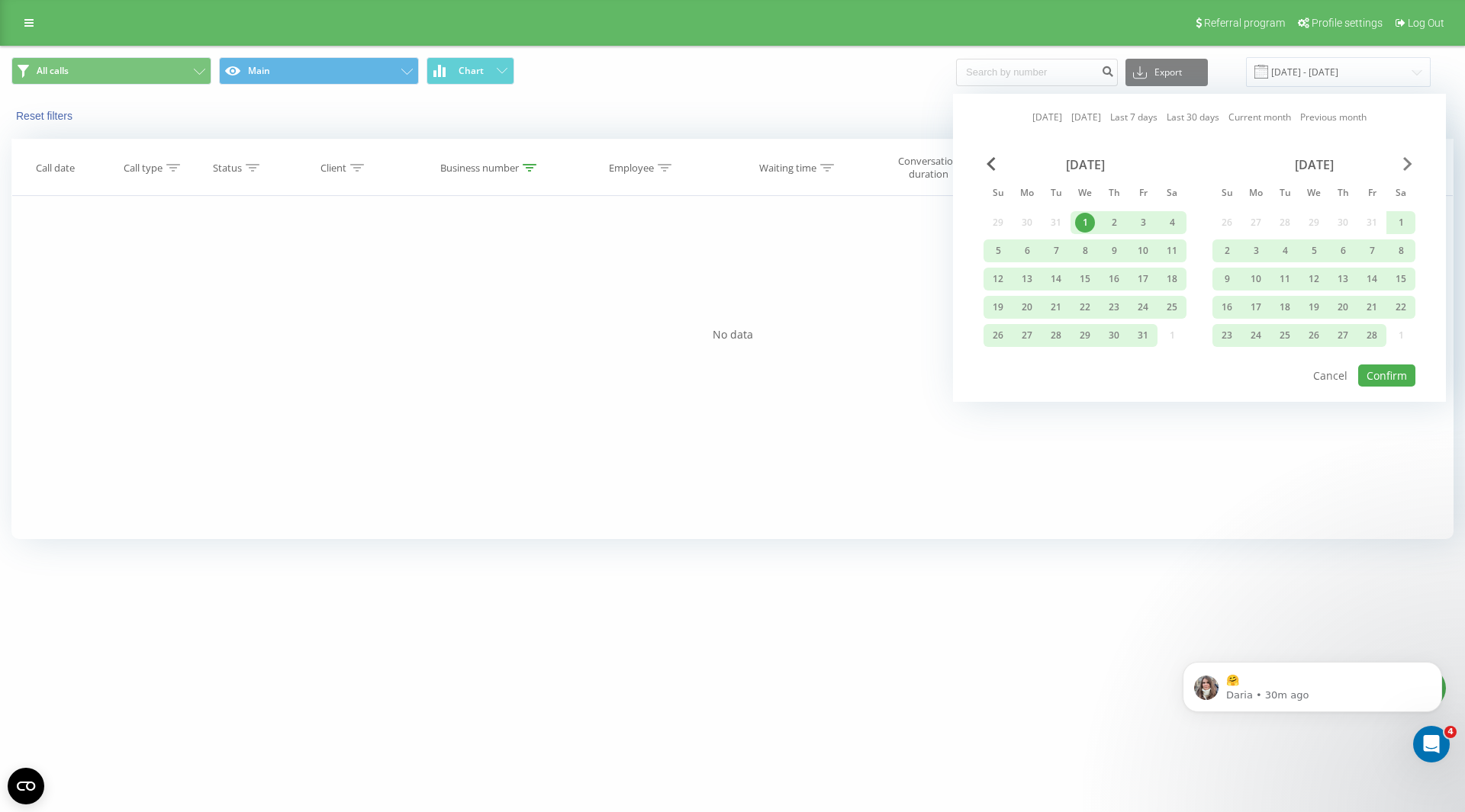
click at [1412, 165] on span "Next Month" at bounding box center [1407, 164] width 9 height 14
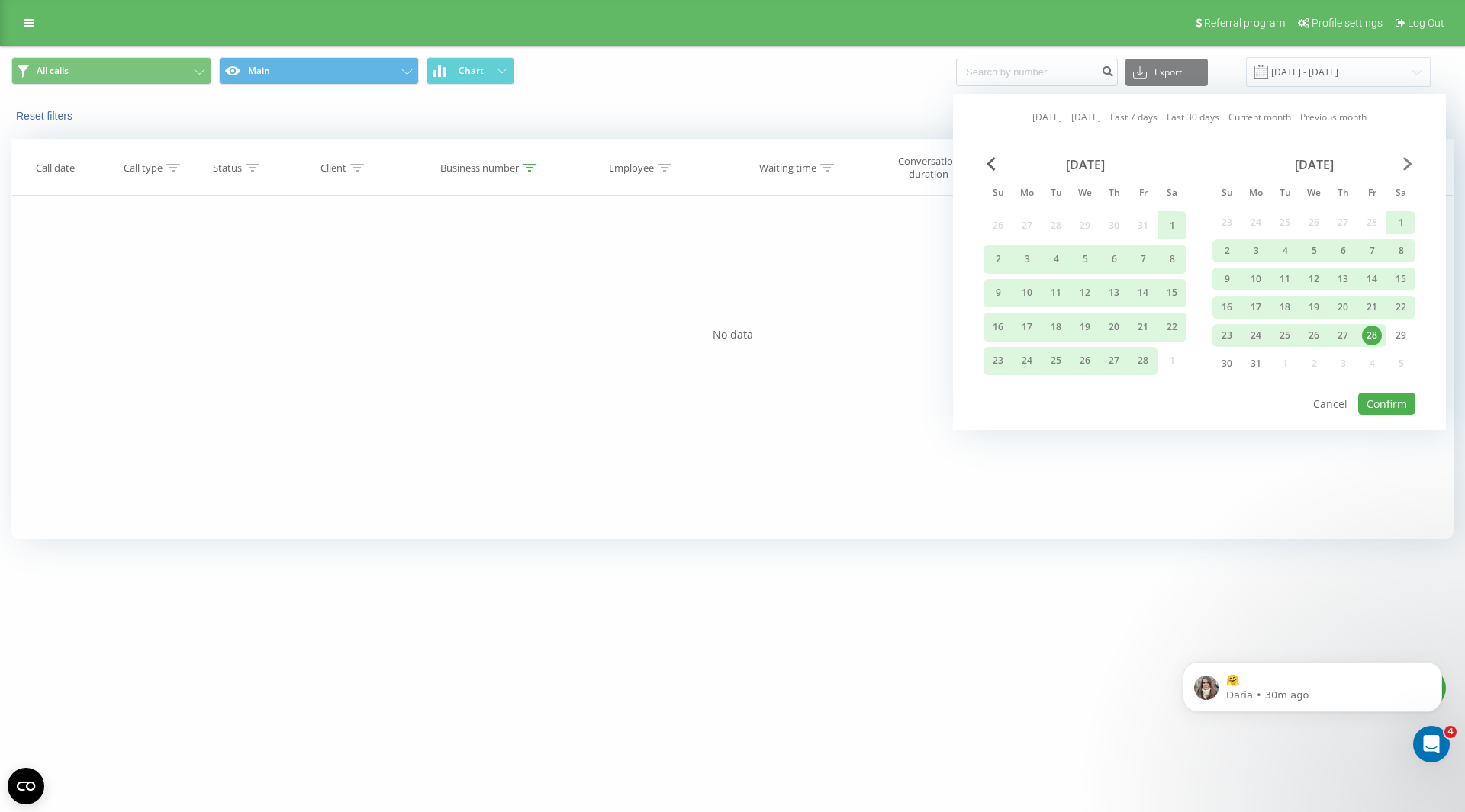
click at [1412, 165] on span "Next Month" at bounding box center [1407, 164] width 9 height 14
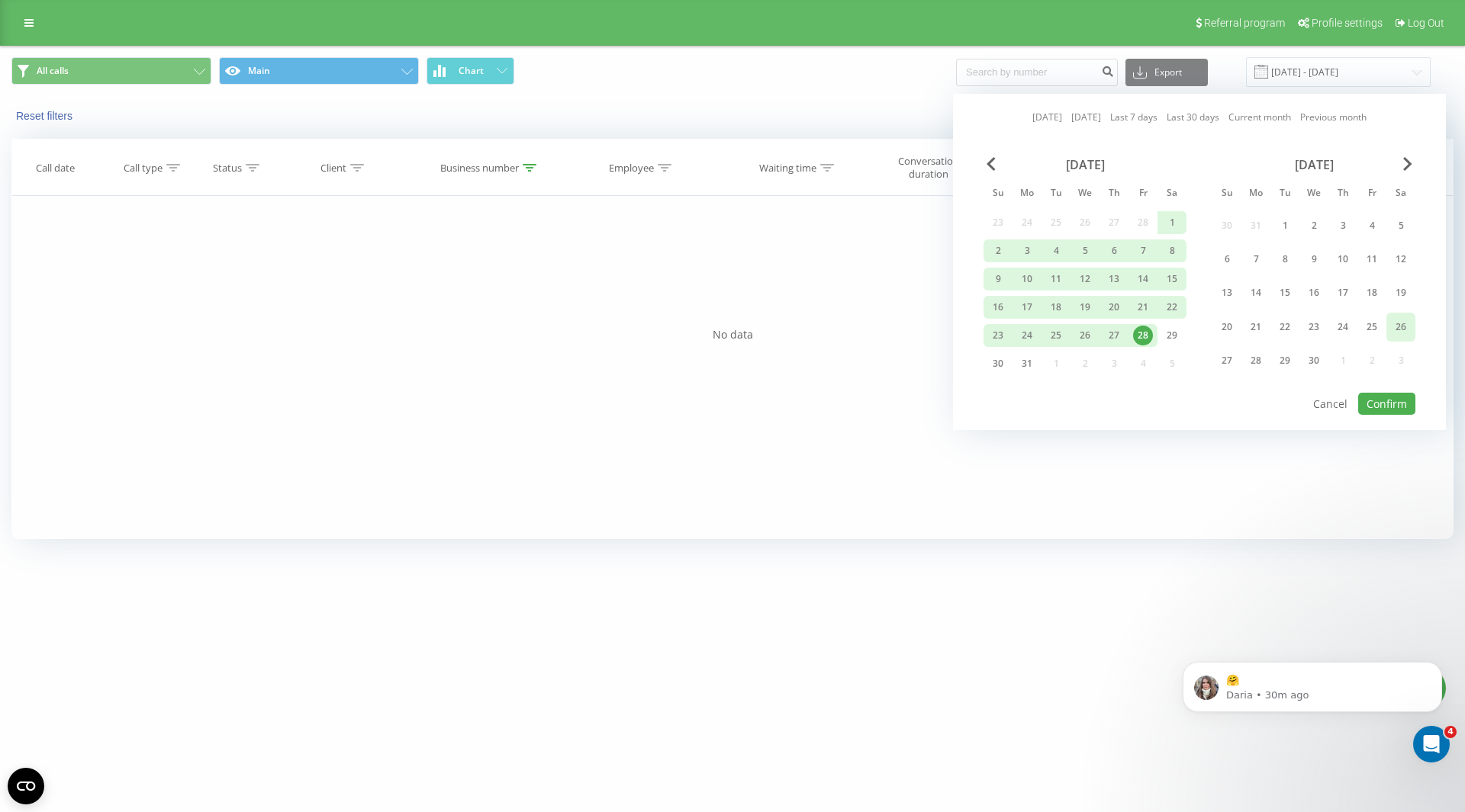
click at [1395, 333] on div "26" at bounding box center [1401, 327] width 20 height 20
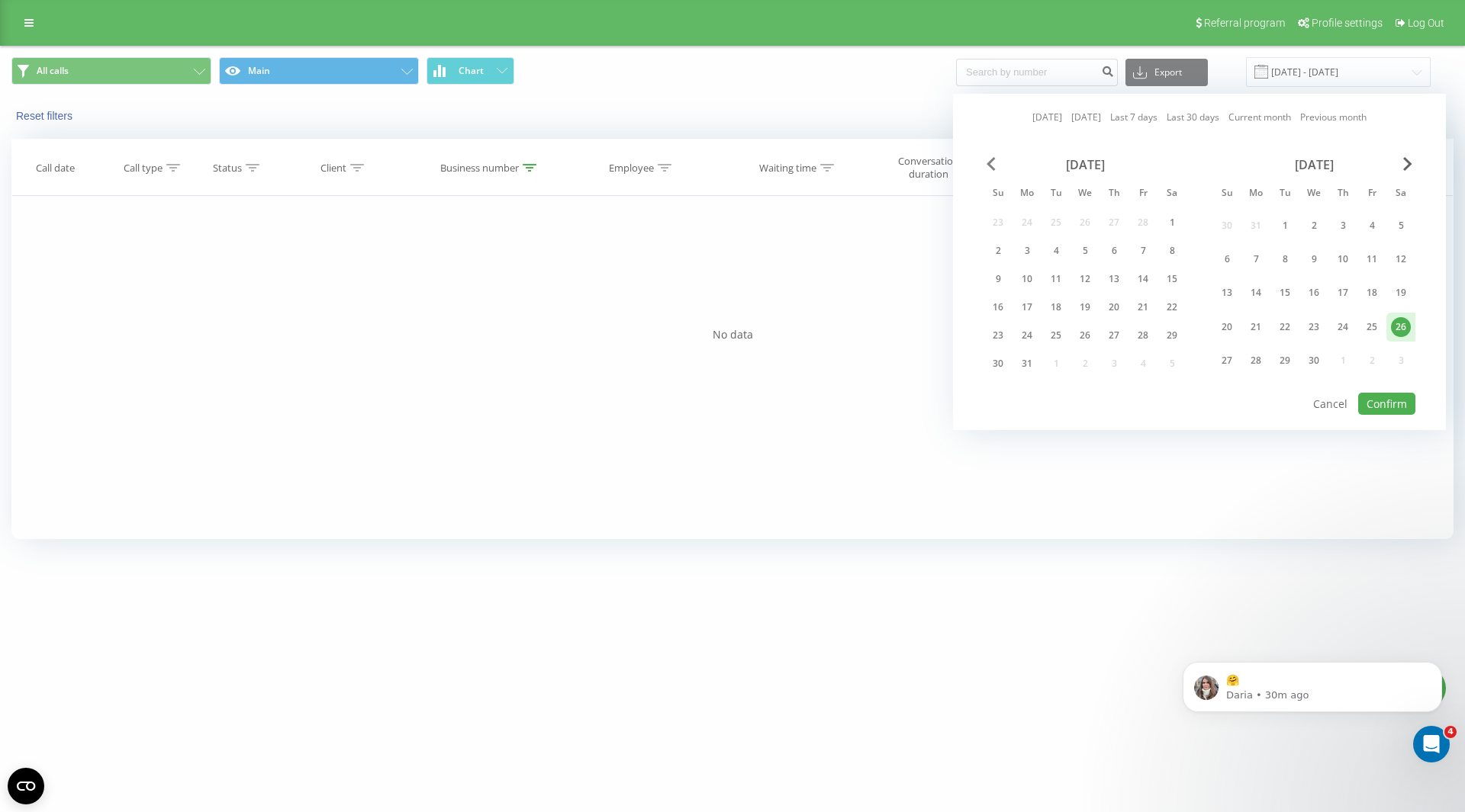
click at [993, 166] on span "Previous Month" at bounding box center [991, 164] width 9 height 14
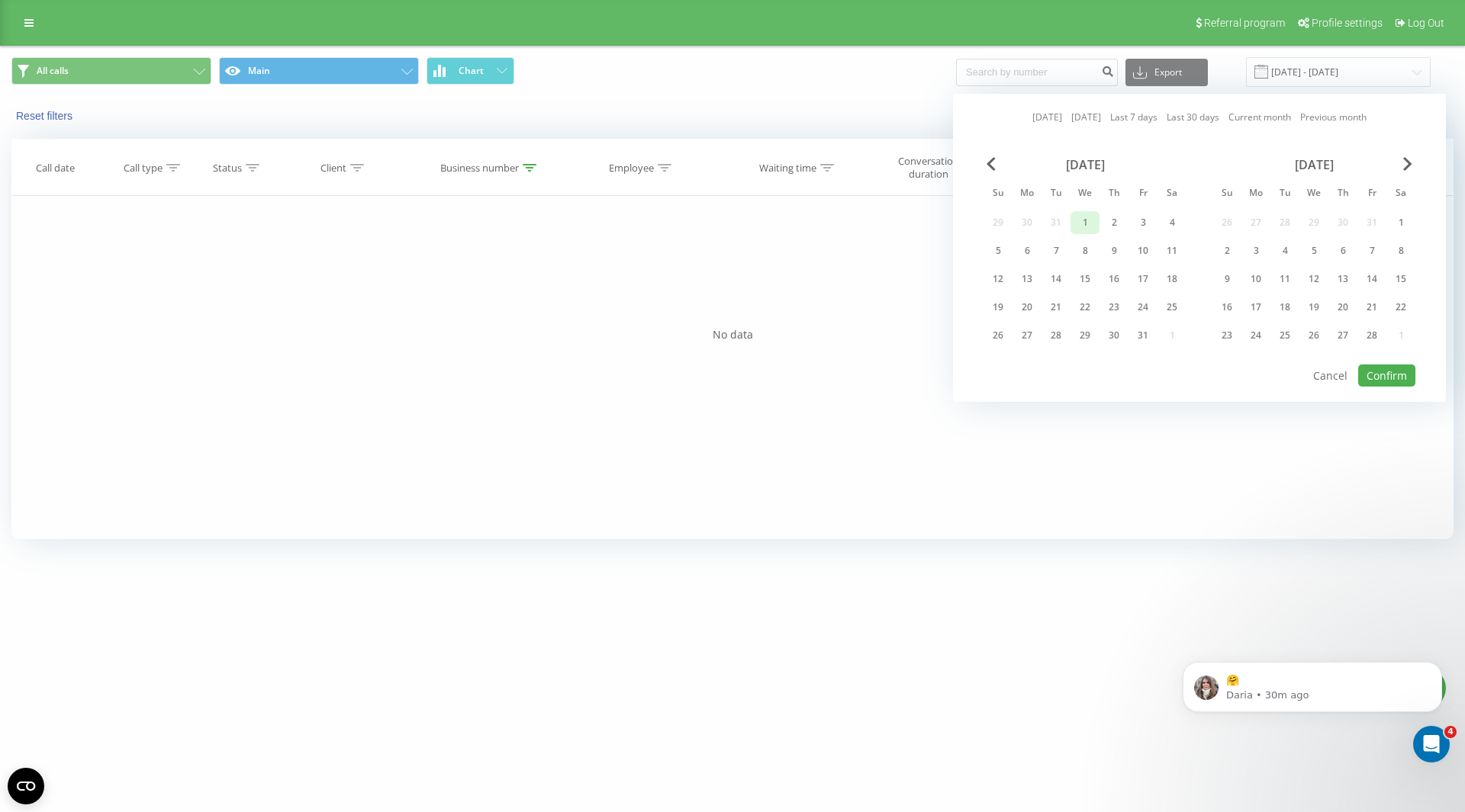
click at [1091, 223] on div "1" at bounding box center [1085, 222] width 20 height 20
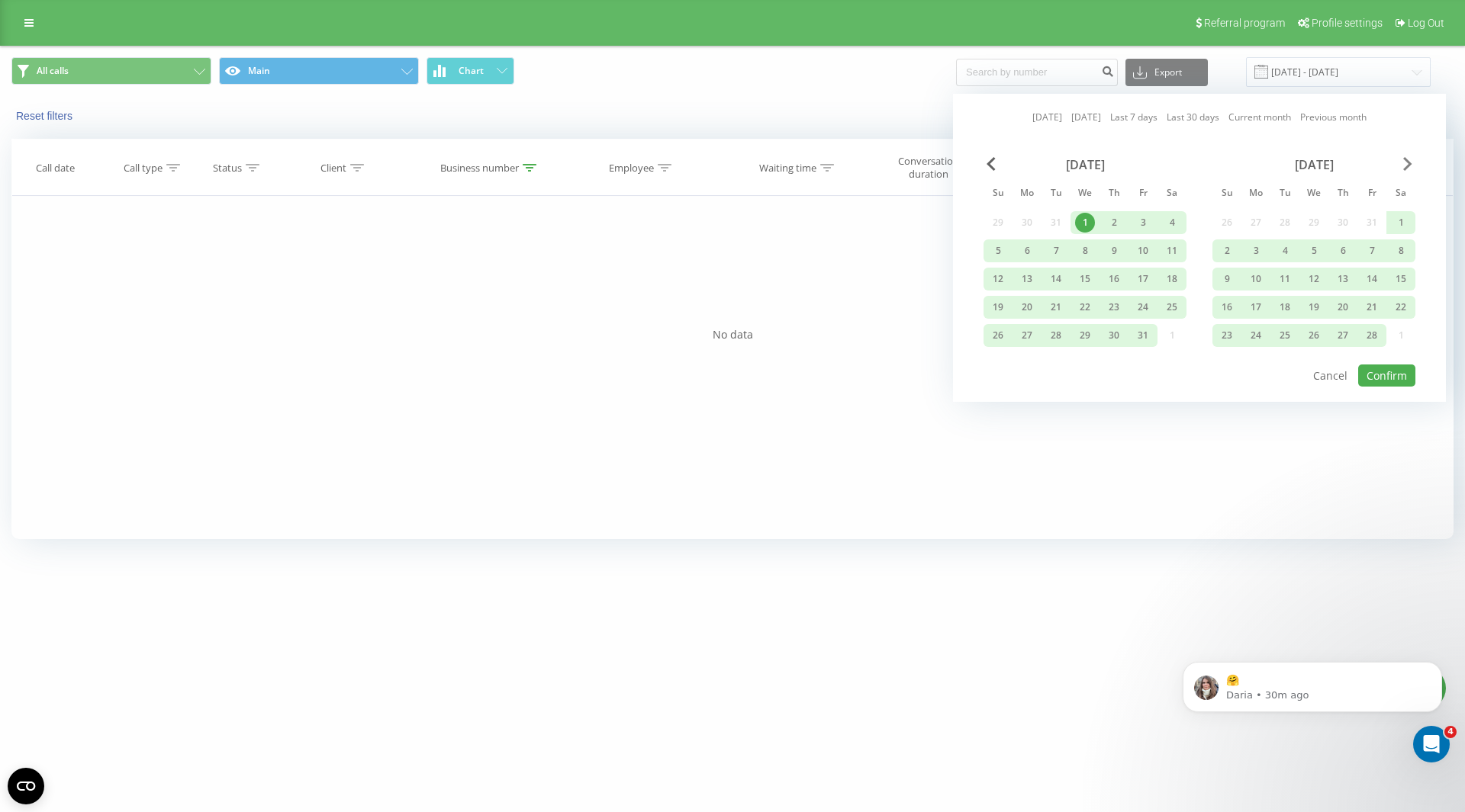
click at [1409, 164] on span "Next Month" at bounding box center [1407, 164] width 9 height 14
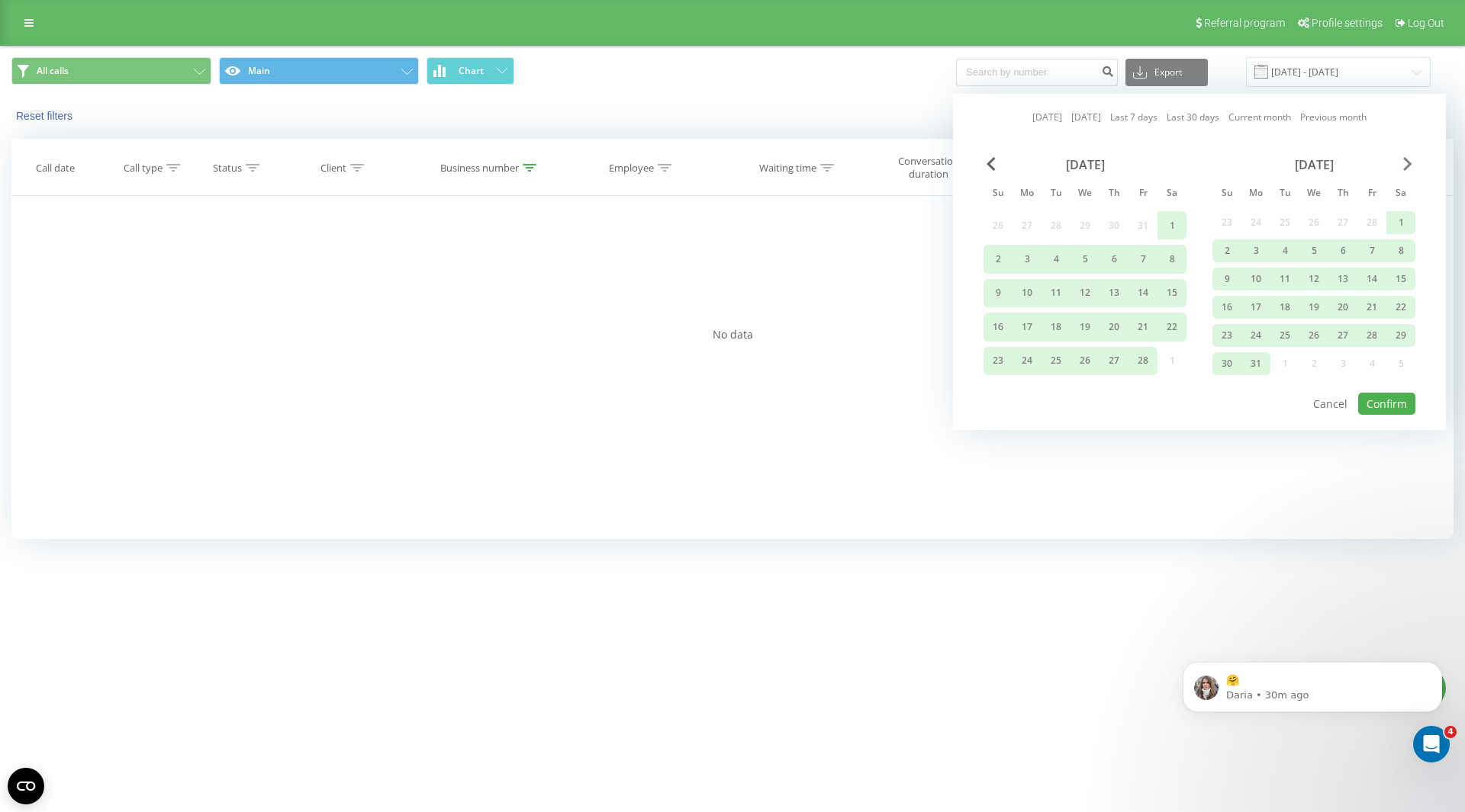
click at [1409, 164] on span "Next Month" at bounding box center [1407, 164] width 9 height 14
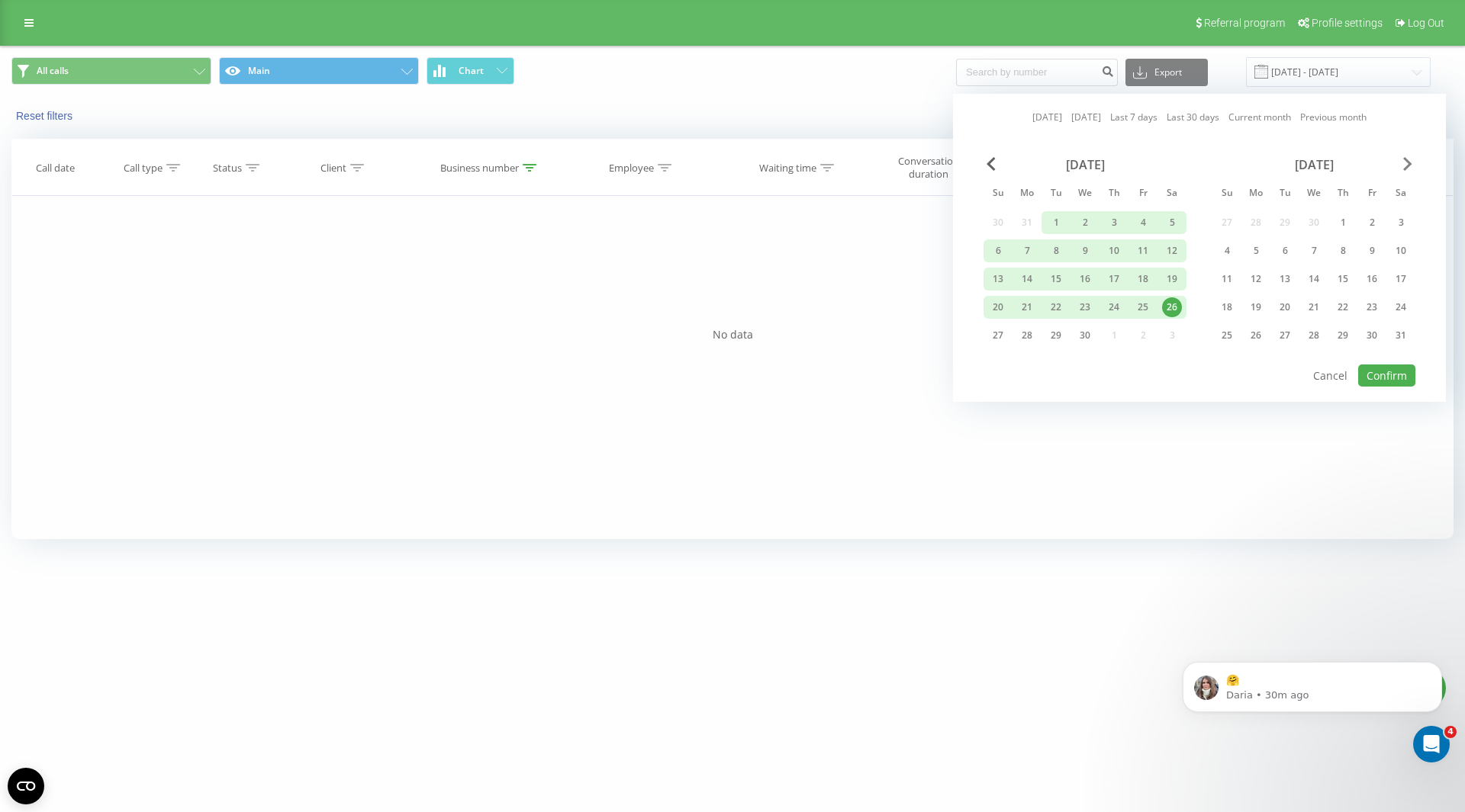
click at [1409, 164] on span "Next Month" at bounding box center [1407, 164] width 9 height 14
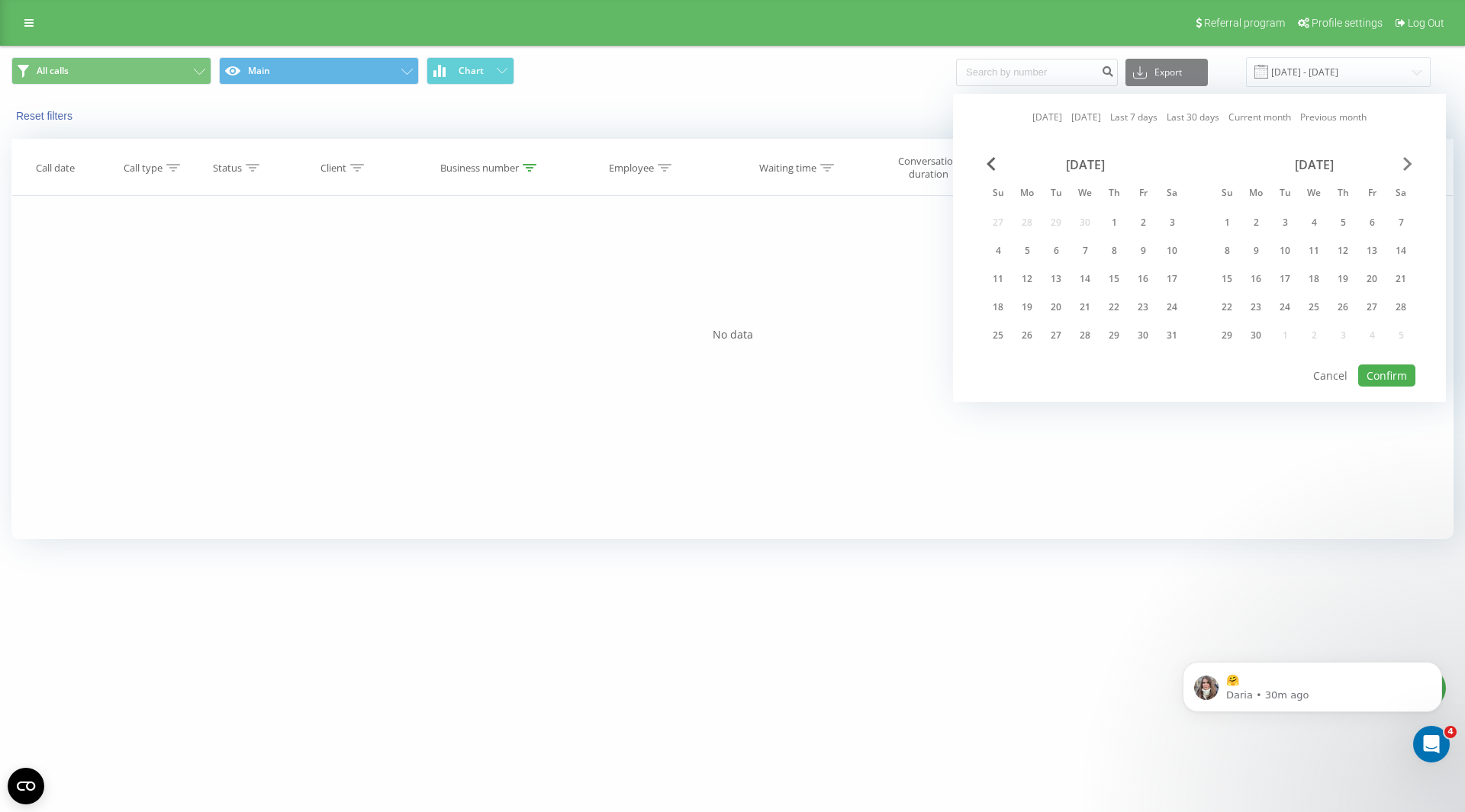
click at [1409, 164] on span "Next Month" at bounding box center [1407, 164] width 9 height 14
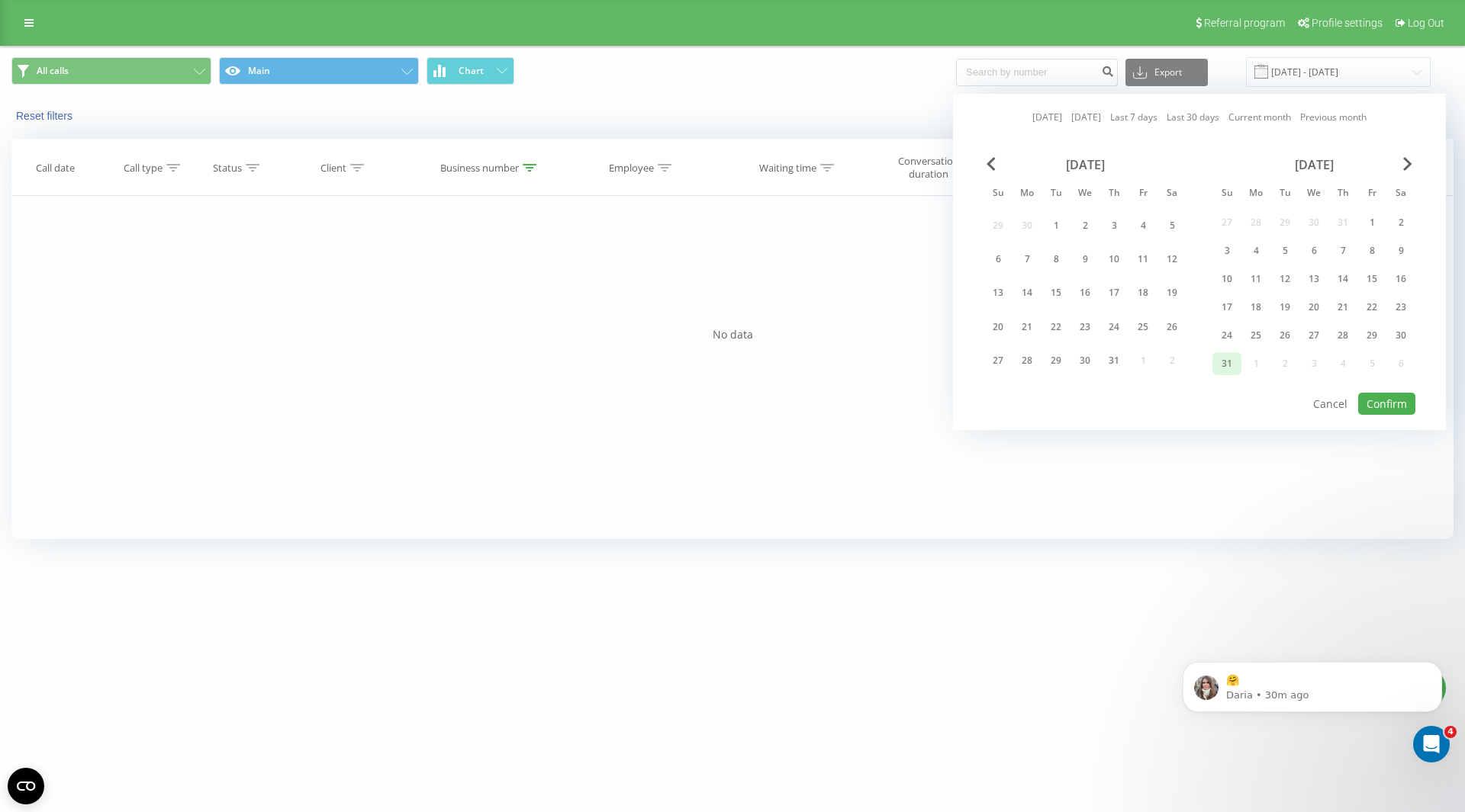
click at [1226, 362] on div "31" at bounding box center [1227, 364] width 20 height 20
click at [996, 162] on div "July 2025" at bounding box center [1084, 165] width 203 height 15
click at [990, 162] on span "Previous Month" at bounding box center [991, 164] width 9 height 14
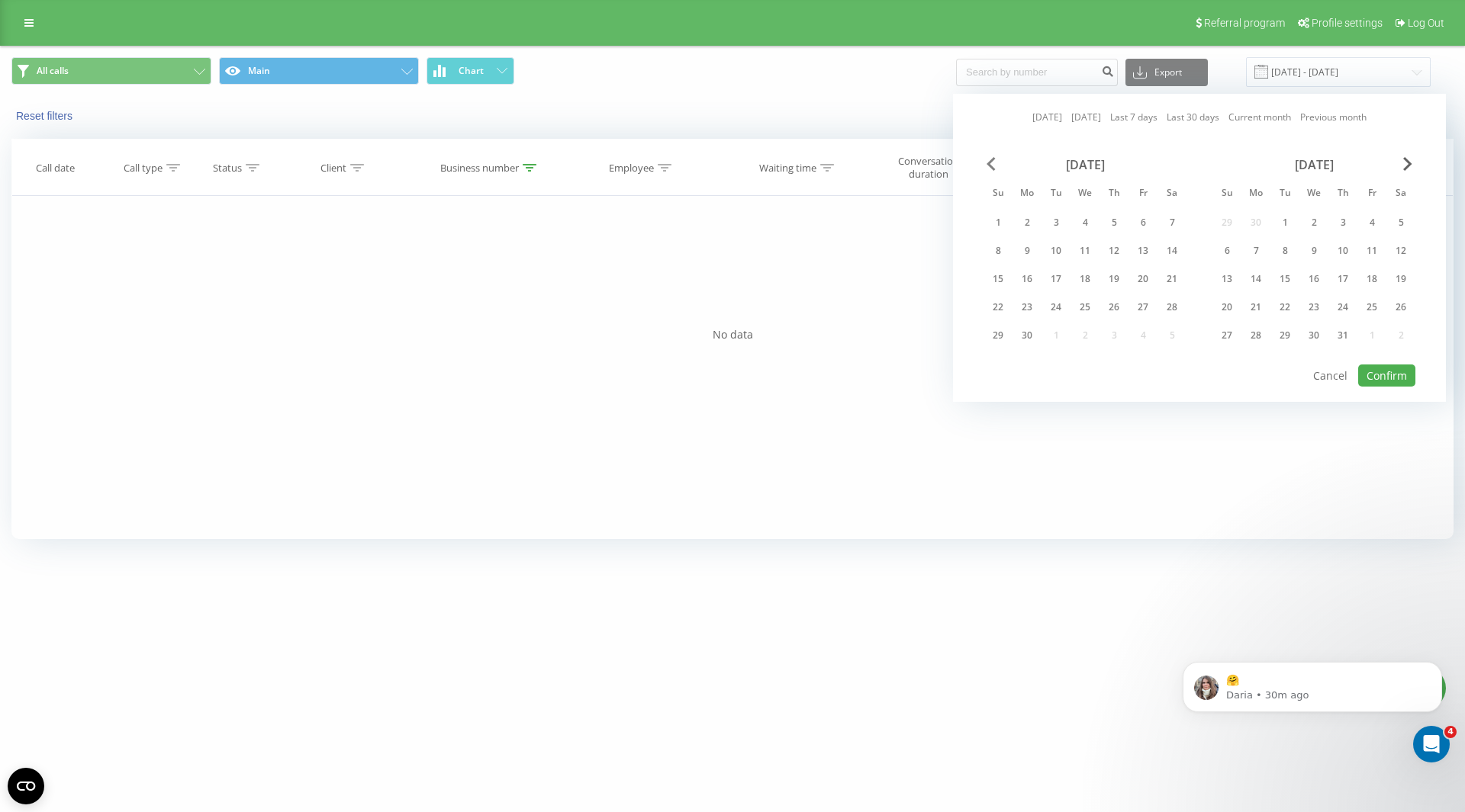
click at [990, 162] on span "Previous Month" at bounding box center [991, 164] width 9 height 14
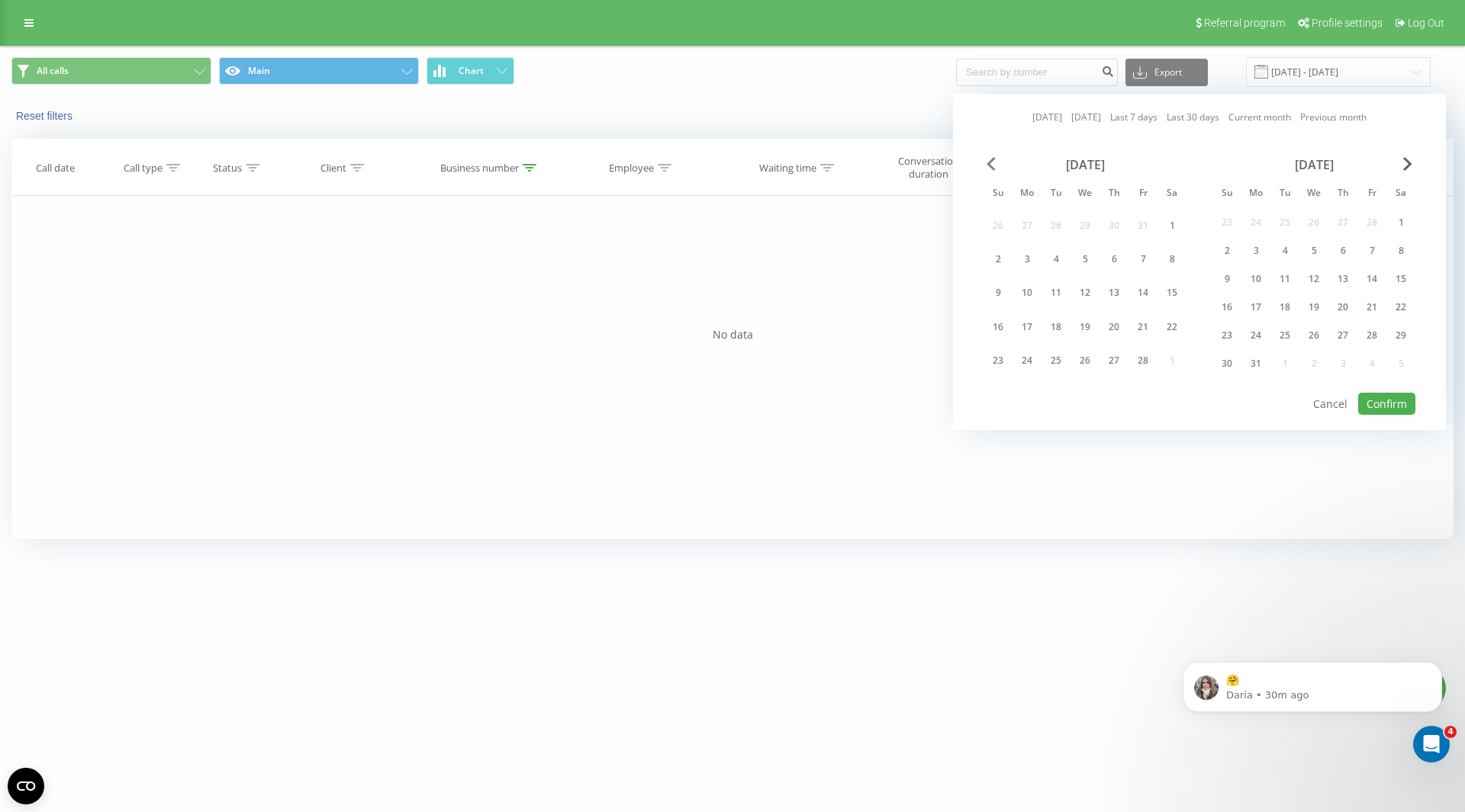
click at [990, 162] on span "Previous Month" at bounding box center [991, 164] width 9 height 14
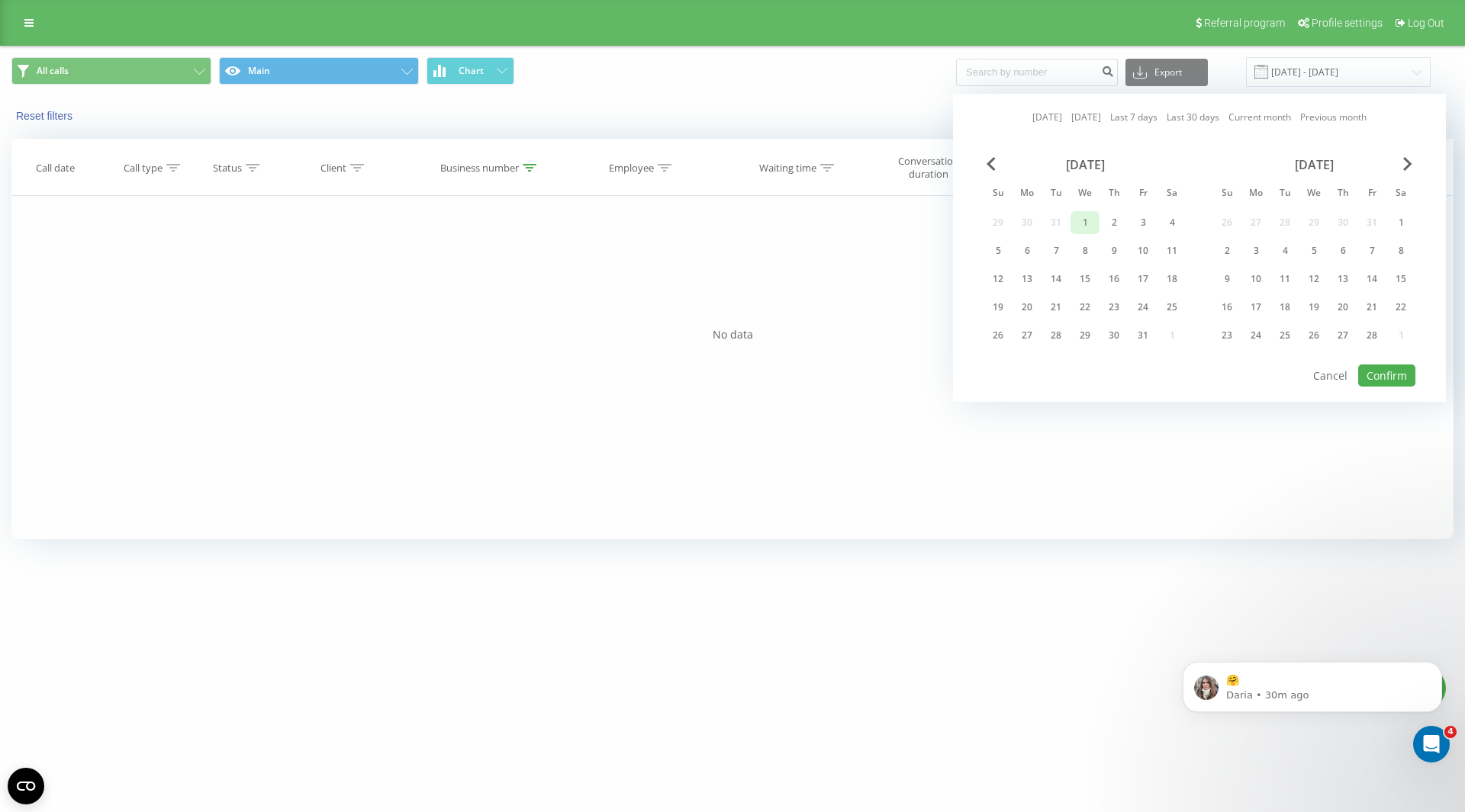
click at [1094, 226] on div "1" at bounding box center [1085, 222] width 20 height 20
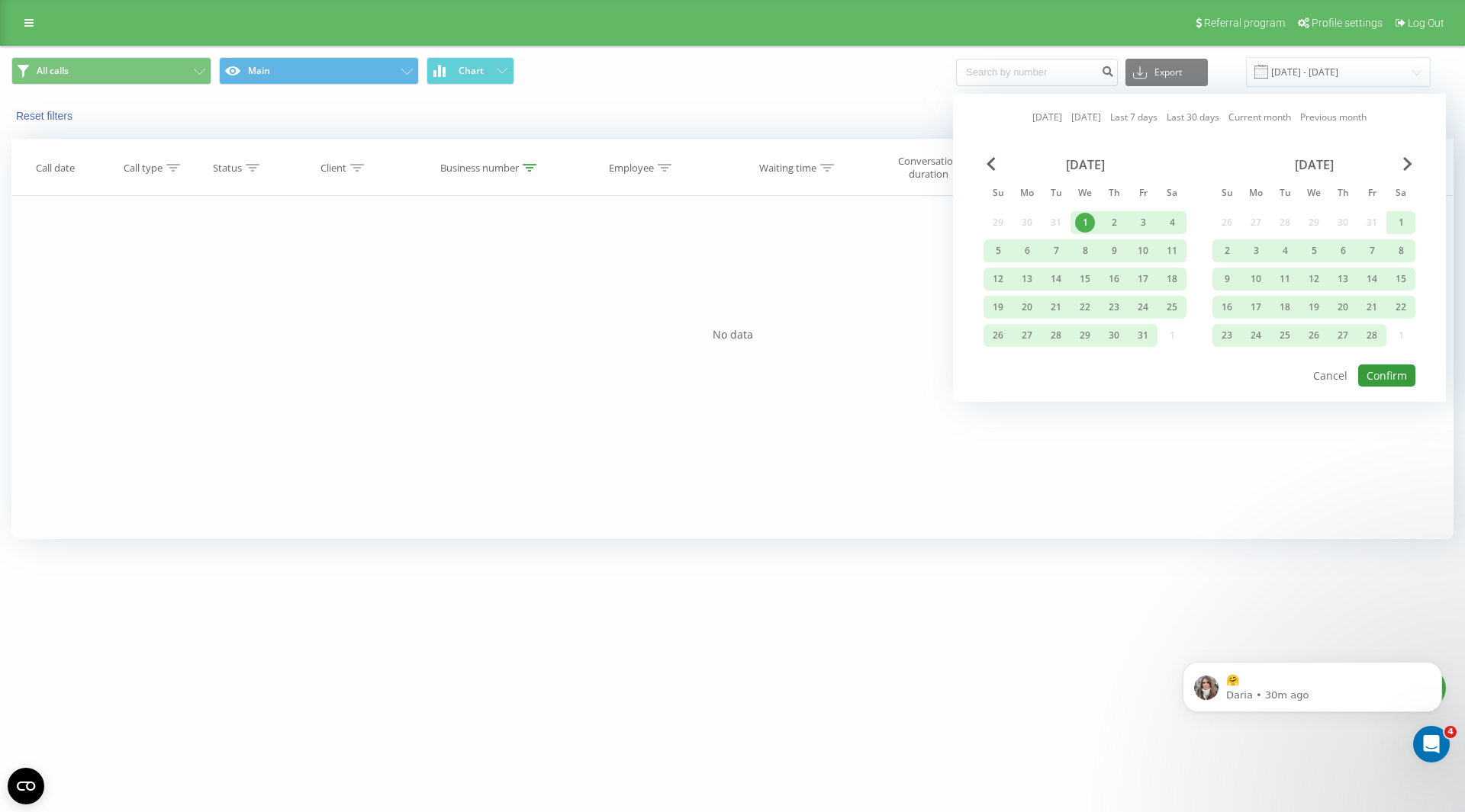
click at [1376, 375] on button "Confirm" at bounding box center [1387, 375] width 57 height 22
type input "01.01.2025 - 31.08.2025"
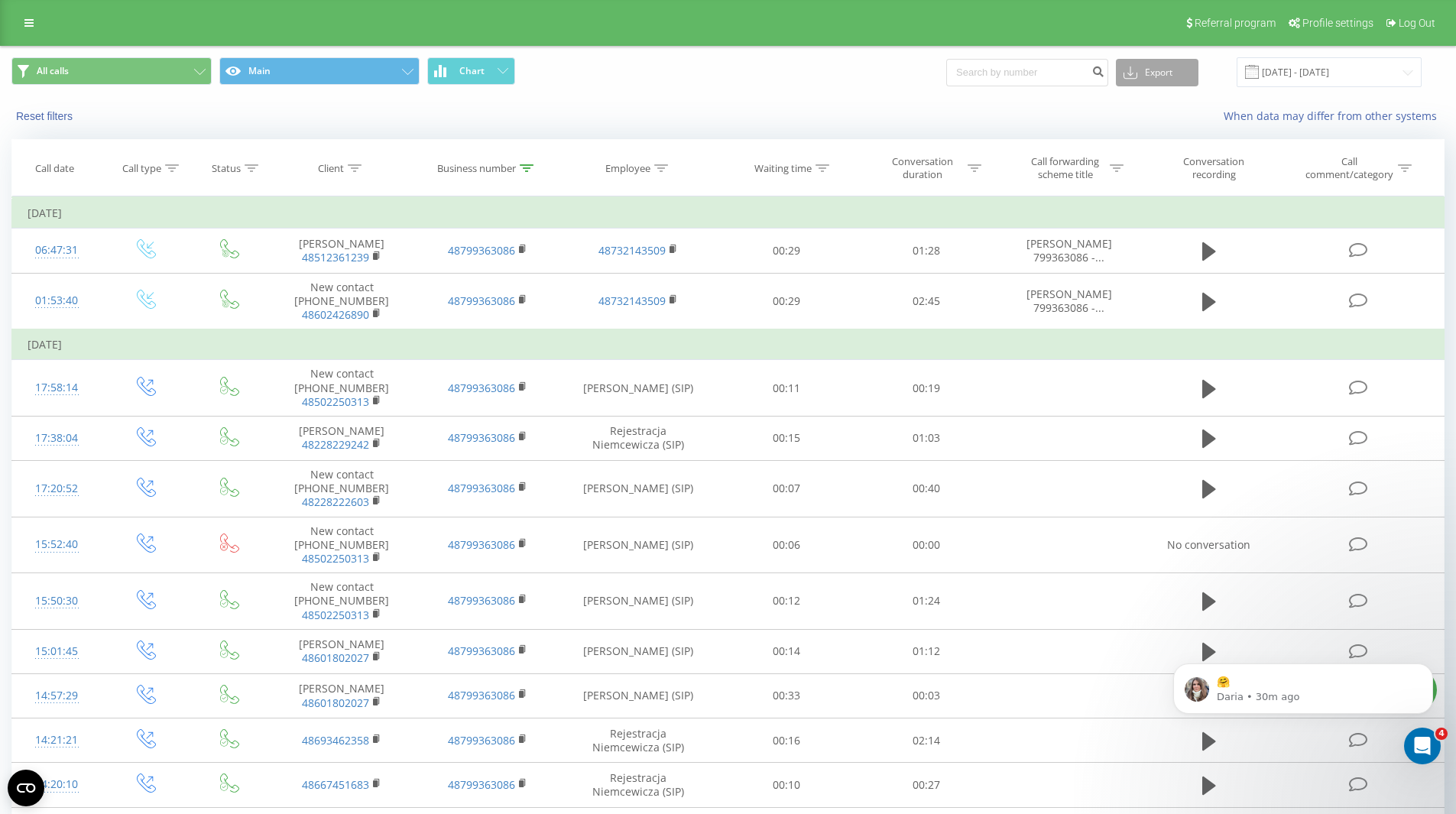
click at [1196, 73] on button "Export" at bounding box center [1156, 73] width 82 height 28
click at [1179, 154] on div ".xlsx" at bounding box center [1156, 156] width 81 height 28
click at [1436, 666] on button "Dismiss notification" at bounding box center [1428, 668] width 20 height 20
click at [18, 15] on link at bounding box center [29, 23] width 28 height 21
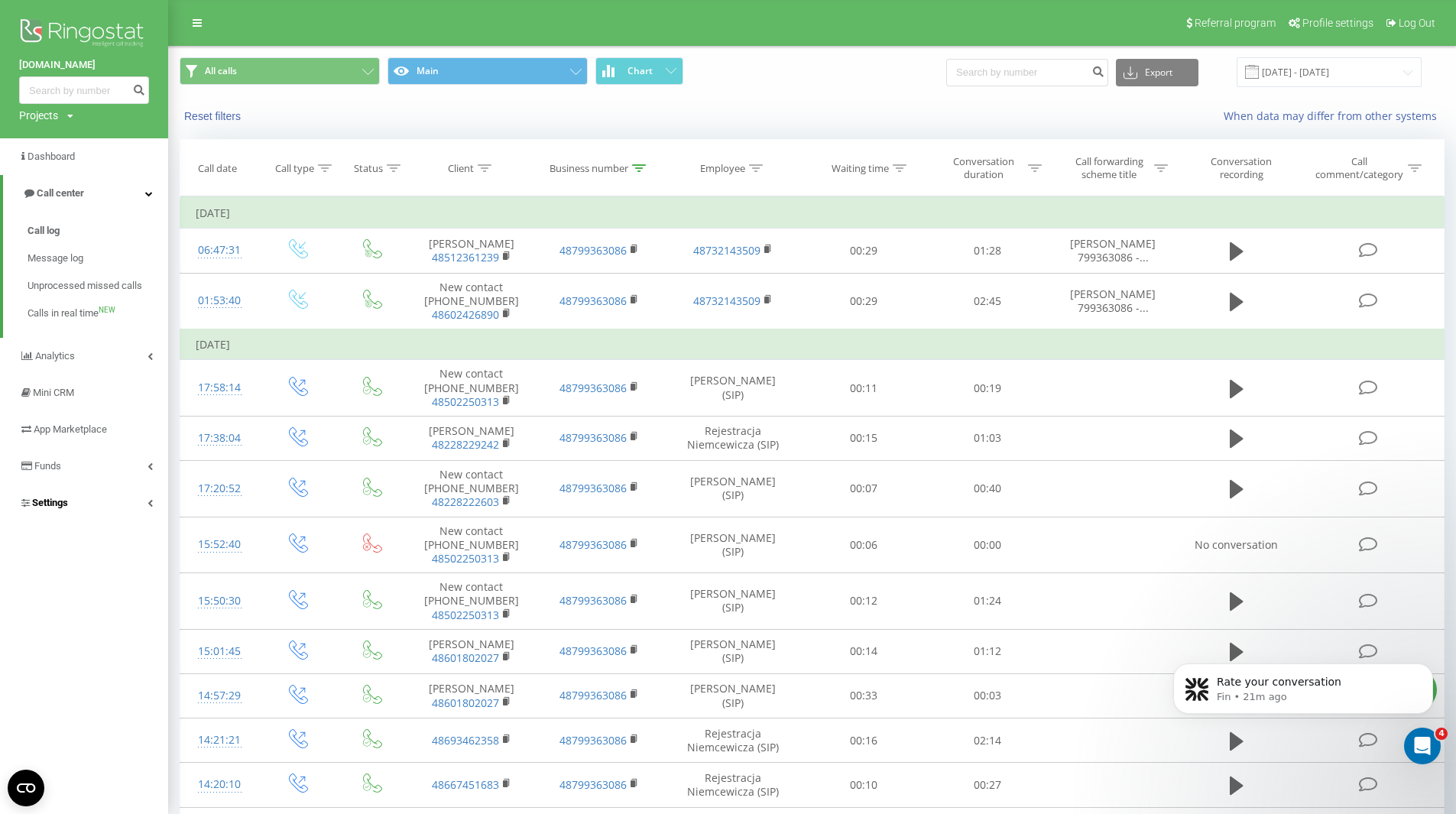
click at [114, 498] on link "Settings" at bounding box center [84, 503] width 168 height 37
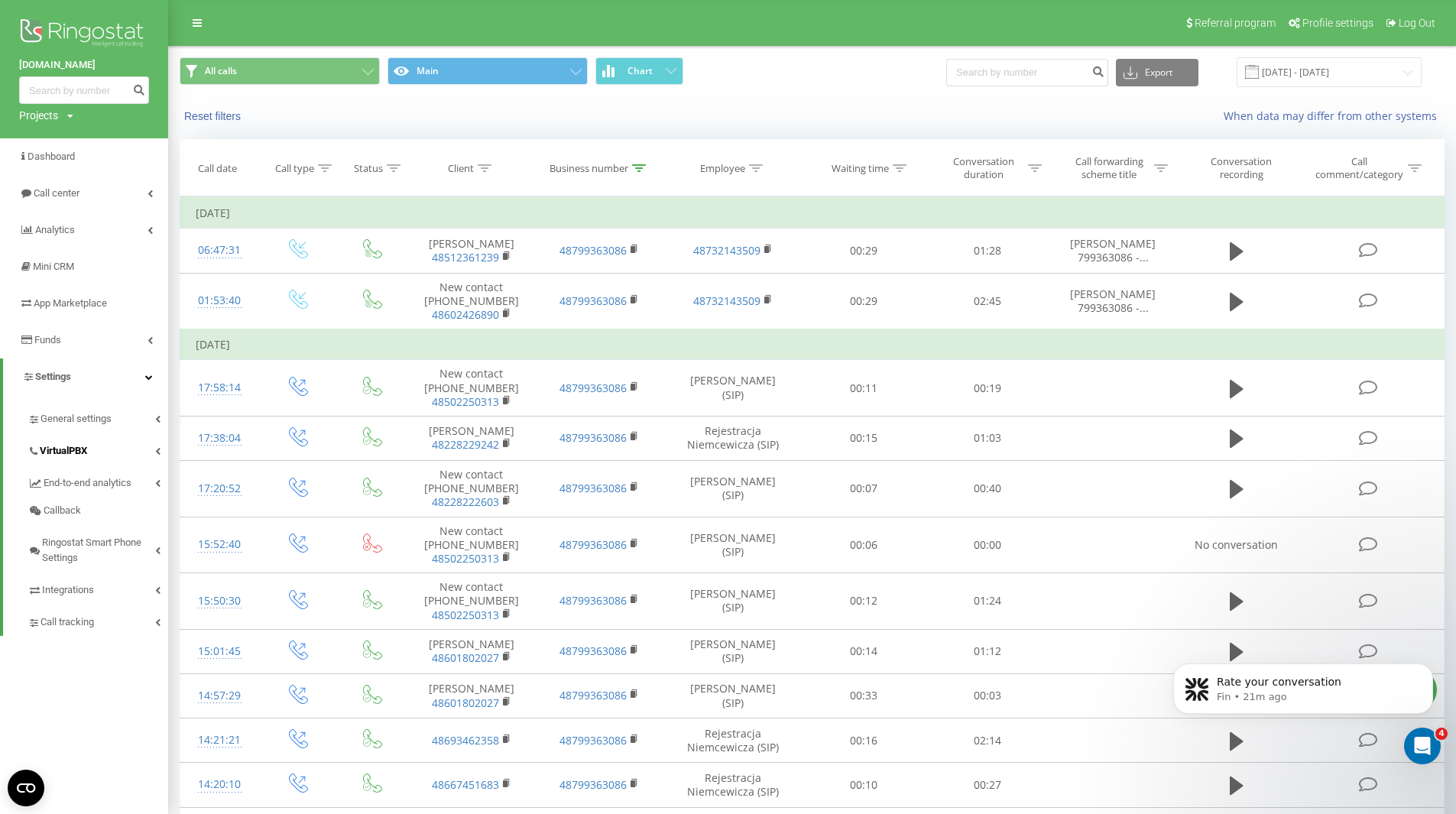
click at [135, 446] on link "VirtualPBX" at bounding box center [98, 448] width 140 height 32
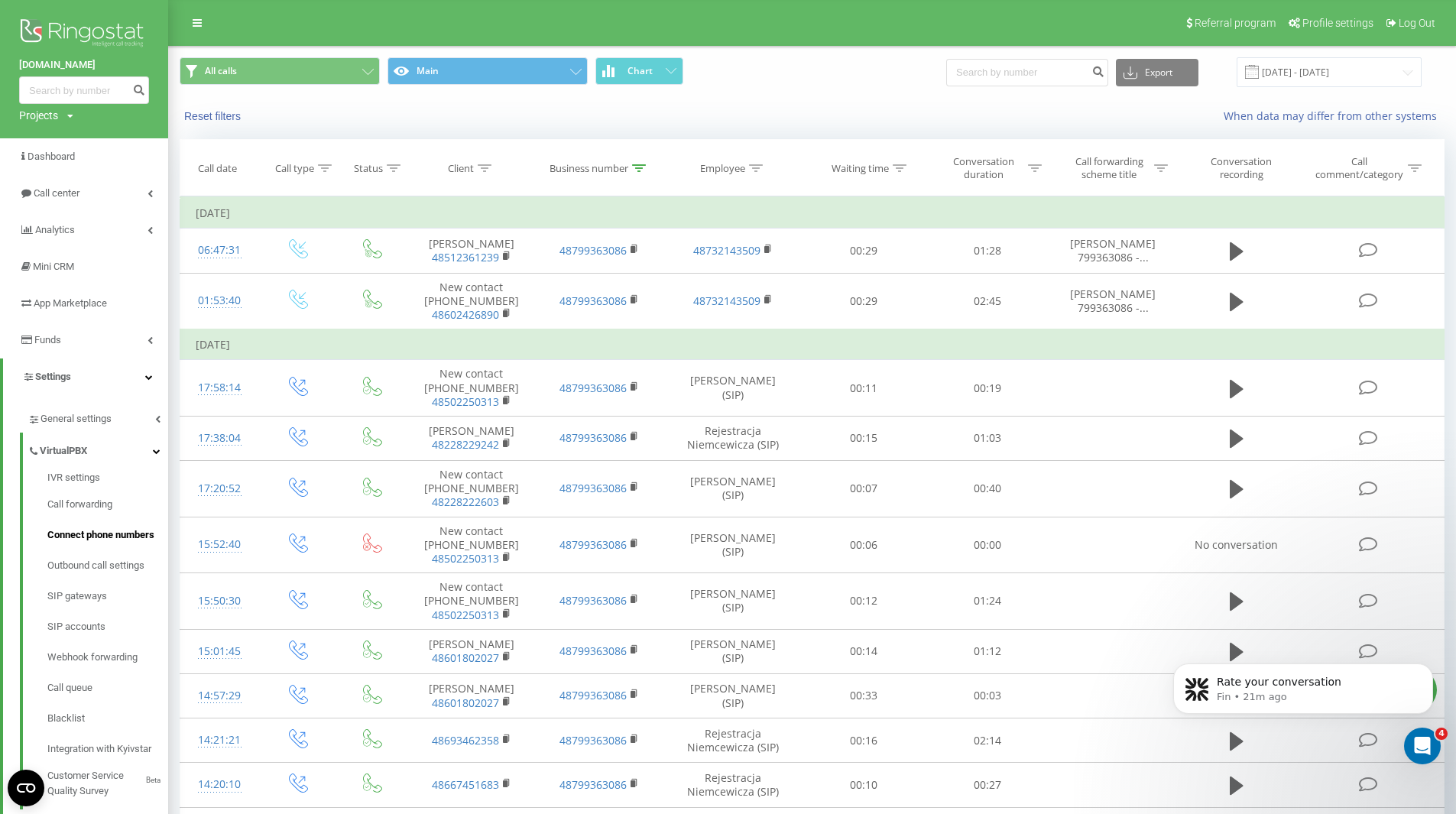
click at [139, 527] on link "Connect phone numbers" at bounding box center [108, 535] width 121 height 30
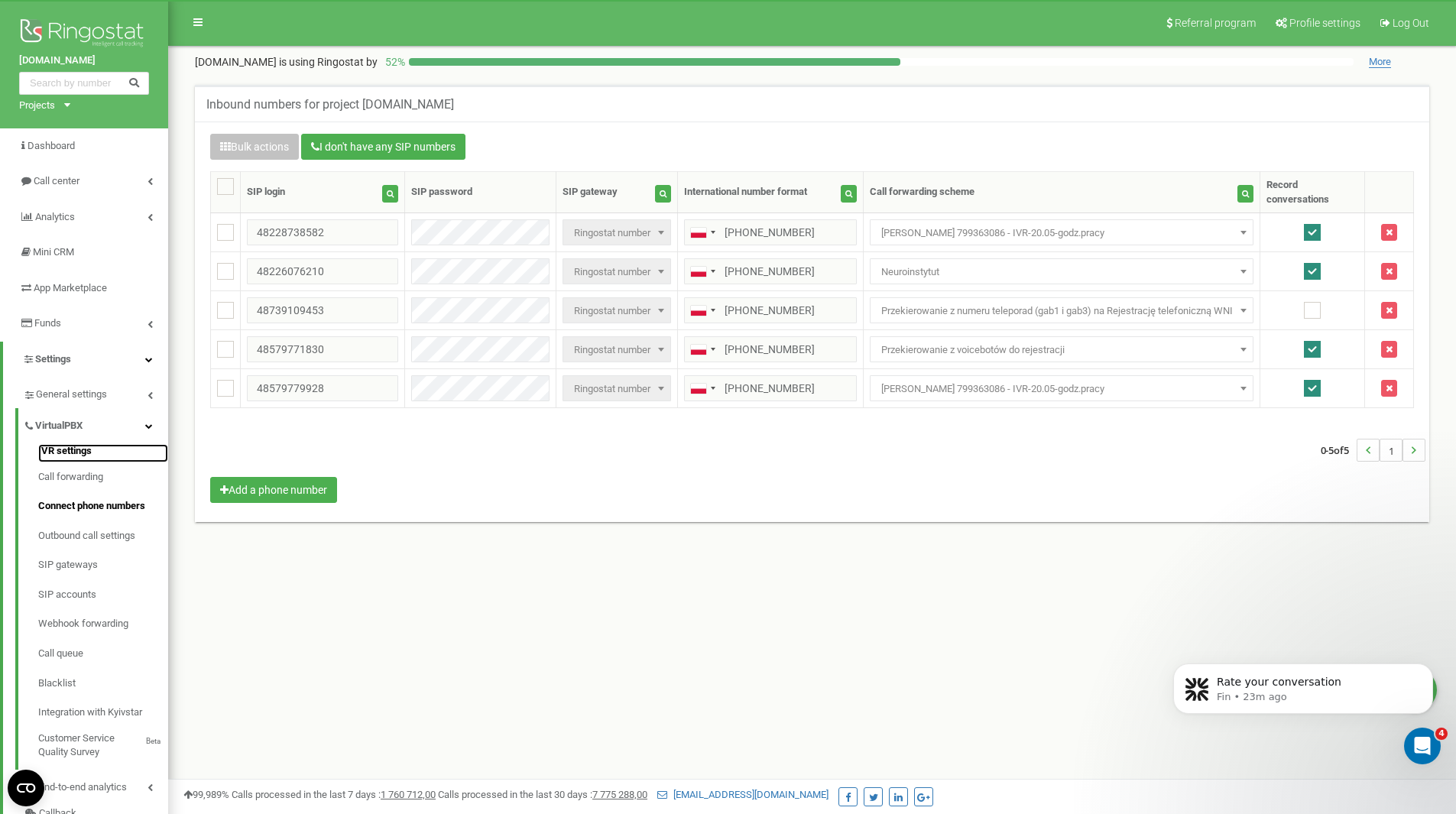
click at [97, 455] on link "IVR settings" at bounding box center [103, 453] width 130 height 18
